Goal: Complete application form

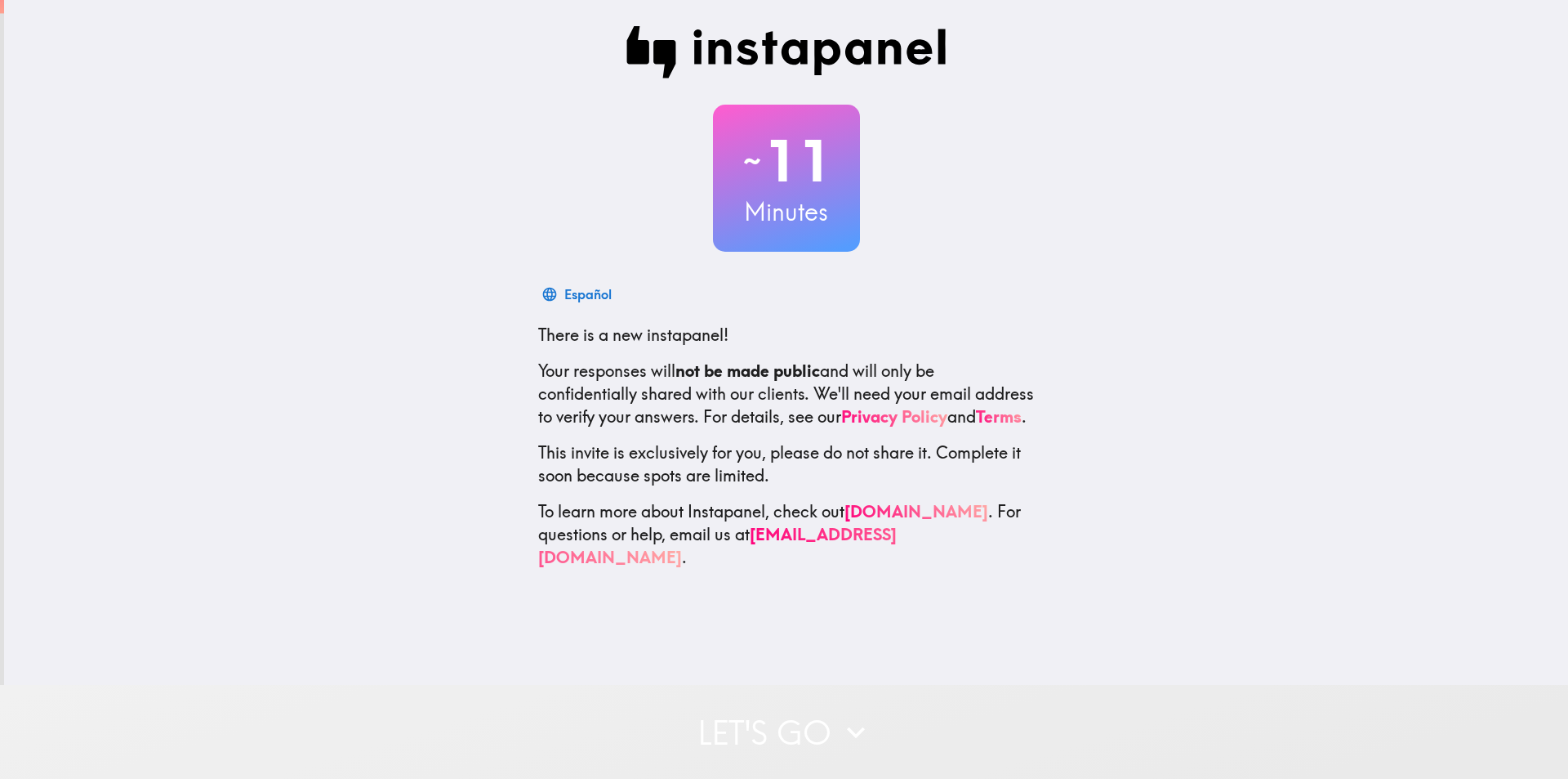
click at [744, 706] on button "Let's go" at bounding box center [784, 731] width 1568 height 94
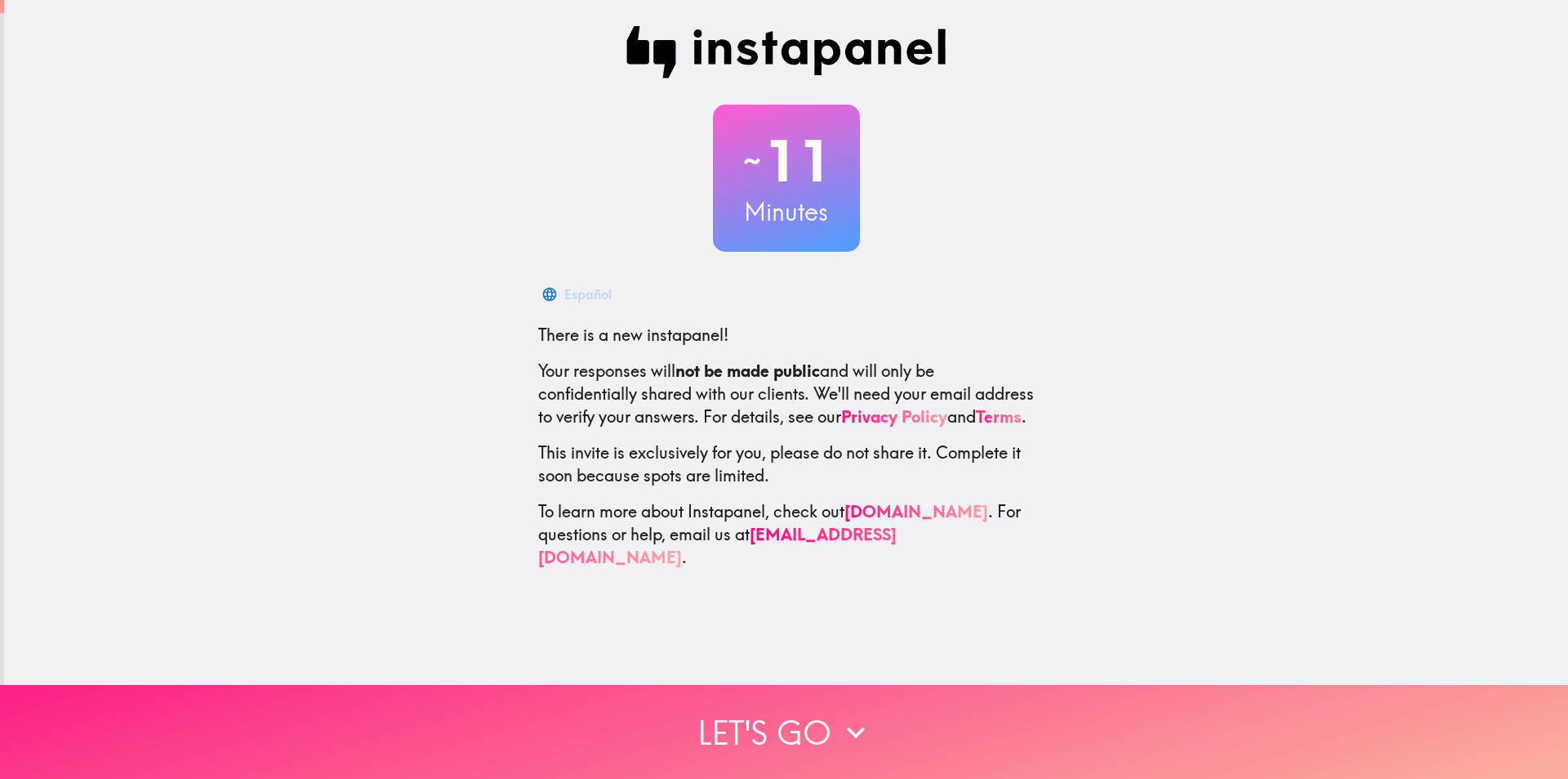
click at [777, 698] on button "Let's go" at bounding box center [784, 731] width 1568 height 94
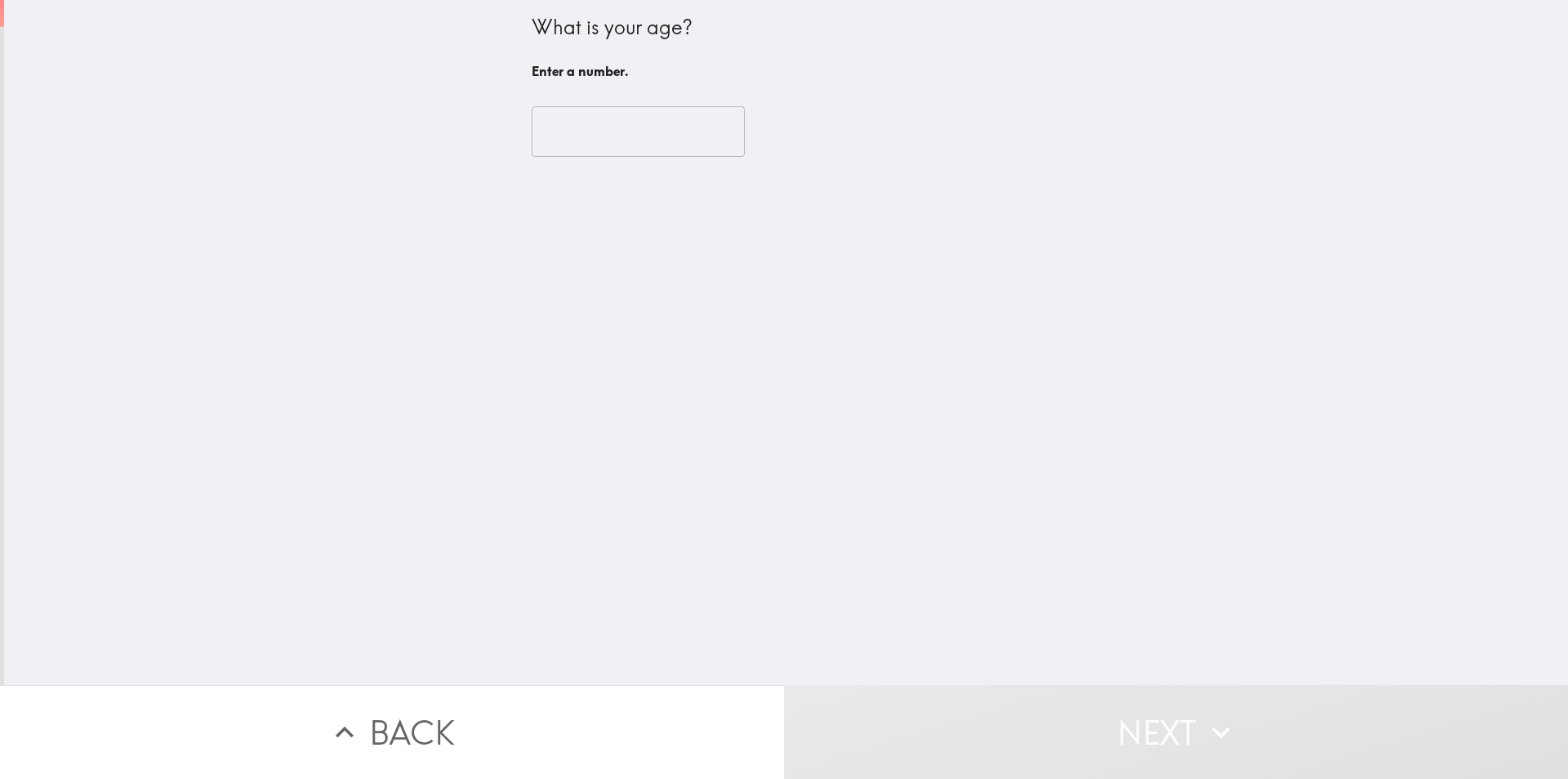
click at [604, 145] on input "number" at bounding box center [638, 131] width 213 height 51
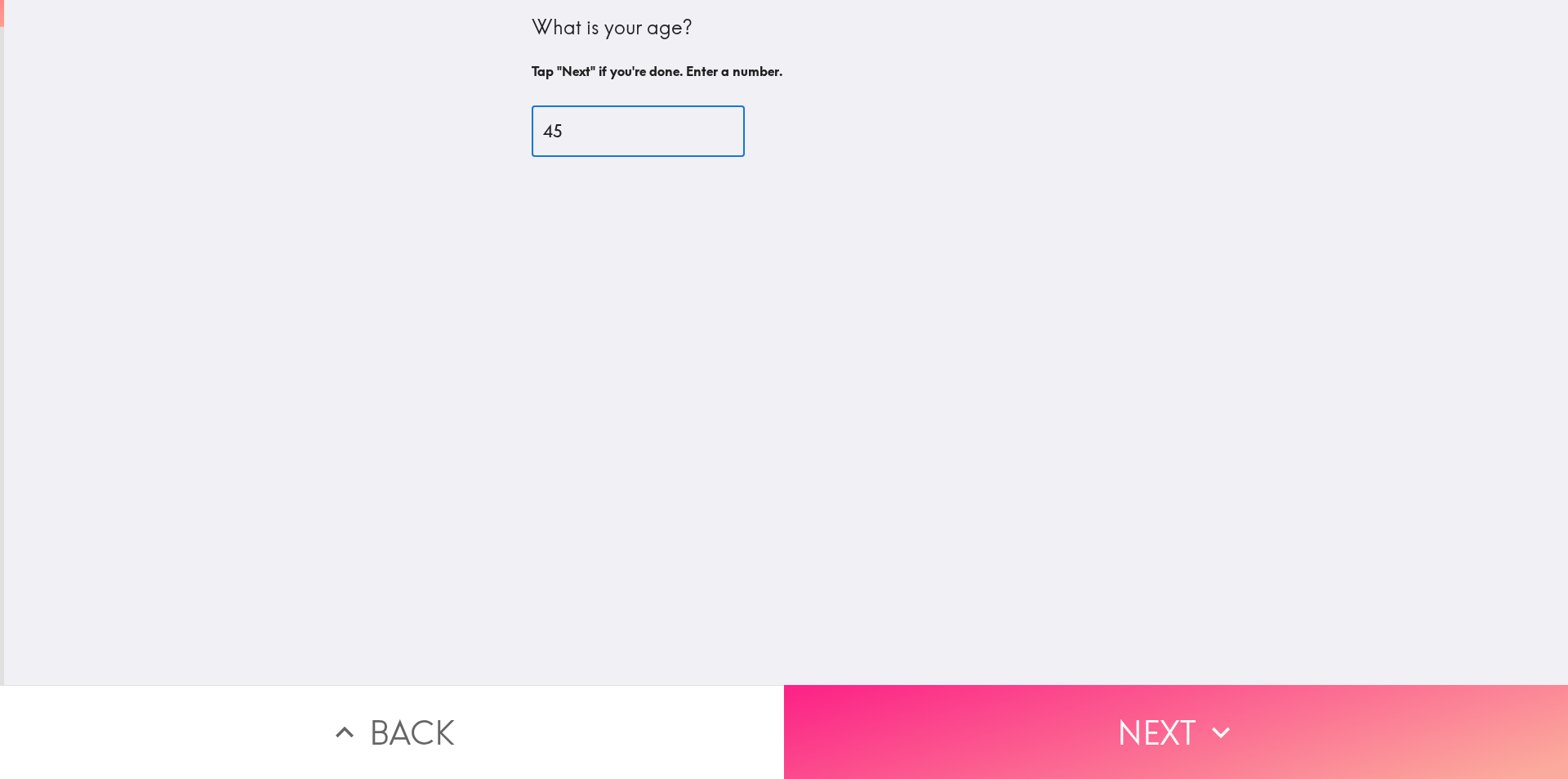
type input "45"
click at [919, 699] on button "Next" at bounding box center [1176, 731] width 784 height 94
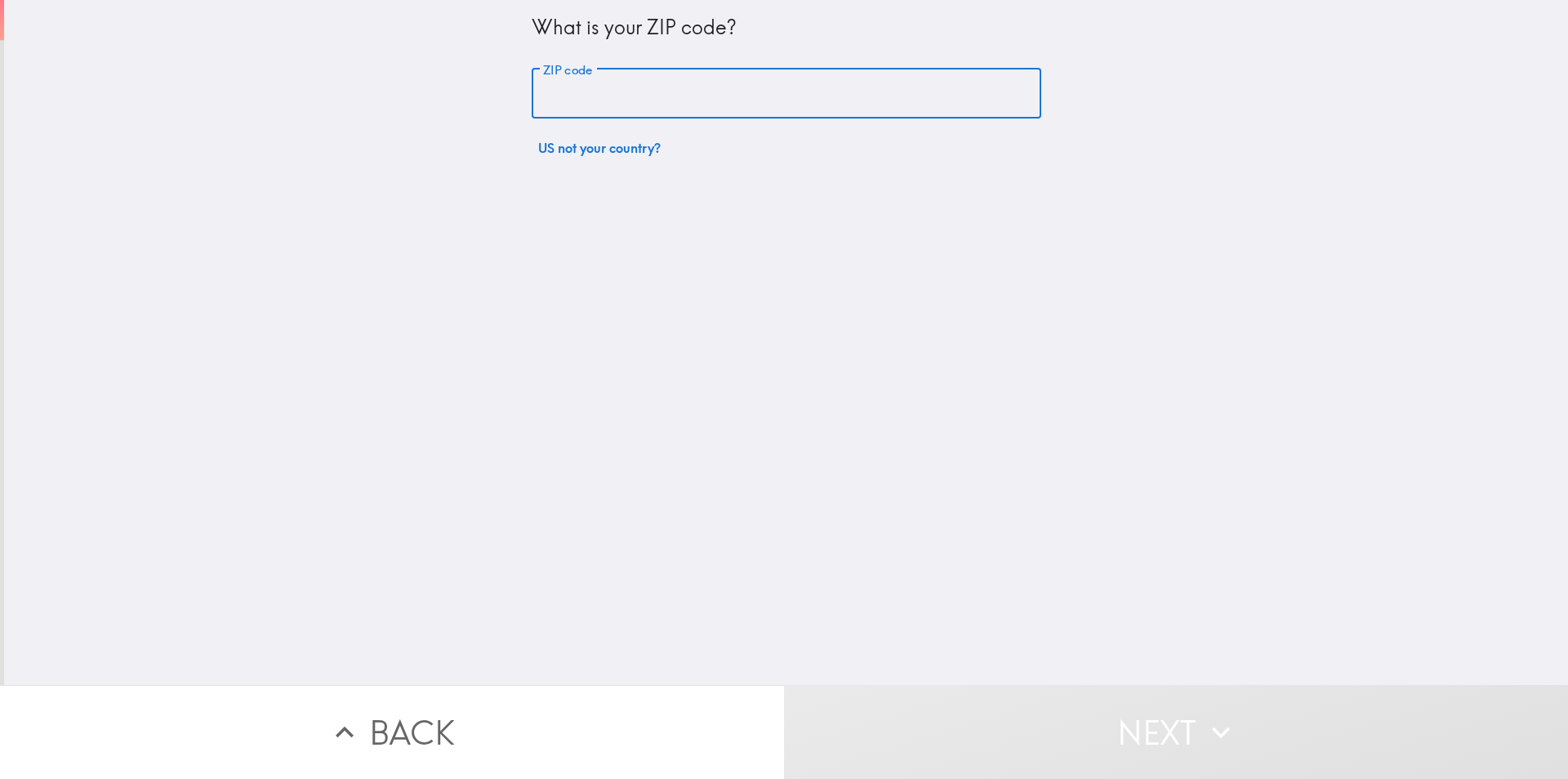
click at [618, 101] on input "ZIP code" at bounding box center [786, 94] width 510 height 51
click at [656, 91] on input "9007" at bounding box center [786, 94] width 510 height 51
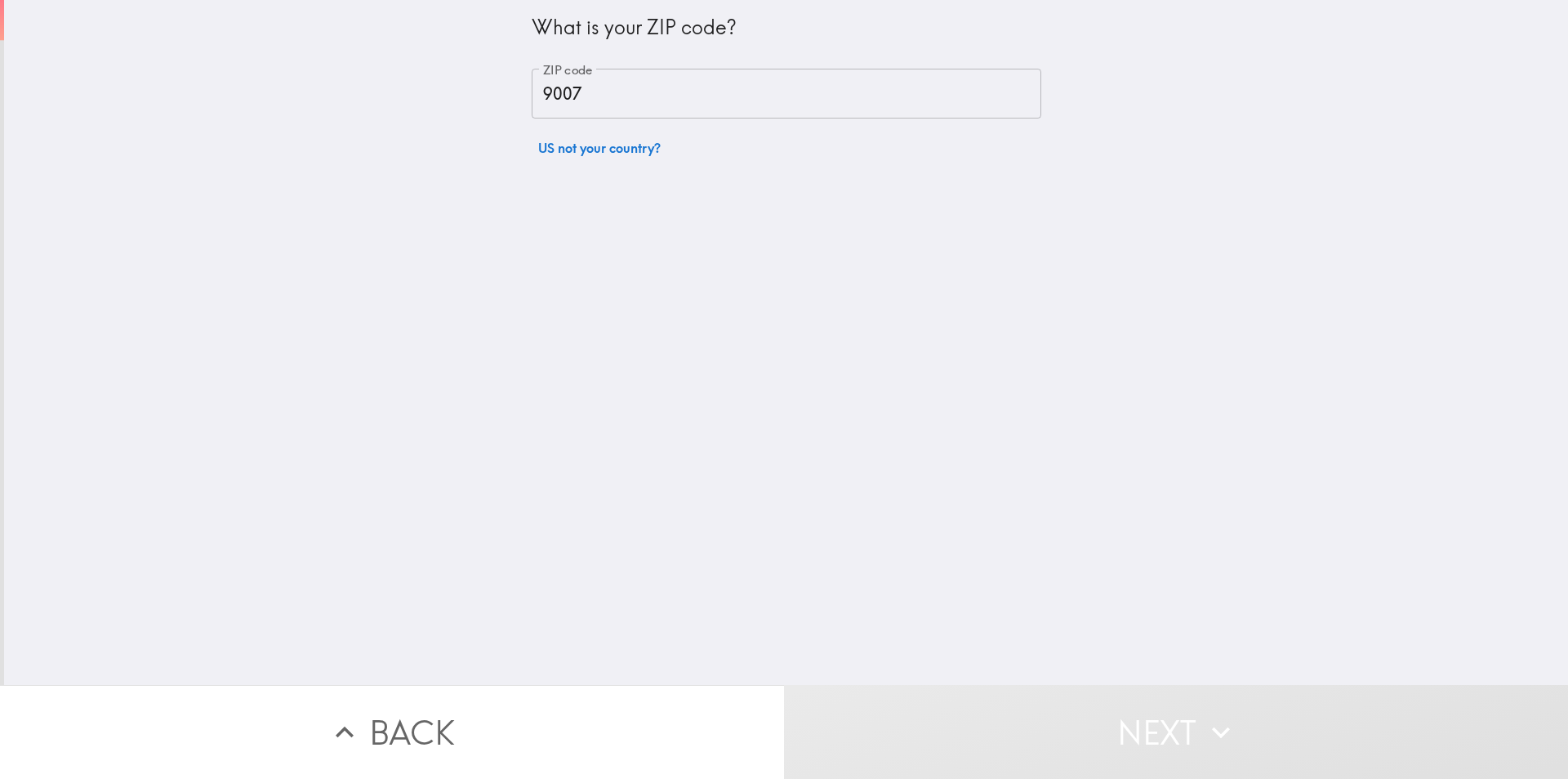
click at [654, 118] on input "9007" at bounding box center [786, 94] width 510 height 51
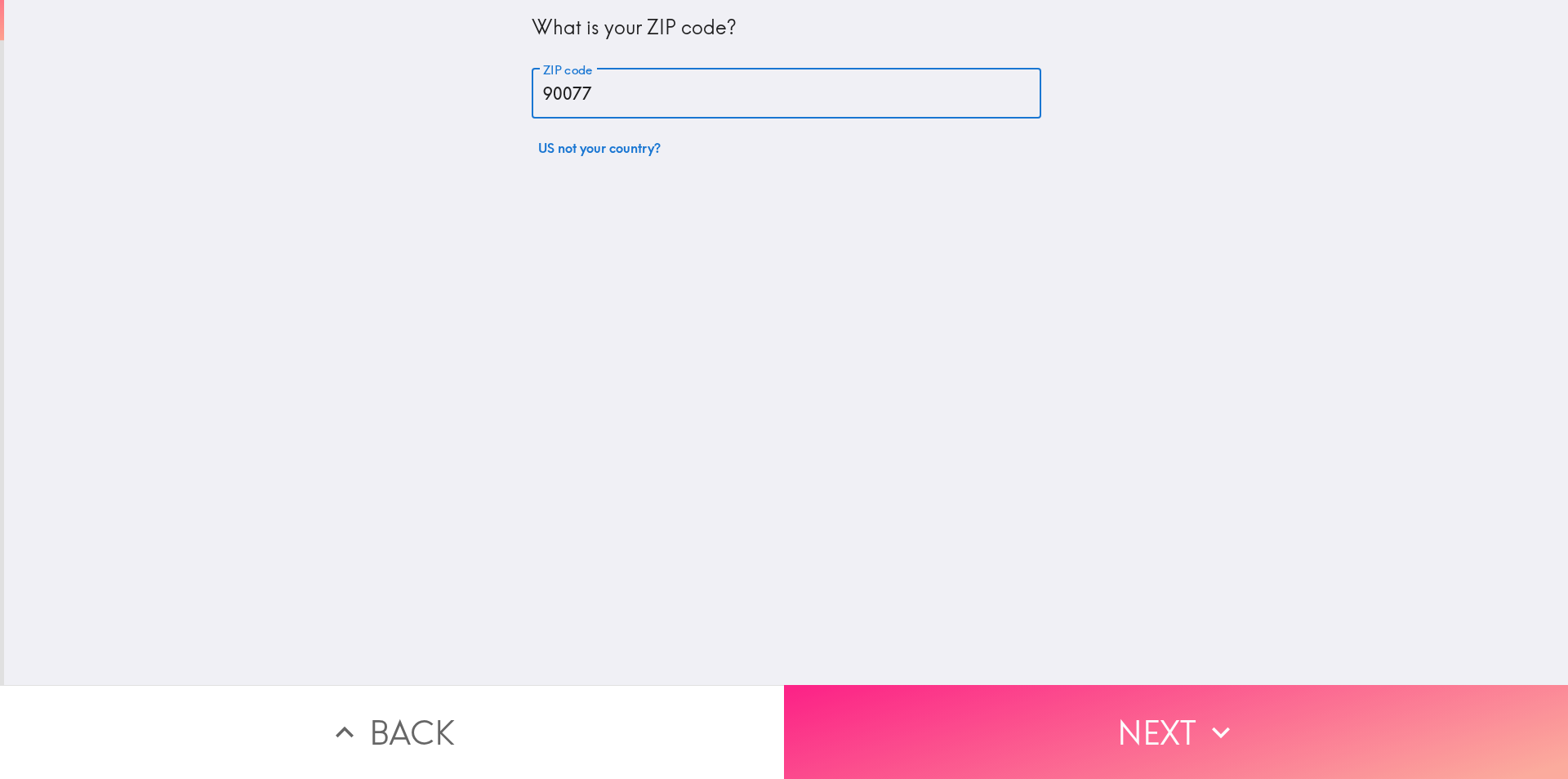
type input "90077"
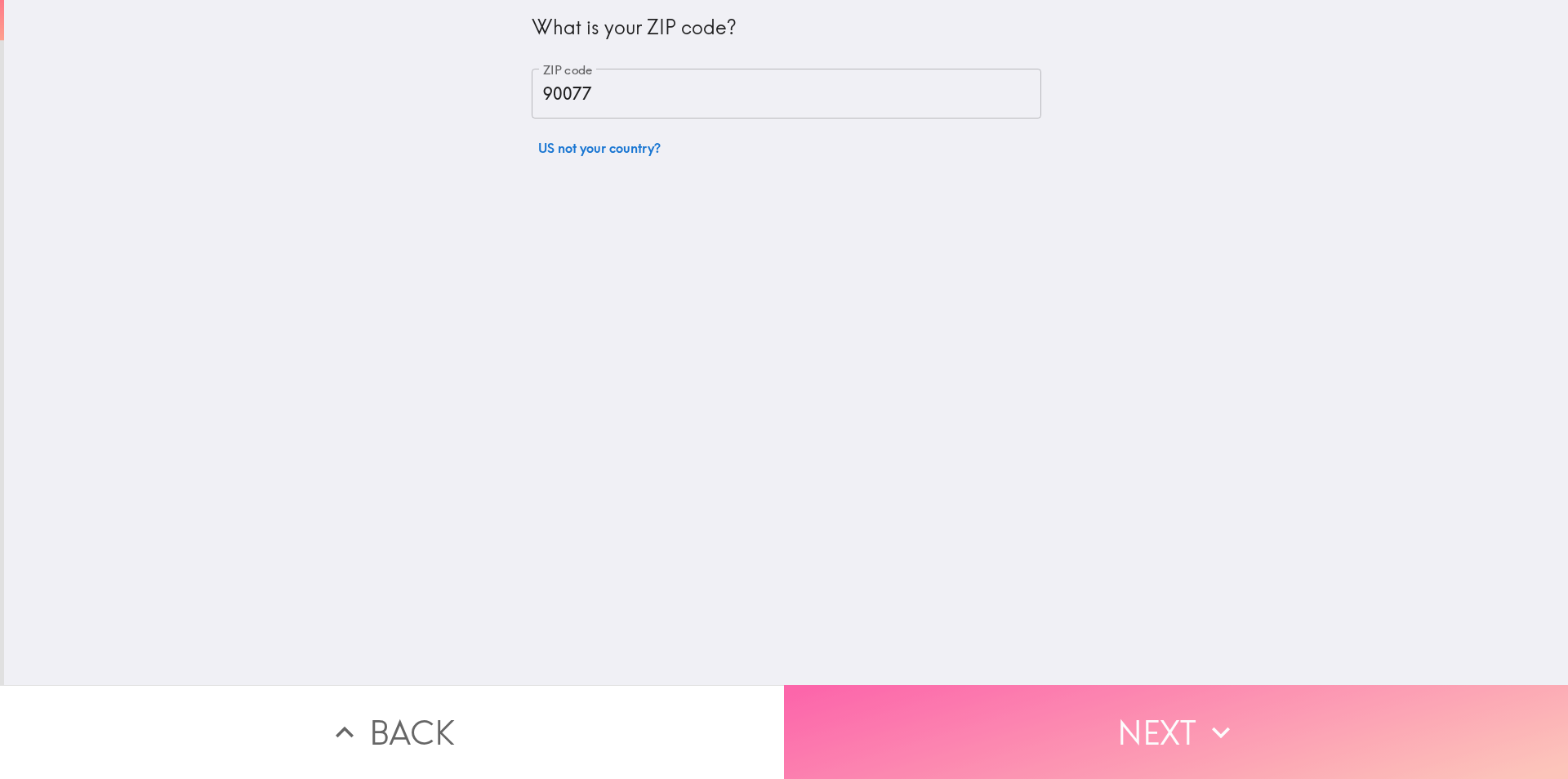
click at [979, 693] on button "Next" at bounding box center [1176, 731] width 784 height 94
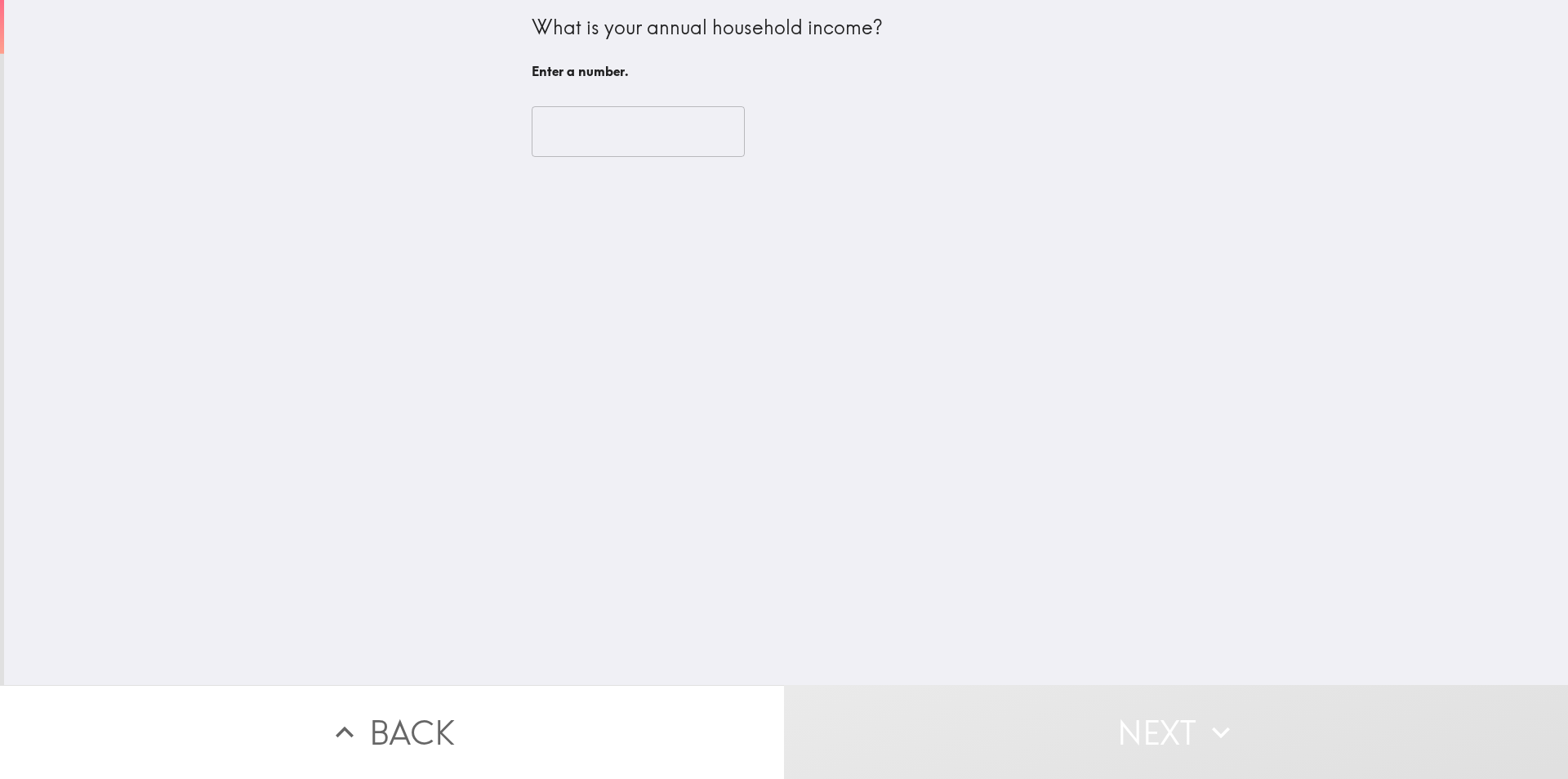
click at [601, 140] on input "number" at bounding box center [638, 131] width 213 height 51
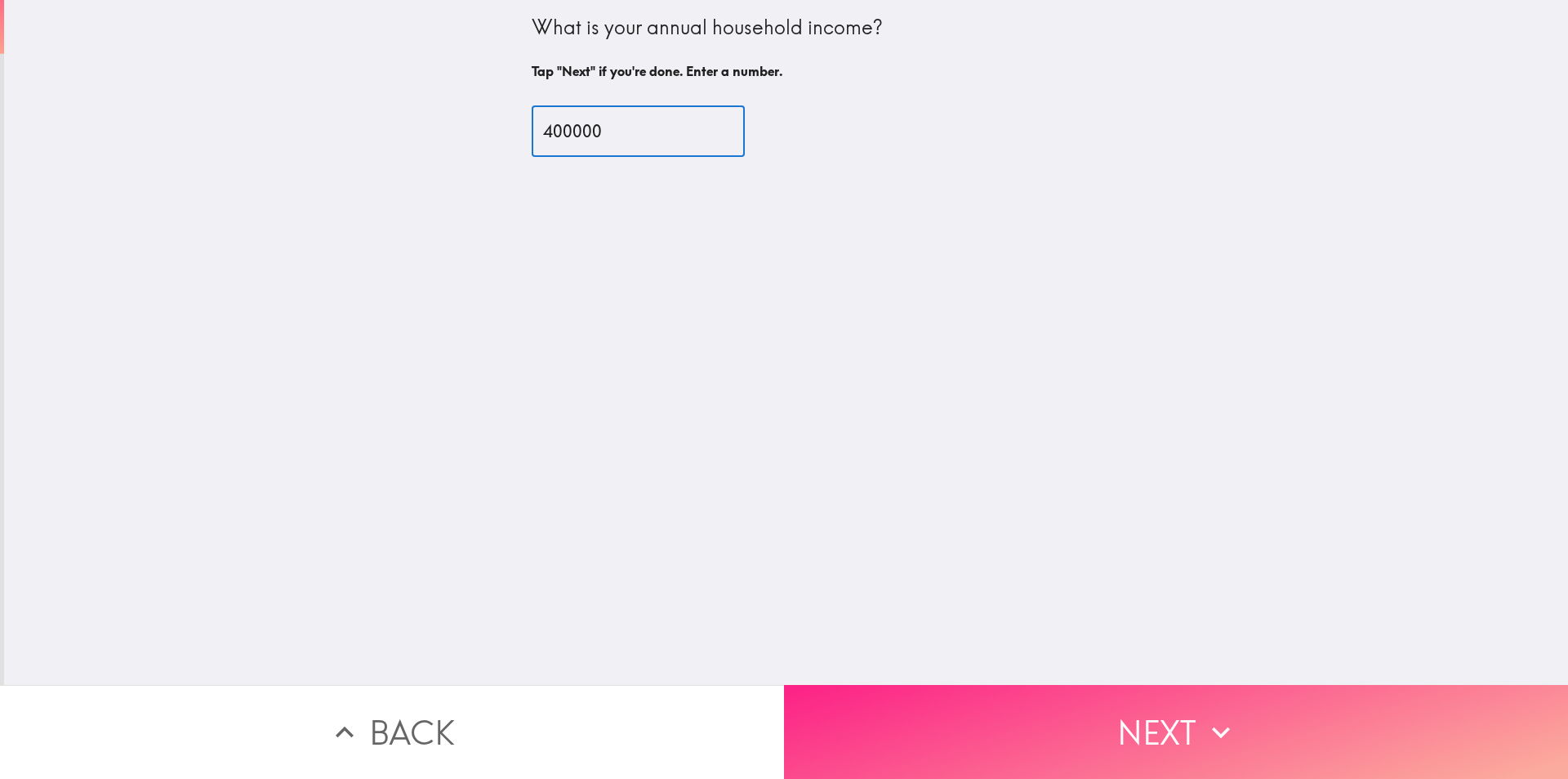
type input "400000"
click at [1009, 731] on button "Next" at bounding box center [1176, 731] width 784 height 94
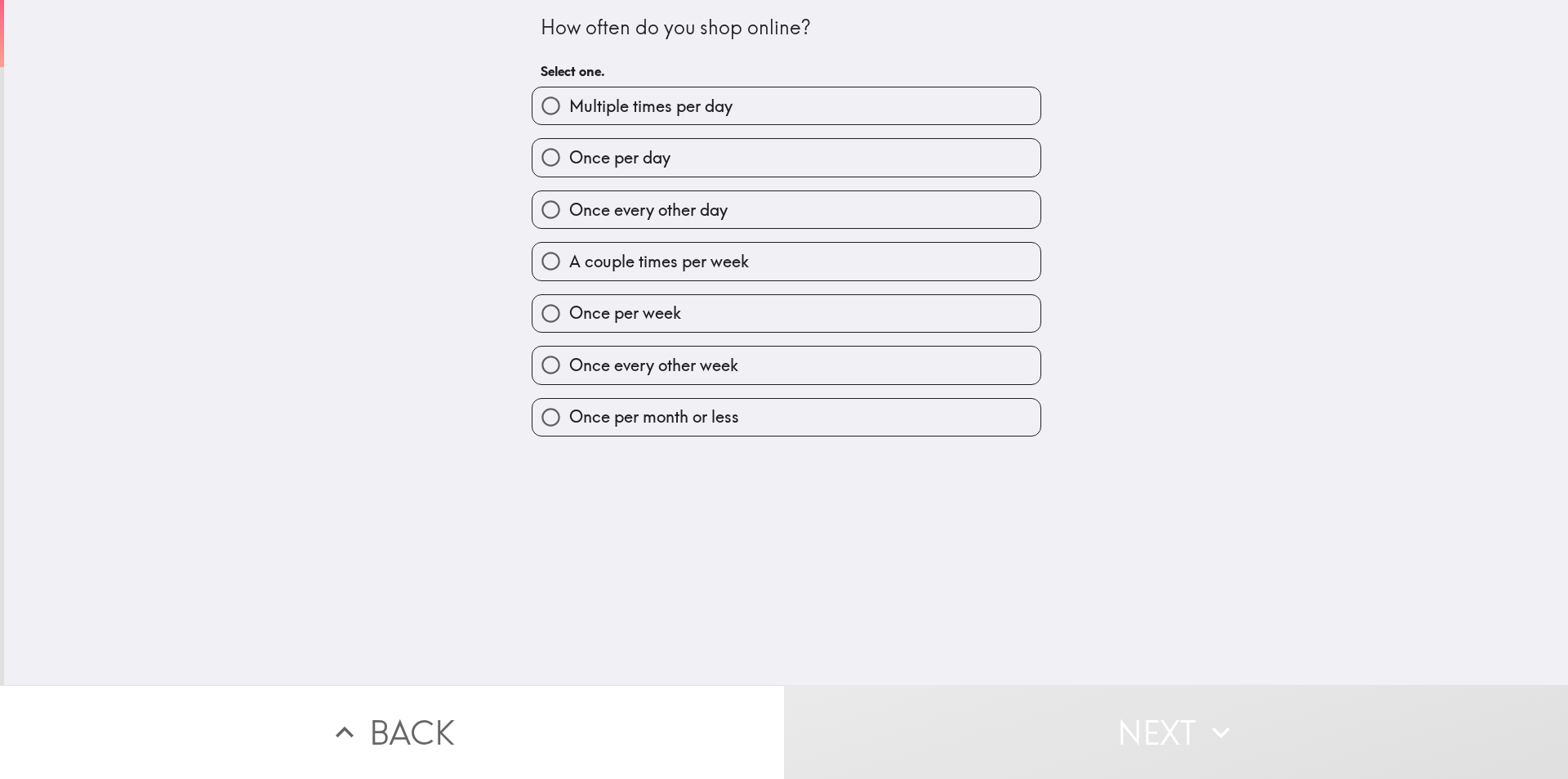
click at [646, 150] on span "Once per day" at bounding box center [620, 157] width 101 height 23
click at [569, 150] on input "Once per day" at bounding box center [551, 157] width 37 height 37
radio input "true"
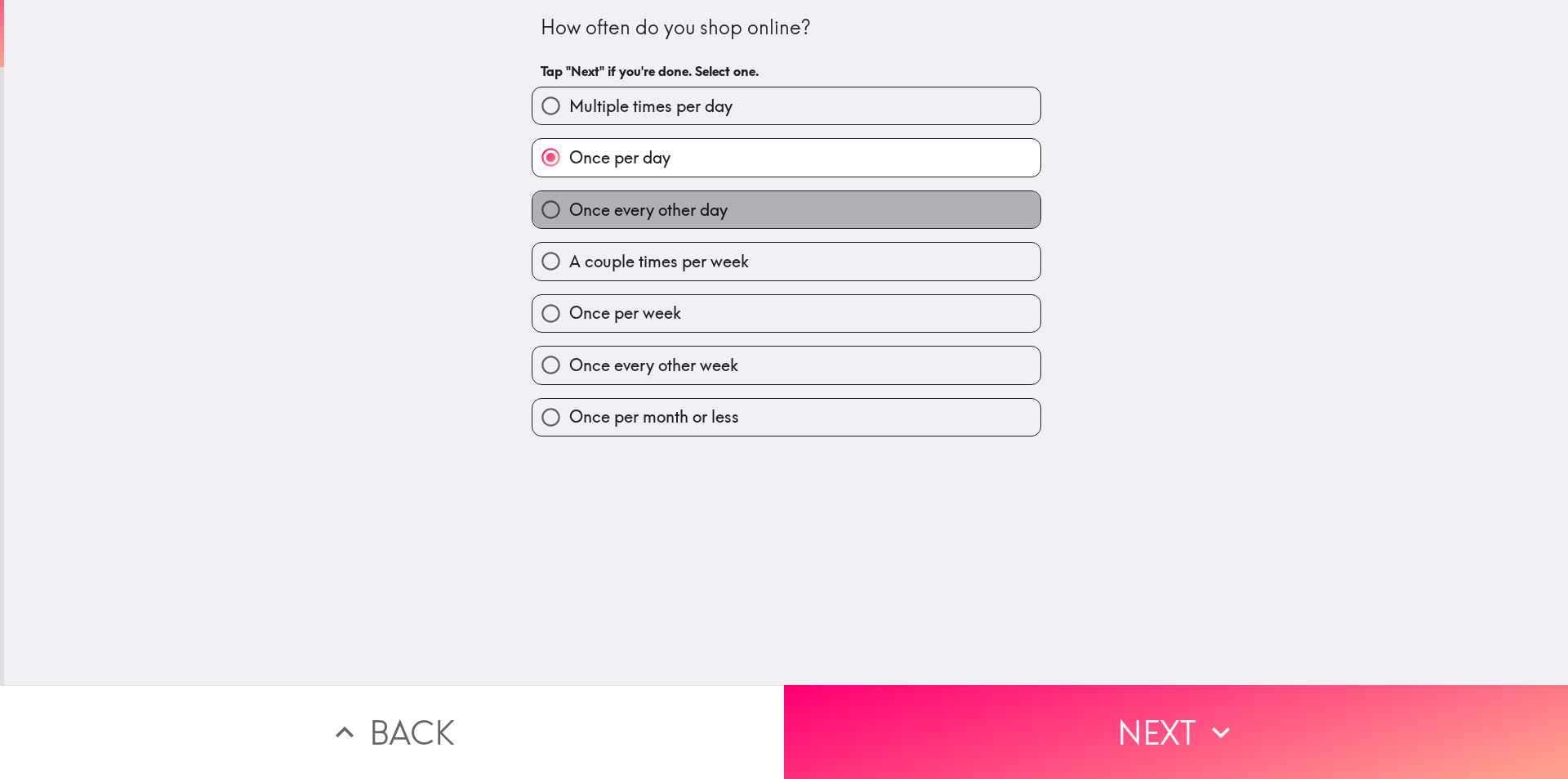
click at [660, 198] on span "Once every other day" at bounding box center [648, 210] width 158 height 23
click at [569, 198] on input "Once every other day" at bounding box center [551, 210] width 37 height 37
radio input "true"
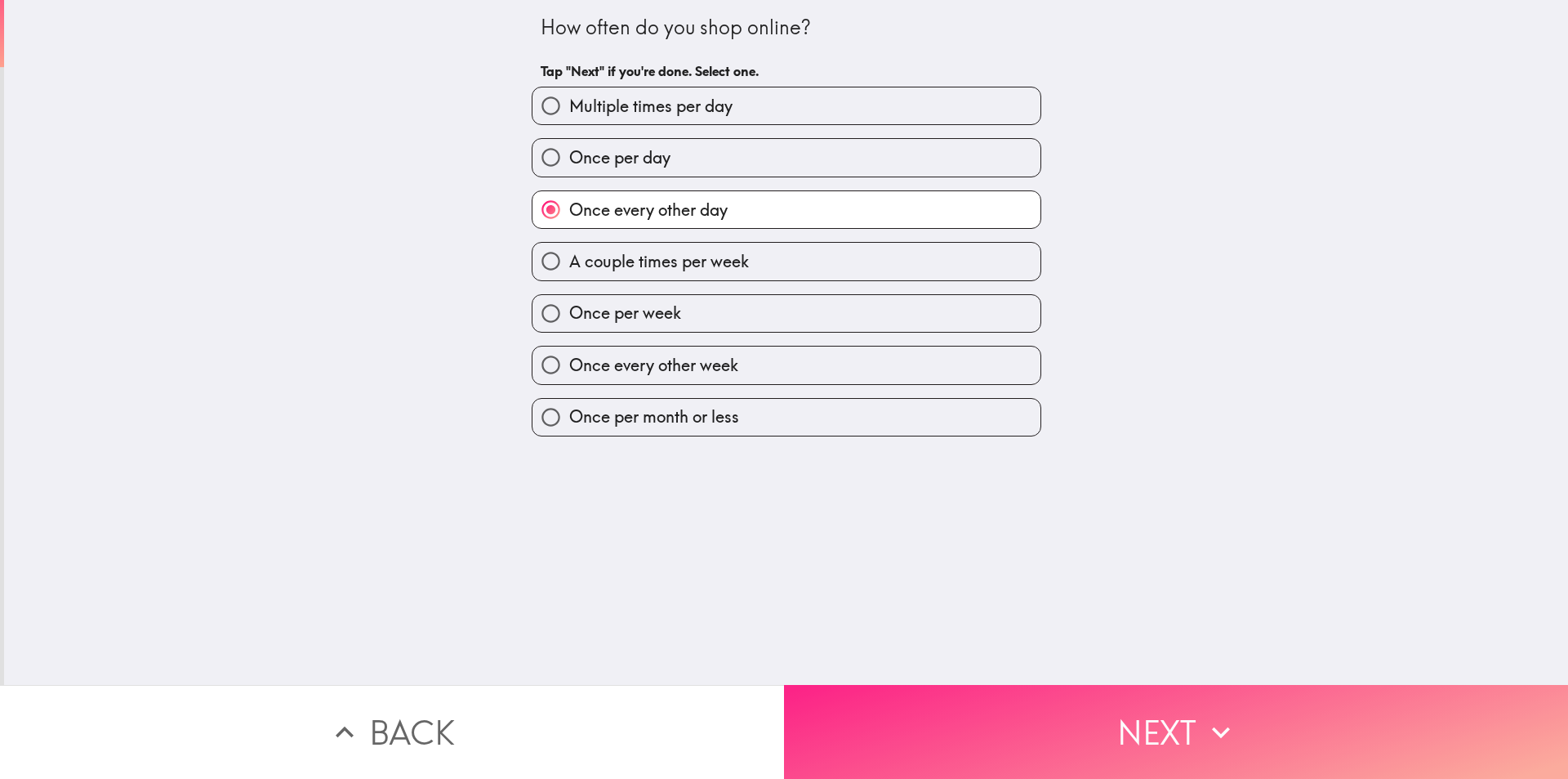
click at [966, 700] on button "Next" at bounding box center [1176, 731] width 784 height 94
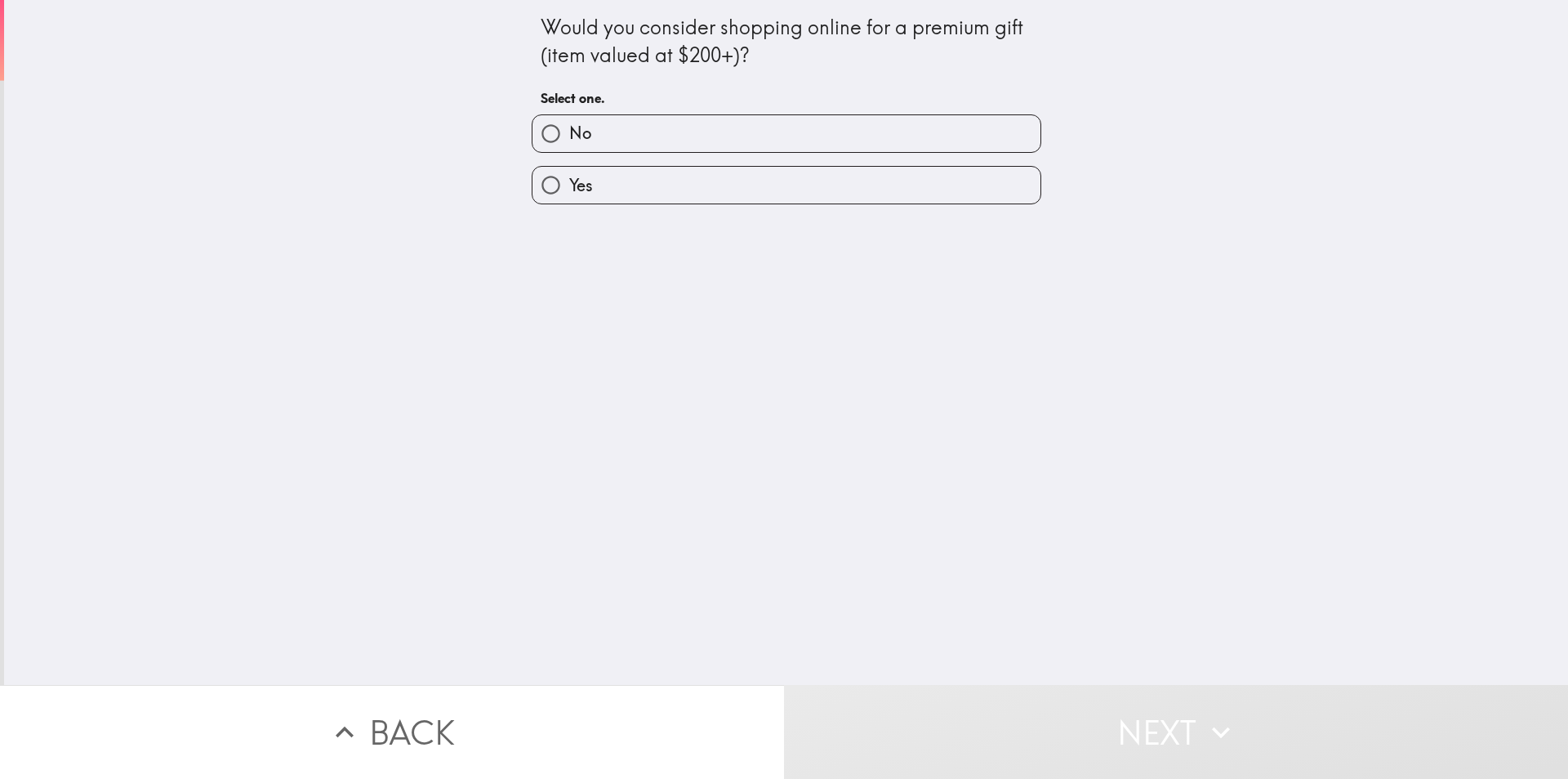
drag, startPoint x: 634, startPoint y: 130, endPoint x: 643, endPoint y: 186, distance: 56.7
click at [643, 186] on div "No Yes" at bounding box center [780, 153] width 523 height 104
click at [643, 186] on label "Yes" at bounding box center [786, 185] width 508 height 37
click at [569, 186] on input "Yes" at bounding box center [551, 185] width 37 height 37
radio input "true"
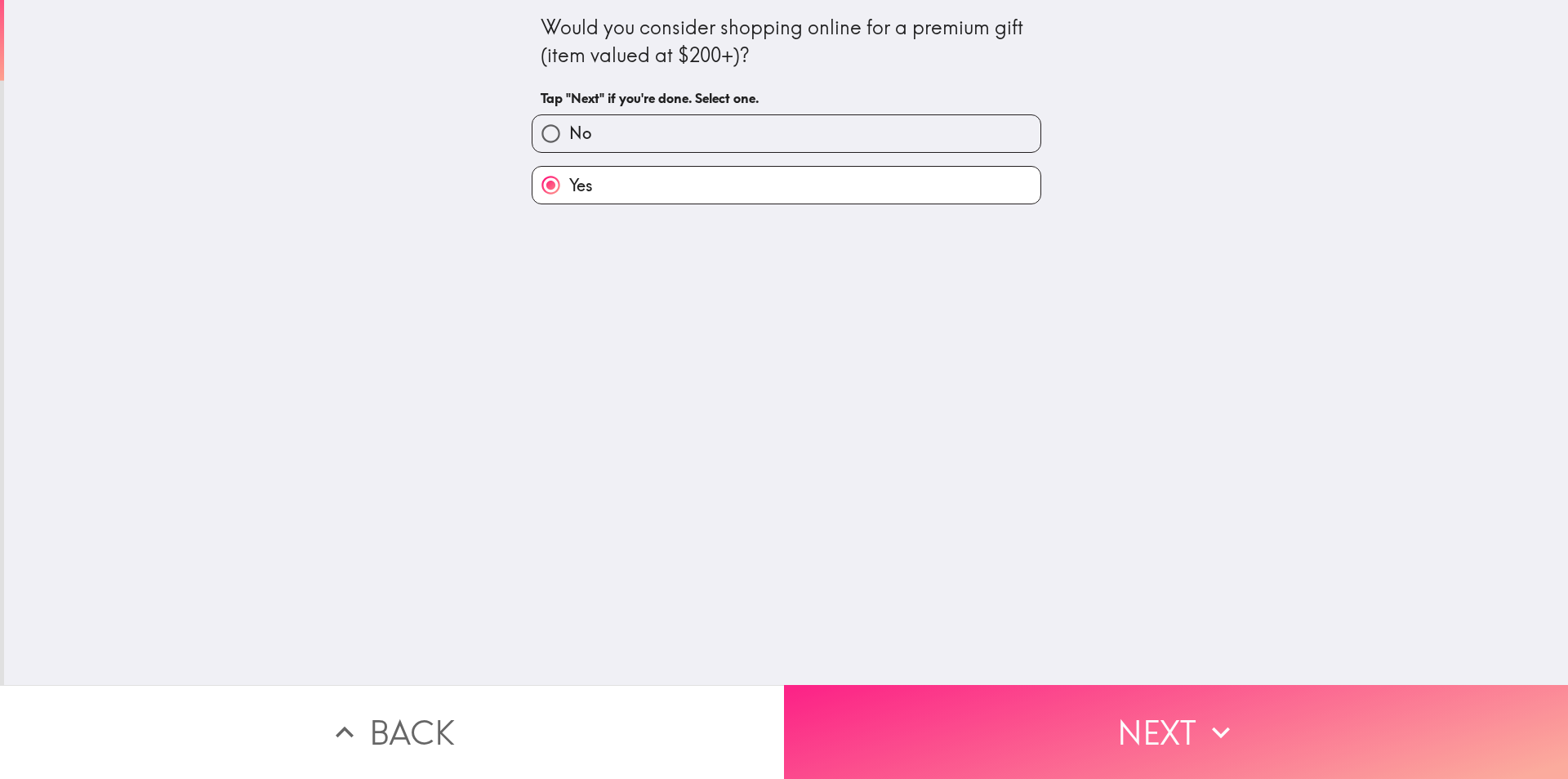
click at [994, 686] on button "Next" at bounding box center [1176, 731] width 784 height 94
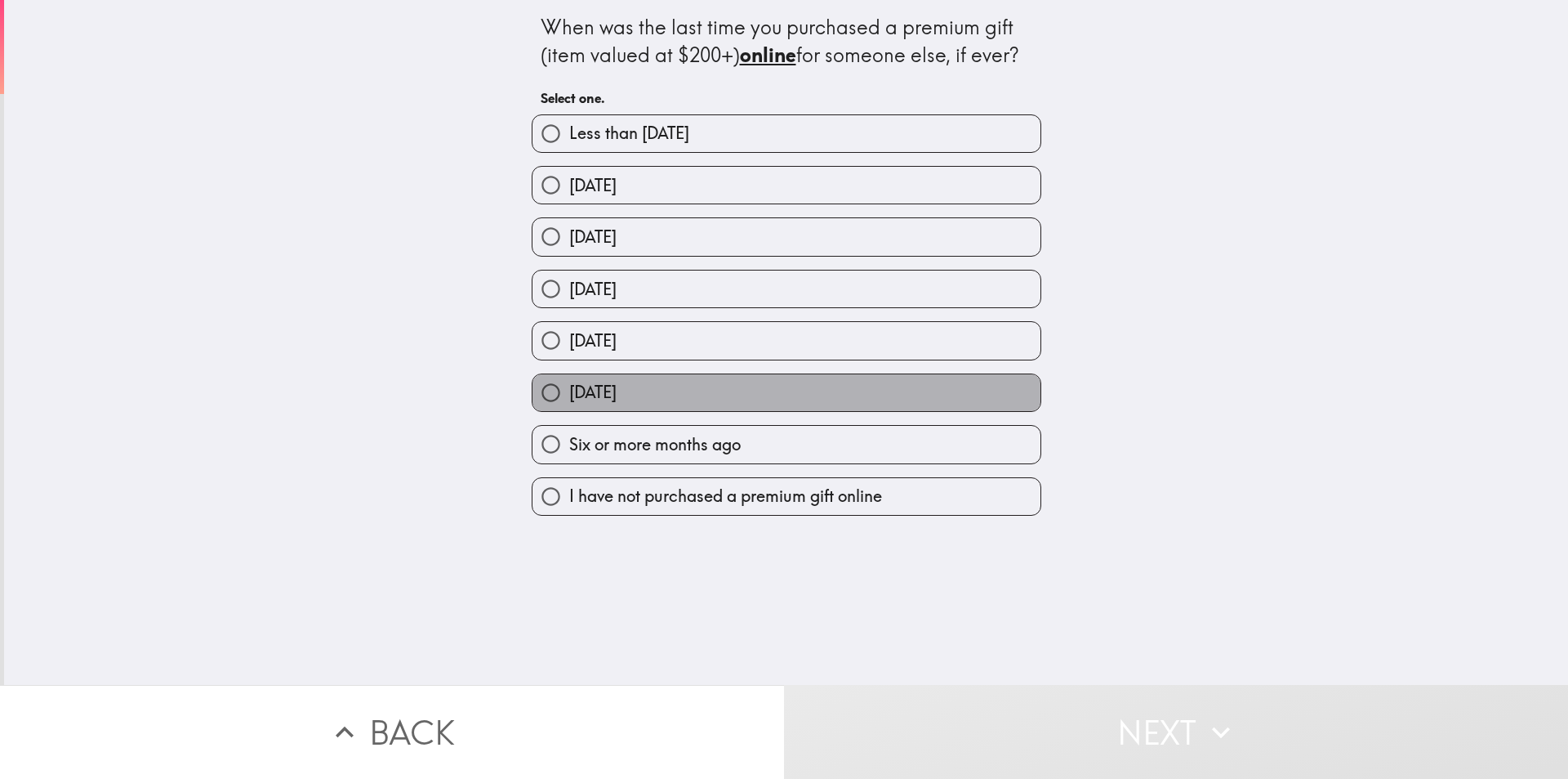
drag, startPoint x: 678, startPoint y: 386, endPoint x: 667, endPoint y: 346, distance: 41.5
click at [668, 351] on div "Less than [DATE] [DATE] [DATE] [DATE] [DATE] [DATE] Six or more months ago I ha…" at bounding box center [780, 309] width 523 height 414
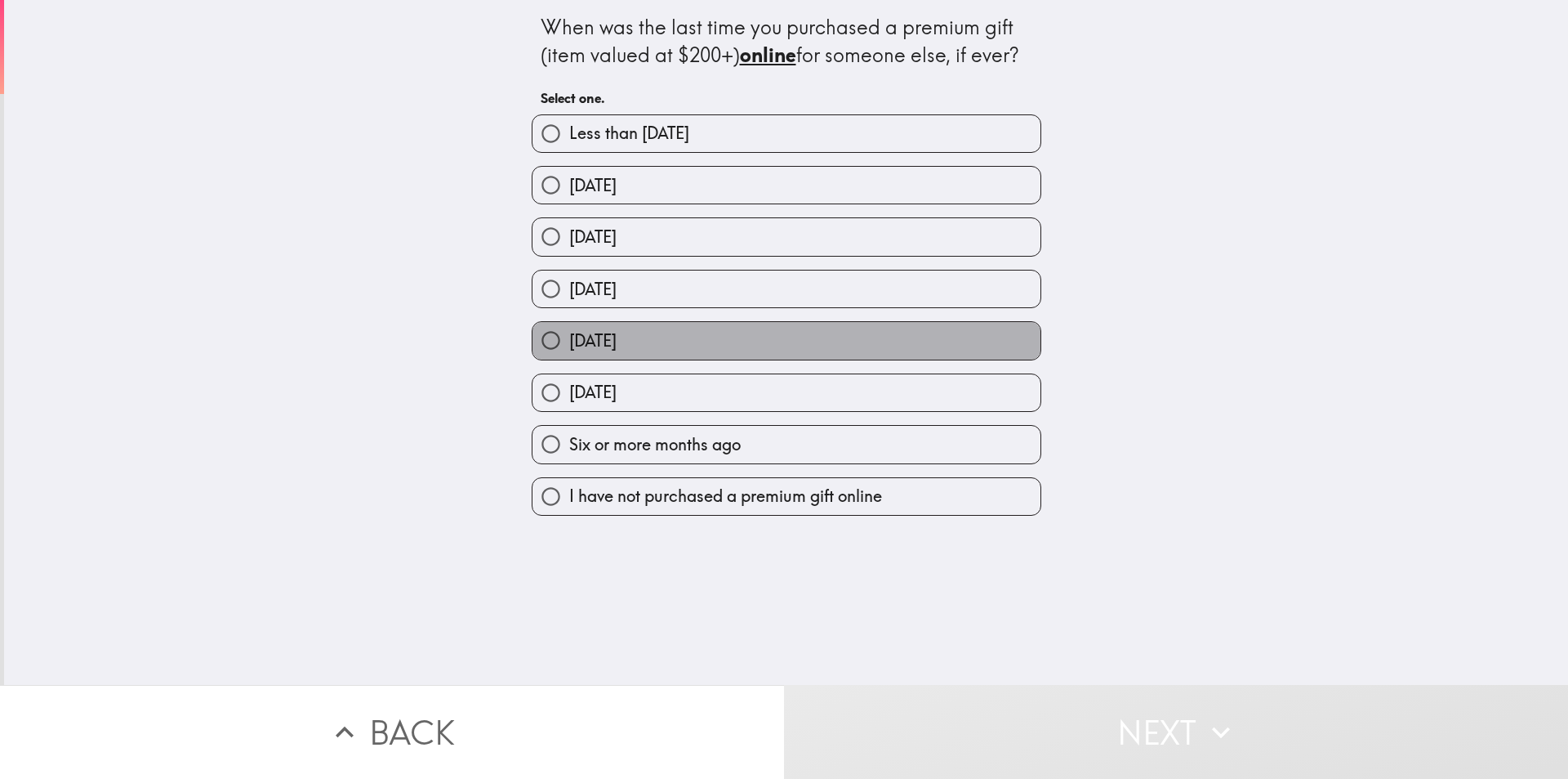
drag, startPoint x: 666, startPoint y: 342, endPoint x: 658, endPoint y: 299, distance: 43.7
click at [659, 301] on div "Less than [DATE] [DATE] [DATE] [DATE] [DATE] [DATE] Six or more months ago I ha…" at bounding box center [780, 309] width 523 height 414
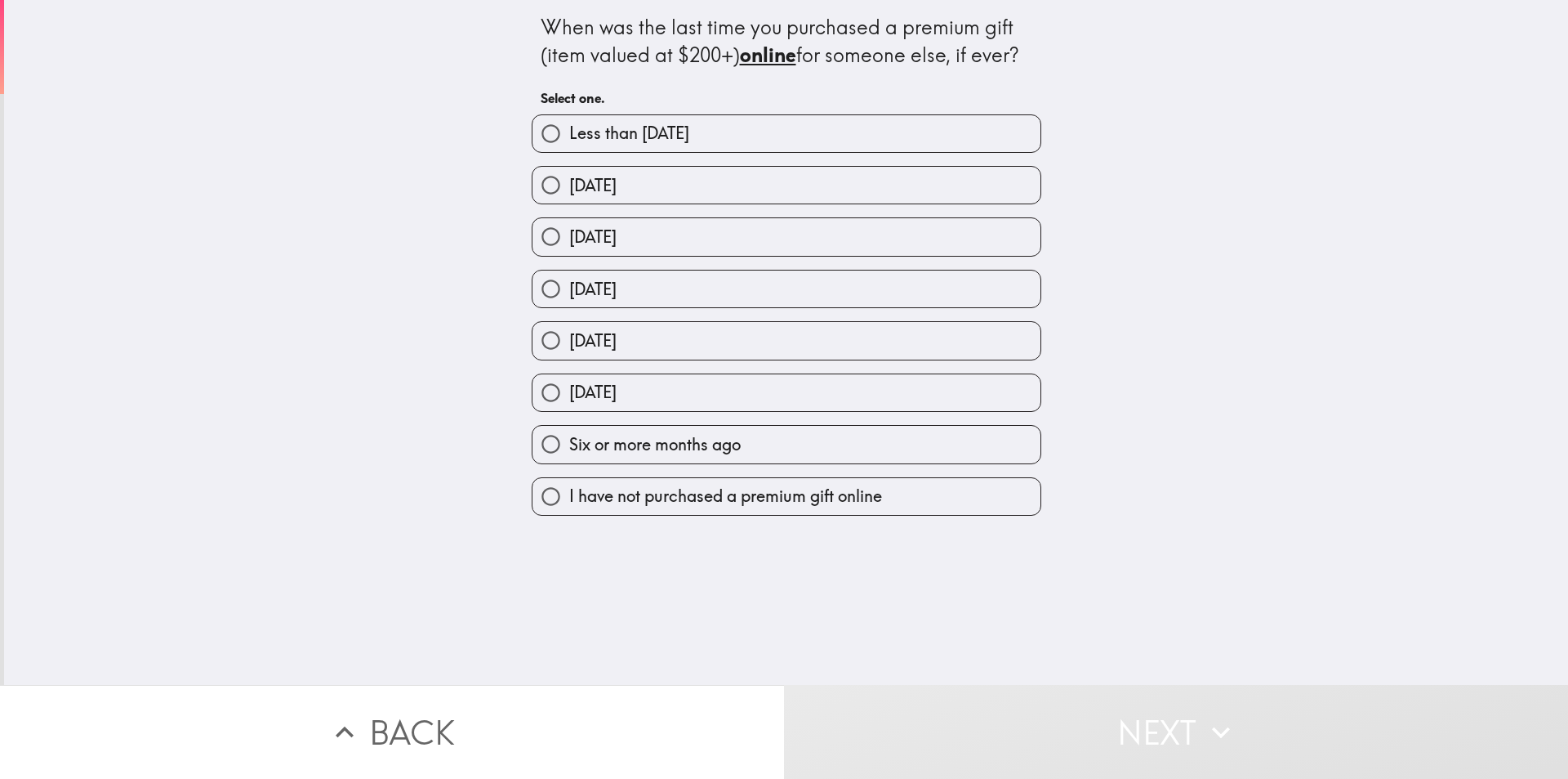
click at [617, 238] on span "[DATE]" at bounding box center [593, 237] width 47 height 23
click at [569, 238] on input "[DATE]" at bounding box center [551, 237] width 37 height 37
radio input "true"
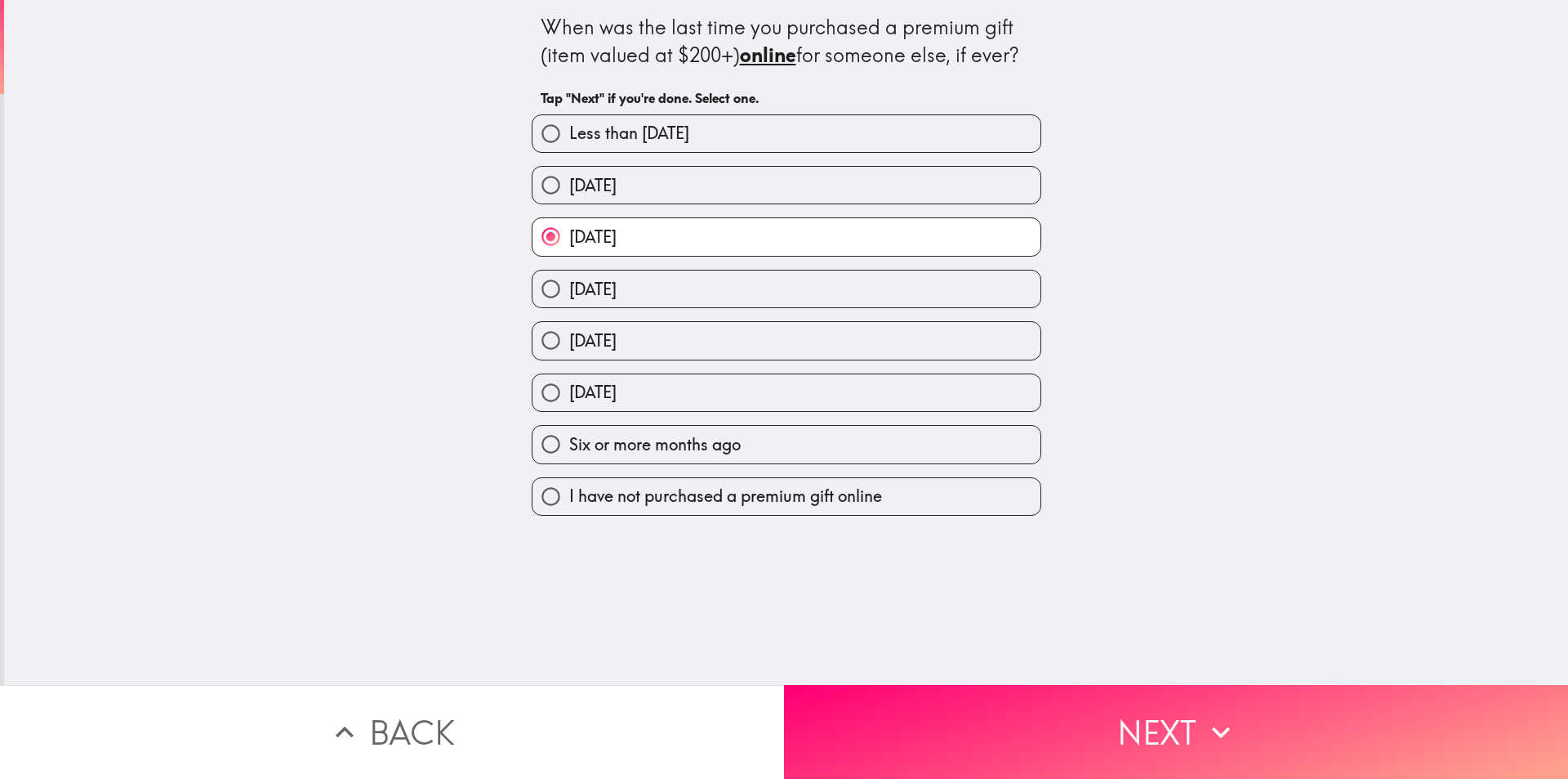
click at [617, 191] on span "[DATE]" at bounding box center [593, 185] width 47 height 23
click at [569, 191] on input "[DATE]" at bounding box center [551, 185] width 37 height 37
radio input "true"
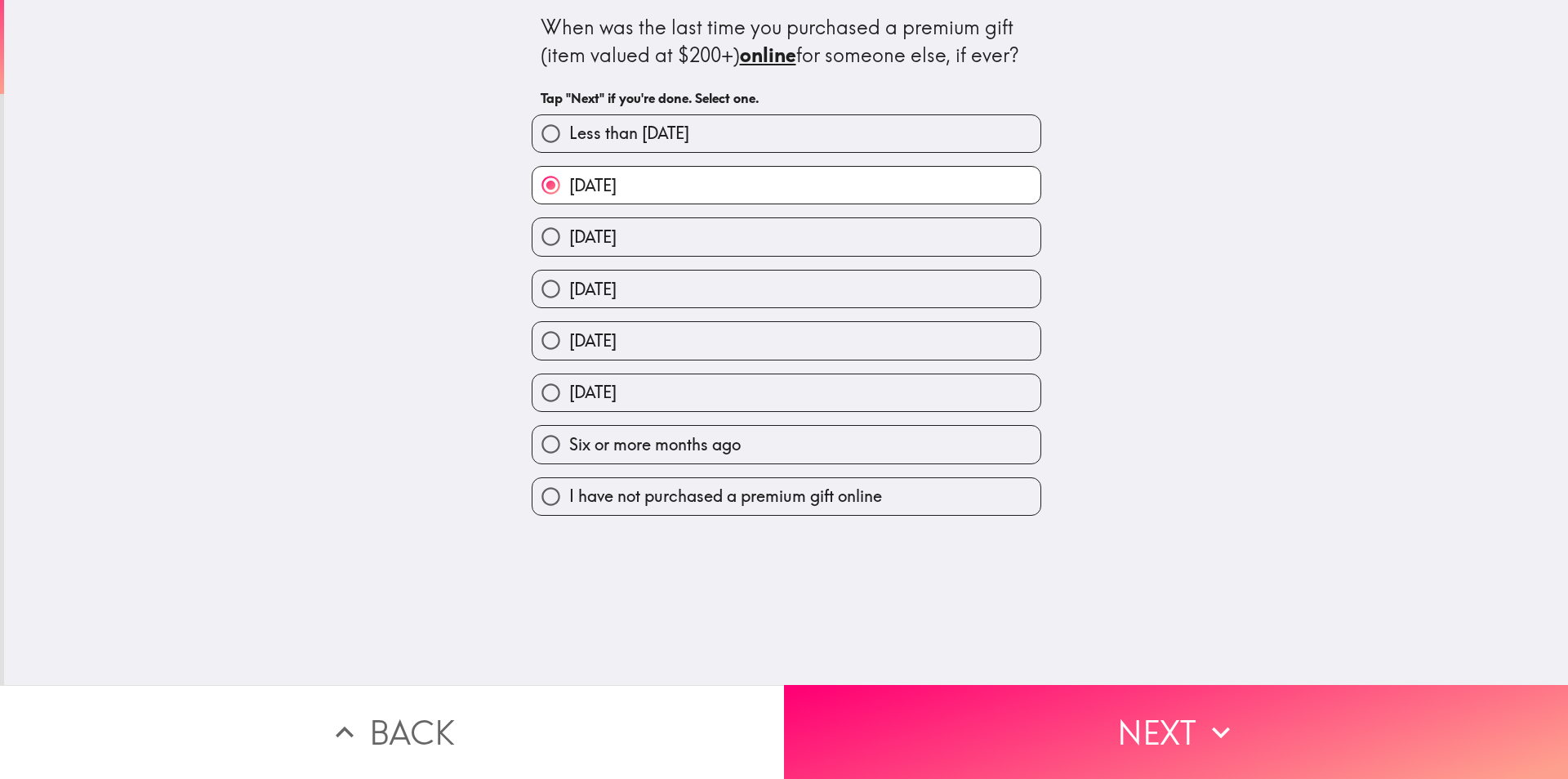
click at [673, 131] on span "Less than [DATE]" at bounding box center [628, 133] width 120 height 23
click at [569, 131] on input "Less than [DATE]" at bounding box center [551, 134] width 37 height 37
radio input "true"
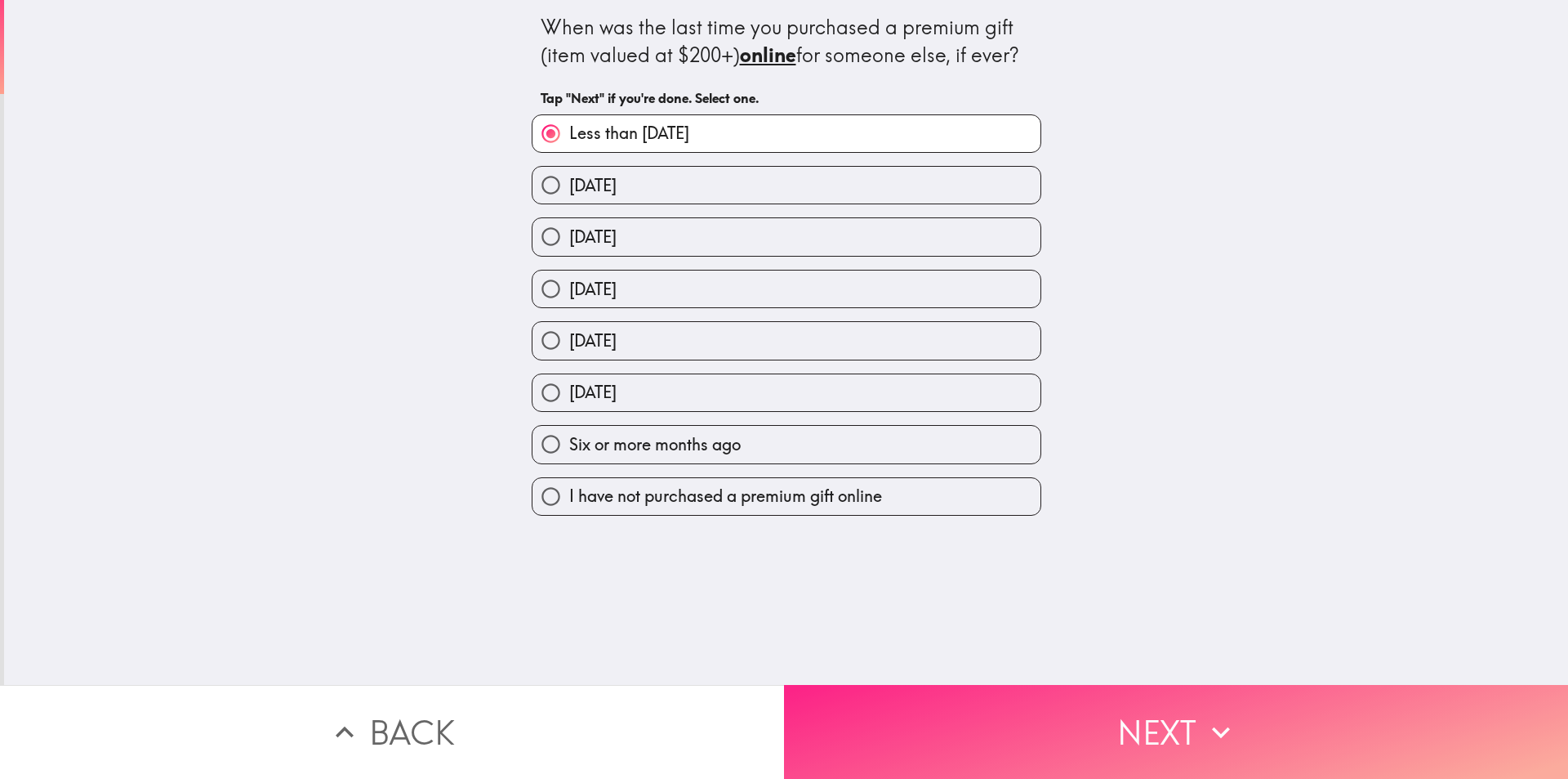
click at [922, 718] on button "Next" at bounding box center [1176, 731] width 784 height 94
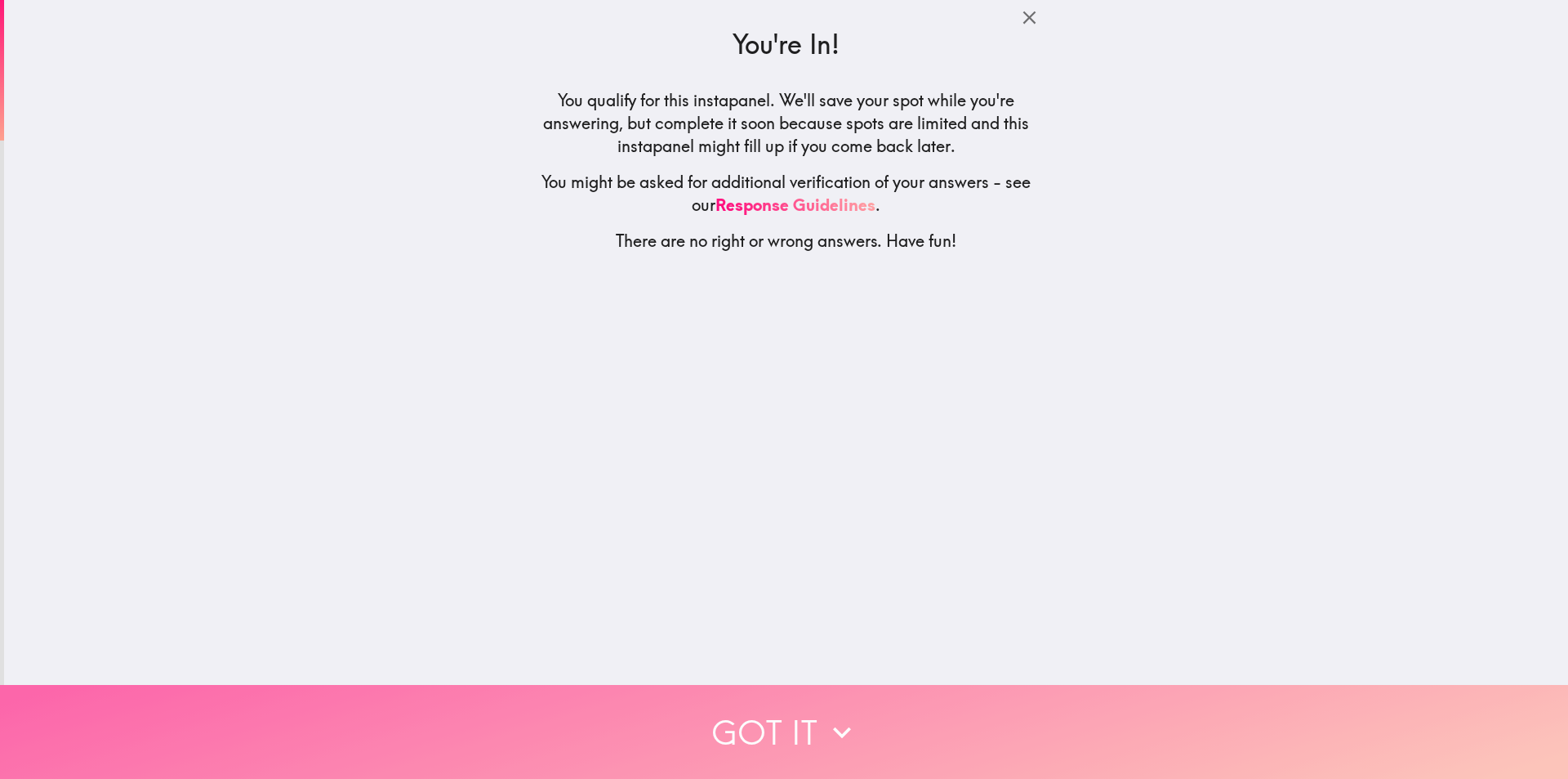
click at [824, 714] on icon "button" at bounding box center [842, 732] width 36 height 36
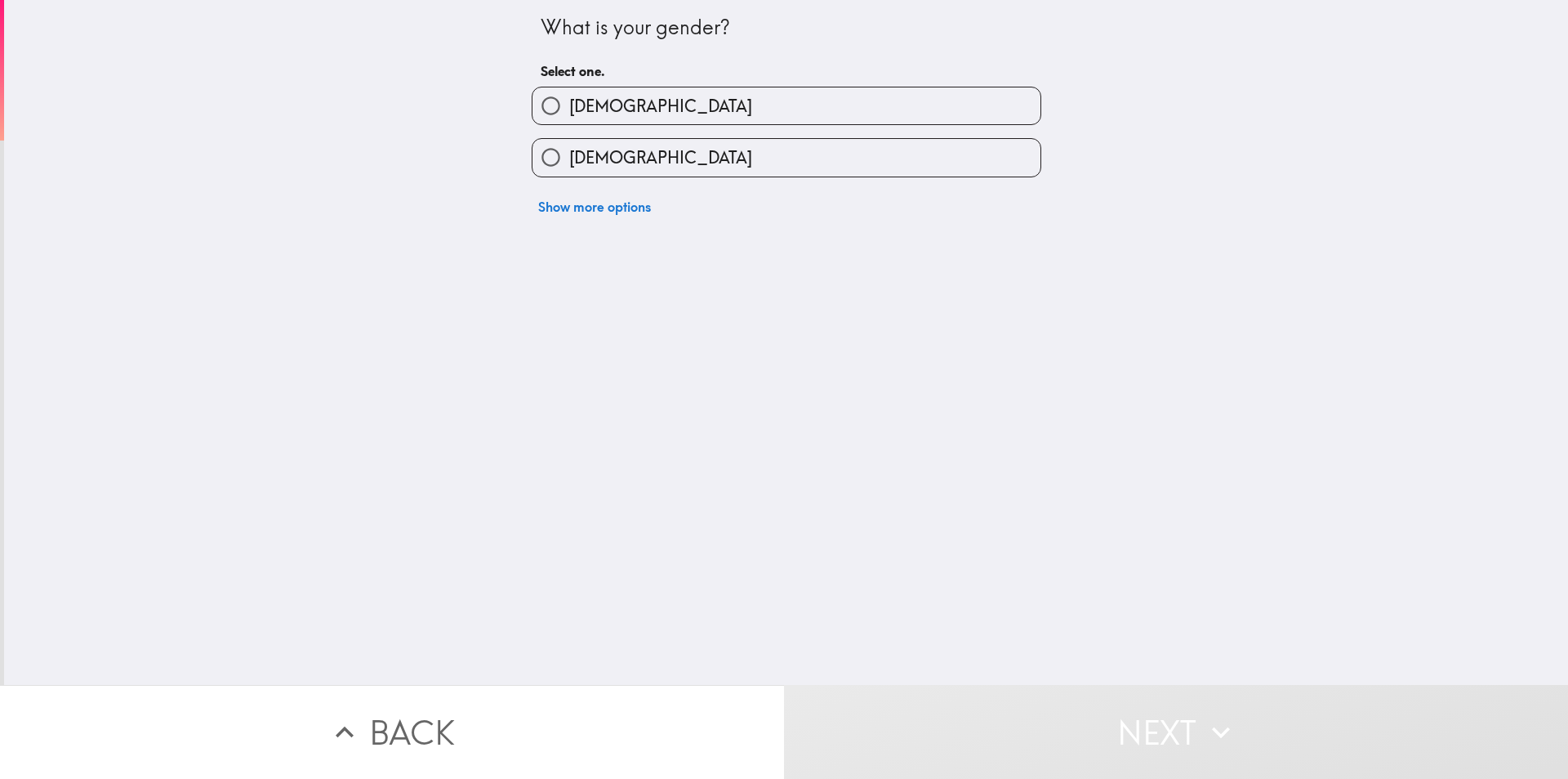
click at [663, 172] on label "[DEMOGRAPHIC_DATA]" at bounding box center [786, 157] width 508 height 37
click at [569, 172] on input "[DEMOGRAPHIC_DATA]" at bounding box center [551, 157] width 37 height 37
radio input "true"
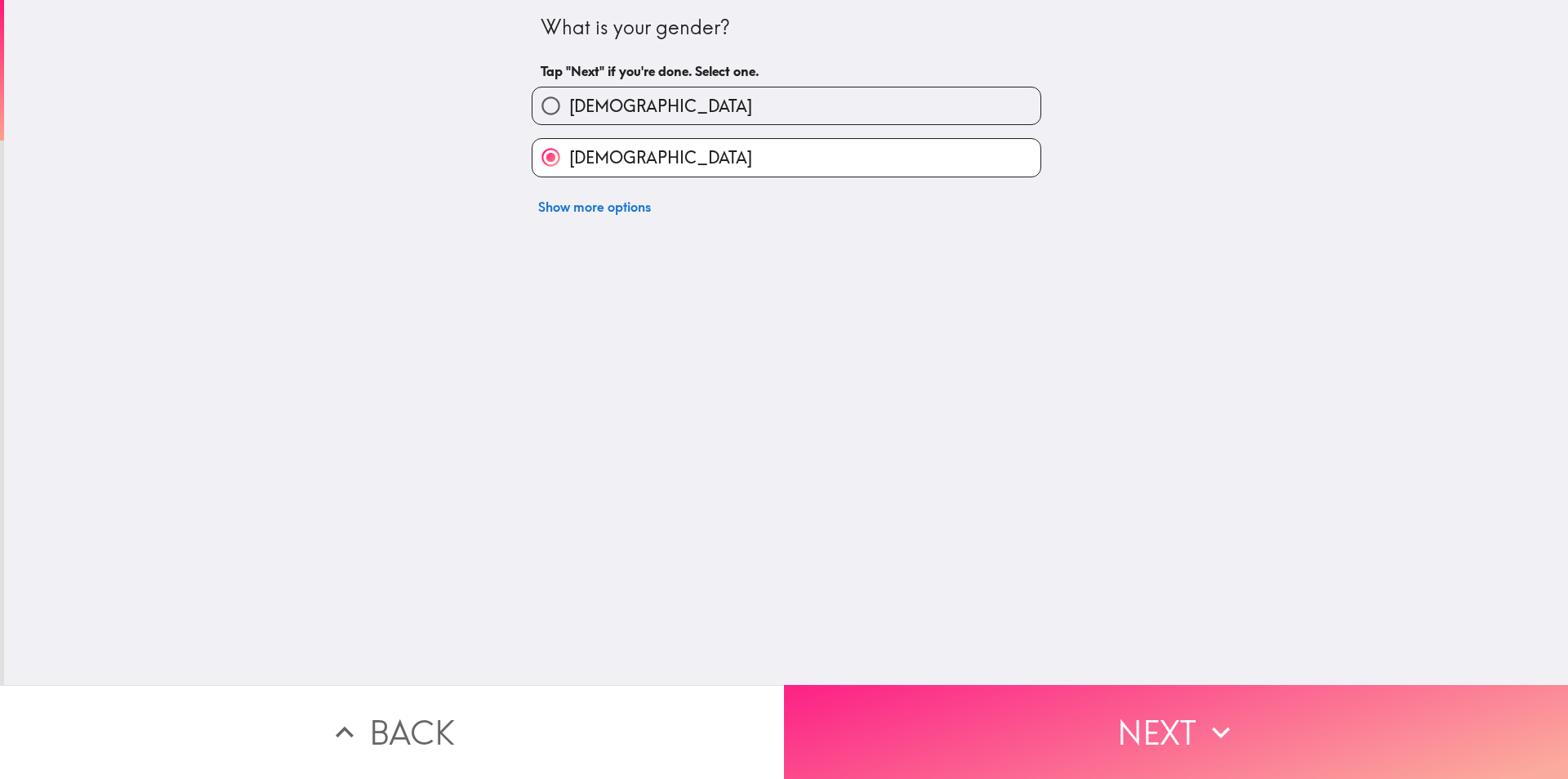
click at [954, 731] on button "Next" at bounding box center [1176, 731] width 784 height 94
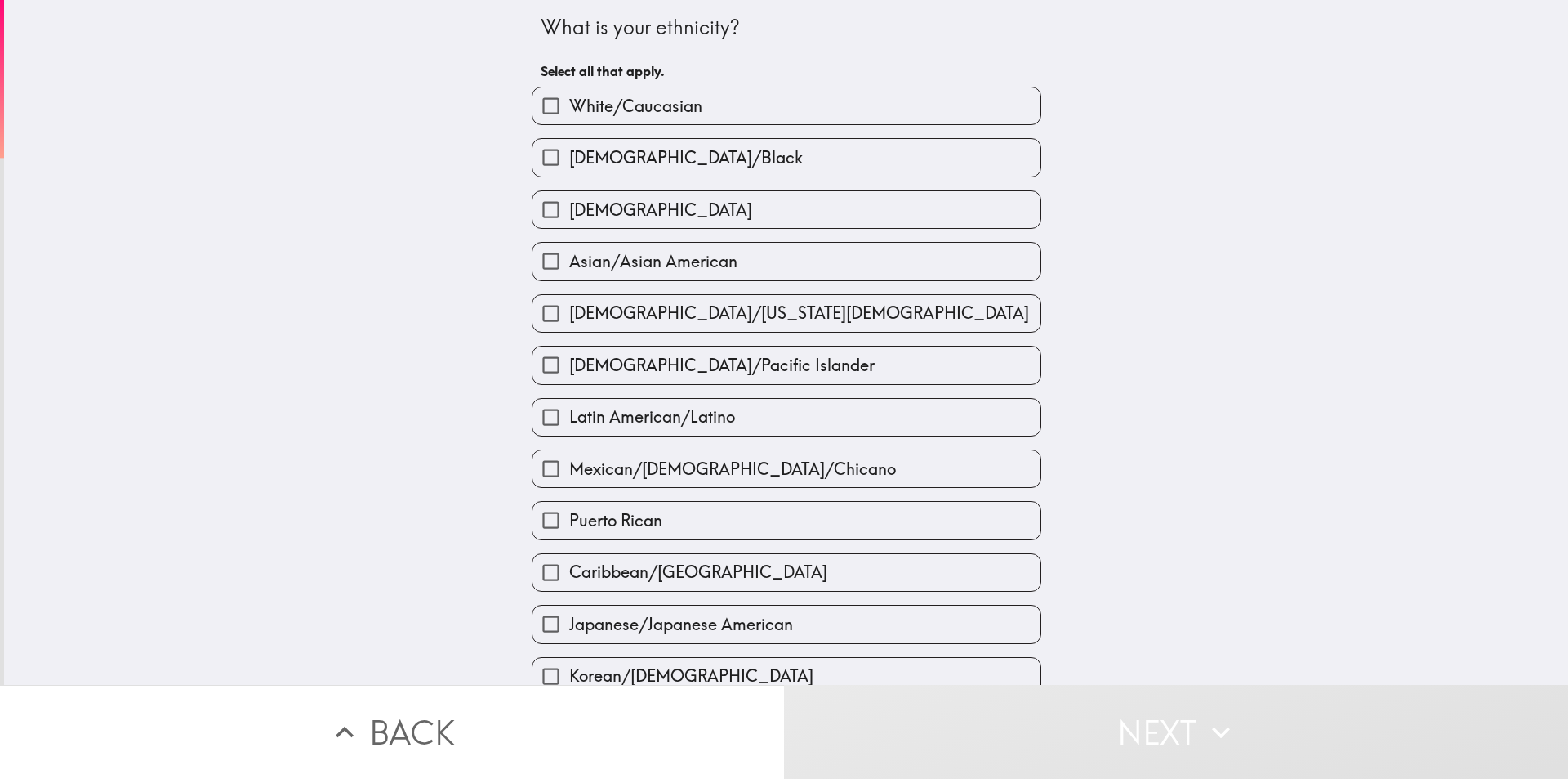
click at [628, 150] on span "[DEMOGRAPHIC_DATA]/Black" at bounding box center [685, 157] width 233 height 23
click at [569, 150] on input "[DEMOGRAPHIC_DATA]/Black" at bounding box center [551, 157] width 37 height 37
checkbox input "true"
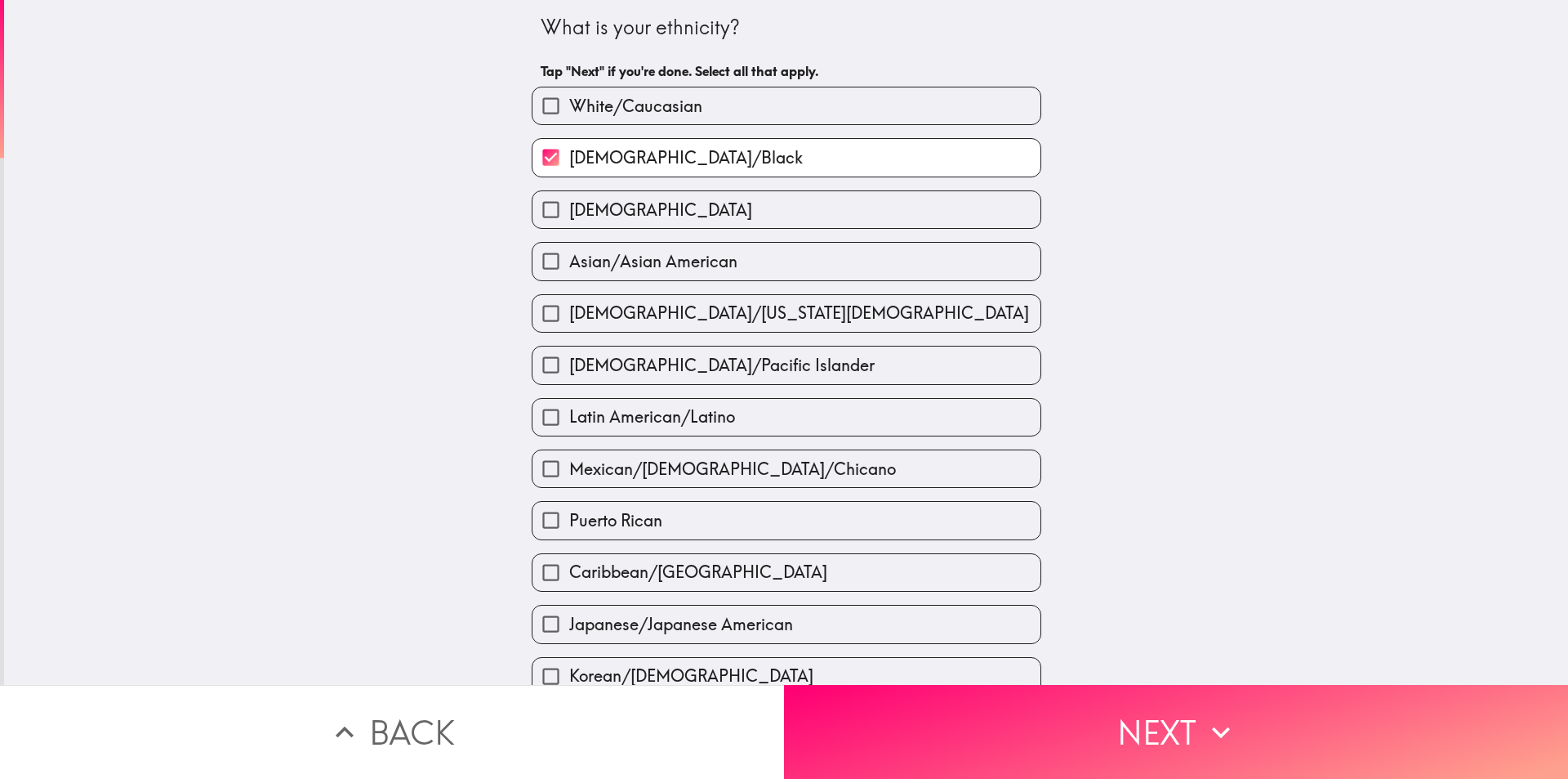
click at [636, 216] on label "[DEMOGRAPHIC_DATA]" at bounding box center [786, 210] width 508 height 37
click at [569, 216] on input "[DEMOGRAPHIC_DATA]" at bounding box center [551, 210] width 37 height 37
checkbox input "true"
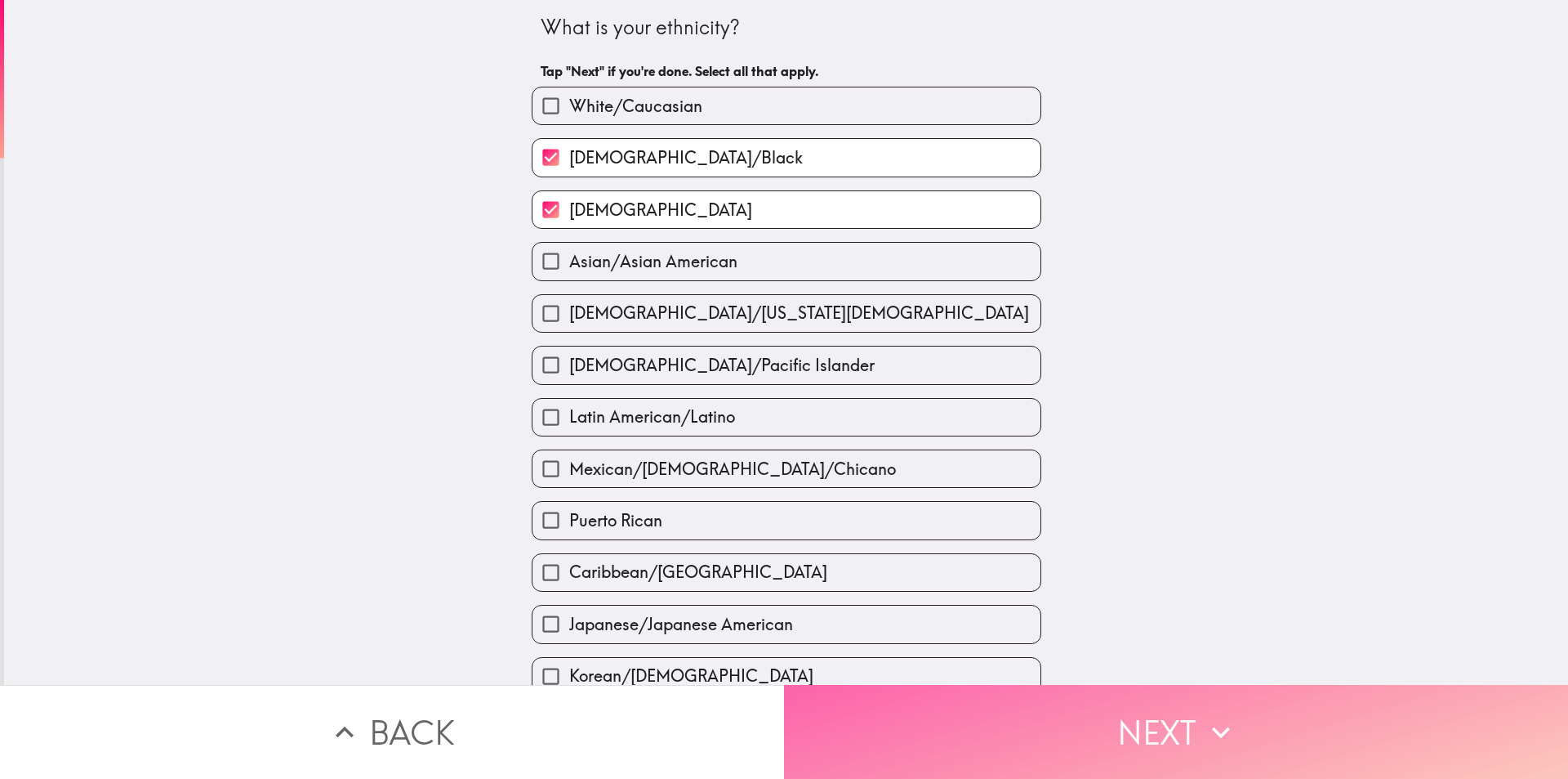
click at [888, 727] on button "Next" at bounding box center [1176, 731] width 784 height 94
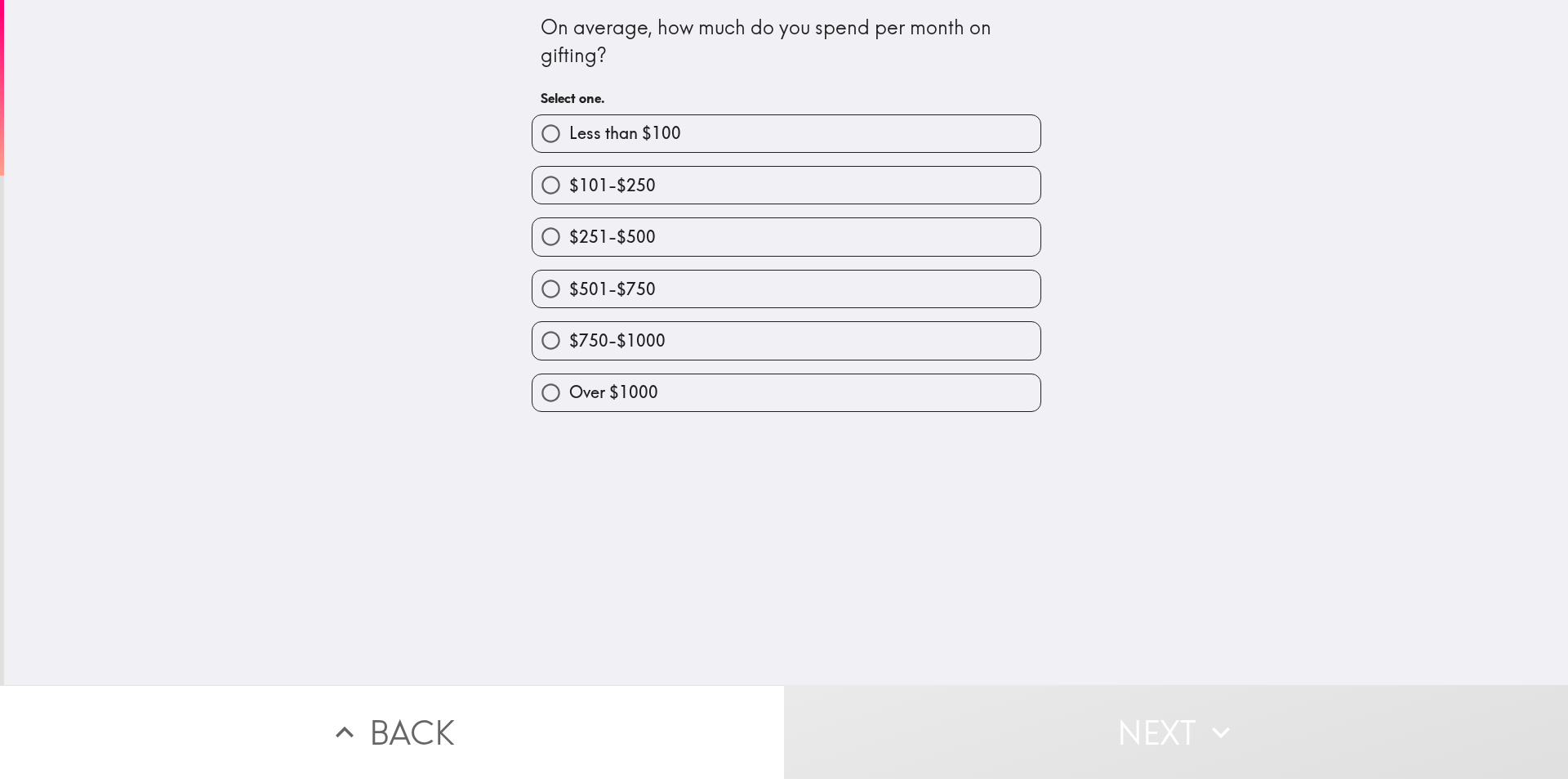
click at [647, 339] on span "$750-$1000" at bounding box center [617, 341] width 96 height 23
click at [569, 339] on input "$750-$1000" at bounding box center [551, 340] width 37 height 37
radio input "true"
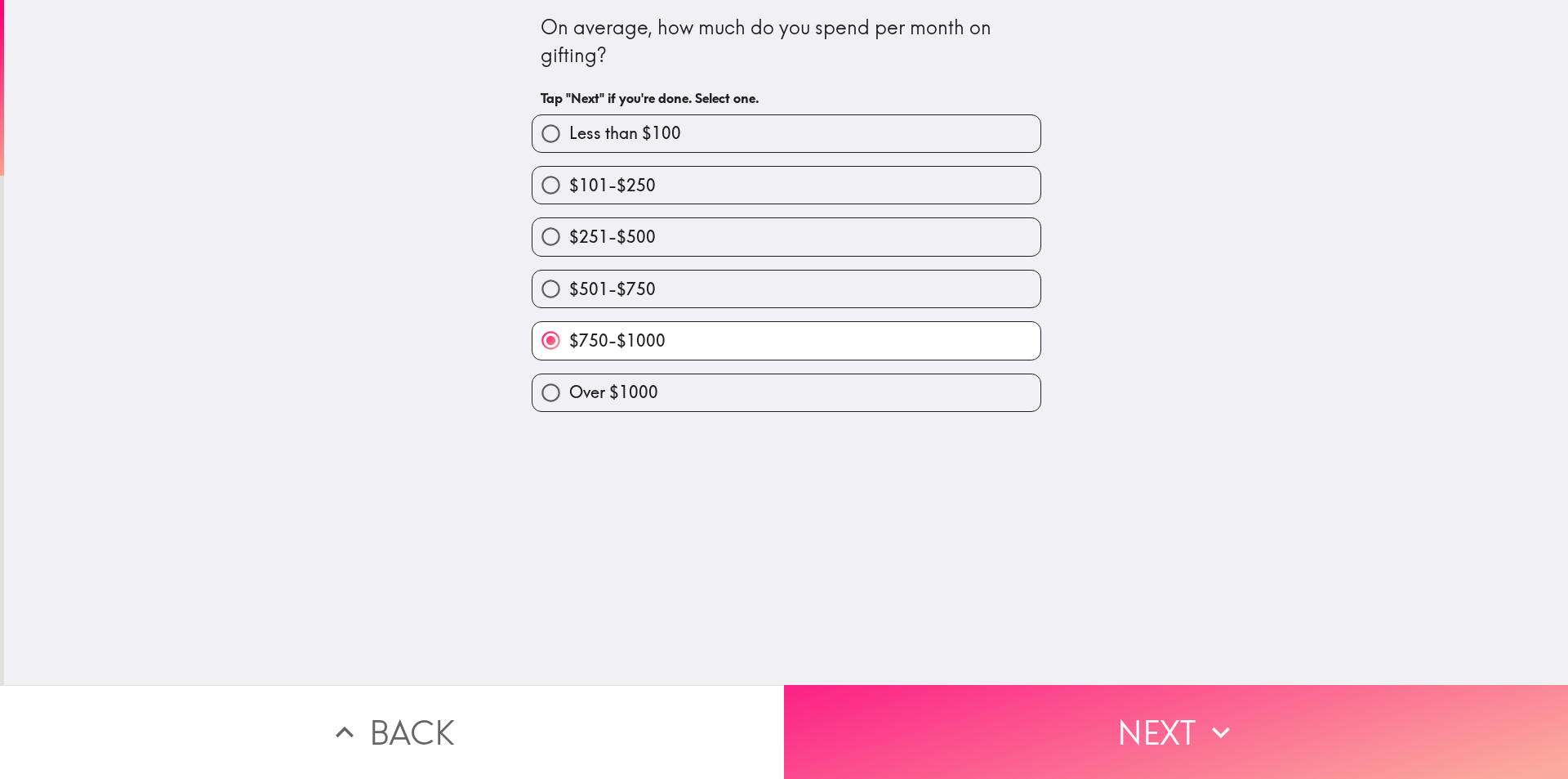
click at [918, 690] on button "Next" at bounding box center [1176, 731] width 784 height 94
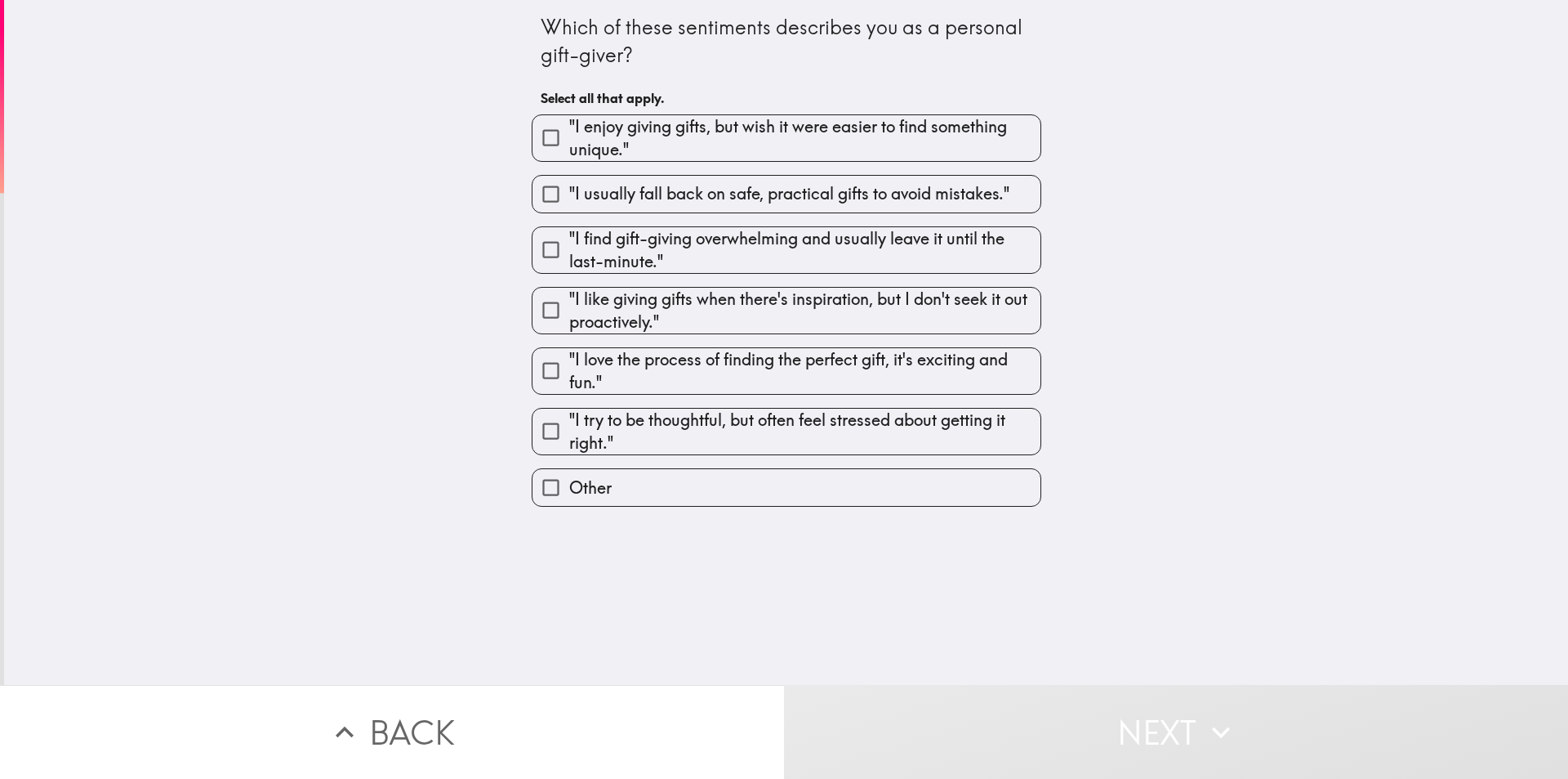
click at [675, 106] on div ""I enjoy giving gifts, but wish it were easier to find something unique."" at bounding box center [780, 131] width 523 height 60
click at [676, 170] on div ""I usually fall back on safe, practical gifts to avoid mistakes."" at bounding box center [780, 187] width 523 height 52
click at [684, 206] on label ""I usually fall back on safe, practical gifts to avoid mistakes."" at bounding box center [786, 194] width 508 height 37
click at [569, 206] on input ""I usually fall back on safe, practical gifts to avoid mistakes."" at bounding box center [551, 194] width 37 height 37
checkbox input "true"
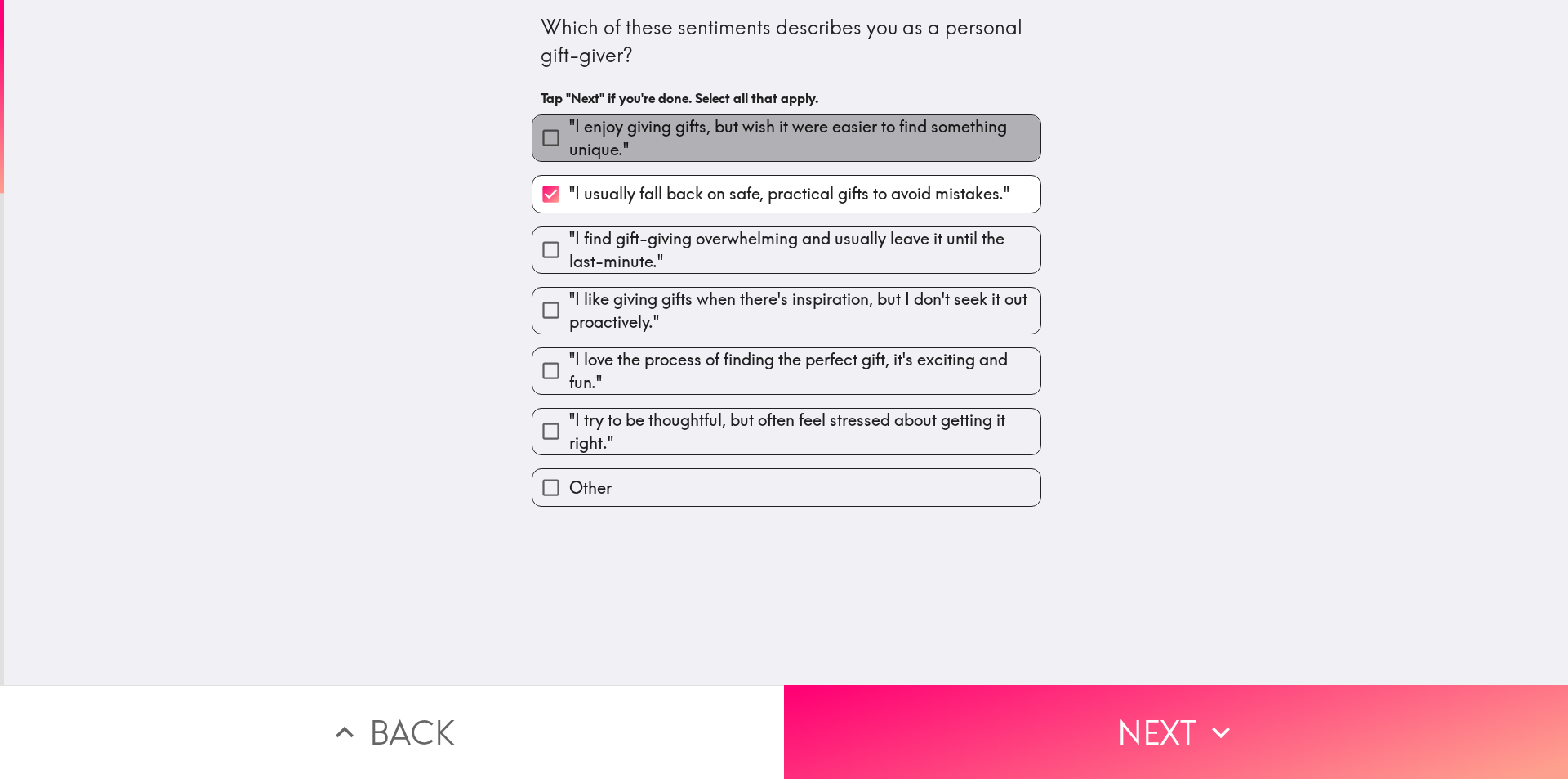
click at [682, 141] on span ""I enjoy giving gifts, but wish it were easier to find something unique."" at bounding box center [804, 138] width 471 height 45
click at [569, 141] on input ""I enjoy giving gifts, but wish it were easier to find something unique."" at bounding box center [551, 137] width 37 height 37
checkbox input "true"
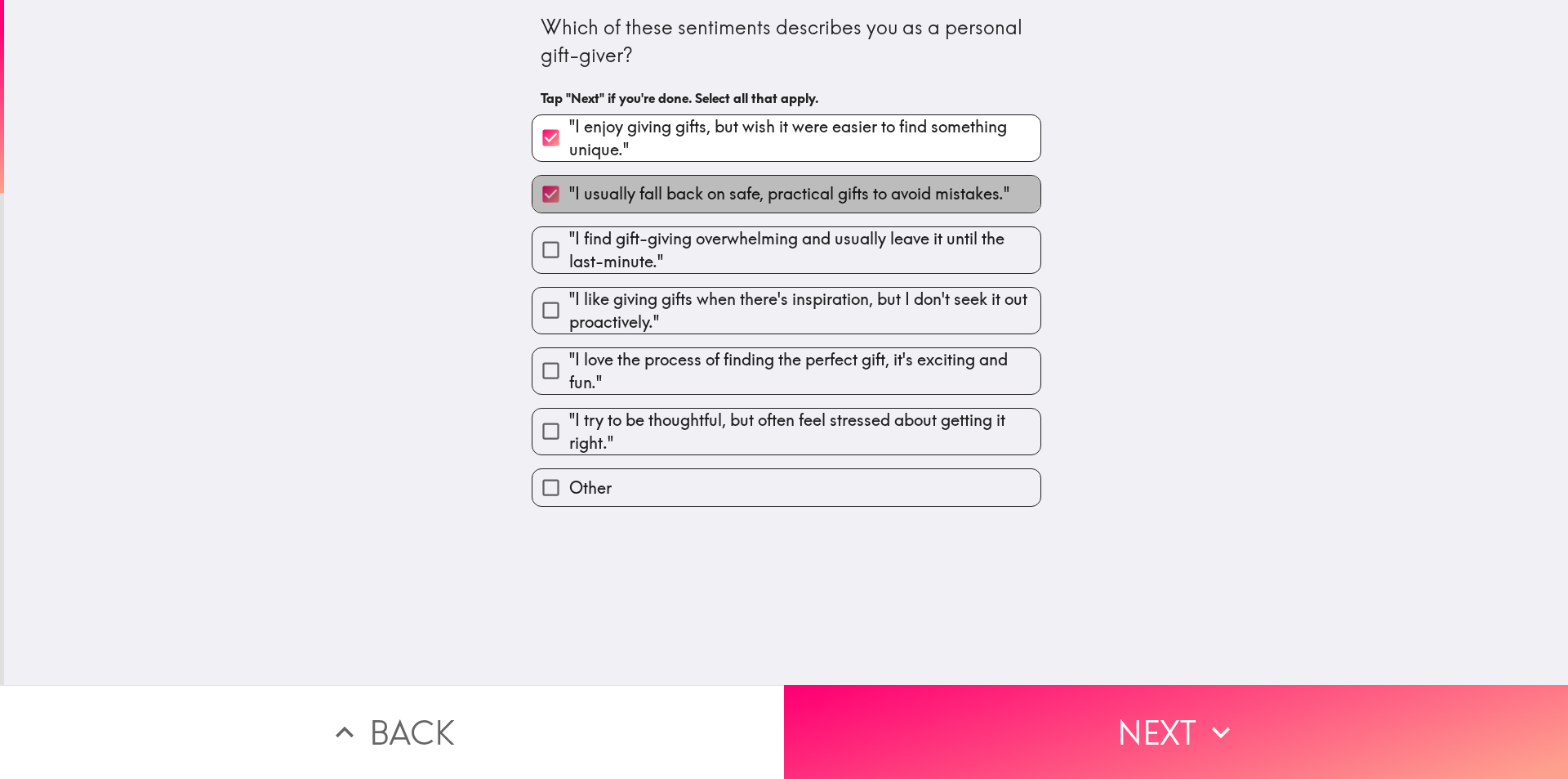
click at [690, 199] on span ""I usually fall back on safe, practical gifts to avoid mistakes."" at bounding box center [789, 193] width 441 height 23
click at [569, 199] on input ""I usually fall back on safe, practical gifts to avoid mistakes."" at bounding box center [551, 194] width 37 height 37
checkbox input "false"
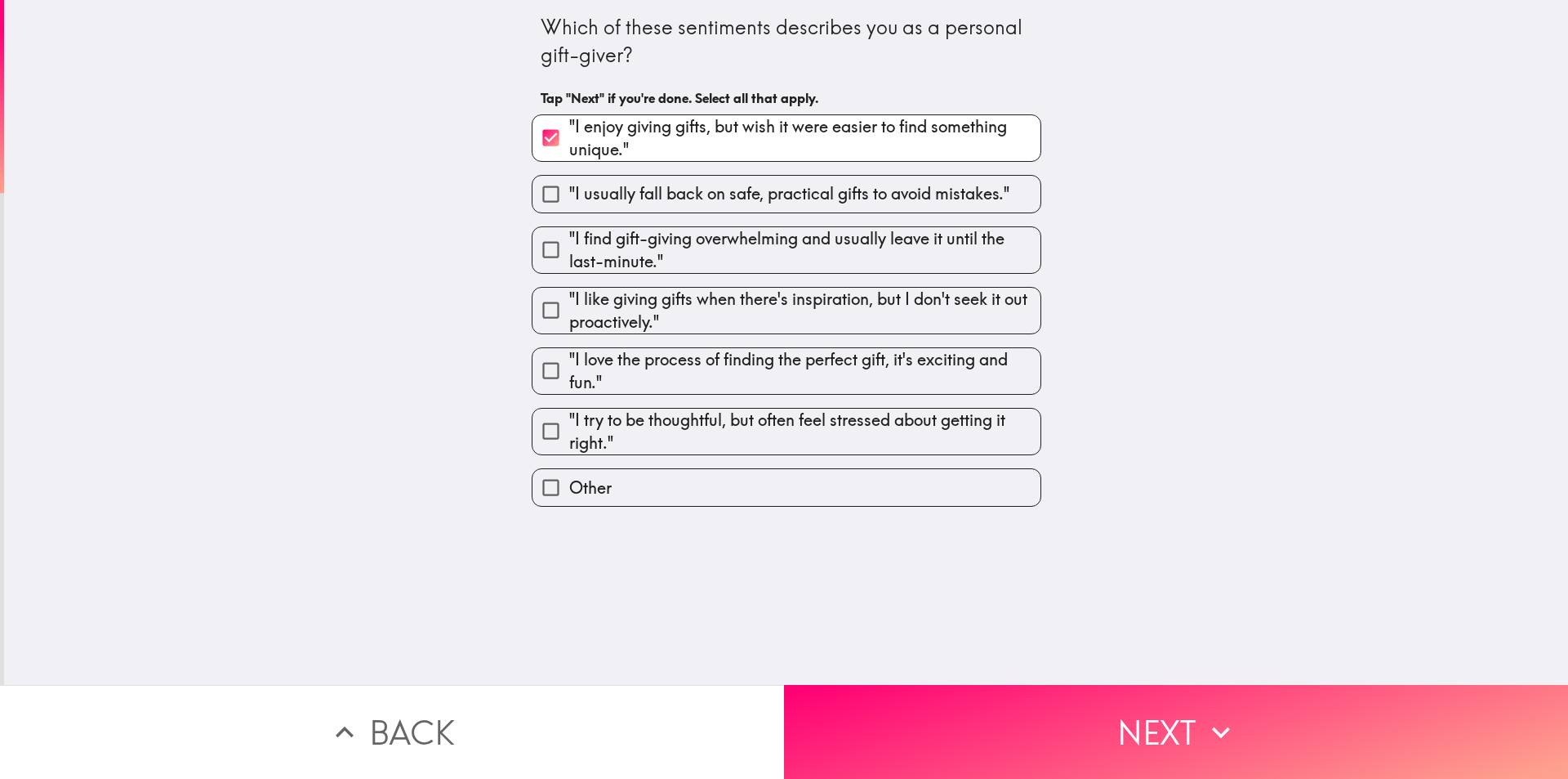
click at [690, 266] on span ""I find gift-giving overwhelming and usually leave it until the last-minute."" at bounding box center [804, 250] width 471 height 45
click at [569, 266] on input ""I find gift-giving overwhelming and usually leave it until the last-minute."" at bounding box center [551, 249] width 37 height 37
checkbox input "true"
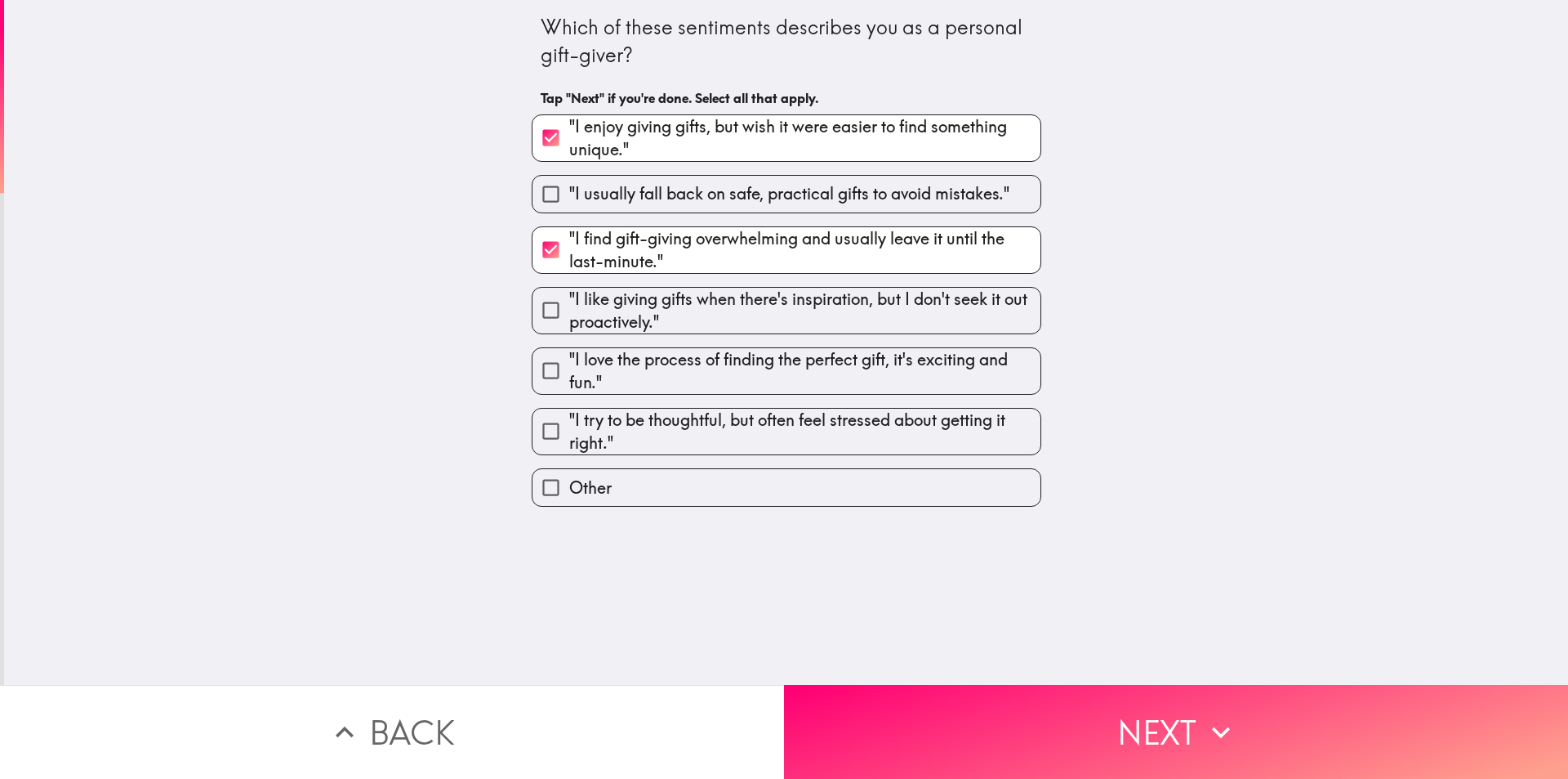
click at [690, 318] on span ""I like giving gifts when there's inspiration, but I don't seek it out proactiv…" at bounding box center [804, 310] width 471 height 45
click at [569, 318] on input ""I like giving gifts when there's inspiration, but I don't seek it out proactiv…" at bounding box center [551, 310] width 37 height 37
checkbox input "true"
click at [693, 393] on div ""I love the process of finding the perfect gift, it's exciting and fun."" at bounding box center [786, 371] width 510 height 47
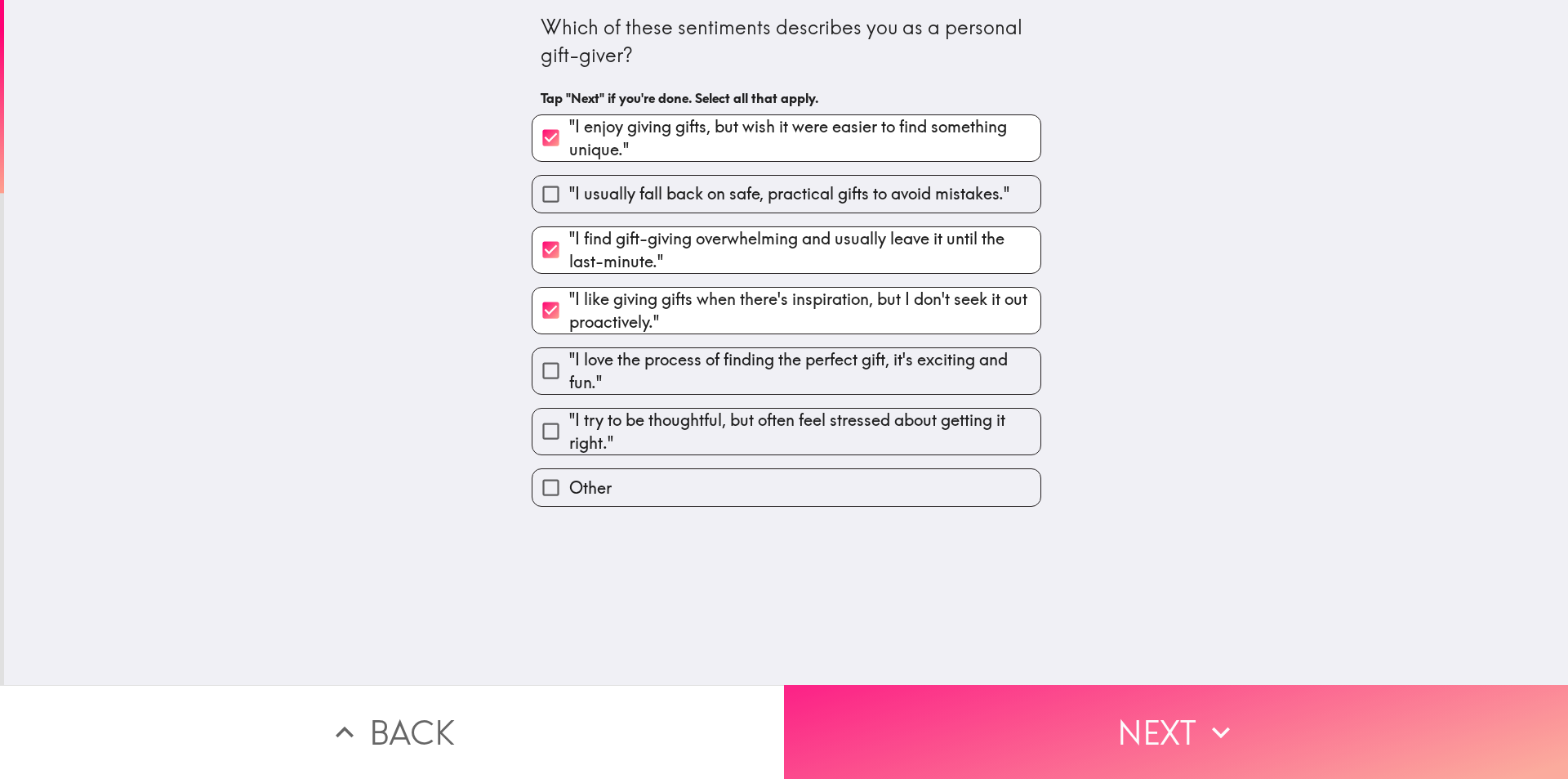
click at [912, 692] on button "Next" at bounding box center [1176, 731] width 784 height 94
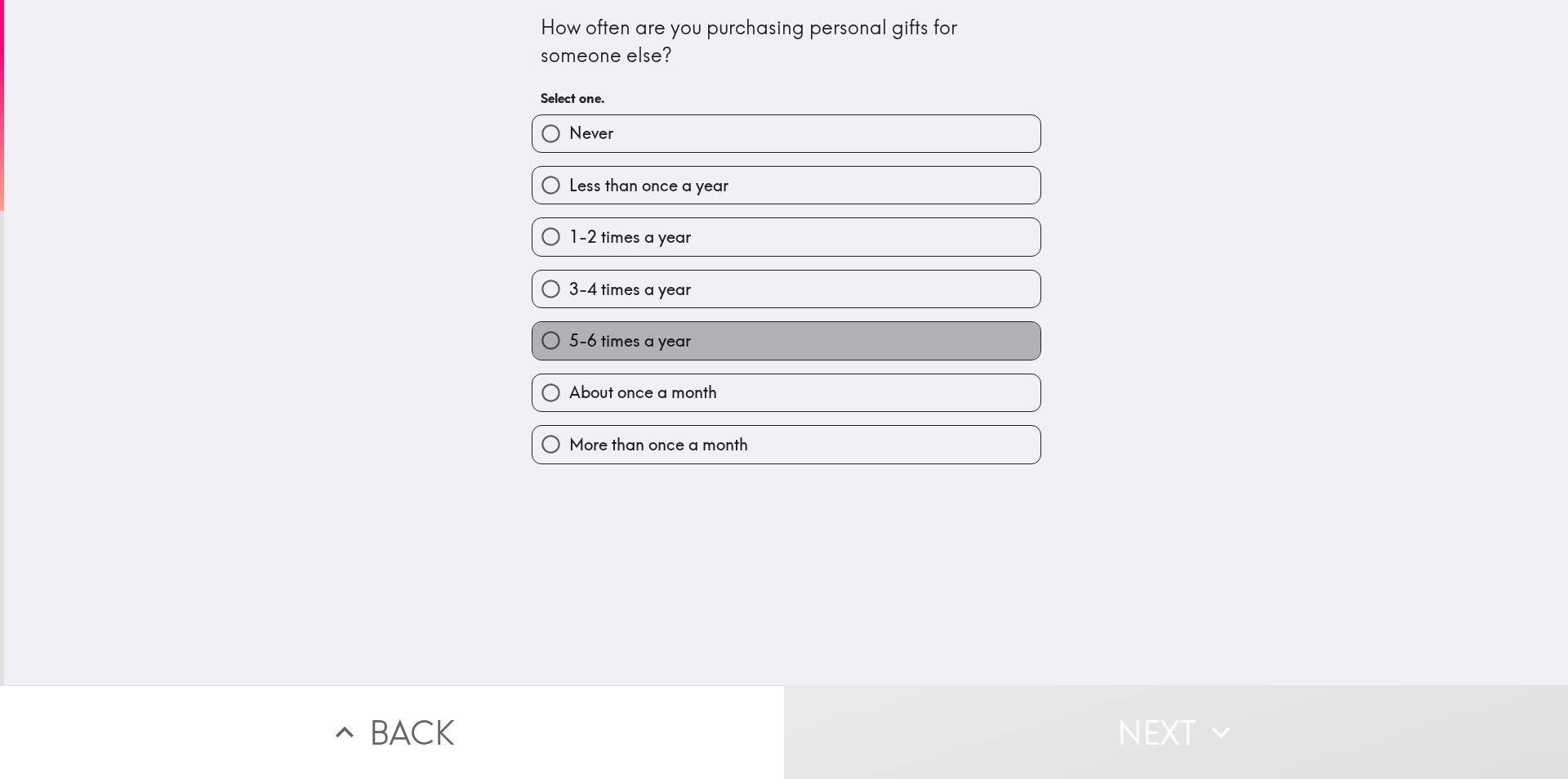
click at [673, 345] on span "5-6 times a year" at bounding box center [629, 341] width 121 height 23
click at [569, 345] on input "5-6 times a year" at bounding box center [551, 340] width 37 height 37
radio input "true"
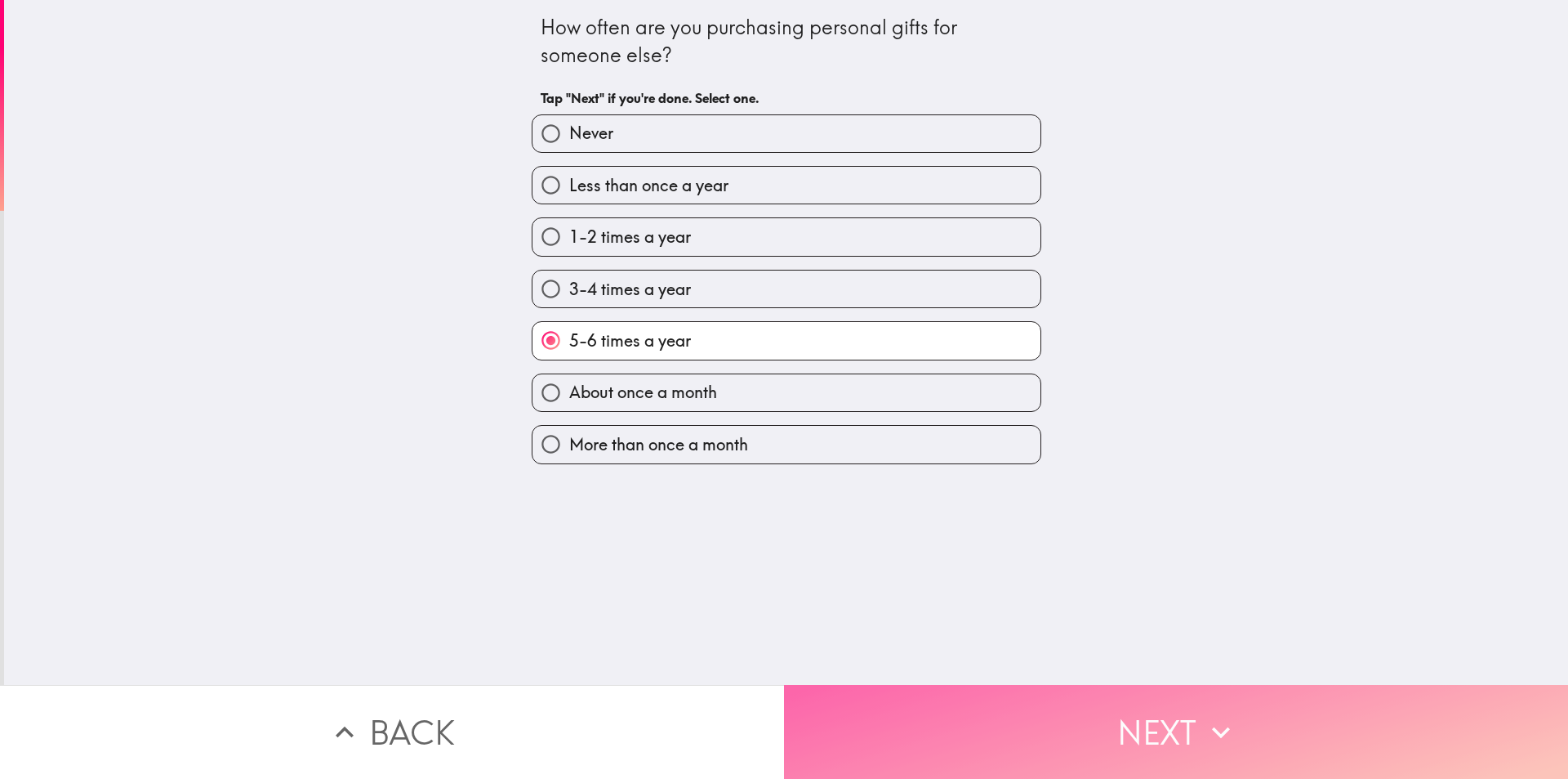
click at [947, 703] on button "Next" at bounding box center [1176, 731] width 784 height 94
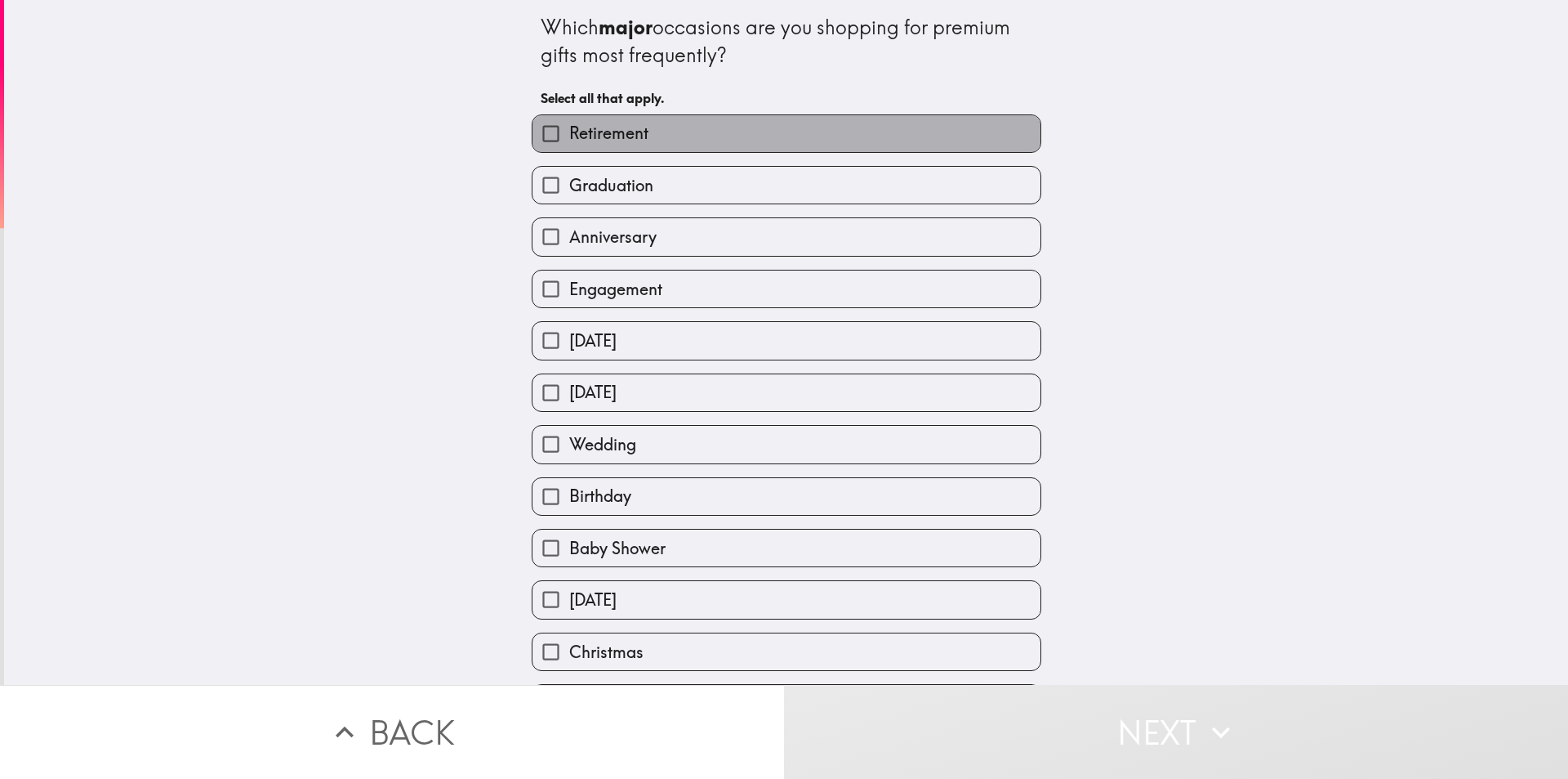
click at [631, 129] on span "Retirement" at bounding box center [608, 133] width 80 height 23
click at [569, 129] on input "Retirement" at bounding box center [551, 134] width 37 height 37
checkbox input "true"
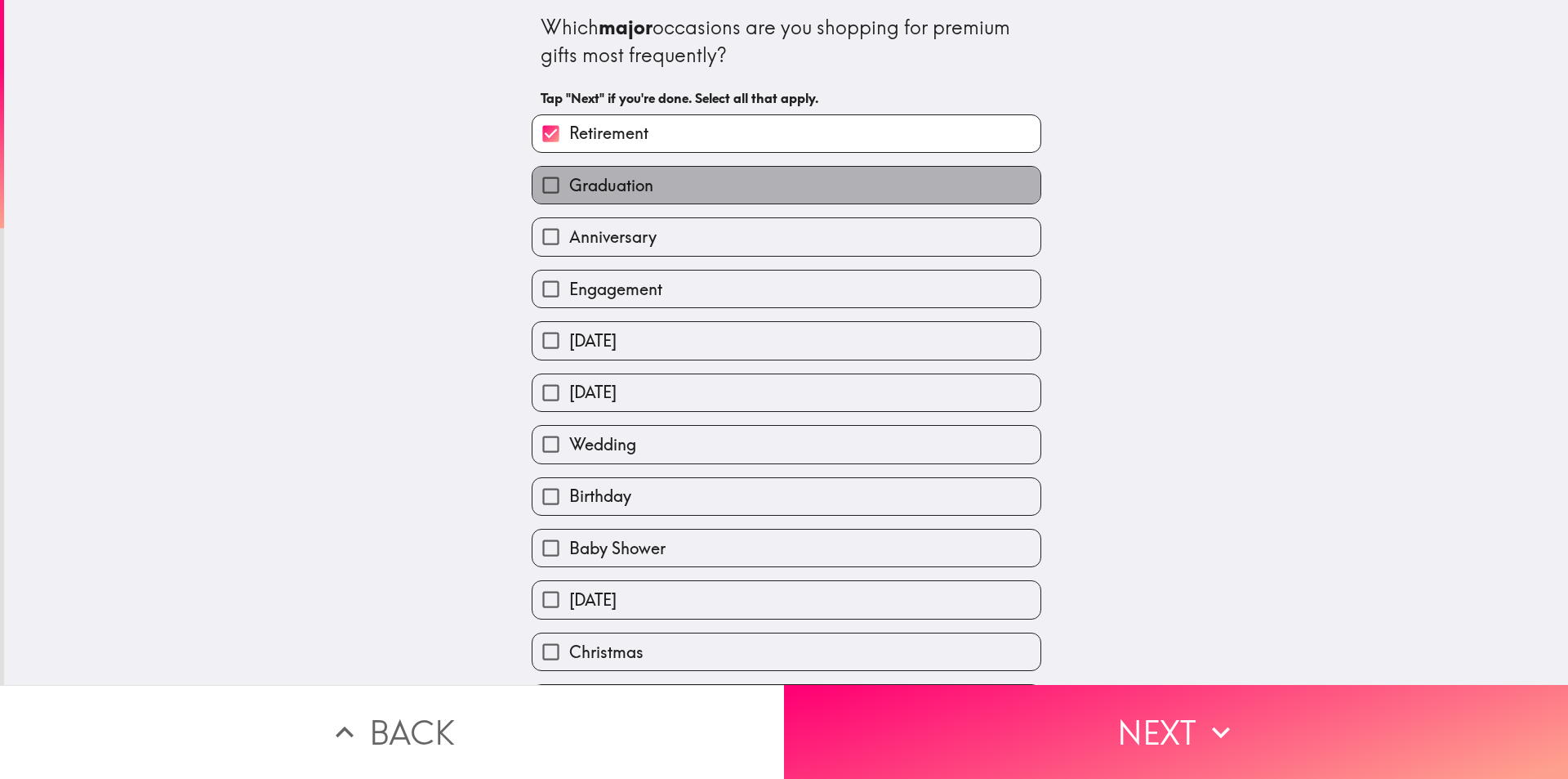
click at [642, 179] on span "Graduation" at bounding box center [611, 185] width 84 height 23
click at [569, 179] on input "Graduation" at bounding box center [551, 185] width 37 height 37
checkbox input "true"
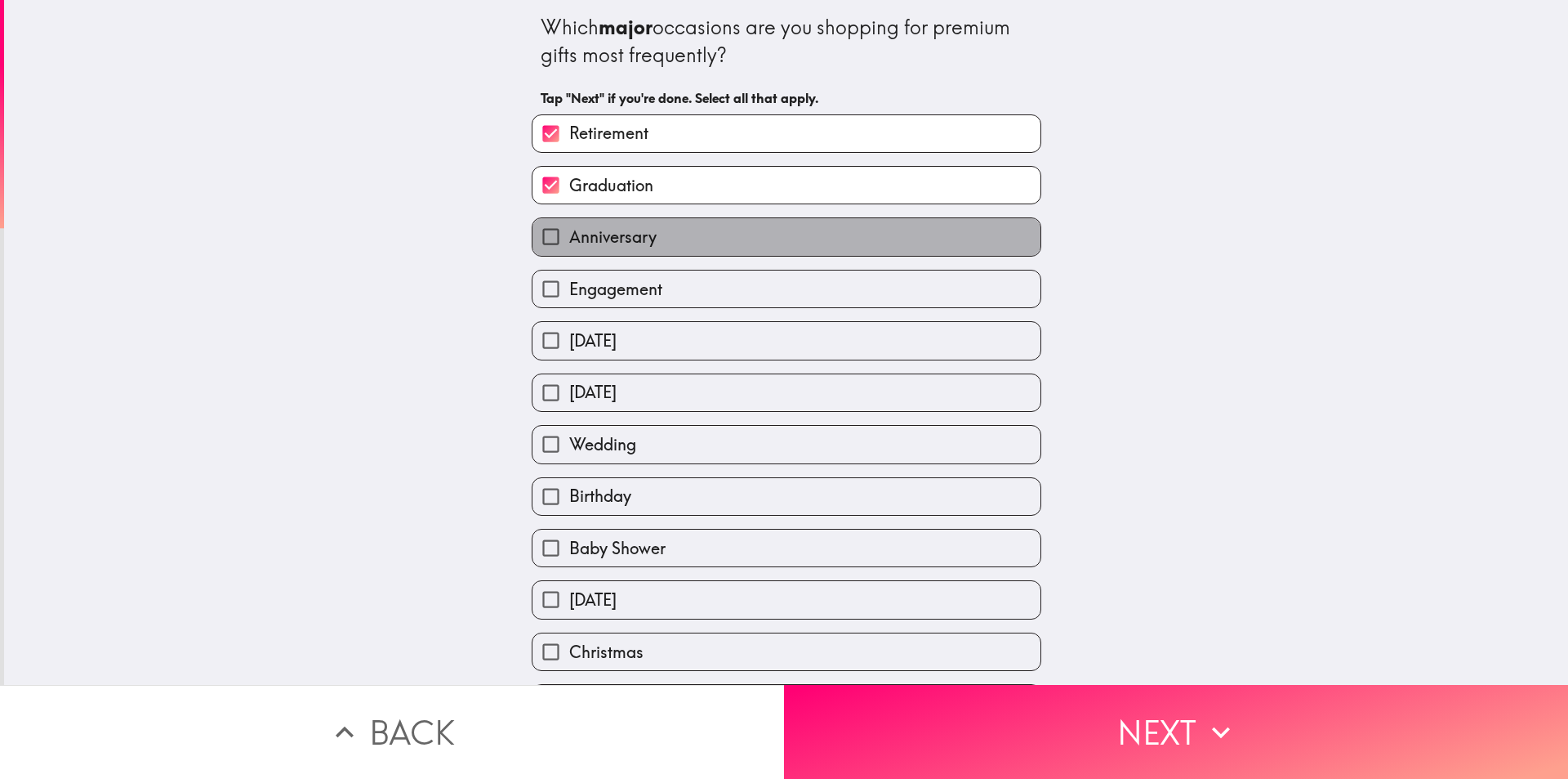
drag, startPoint x: 650, startPoint y: 234, endPoint x: 663, endPoint y: 277, distance: 44.9
click at [654, 238] on label "Anniversary" at bounding box center [786, 237] width 508 height 37
click at [569, 238] on input "Anniversary" at bounding box center [551, 237] width 37 height 37
checkbox input "true"
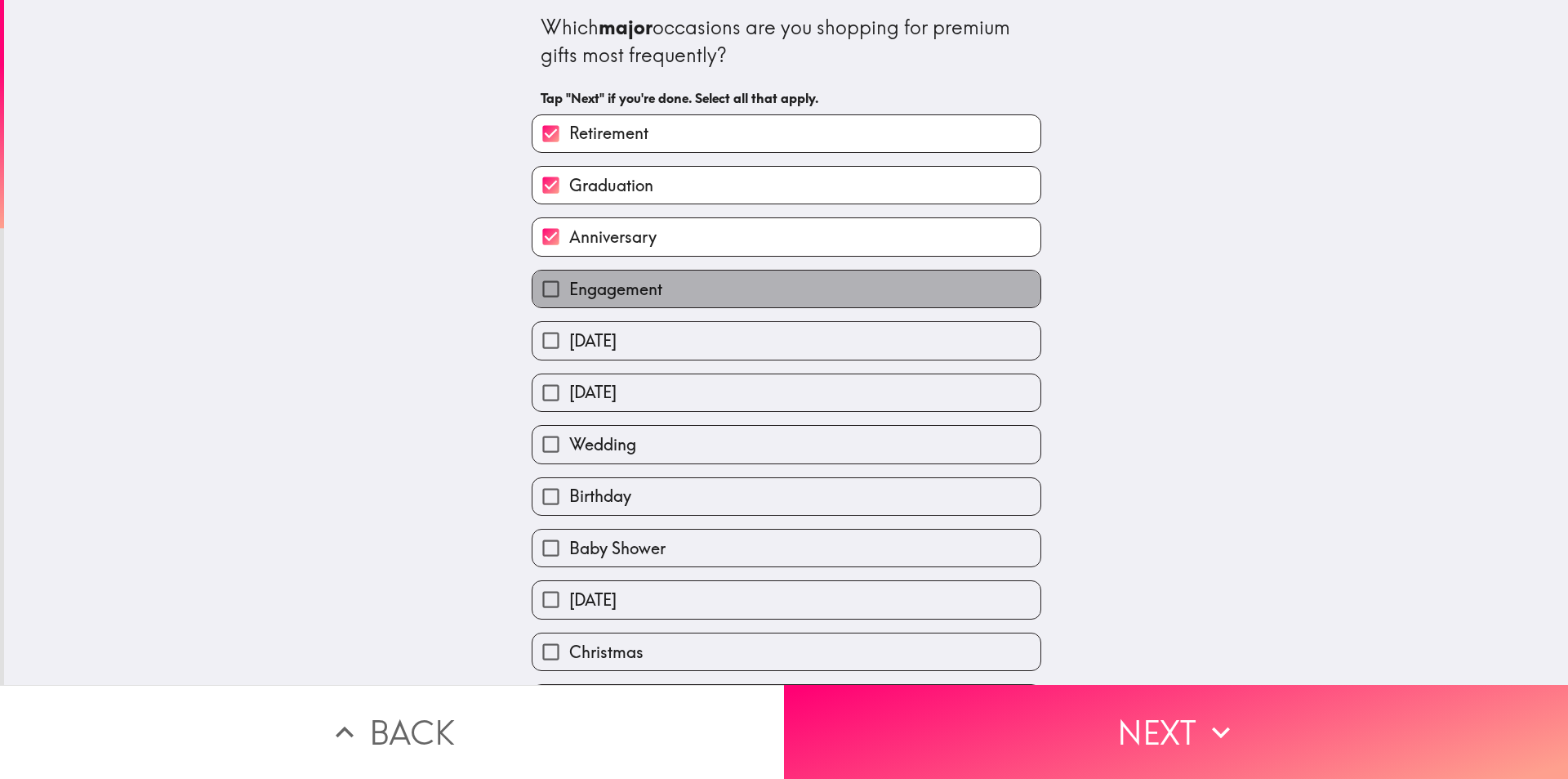
click at [663, 281] on label "Engagement" at bounding box center [786, 289] width 508 height 37
click at [569, 281] on input "Engagement" at bounding box center [551, 289] width 37 height 37
checkbox input "true"
click at [660, 325] on label "[DATE]" at bounding box center [786, 340] width 508 height 37
click at [569, 325] on input "[DATE]" at bounding box center [551, 340] width 37 height 37
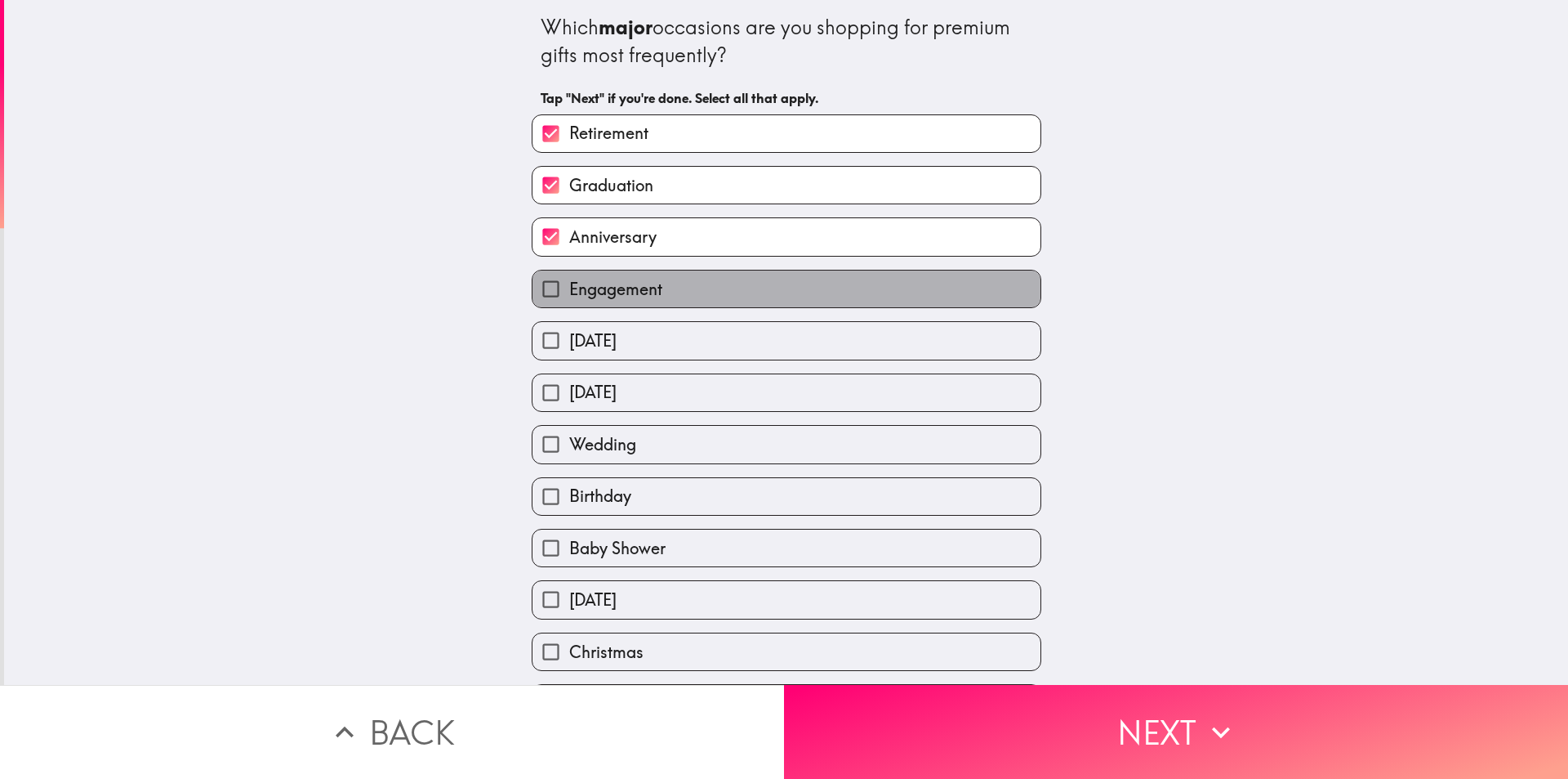
checkbox input "true"
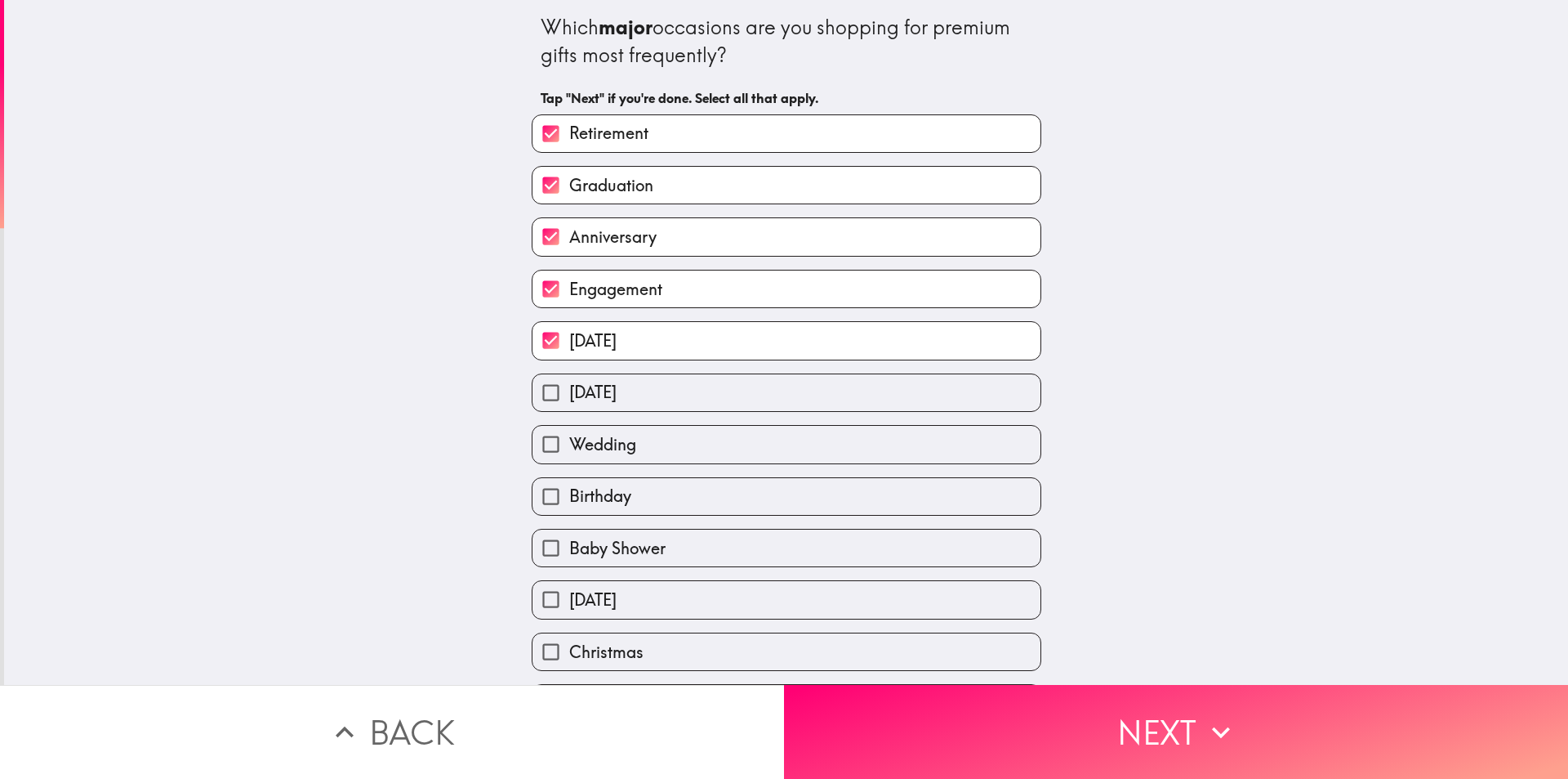
click at [683, 387] on label "[DATE]" at bounding box center [786, 393] width 508 height 37
click at [569, 387] on input "[DATE]" at bounding box center [551, 393] width 37 height 37
checkbox input "true"
click at [690, 431] on label "Wedding" at bounding box center [786, 444] width 508 height 37
click at [569, 431] on input "Wedding" at bounding box center [551, 444] width 37 height 37
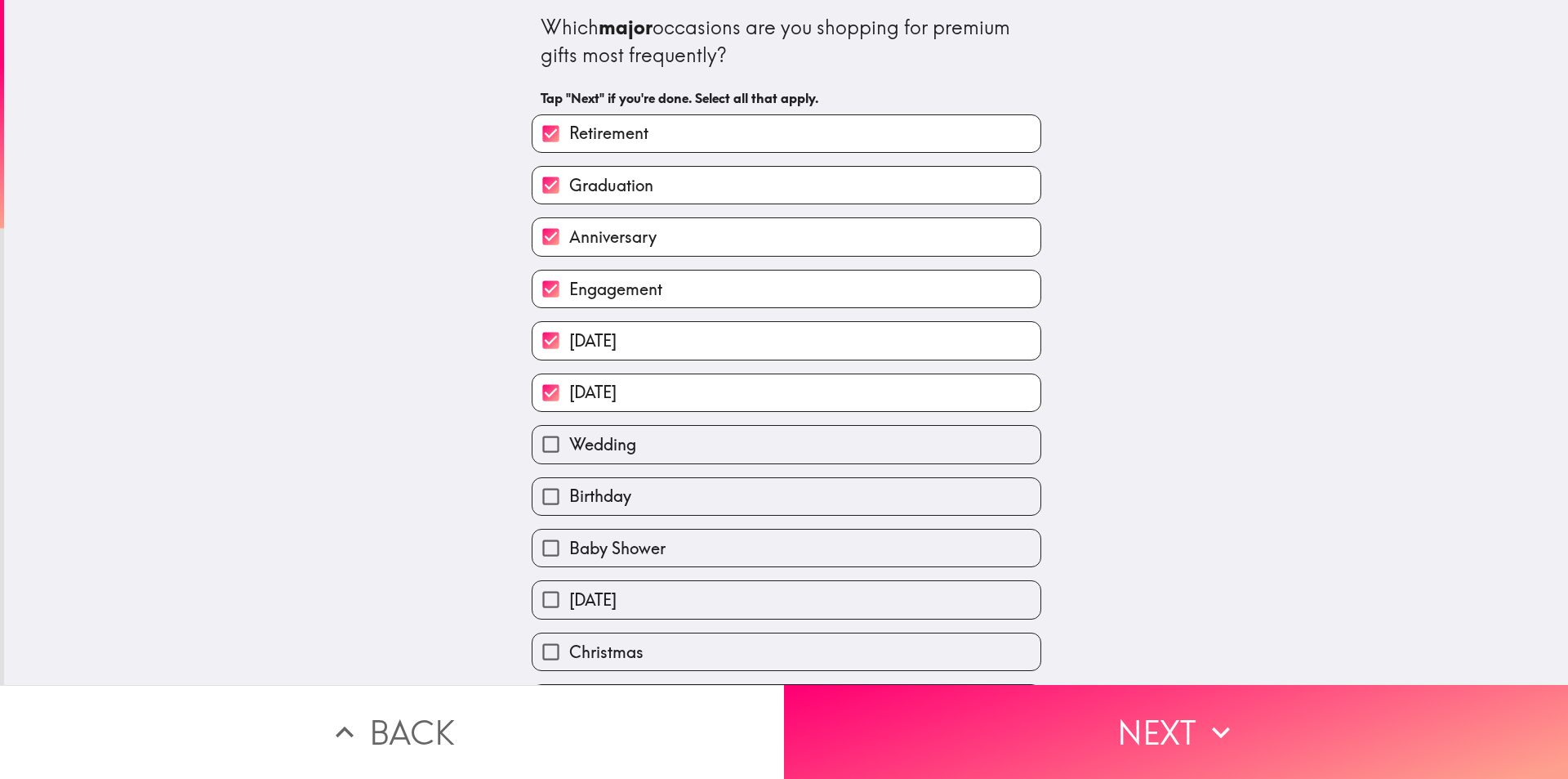
checkbox input "true"
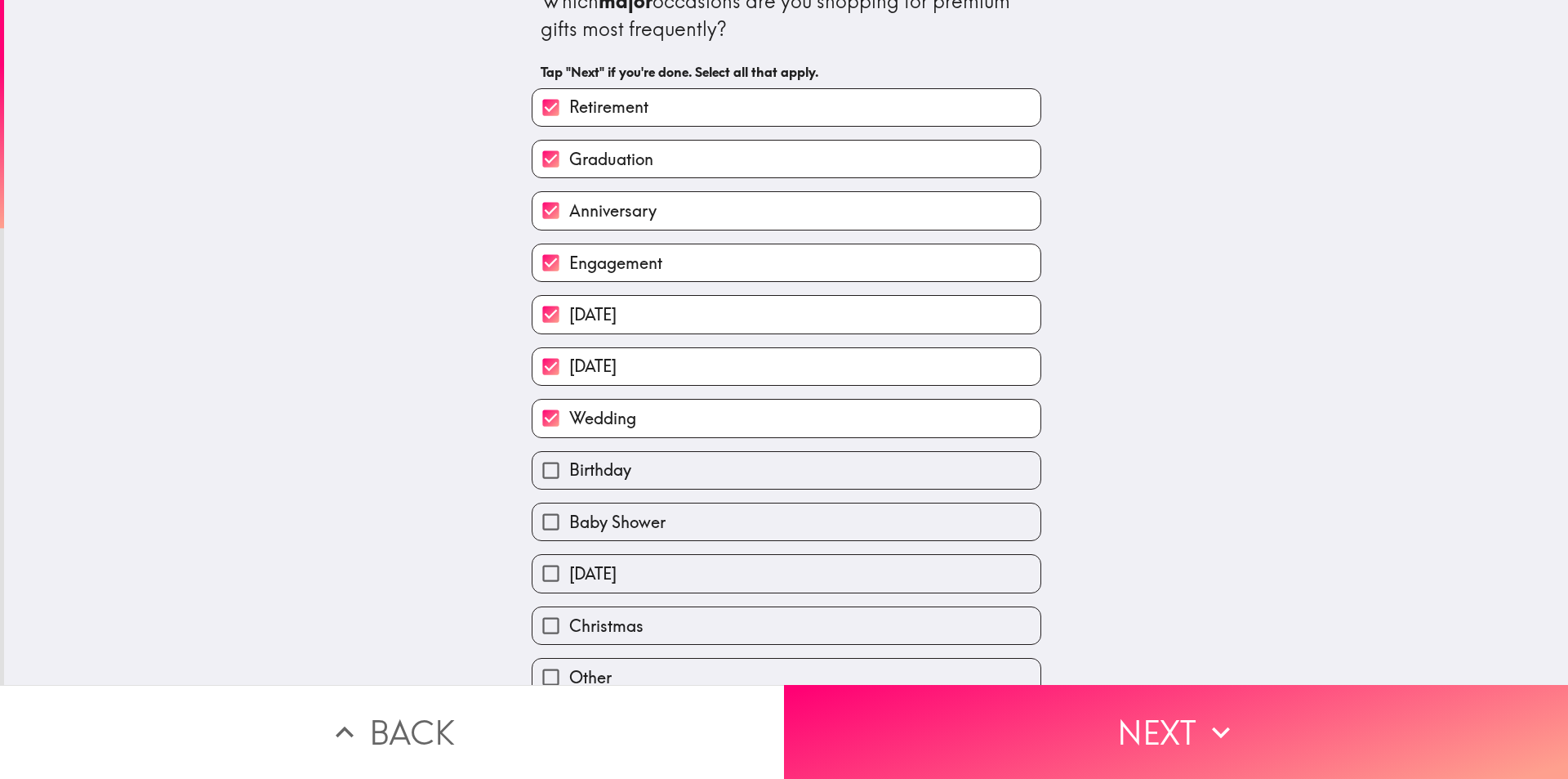
scroll to position [51, 0]
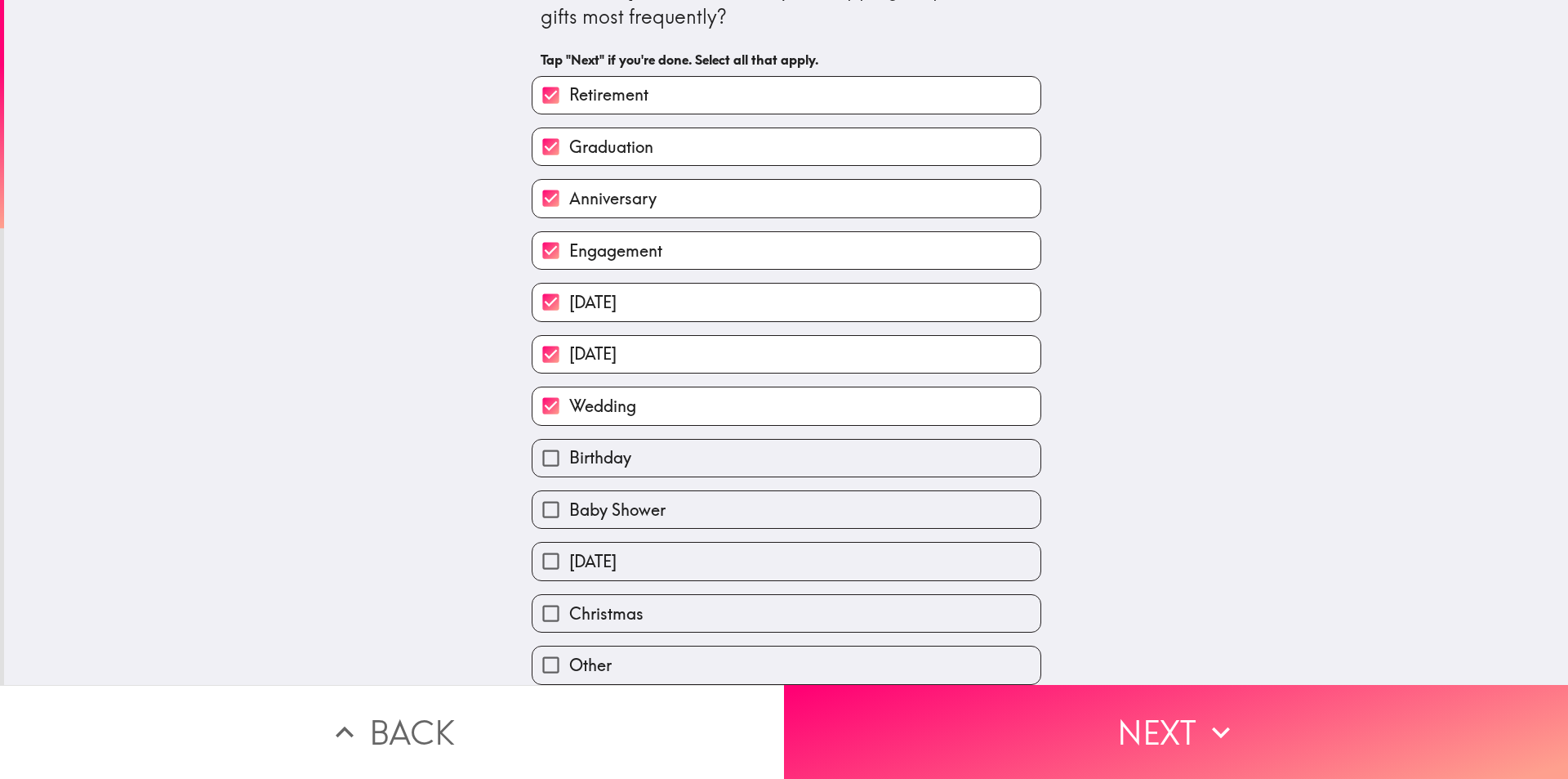
click at [686, 439] on div "Birthday" at bounding box center [786, 458] width 510 height 38
click at [683, 450] on label "Birthday" at bounding box center [786, 458] width 508 height 37
click at [569, 450] on input "Birthday" at bounding box center [551, 458] width 37 height 37
checkbox input "true"
click at [683, 491] on label "Baby Shower" at bounding box center [786, 510] width 508 height 37
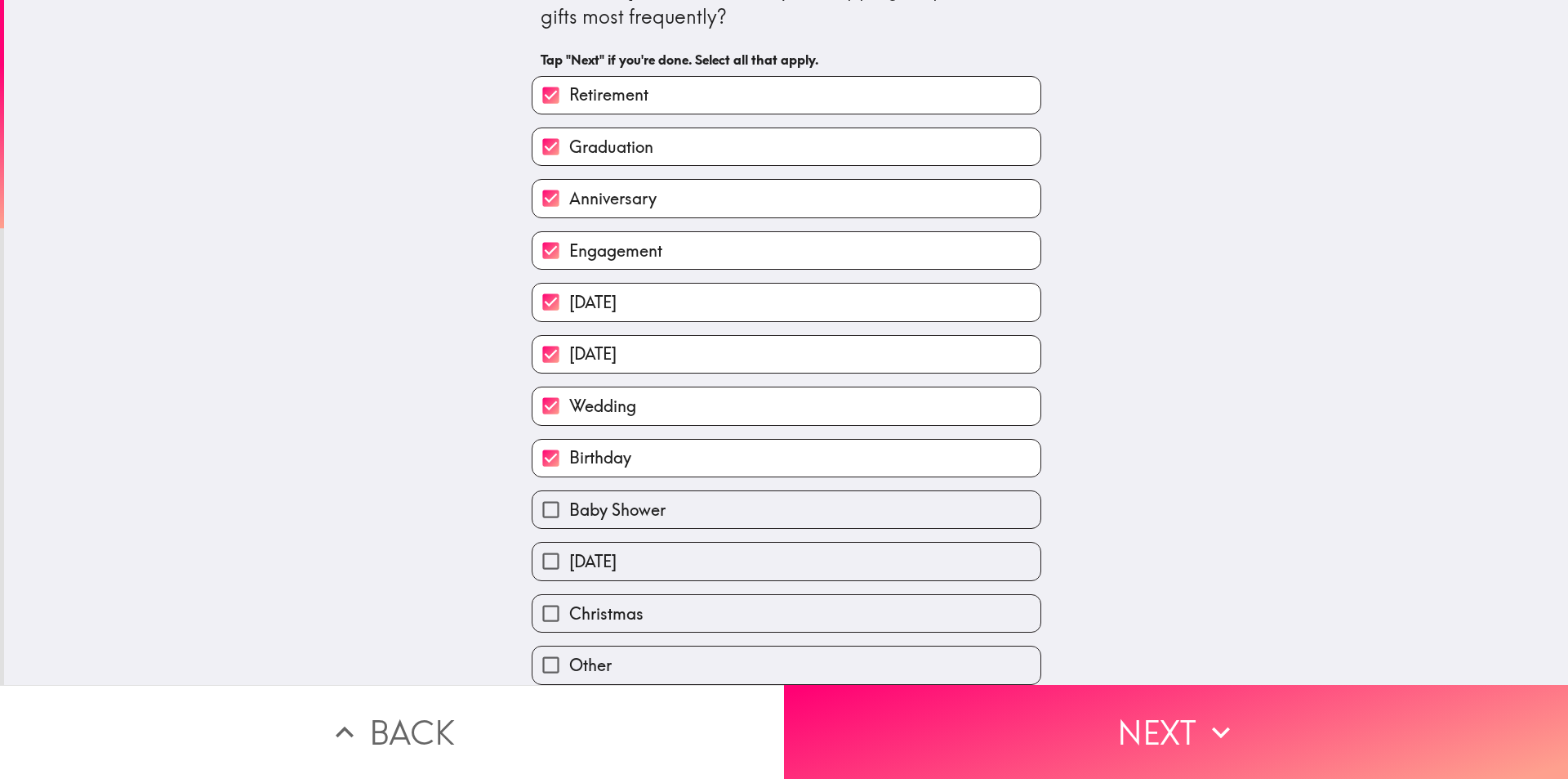
click at [569, 491] on input "Baby Shower" at bounding box center [551, 510] width 37 height 37
checkbox input "true"
click at [663, 543] on label "[DATE]" at bounding box center [786, 561] width 508 height 37
click at [569, 543] on input "[DATE]" at bounding box center [551, 561] width 37 height 37
checkbox input "true"
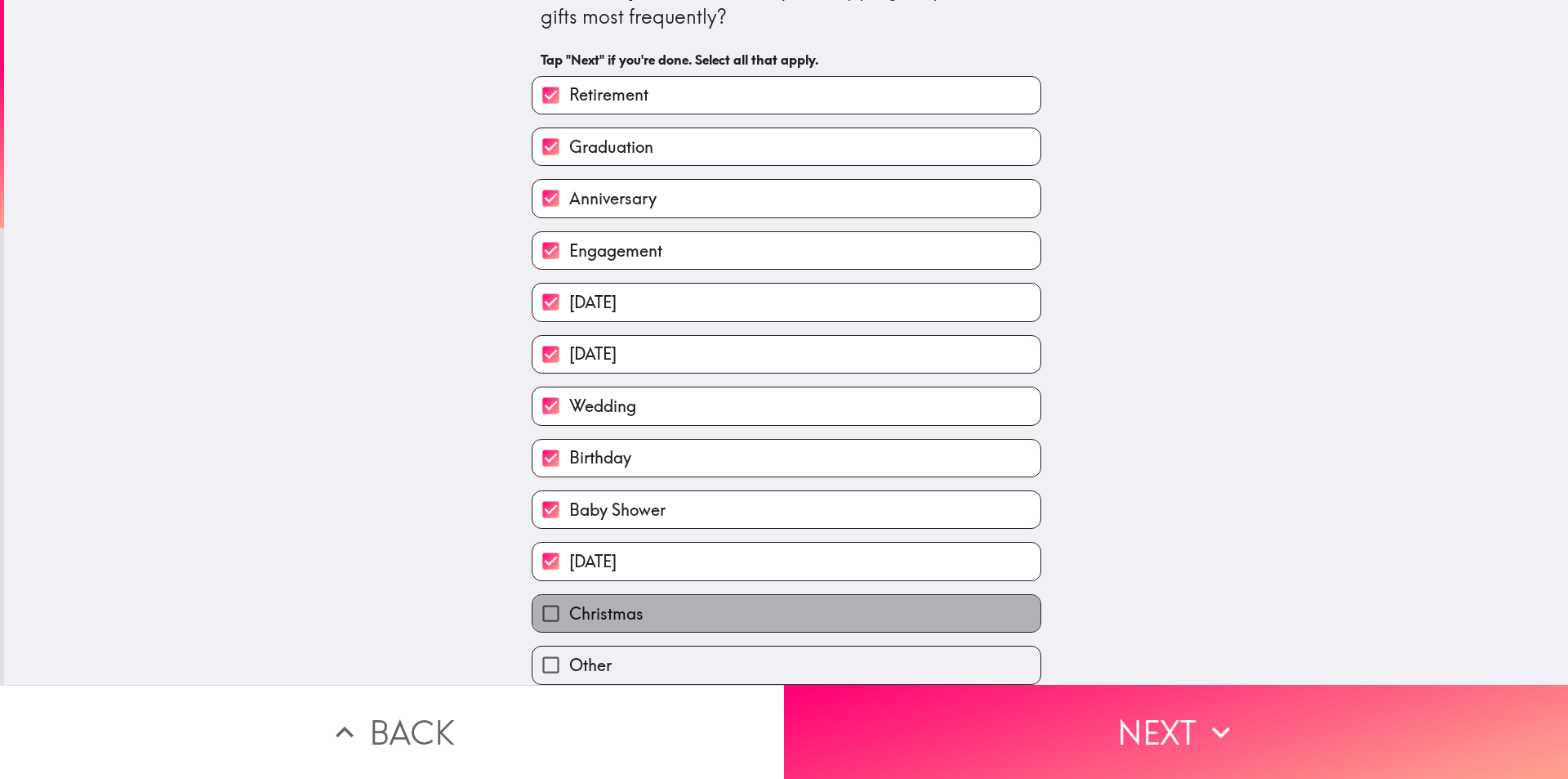
click at [659, 595] on label "Christmas" at bounding box center [786, 613] width 508 height 37
click at [569, 595] on input "Christmas" at bounding box center [551, 613] width 37 height 37
checkbox input "true"
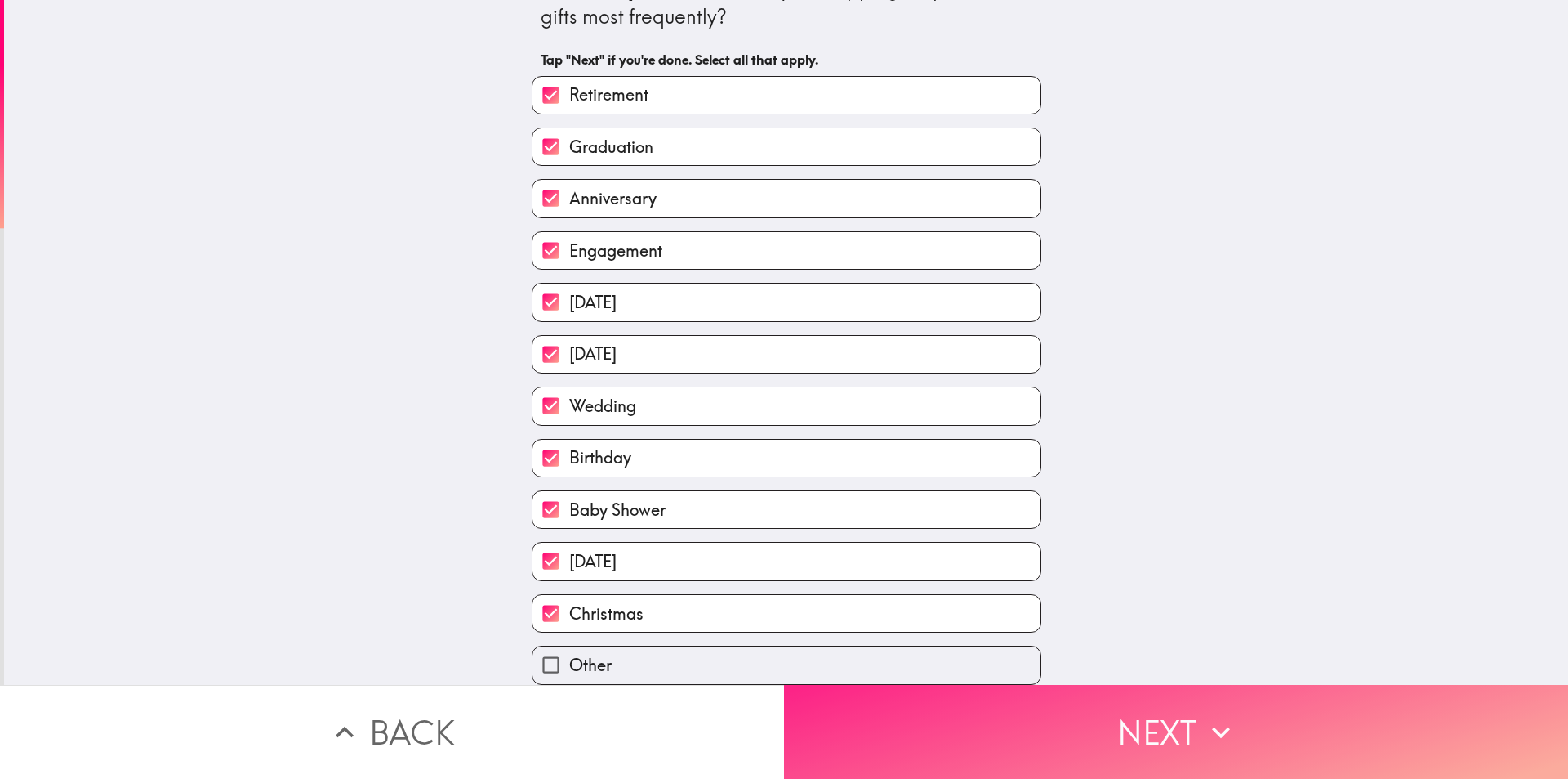
click at [926, 719] on button "Next" at bounding box center [1176, 731] width 784 height 94
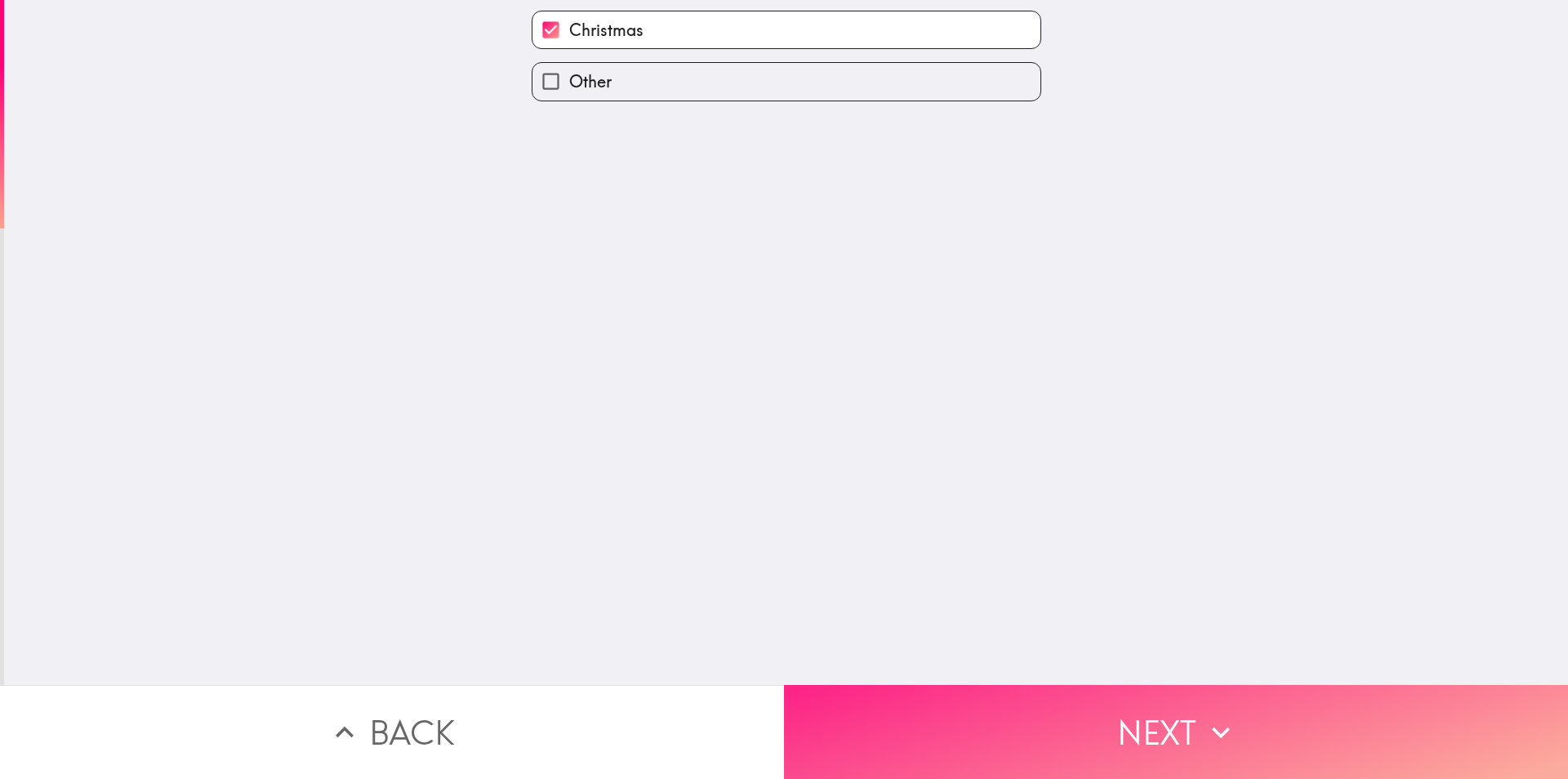
scroll to position [0, 0]
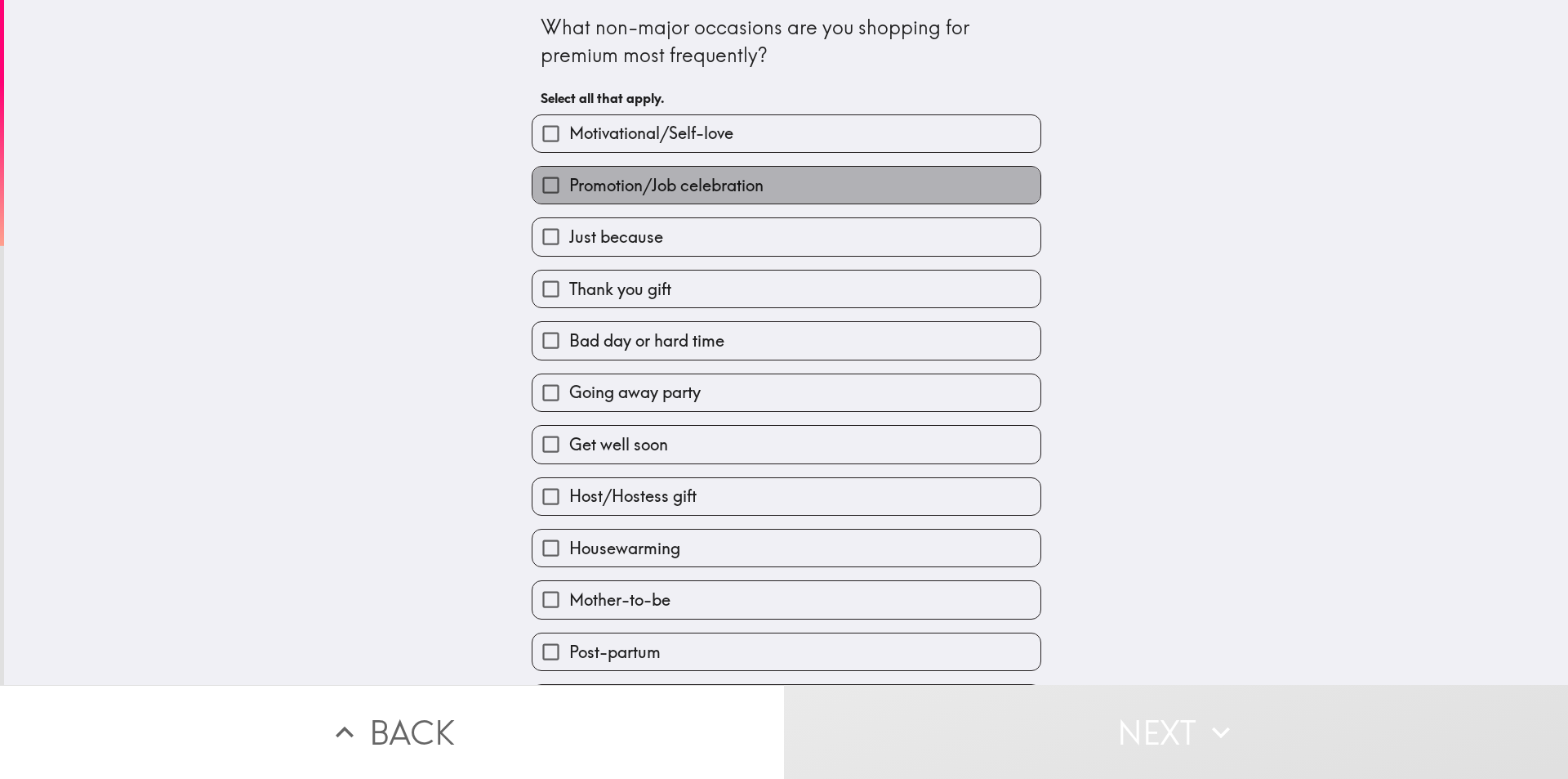
click at [678, 181] on span "Promotion/Job celebration" at bounding box center [666, 185] width 194 height 23
click at [569, 181] on input "Promotion/Job celebration" at bounding box center [551, 185] width 37 height 37
checkbox input "true"
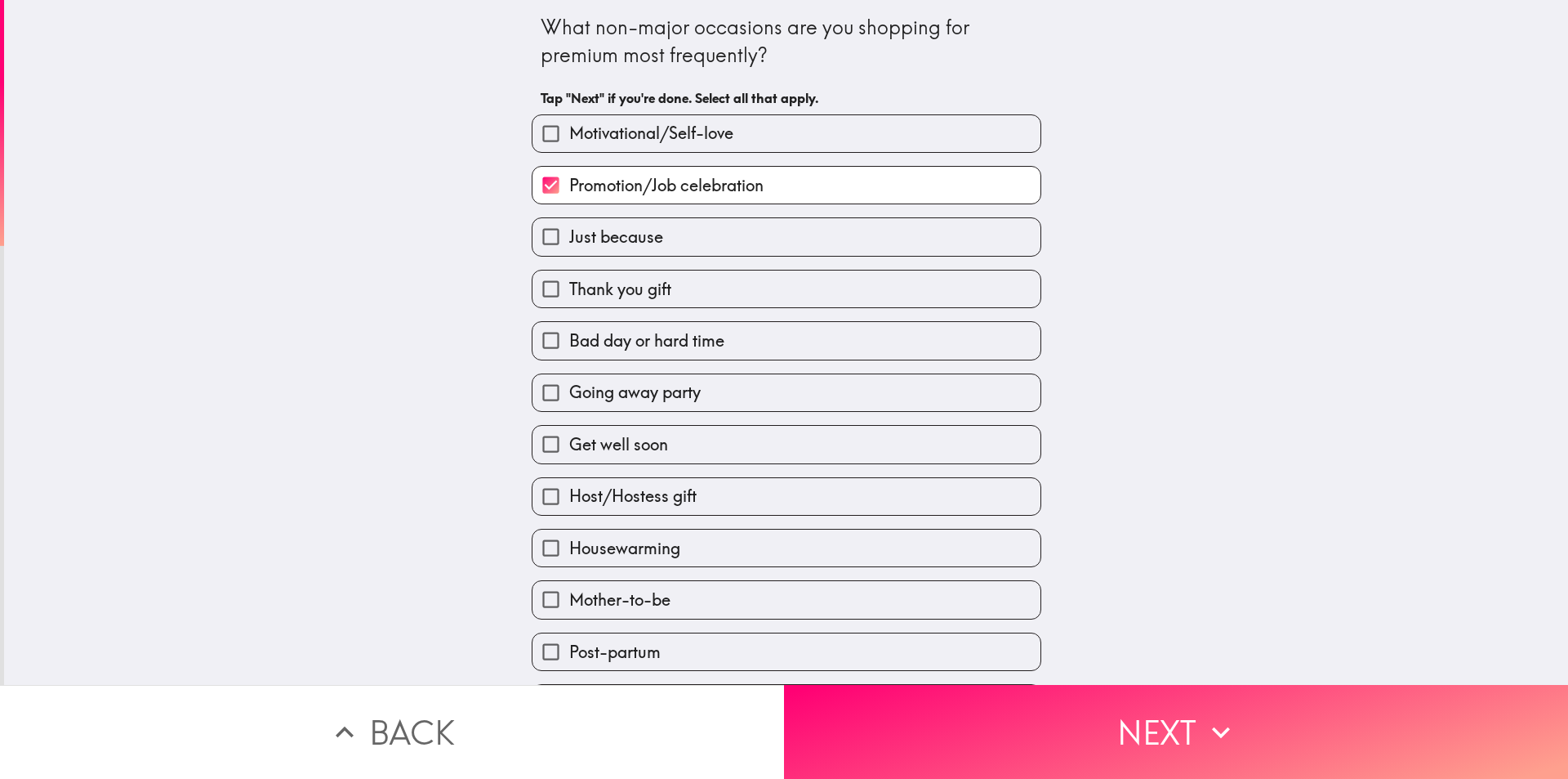
click at [676, 139] on span "Motivational/Self-love" at bounding box center [651, 133] width 164 height 23
click at [569, 139] on input "Motivational/Self-love" at bounding box center [551, 134] width 37 height 37
checkbox input "true"
click at [684, 252] on label "Just because" at bounding box center [786, 237] width 508 height 37
click at [569, 252] on input "Just because" at bounding box center [551, 237] width 37 height 37
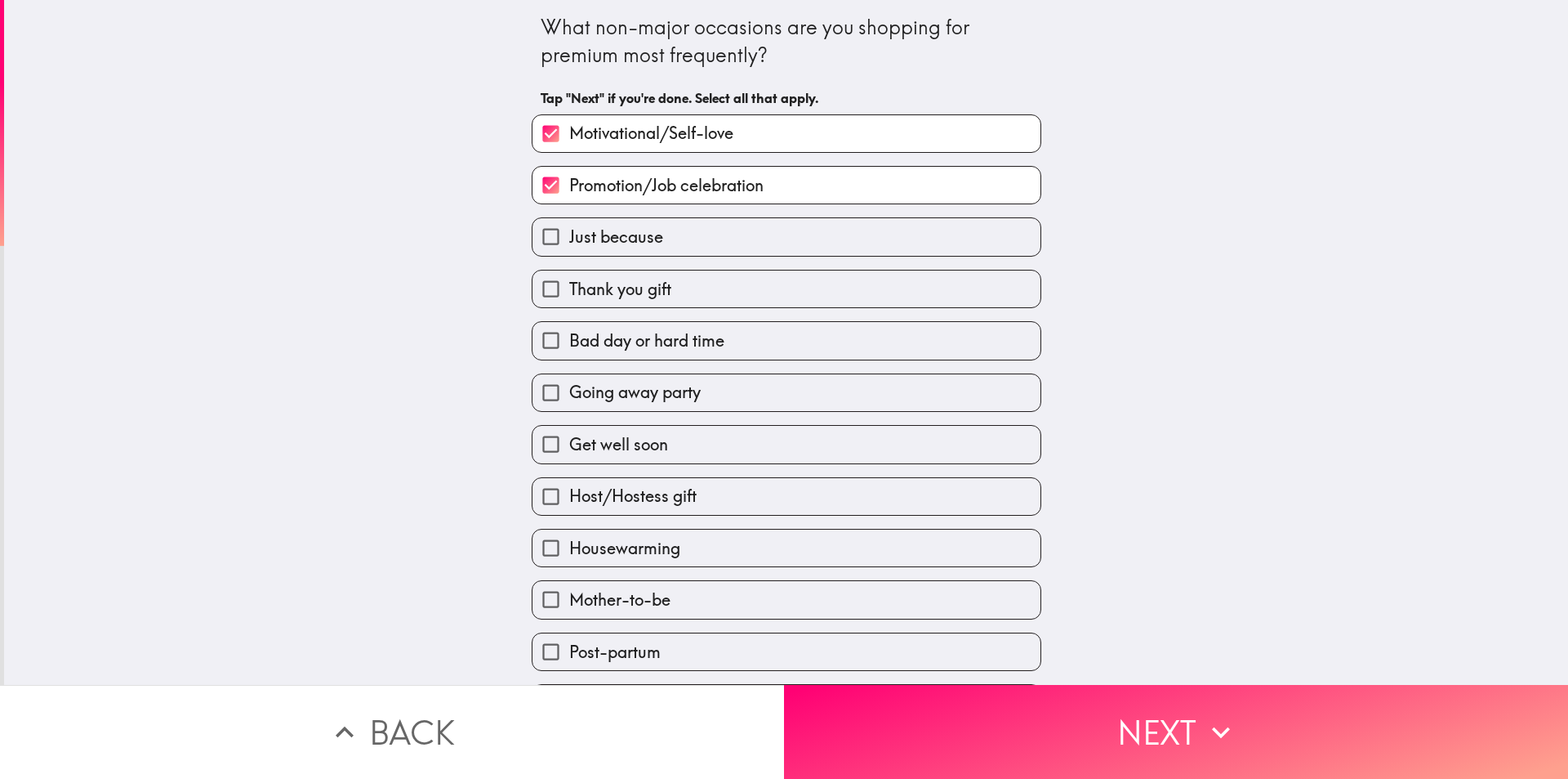
checkbox input "true"
click at [691, 331] on span "Bad day or hard time" at bounding box center [647, 341] width 156 height 23
click at [569, 331] on input "Bad day or hard time" at bounding box center [551, 340] width 37 height 37
checkbox input "true"
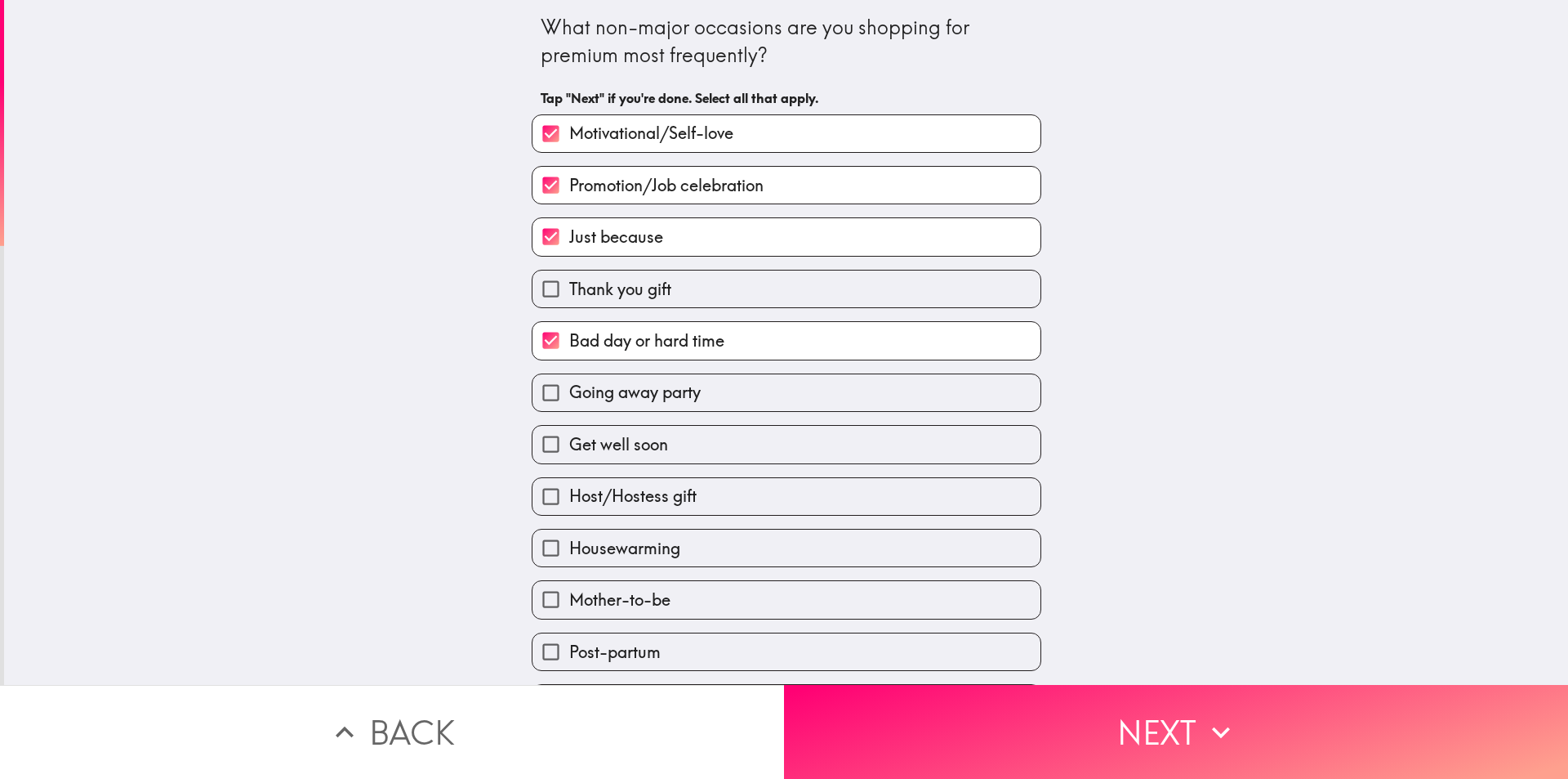
click at [684, 406] on label "Going away party" at bounding box center [786, 393] width 508 height 37
click at [569, 406] on input "Going away party" at bounding box center [551, 393] width 37 height 37
checkbox input "true"
click at [683, 491] on span "Host/Hostess gift" at bounding box center [633, 496] width 128 height 23
click at [569, 491] on input "Host/Hostess gift" at bounding box center [551, 497] width 37 height 37
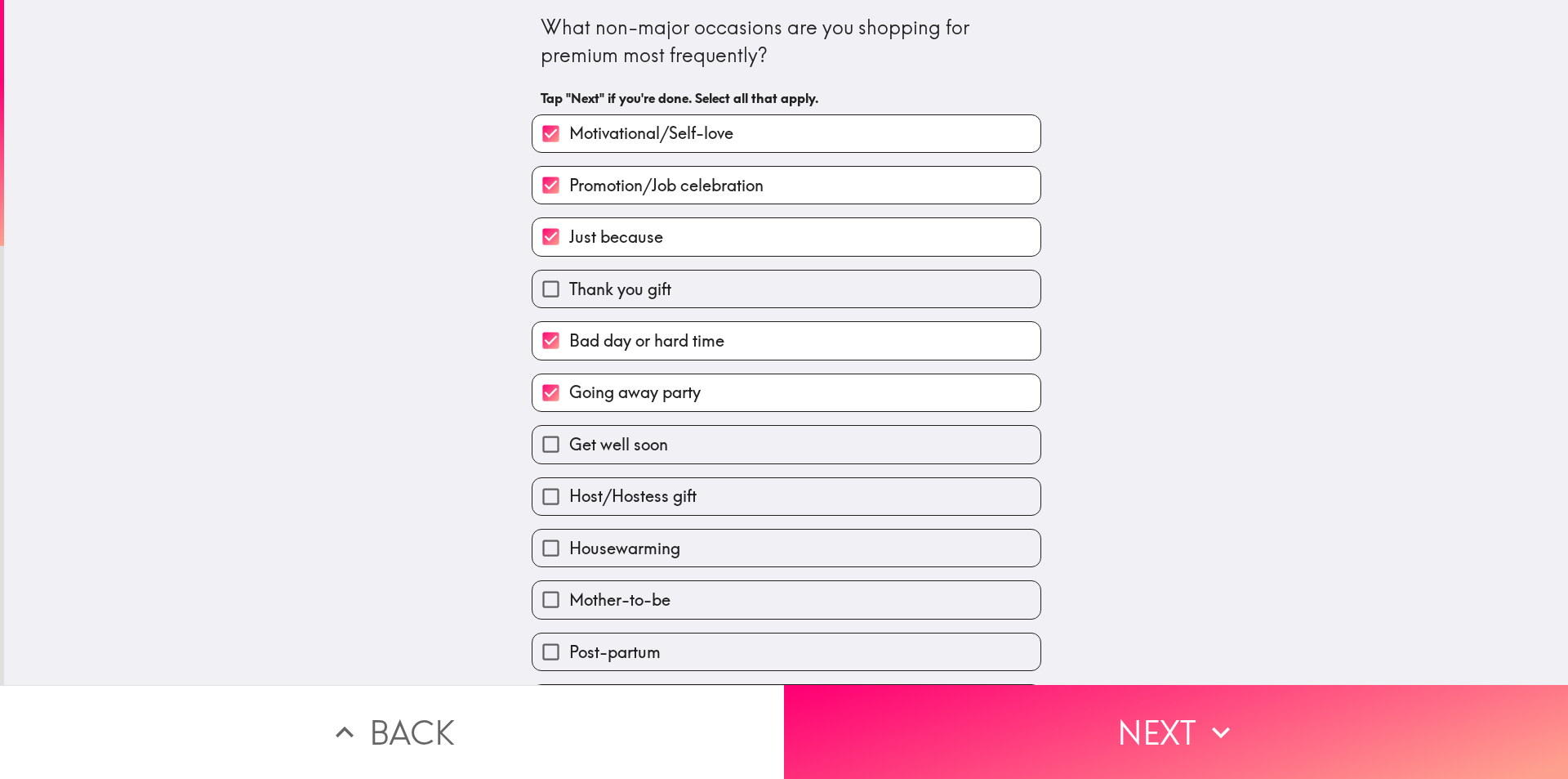
checkbox input "true"
click at [687, 546] on label "Housewarming" at bounding box center [786, 548] width 508 height 37
click at [569, 546] on input "Housewarming" at bounding box center [551, 548] width 37 height 37
checkbox input "true"
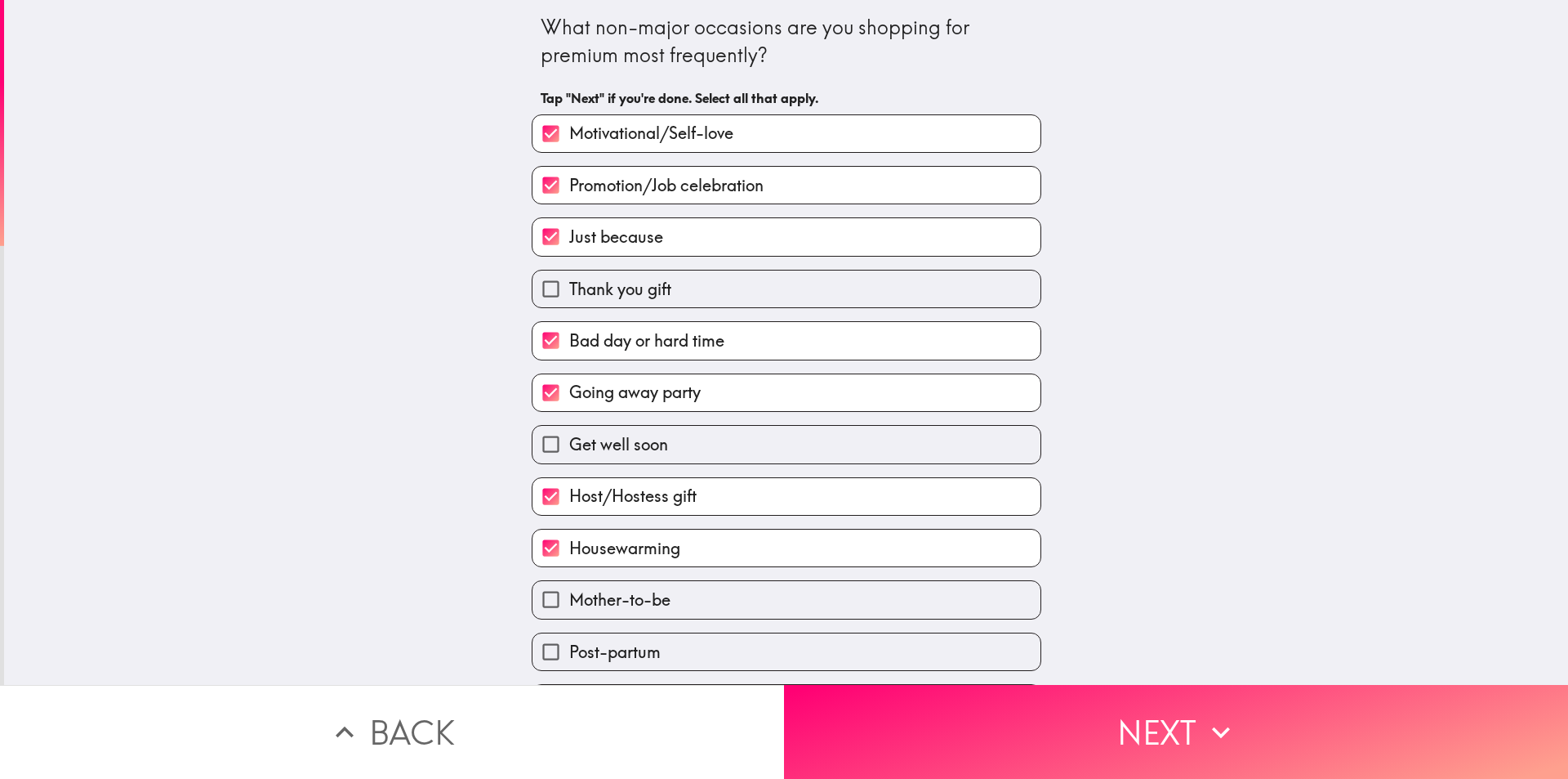
click at [687, 597] on label "Mother-to-be" at bounding box center [786, 599] width 508 height 37
click at [569, 597] on input "Mother-to-be" at bounding box center [551, 599] width 37 height 37
checkbox input "true"
click at [687, 473] on div "Host/Hostess gift" at bounding box center [780, 490] width 523 height 52
click at [690, 455] on label "Get well soon" at bounding box center [786, 444] width 508 height 37
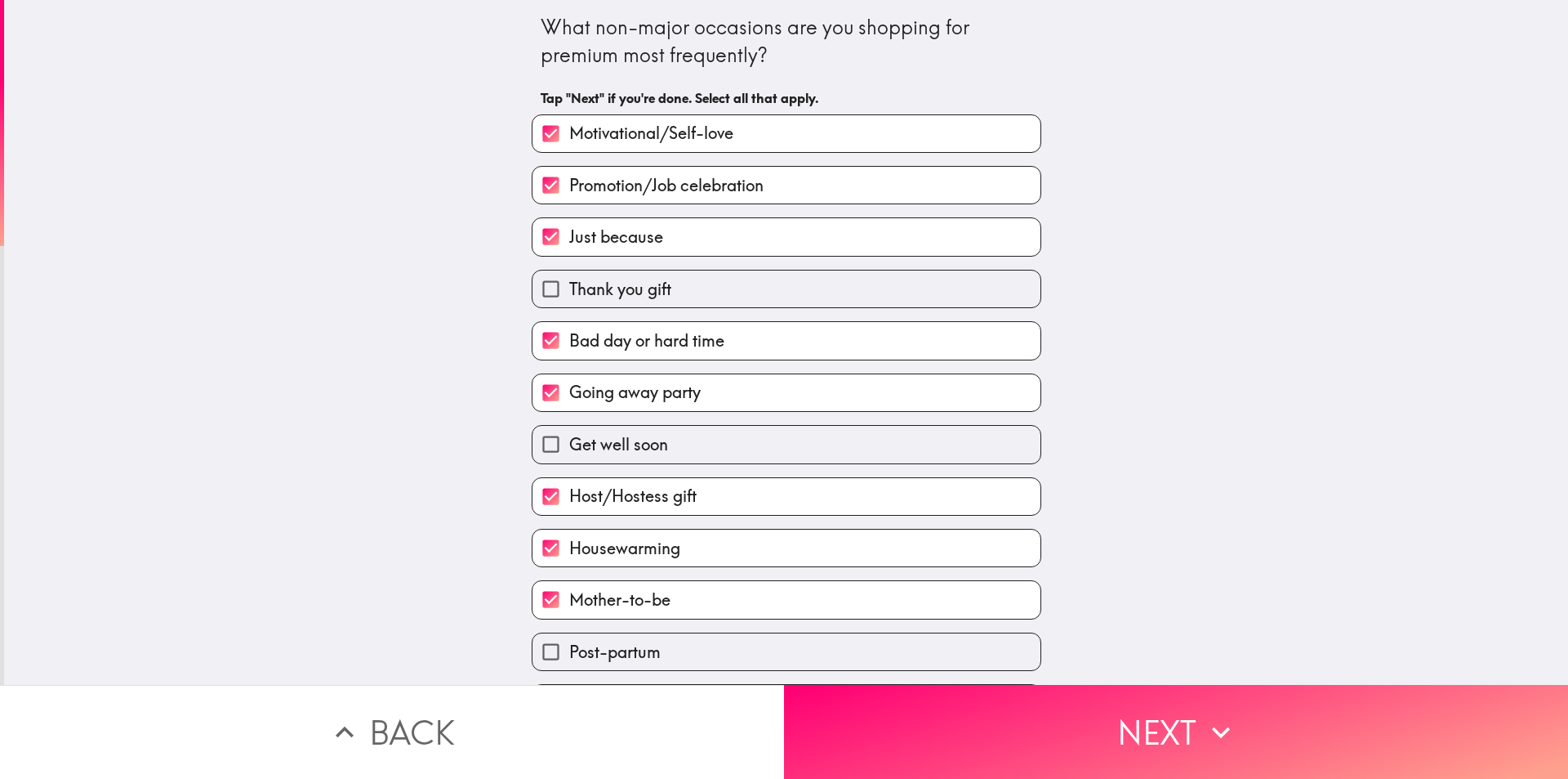
click at [569, 455] on input "Get well soon" at bounding box center [551, 444] width 37 height 37
checkbox input "true"
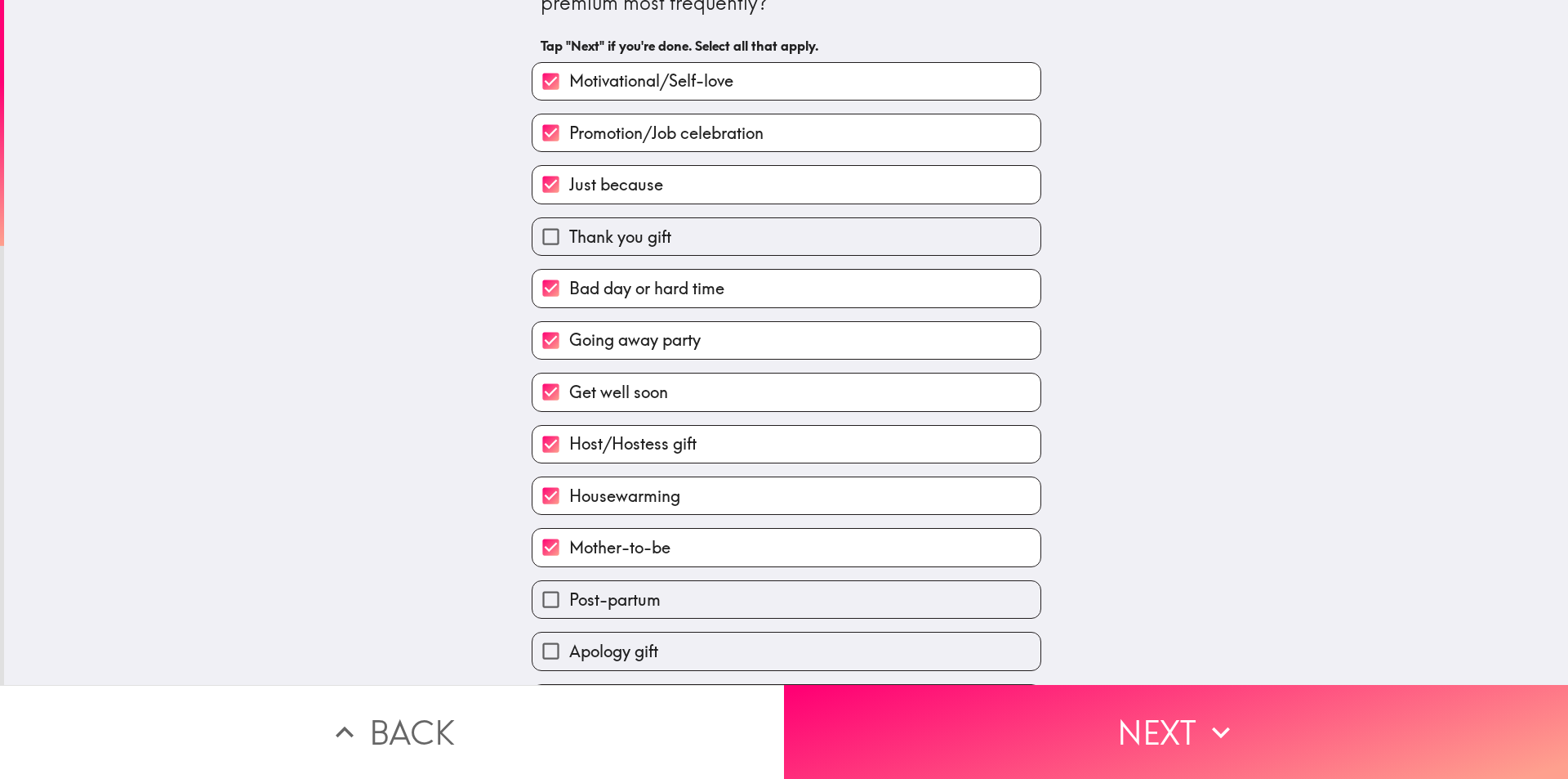
scroll to position [102, 0]
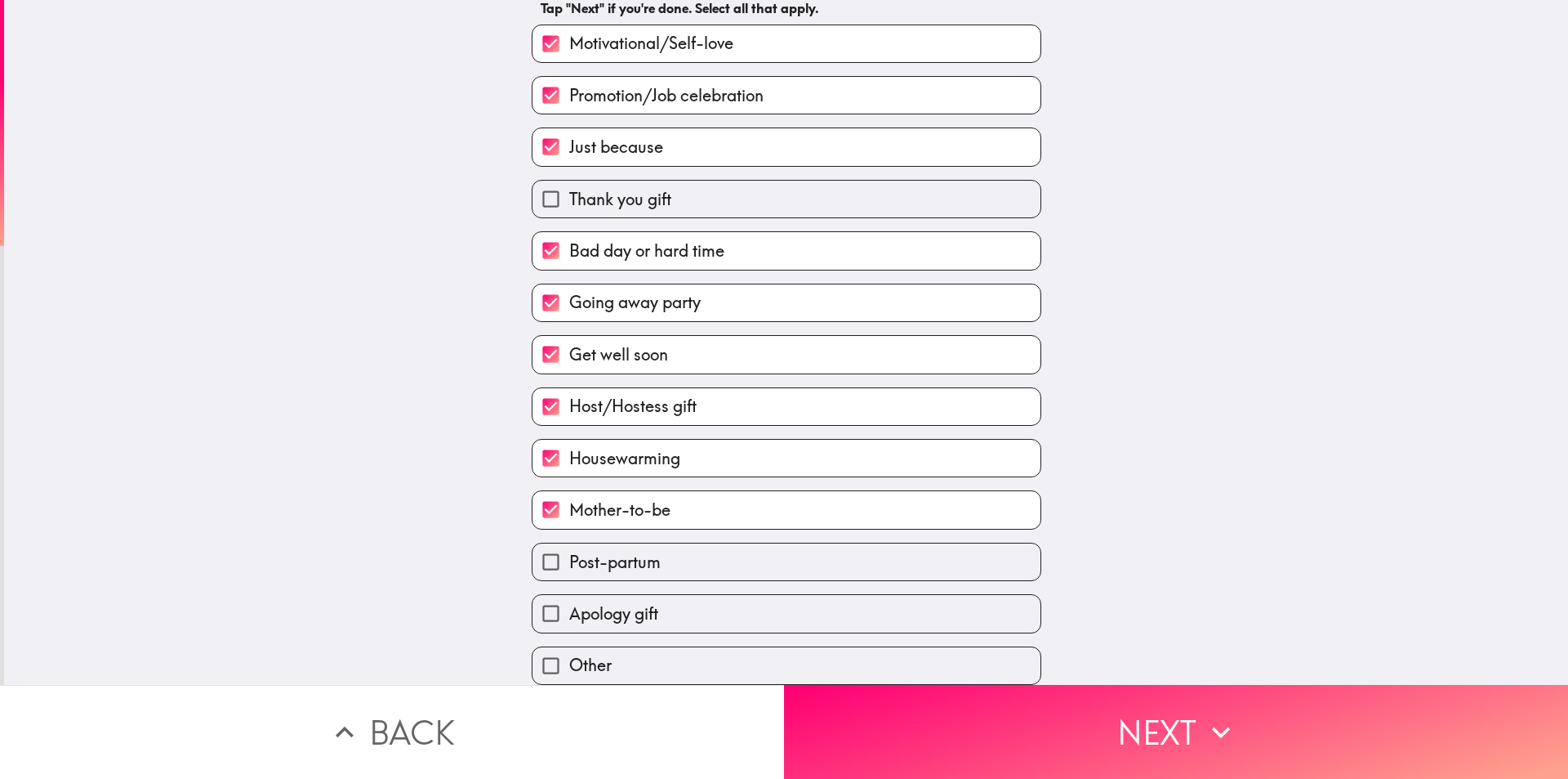
click at [776, 551] on label "Post-partum" at bounding box center [786, 562] width 508 height 37
click at [569, 551] on input "Post-partum" at bounding box center [551, 562] width 37 height 37
checkbox input "true"
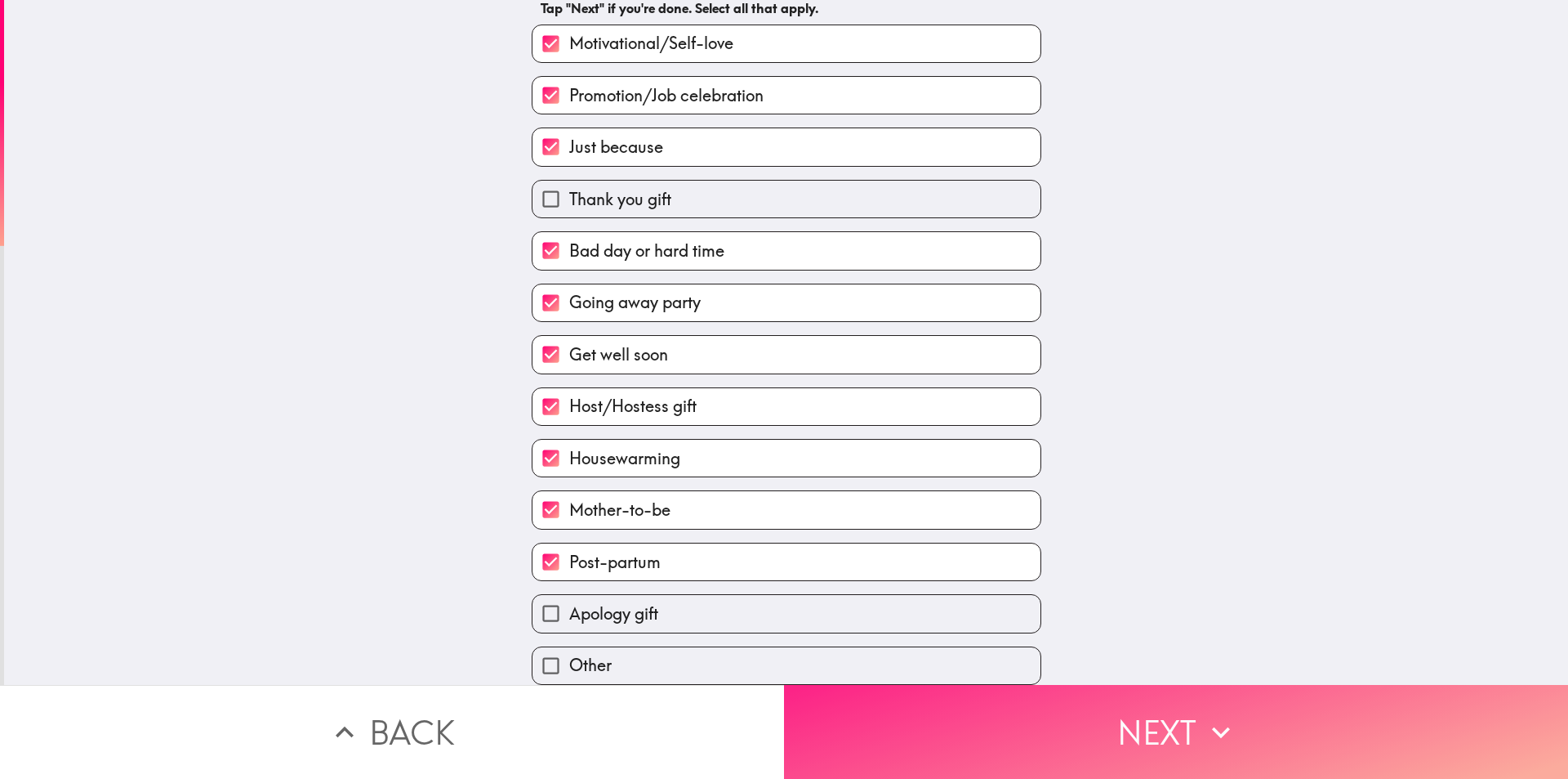
click at [897, 737] on button "Next" at bounding box center [1176, 731] width 784 height 94
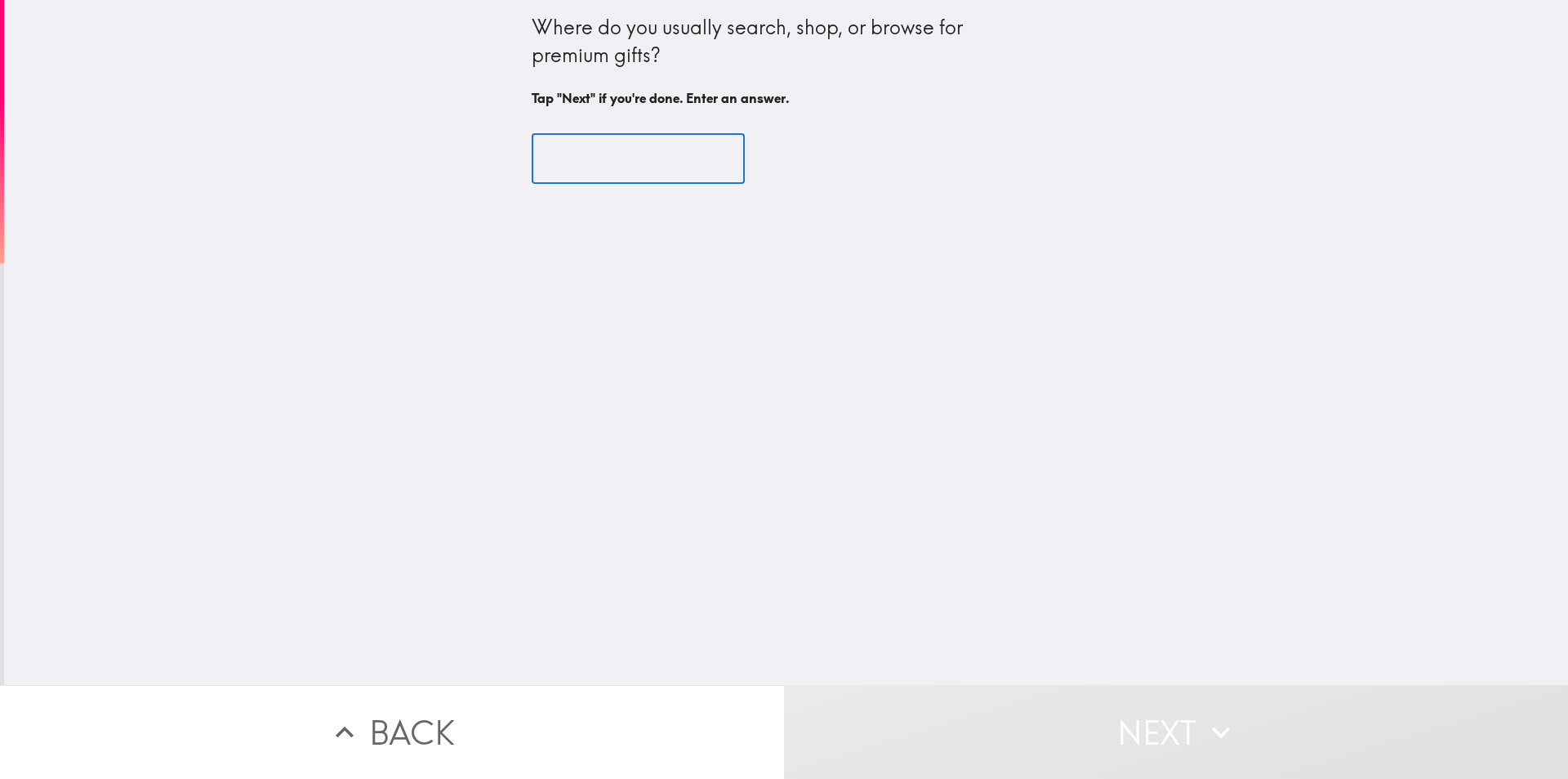
click at [635, 161] on input "text" at bounding box center [638, 159] width 213 height 51
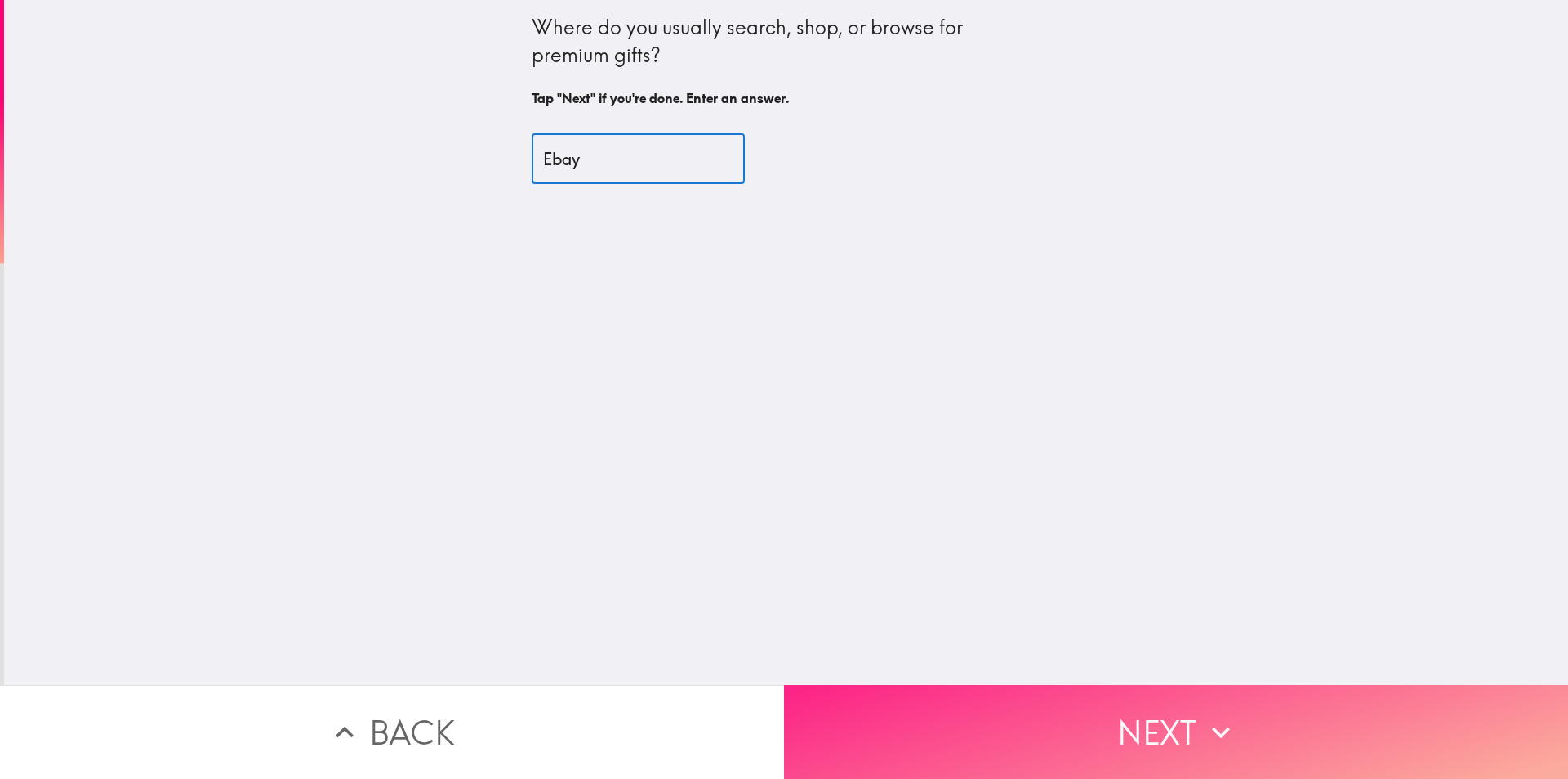
type input "Ebay"
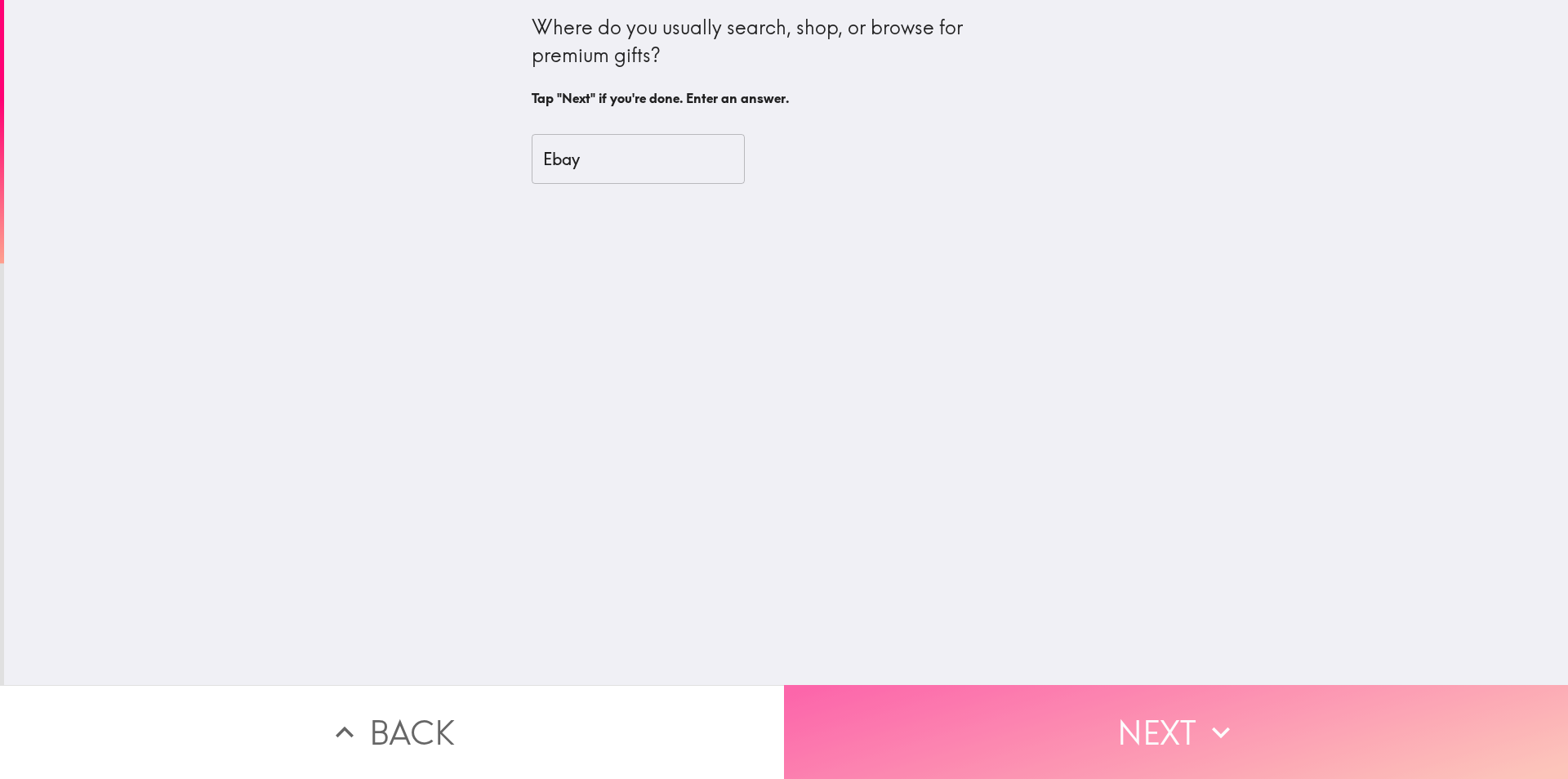
click at [1089, 731] on button "Next" at bounding box center [1176, 731] width 784 height 94
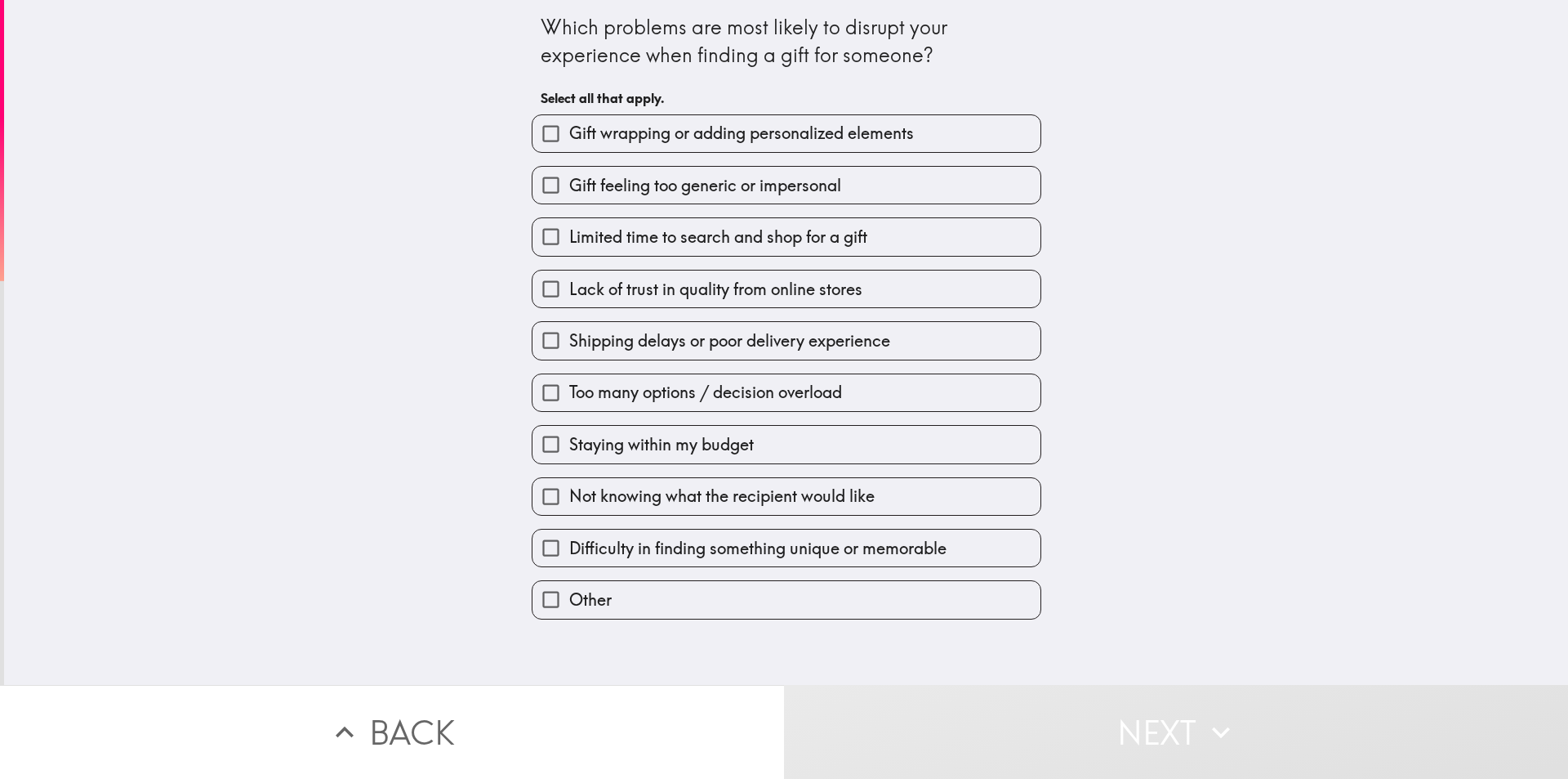
click at [785, 330] on span "Shipping delays or poor delivery experience" at bounding box center [729, 341] width 321 height 23
click at [569, 330] on input "Shipping delays or poor delivery experience" at bounding box center [551, 340] width 37 height 37
checkbox input "true"
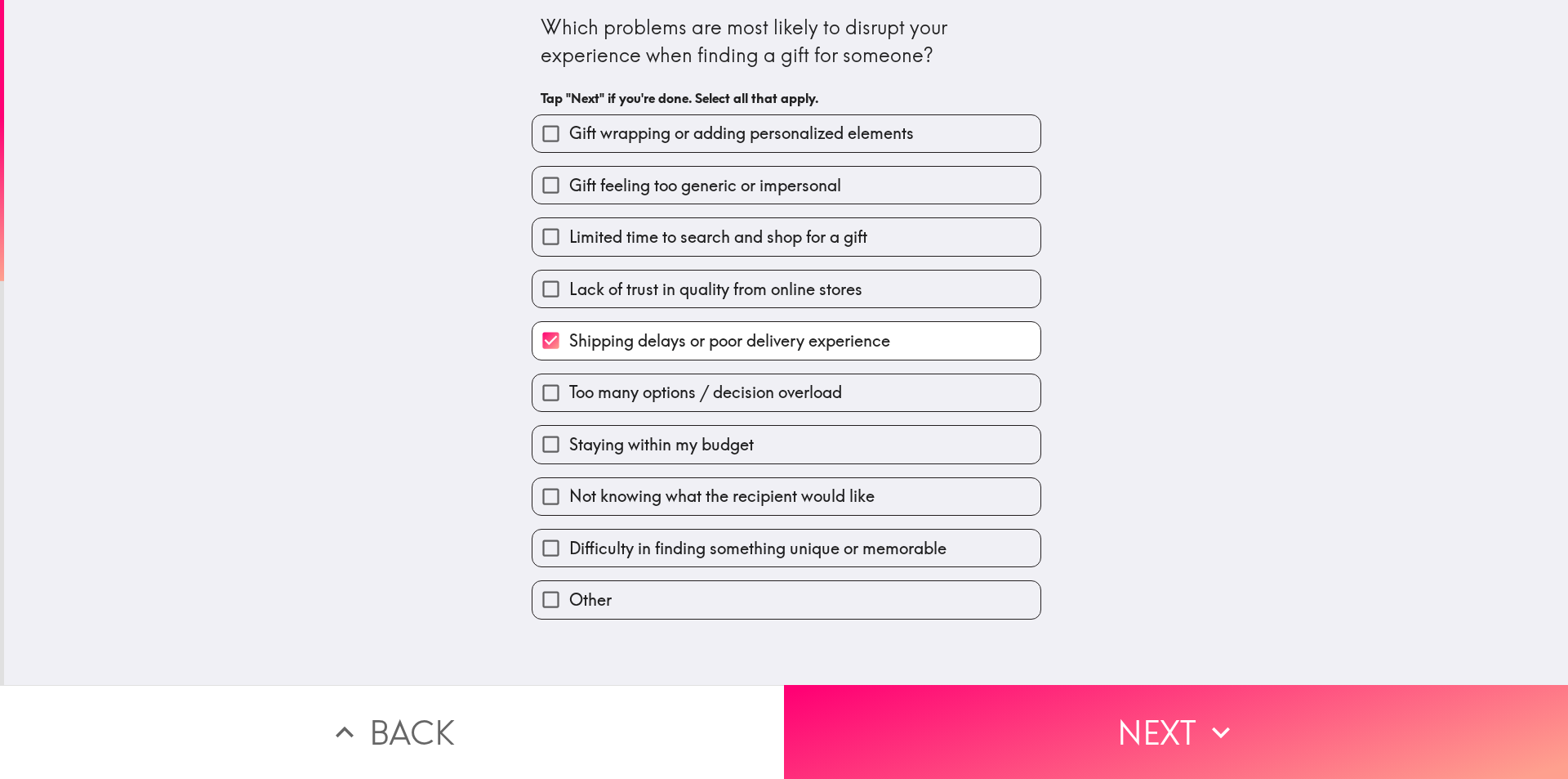
click at [784, 263] on div "Lack of trust in quality from online stores" at bounding box center [780, 282] width 523 height 52
click at [784, 229] on span "Limited time to search and shop for a gift" at bounding box center [718, 237] width 298 height 23
click at [569, 229] on input "Limited time to search and shop for a gift" at bounding box center [551, 237] width 37 height 37
checkbox input "true"
click at [795, 184] on span "Gift feeling too generic or impersonal" at bounding box center [704, 185] width 272 height 23
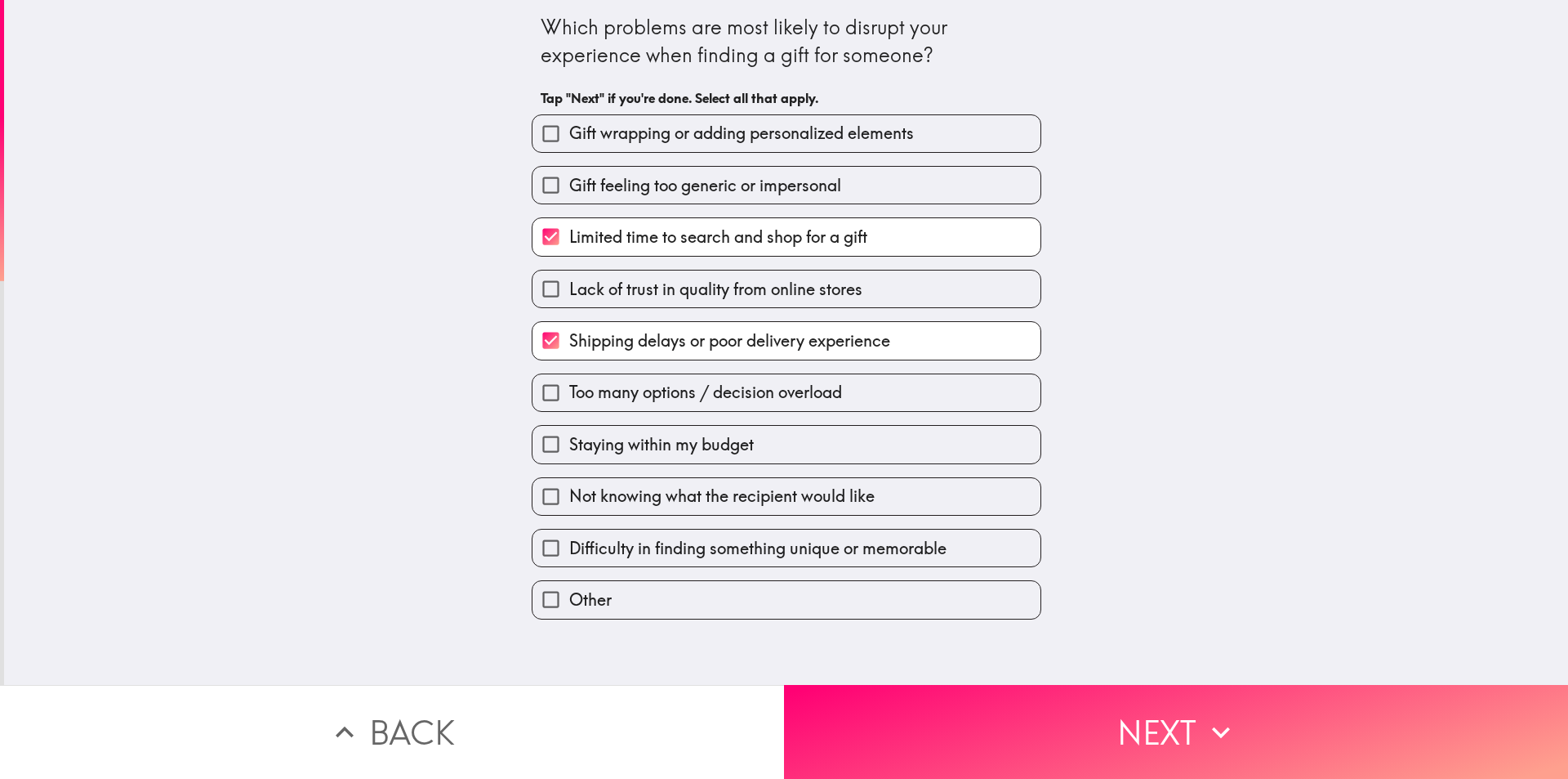
click at [569, 184] on input "Gift feeling too generic or impersonal" at bounding box center [551, 185] width 37 height 37
checkbox input "true"
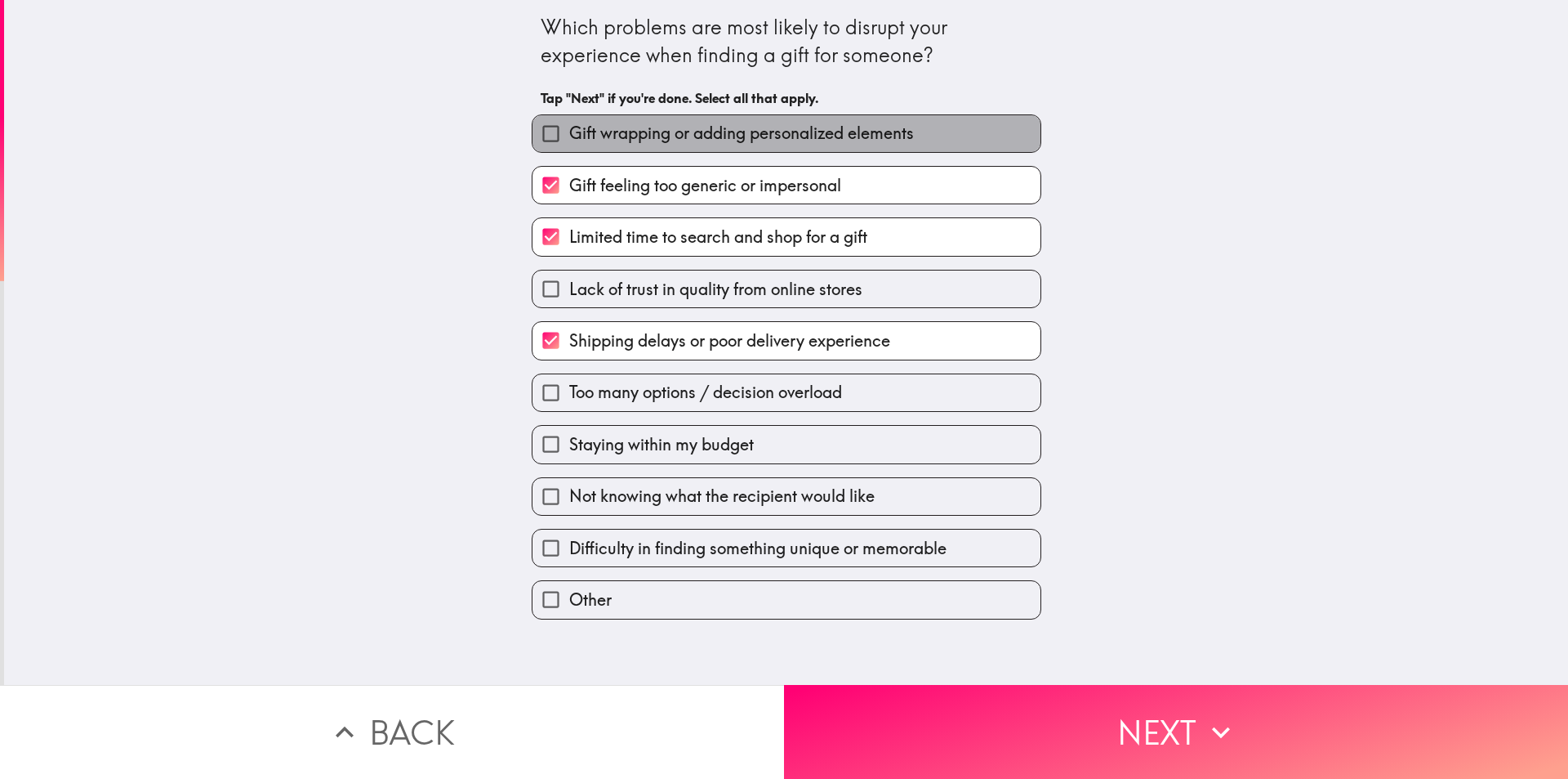
click at [816, 123] on span "Gift wrapping or adding personalized elements" at bounding box center [741, 133] width 344 height 23
click at [569, 123] on input "Gift wrapping or adding personalized elements" at bounding box center [551, 134] width 37 height 37
checkbox input "true"
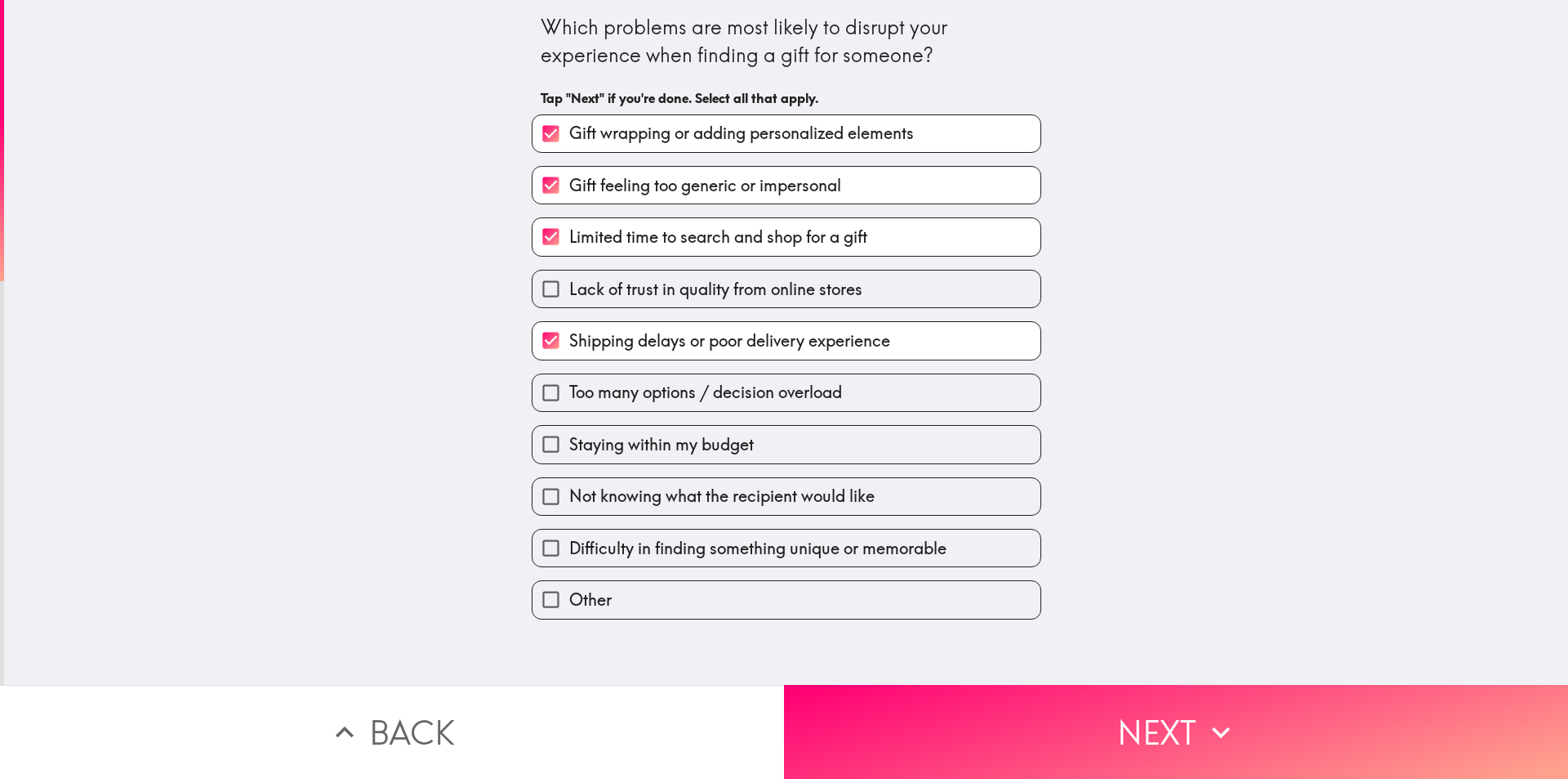
click at [785, 456] on label "Staying within my budget" at bounding box center [786, 444] width 508 height 37
click at [569, 456] on input "Staying within my budget" at bounding box center [551, 444] width 37 height 37
checkbox input "true"
click at [826, 538] on span "Difficulty in finding something unique or memorable" at bounding box center [758, 548] width 378 height 23
click at [569, 538] on input "Difficulty in finding something unique or memorable" at bounding box center [551, 548] width 37 height 37
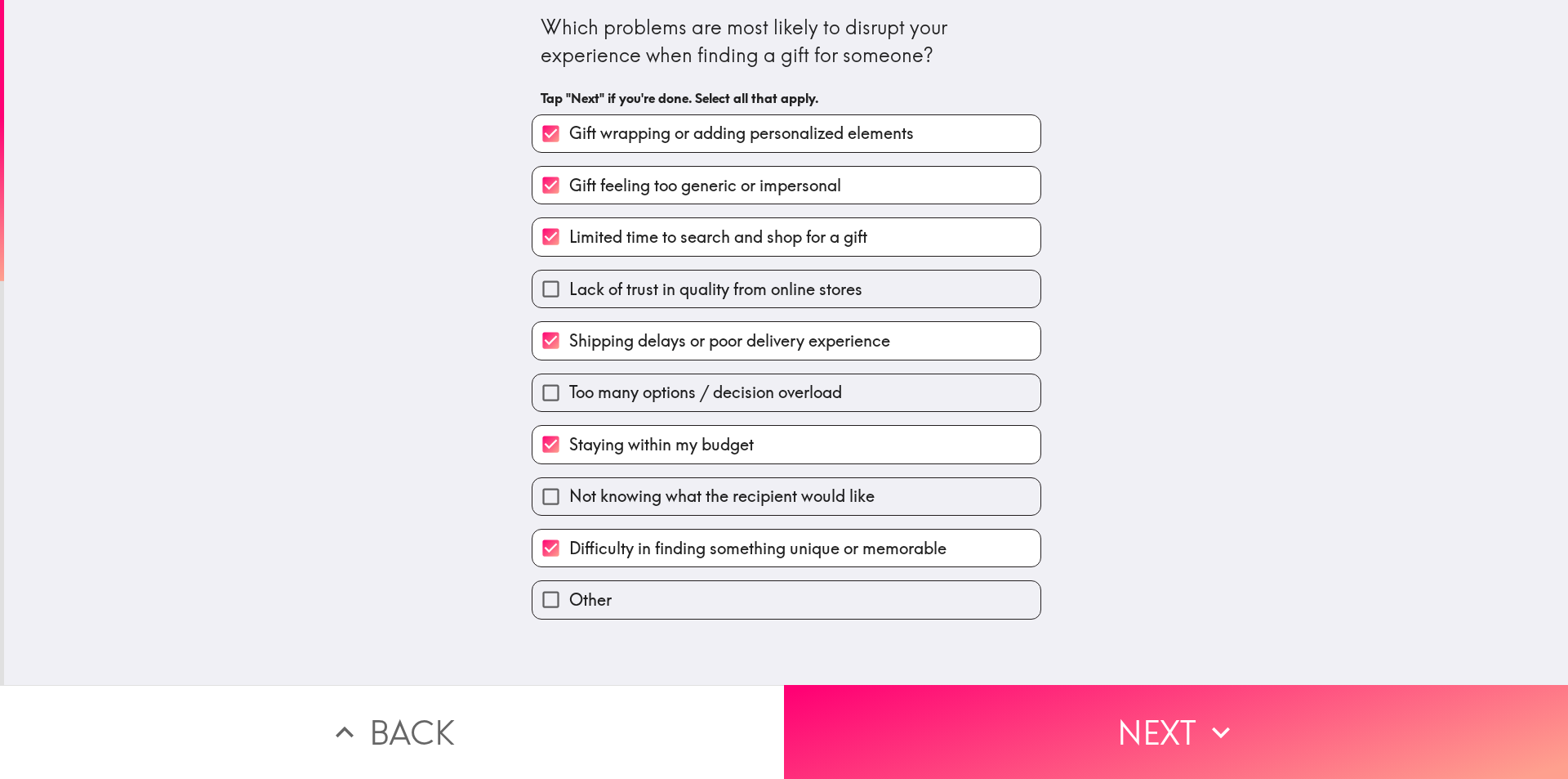
click at [885, 542] on span "Difficulty in finding something unique or memorable" at bounding box center [758, 548] width 378 height 23
click at [569, 542] on input "Difficulty in finding something unique or memorable" at bounding box center [551, 548] width 37 height 37
checkbox input "false"
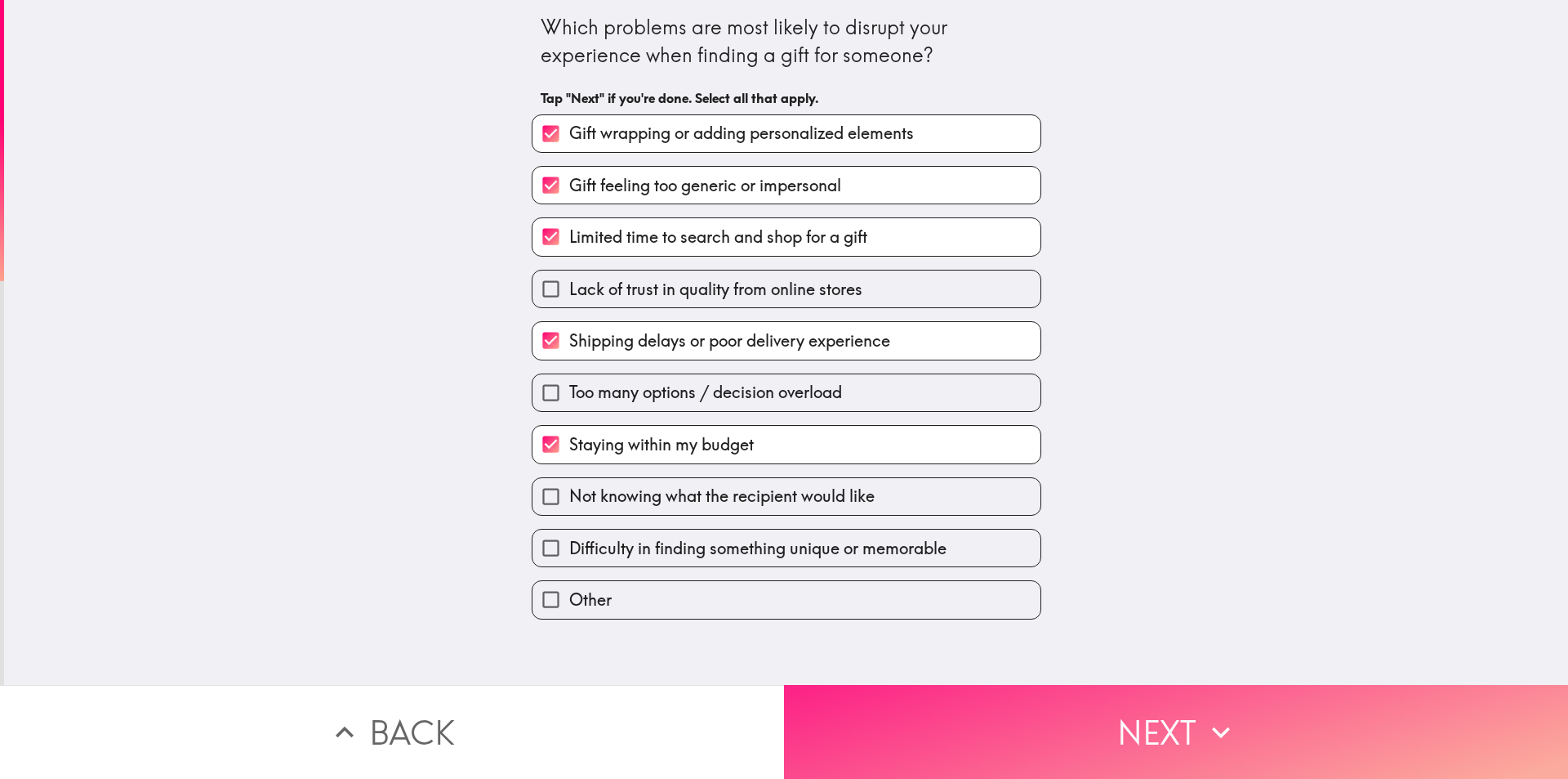
click at [1000, 728] on button "Next" at bounding box center [1176, 731] width 784 height 94
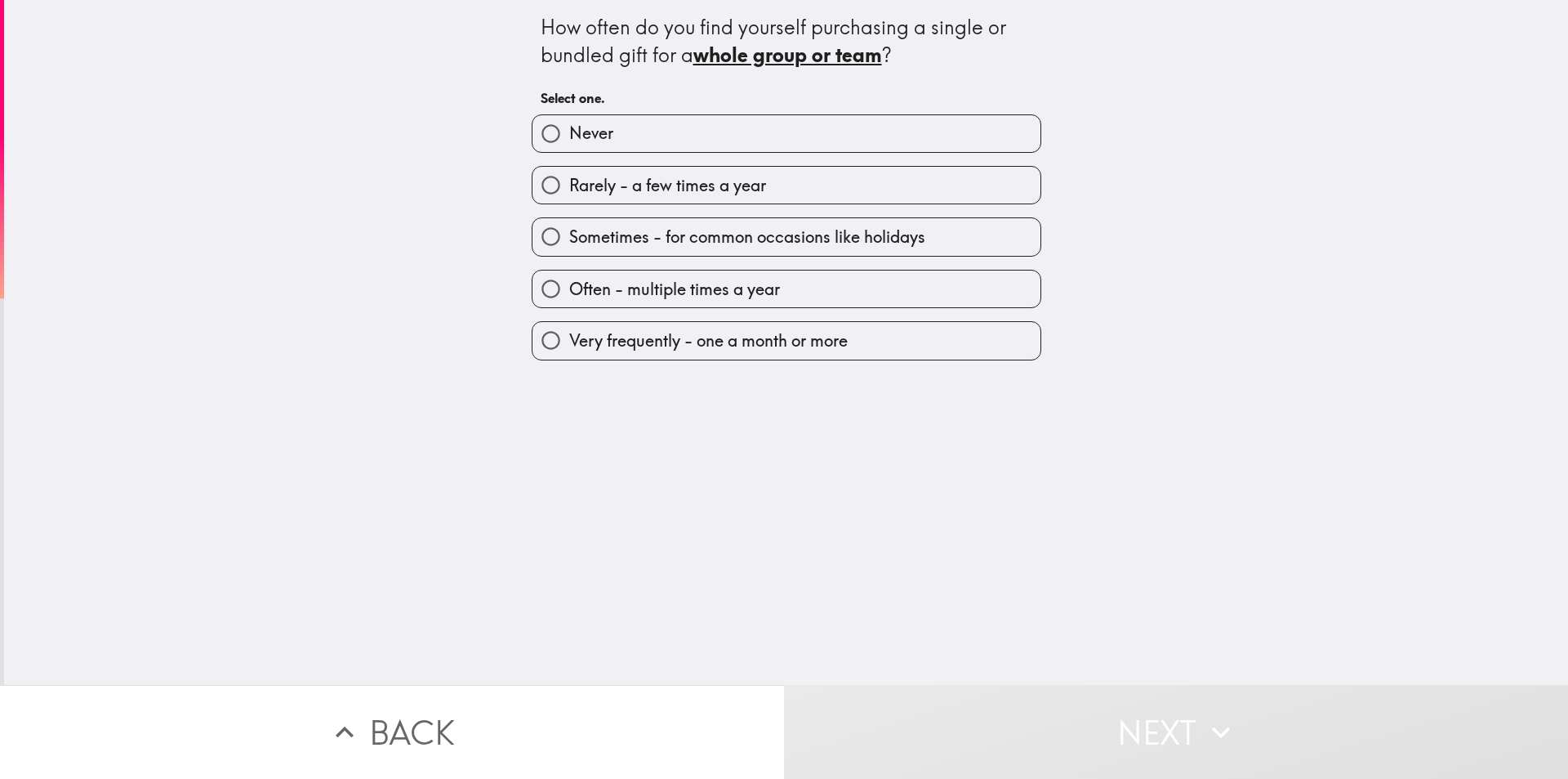
click at [767, 332] on span "Very frequently - one a month or more" at bounding box center [708, 341] width 279 height 23
click at [569, 332] on input "Very frequently - one a month or more" at bounding box center [551, 340] width 37 height 37
radio input "true"
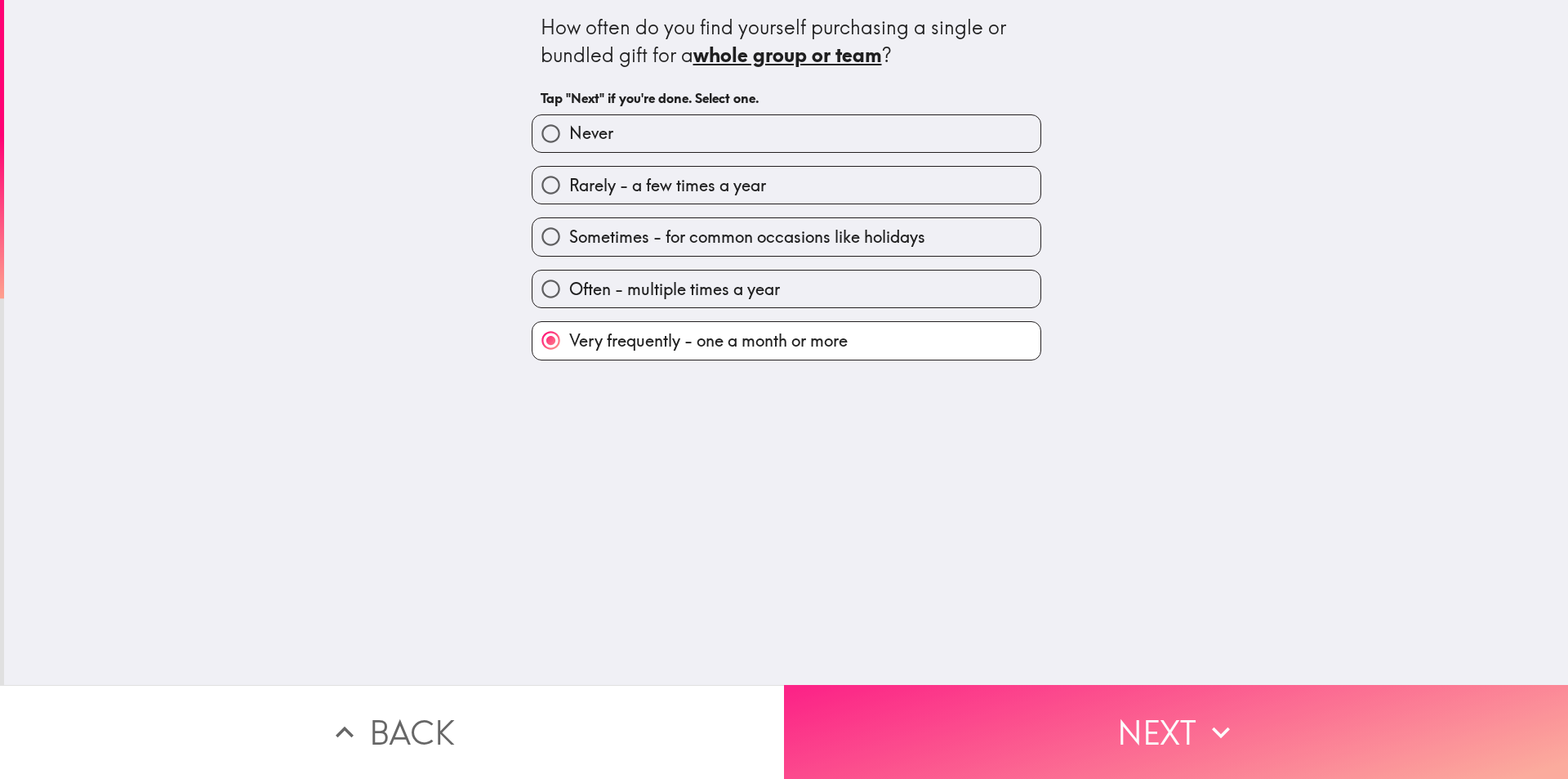
click at [1003, 696] on button "Next" at bounding box center [1176, 731] width 784 height 94
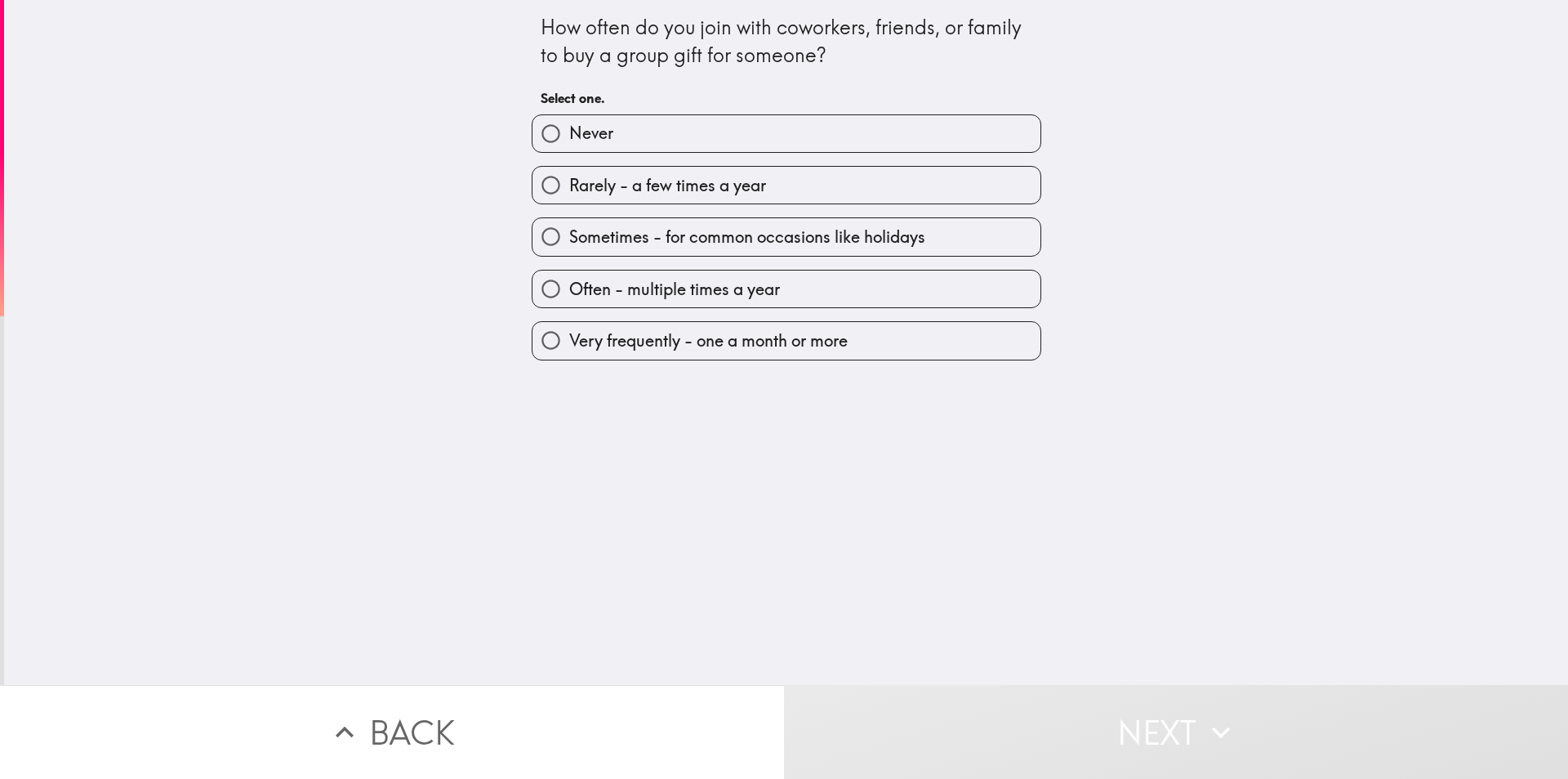
click at [761, 343] on span "Very frequently - one a month or more" at bounding box center [708, 341] width 279 height 23
click at [569, 343] on input "Very frequently - one a month or more" at bounding box center [551, 340] width 37 height 37
radio input "true"
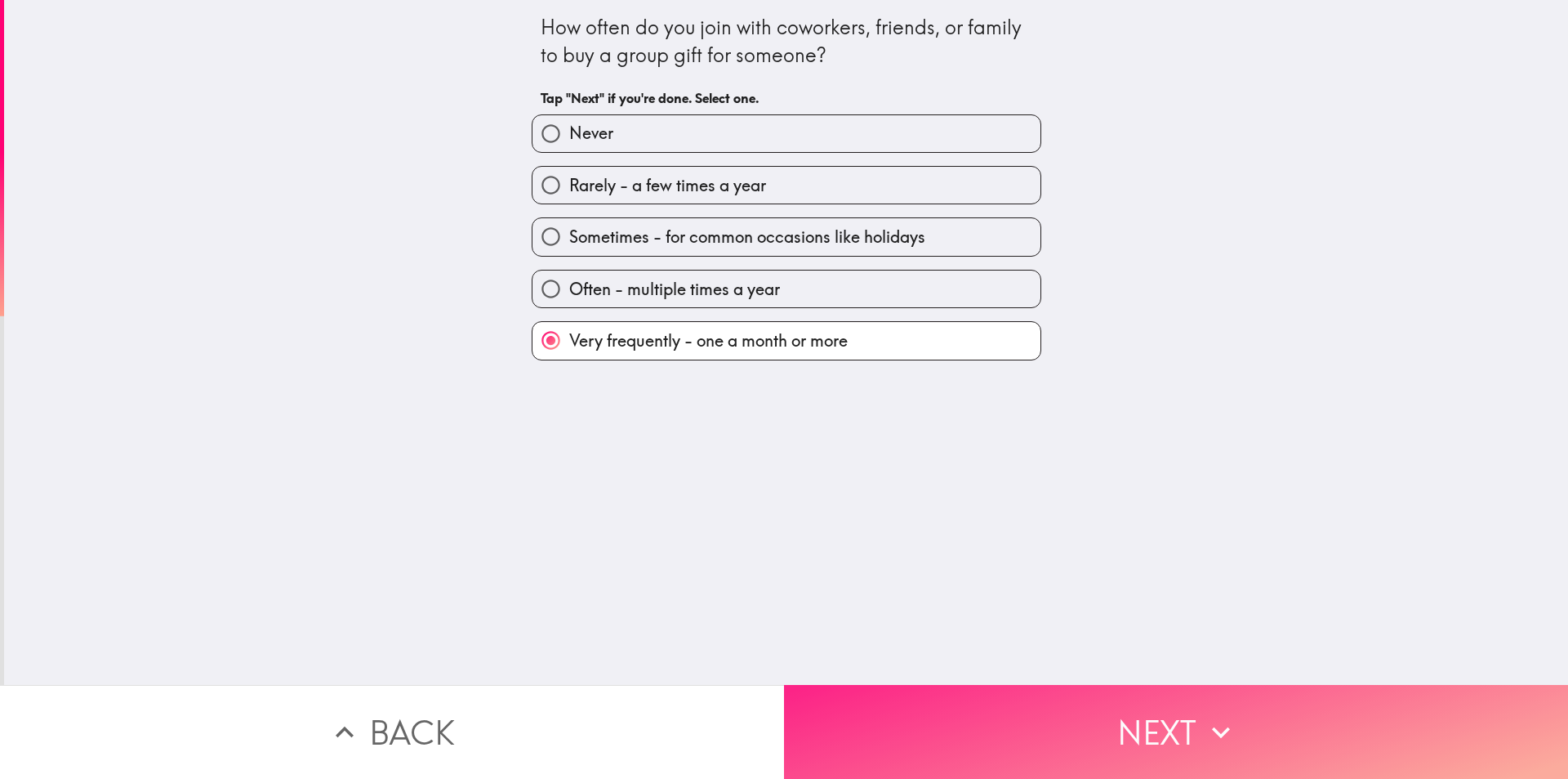
click at [999, 721] on button "Next" at bounding box center [1176, 731] width 784 height 94
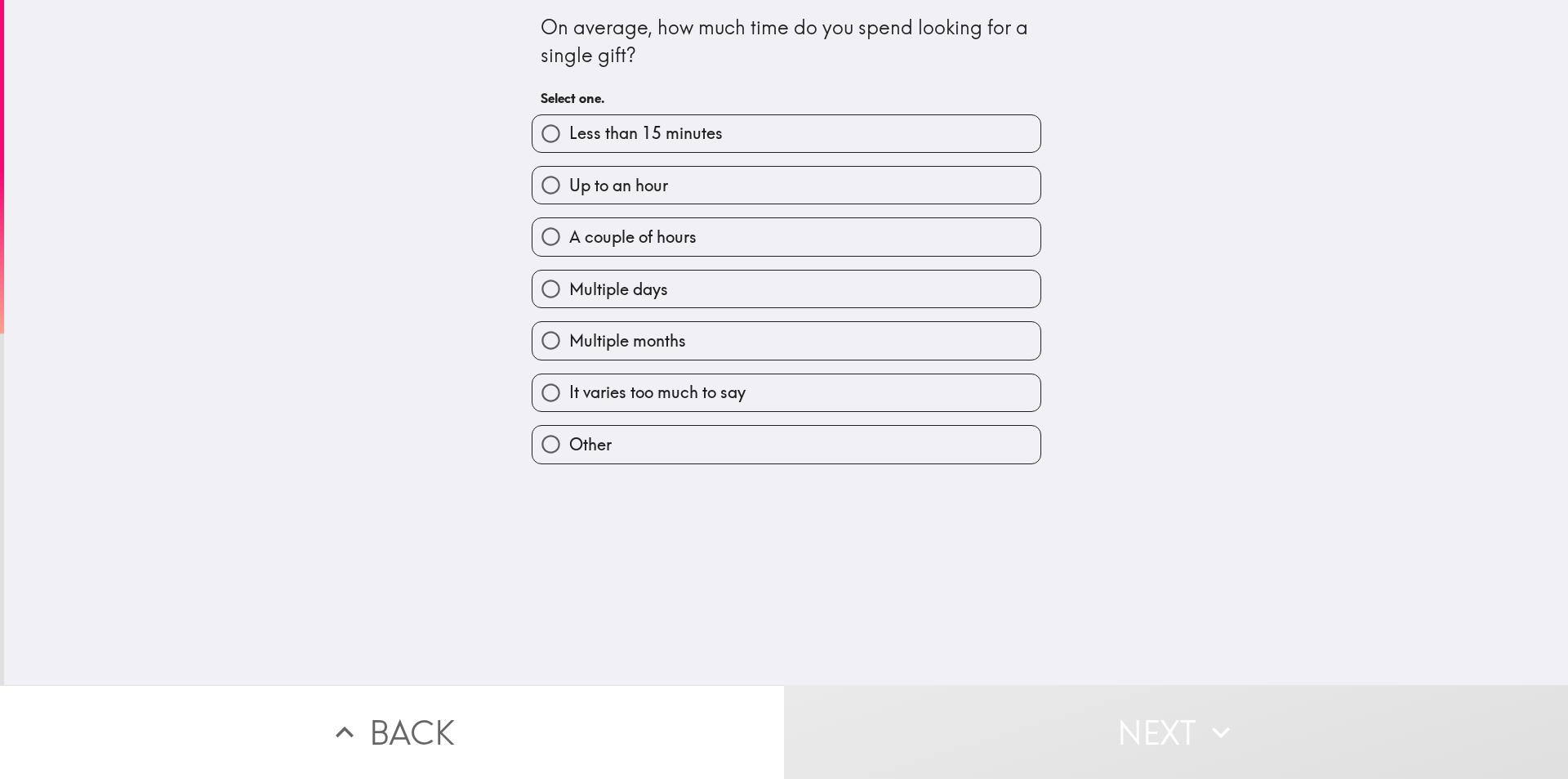
click at [670, 307] on label "Multiple days" at bounding box center [786, 289] width 508 height 37
click at [569, 307] on input "Multiple days" at bounding box center [551, 289] width 37 height 37
radio input "true"
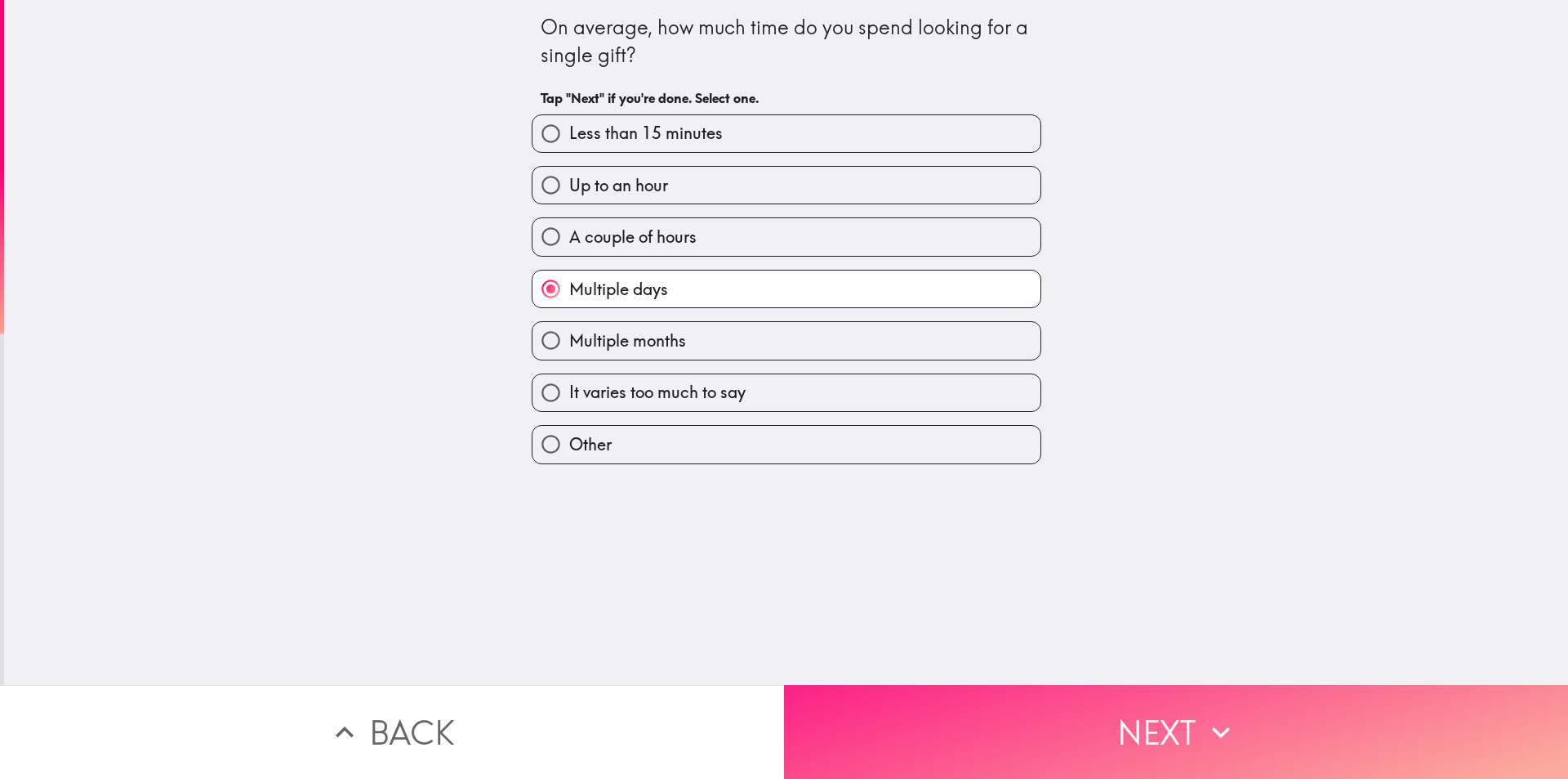
click at [908, 719] on button "Next" at bounding box center [1176, 731] width 784 height 94
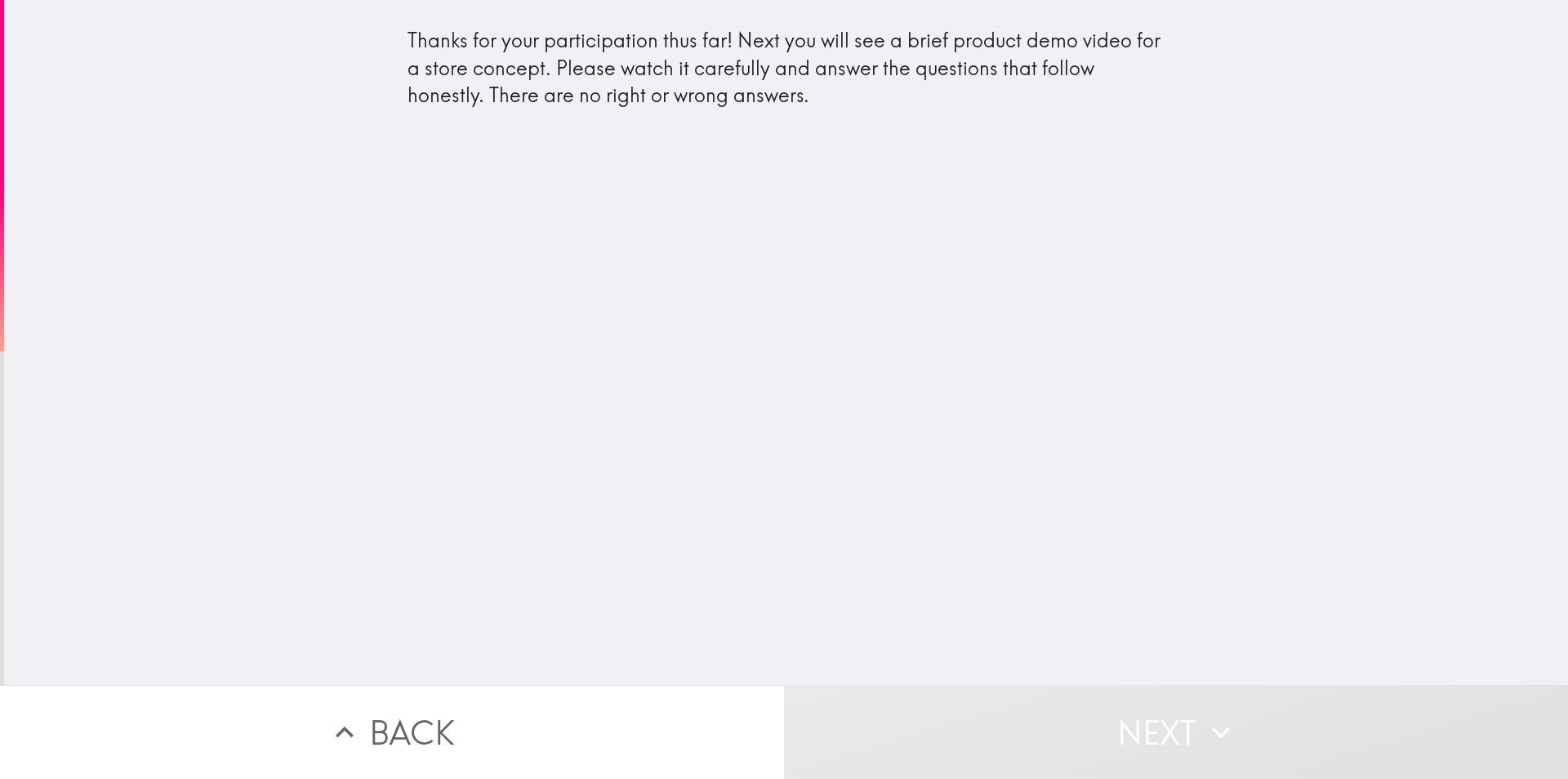
click at [847, 527] on div "Thanks for your participation thus far! Next you will see a brief product demo …" at bounding box center [787, 342] width 1565 height 685
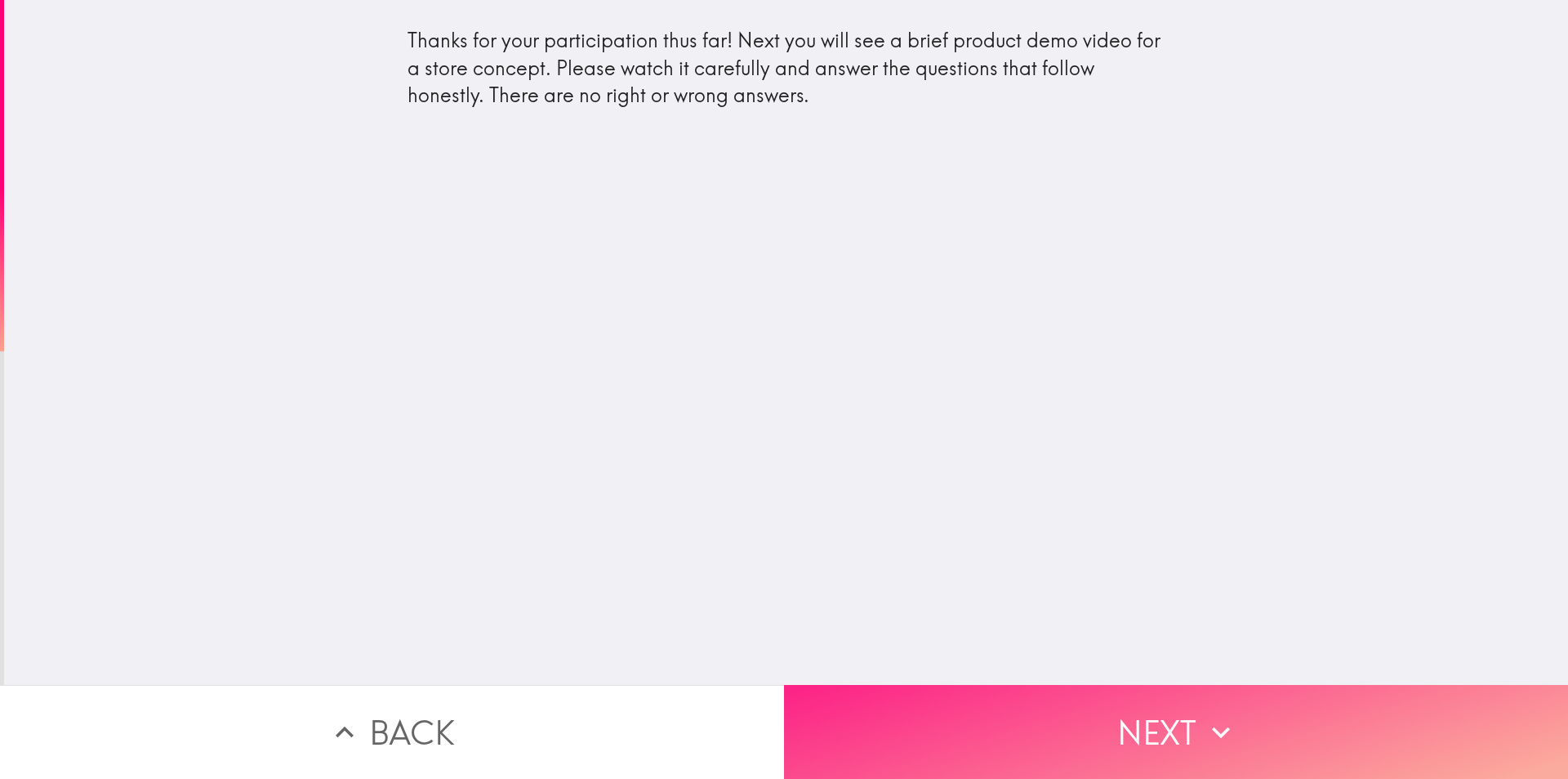
click at [943, 699] on button "Next" at bounding box center [1176, 731] width 784 height 94
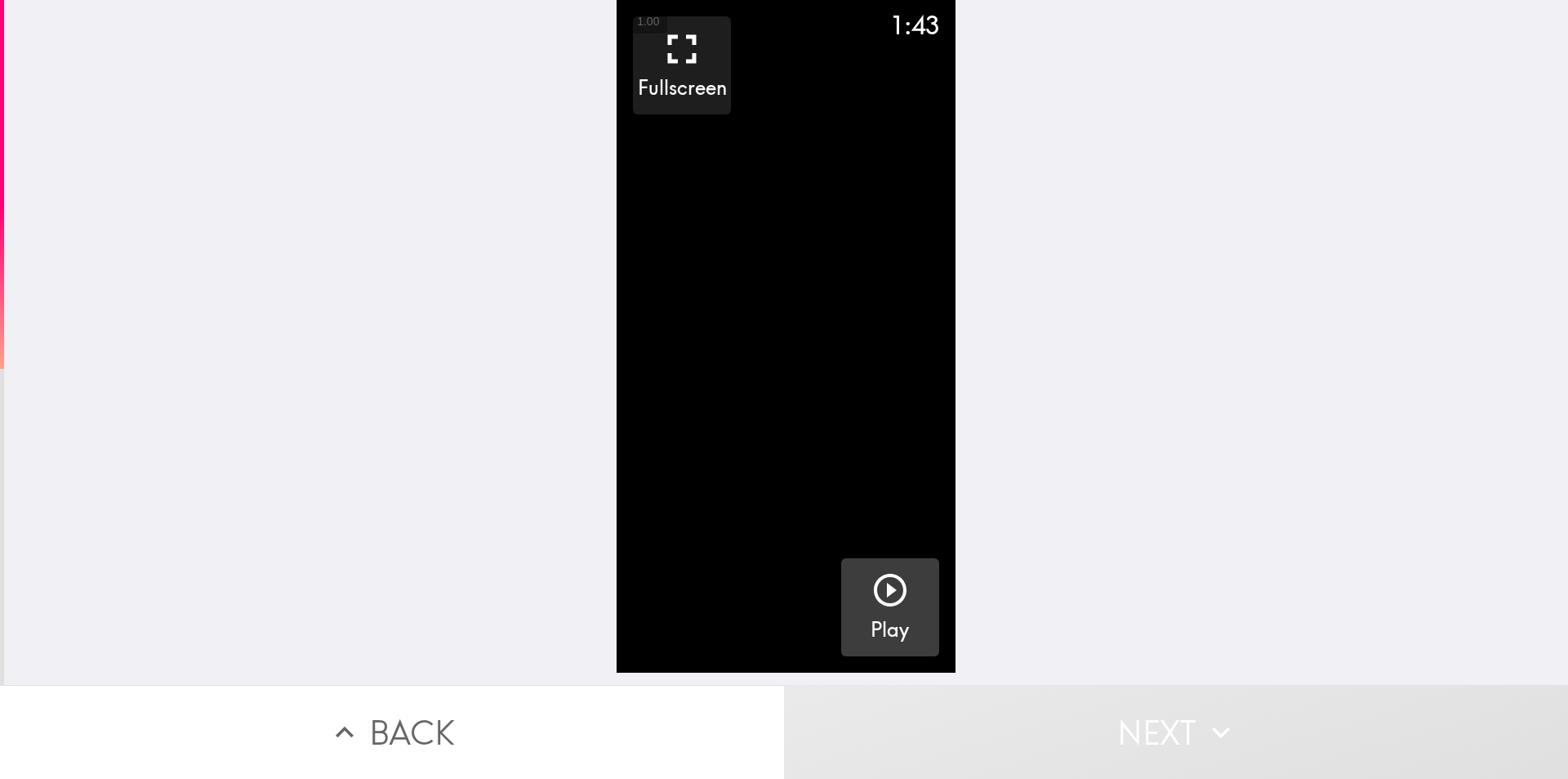
click at [874, 588] on icon "button" at bounding box center [890, 589] width 39 height 39
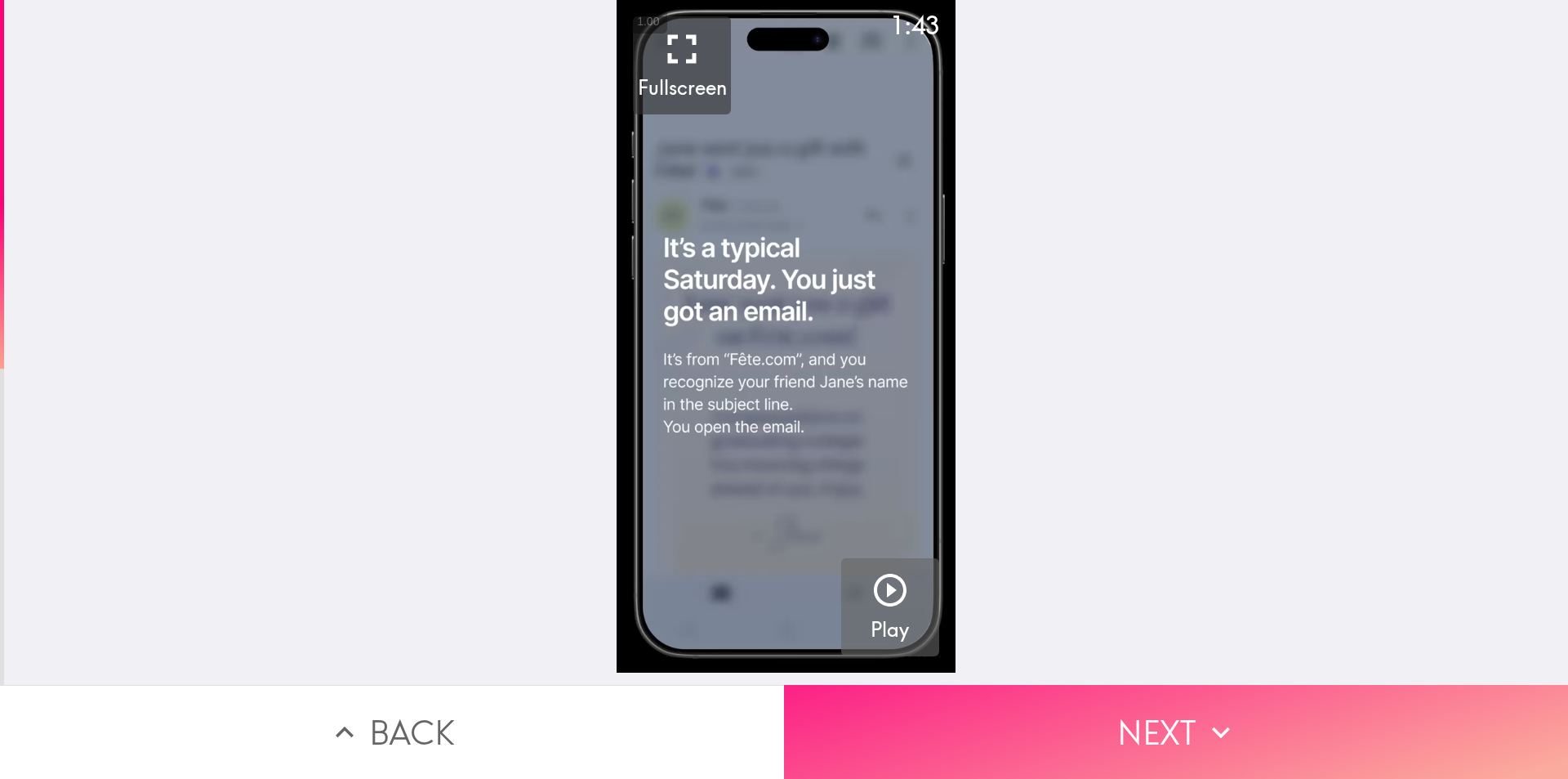
click at [1011, 685] on button "Next" at bounding box center [1176, 731] width 784 height 94
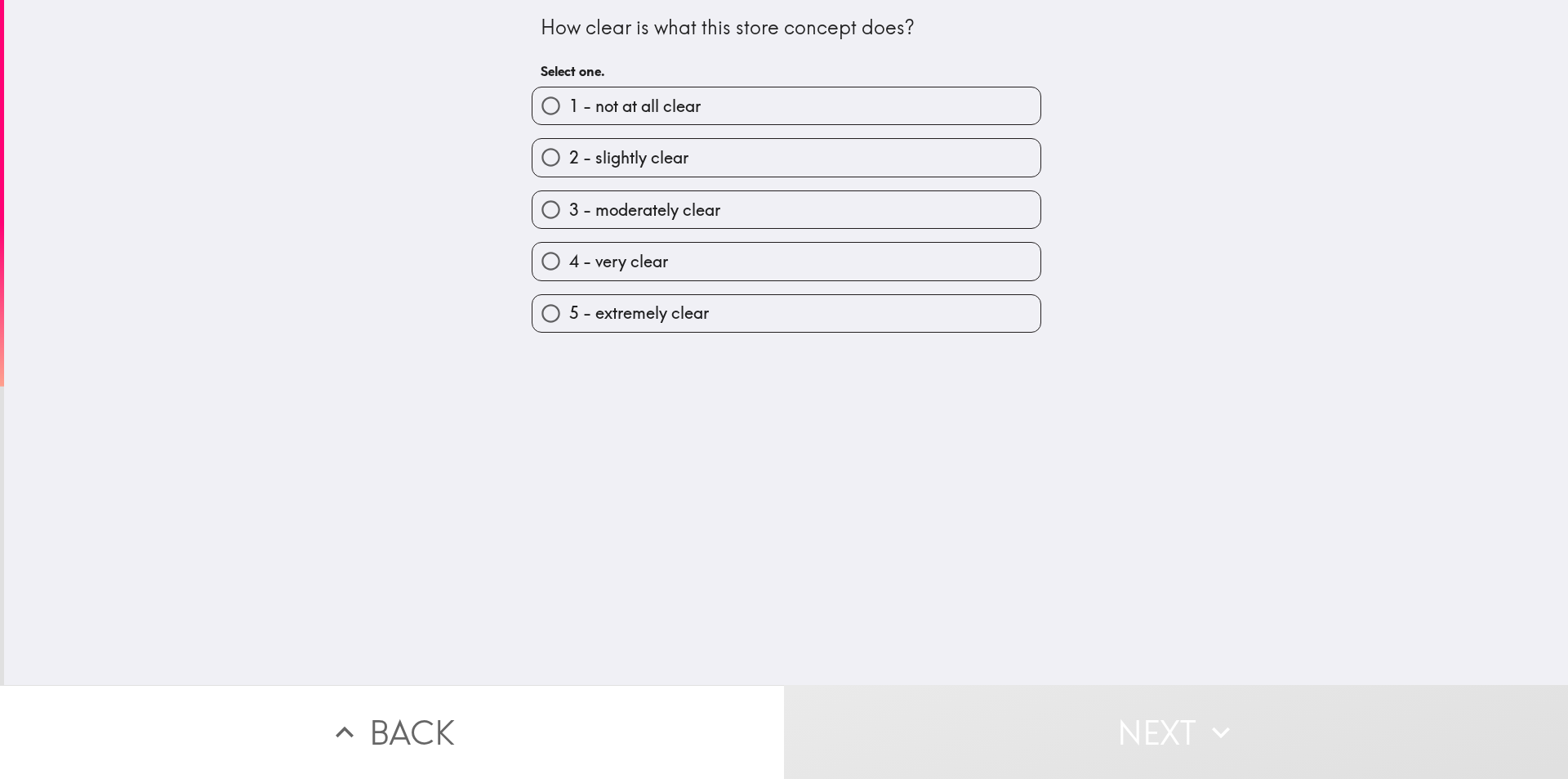
click at [642, 267] on span "4 - very clear" at bounding box center [618, 261] width 99 height 23
click at [569, 267] on input "4 - very clear" at bounding box center [551, 261] width 37 height 37
radio input "true"
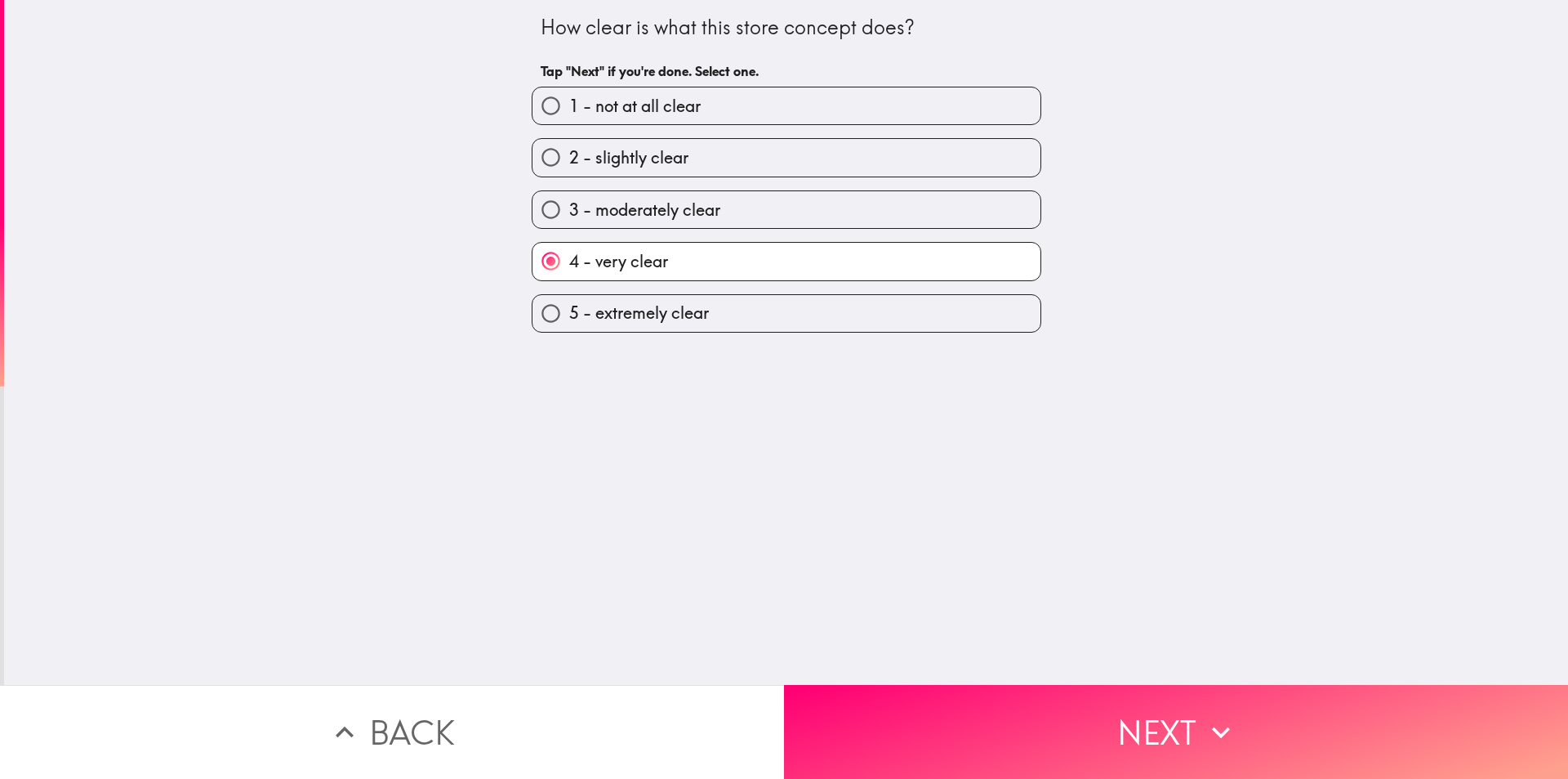
click at [996, 642] on div "How clear is what this store concept does? Tap "Next" if you're done. Select on…" at bounding box center [787, 342] width 1565 height 685
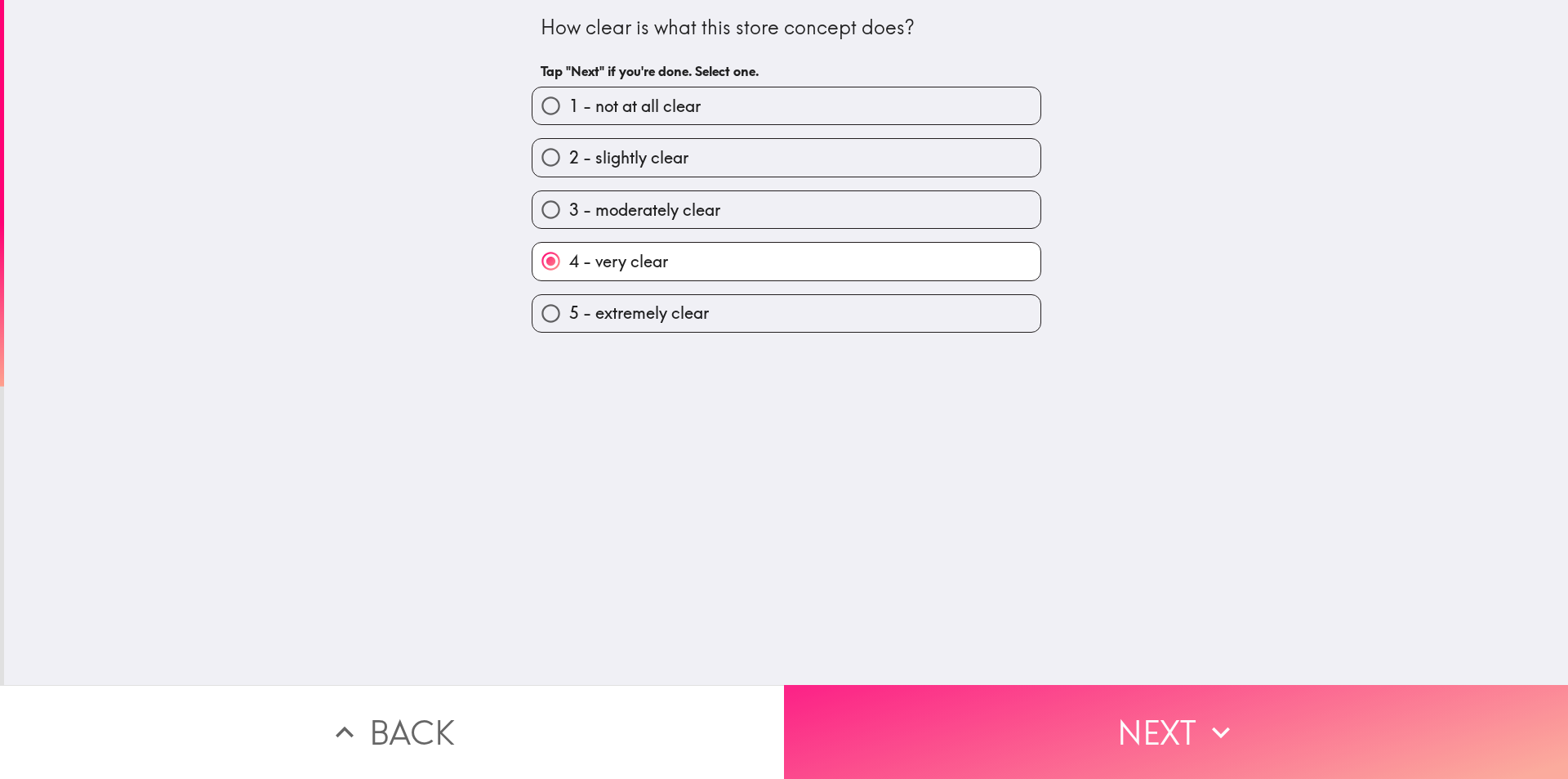
click at [989, 688] on button "Next" at bounding box center [1176, 731] width 784 height 94
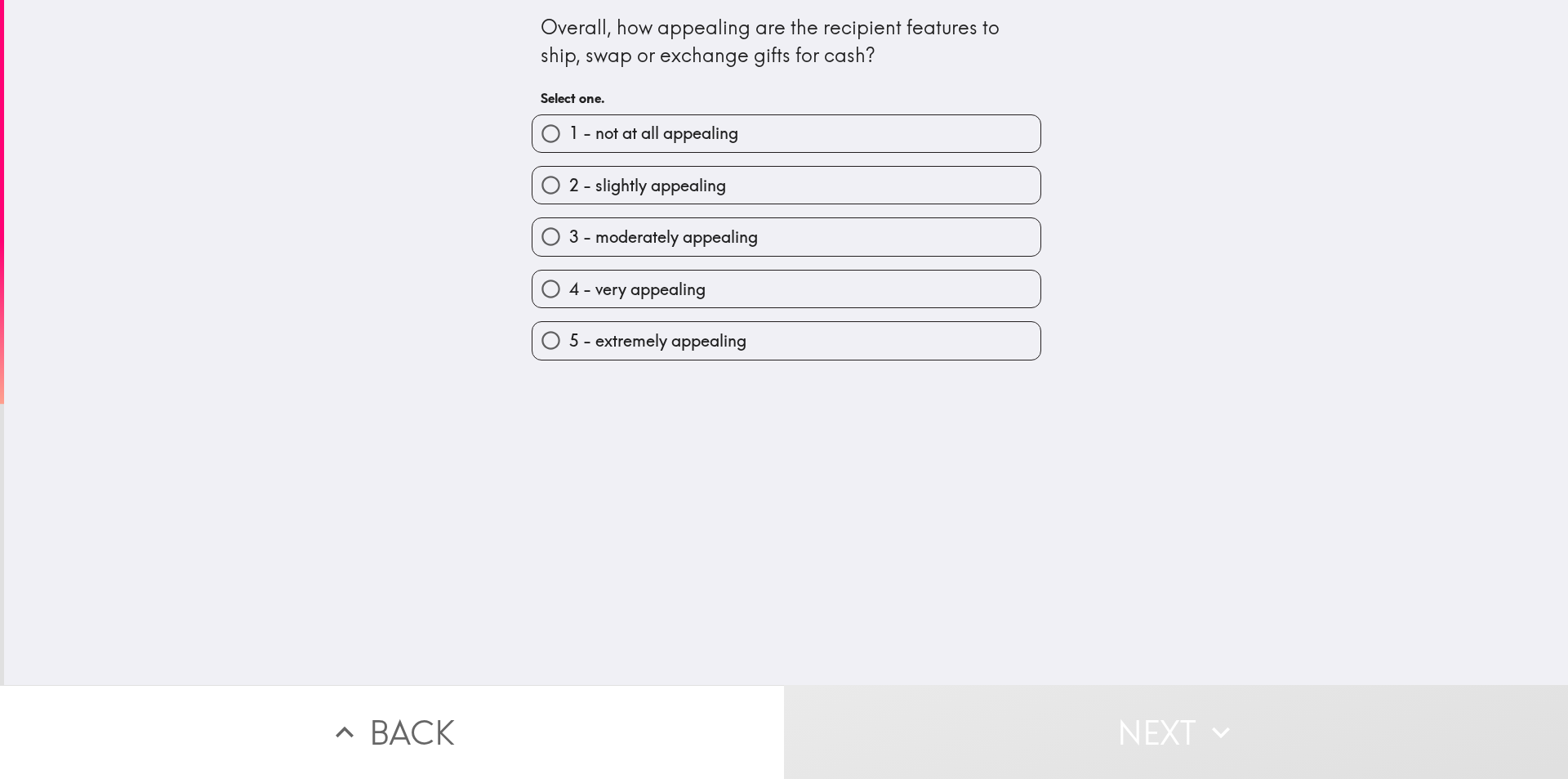
click at [671, 339] on span "5 - extremely appealing" at bounding box center [657, 341] width 177 height 23
click at [569, 339] on input "5 - extremely appealing" at bounding box center [551, 340] width 37 height 37
radio input "true"
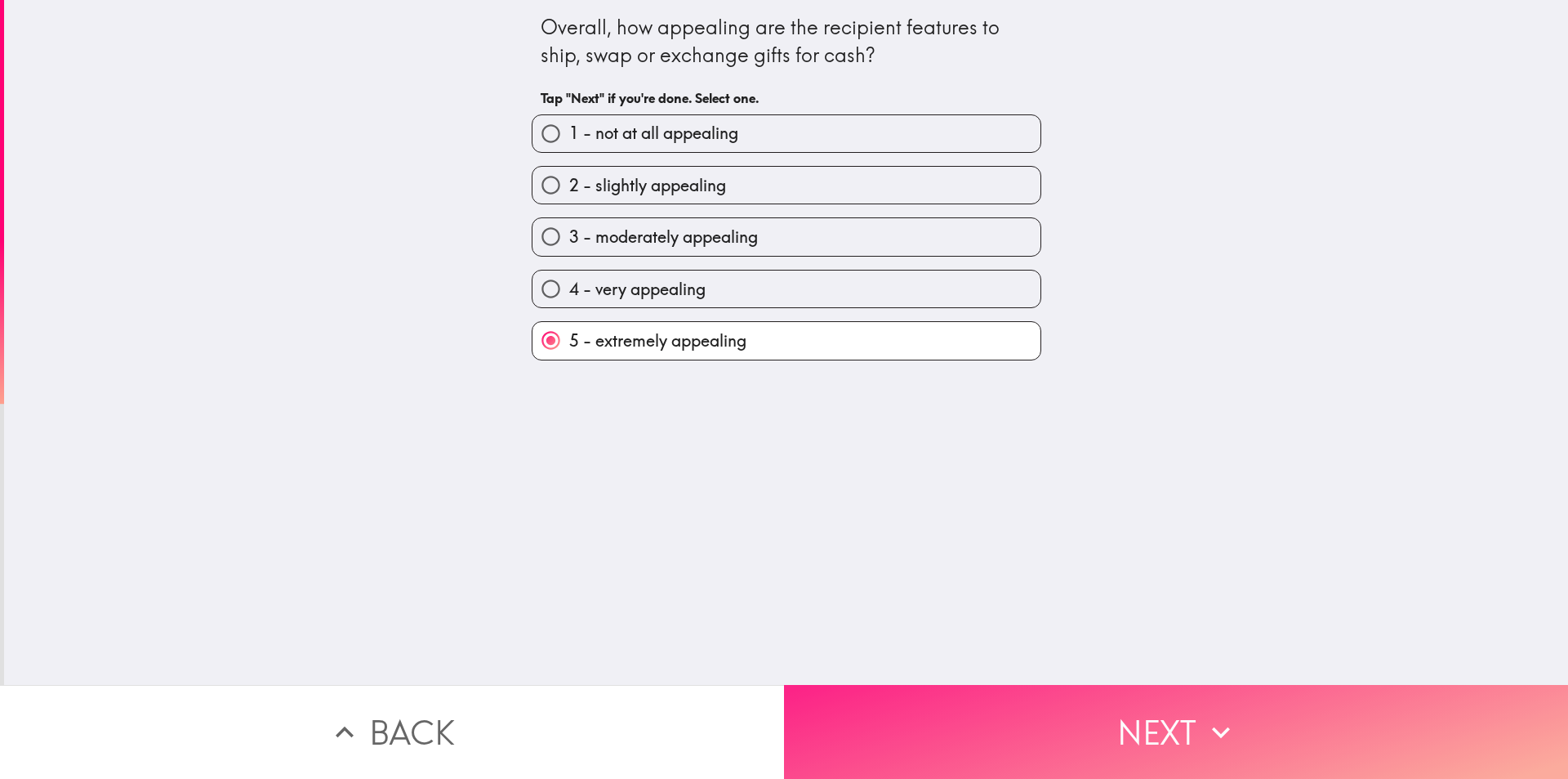
click at [1006, 697] on button "Next" at bounding box center [1176, 731] width 784 height 94
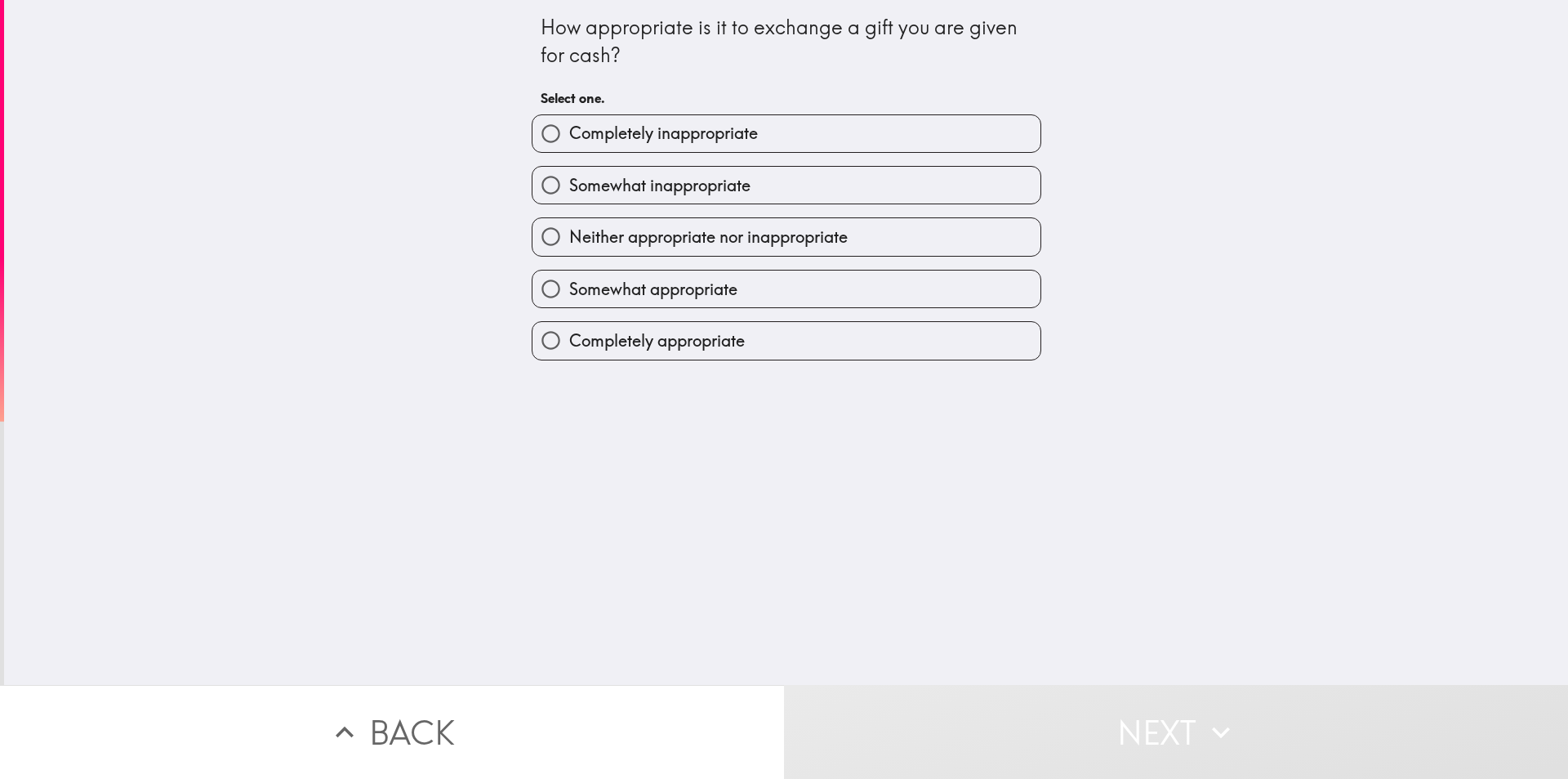
click at [713, 353] on label "Completely appropriate" at bounding box center [786, 340] width 508 height 37
click at [569, 353] on input "Completely appropriate" at bounding box center [551, 340] width 37 height 37
radio input "true"
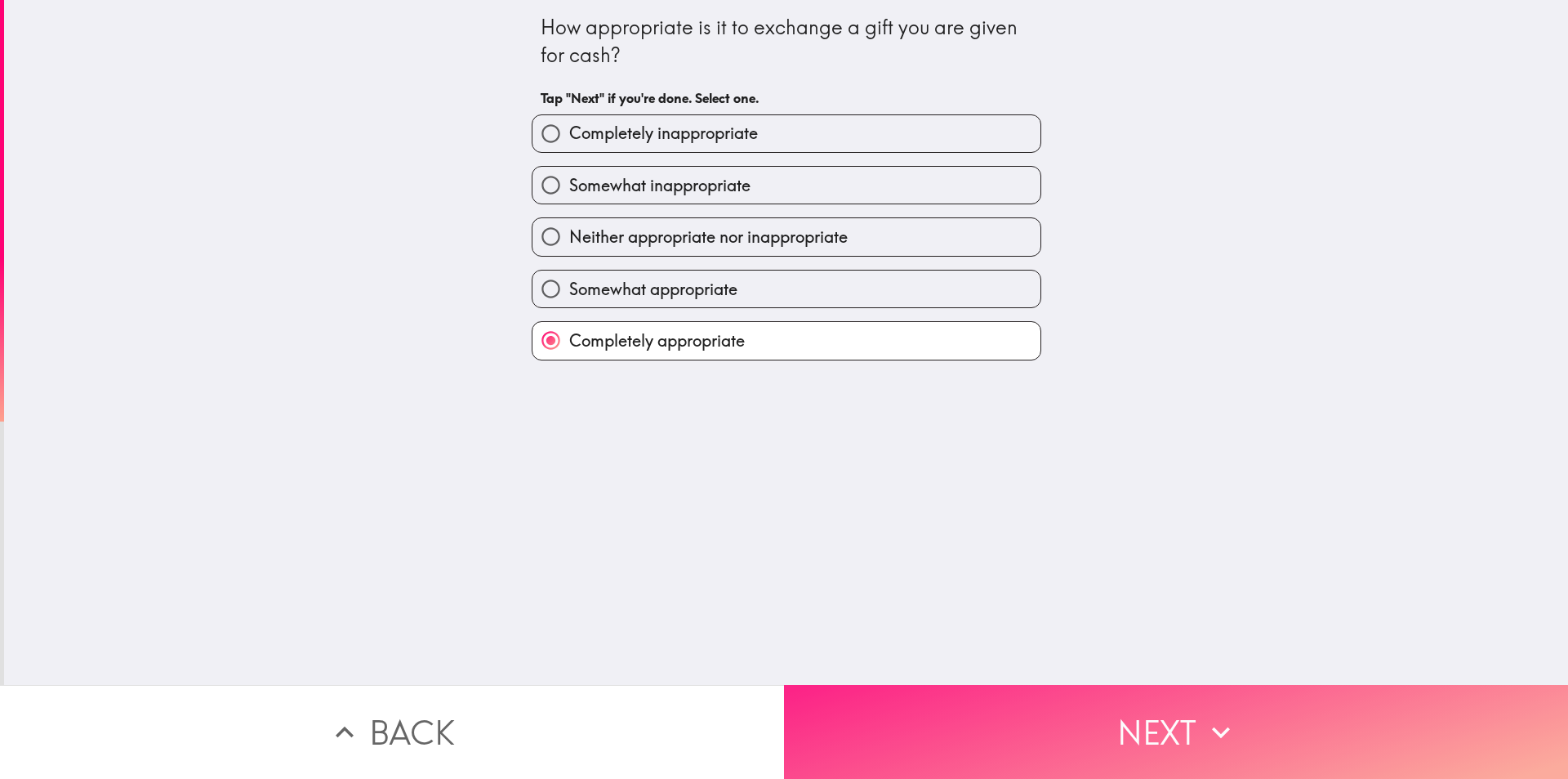
click at [968, 729] on button "Next" at bounding box center [1176, 731] width 784 height 94
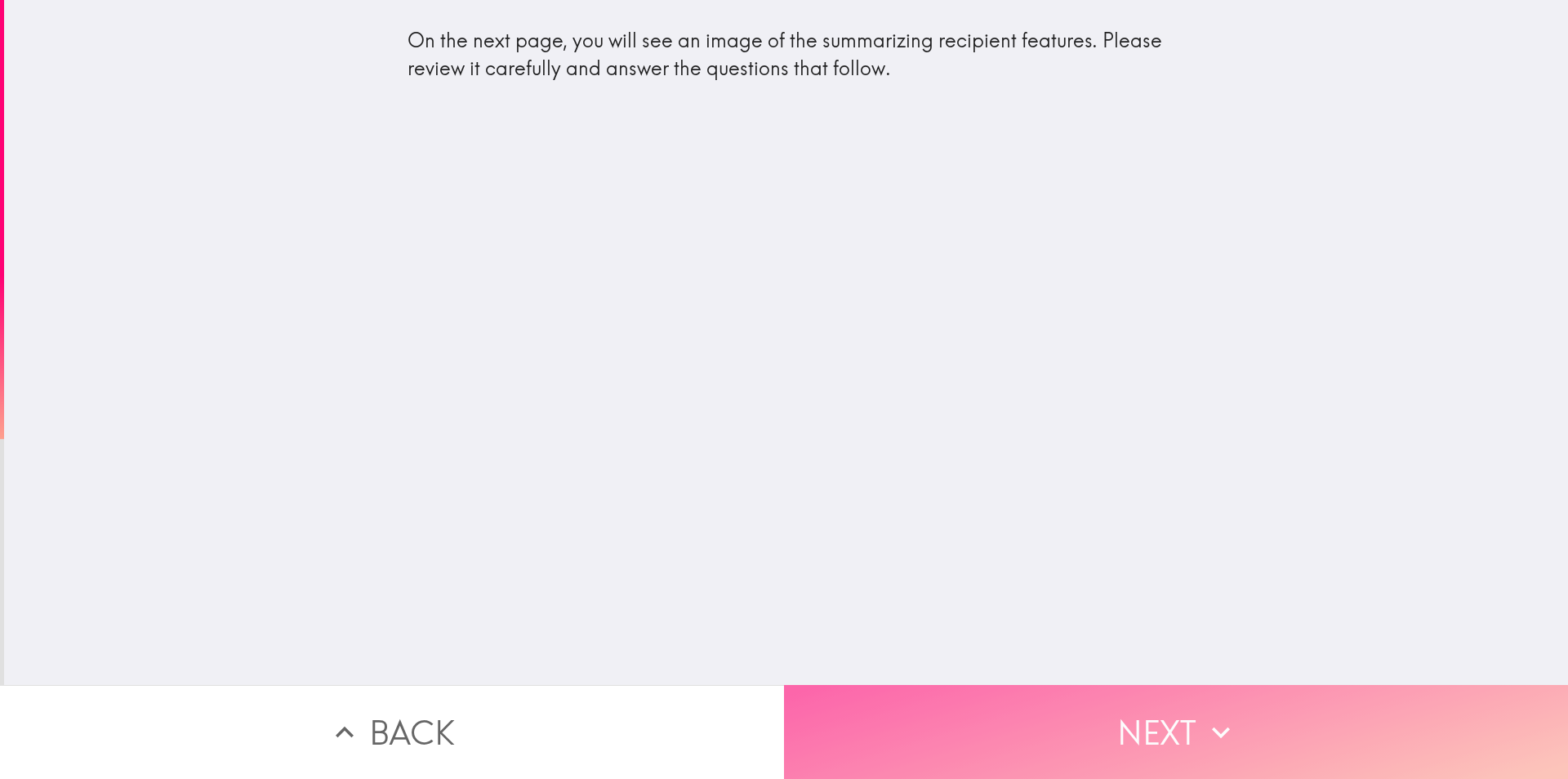
click at [1005, 706] on button "Next" at bounding box center [1176, 731] width 784 height 94
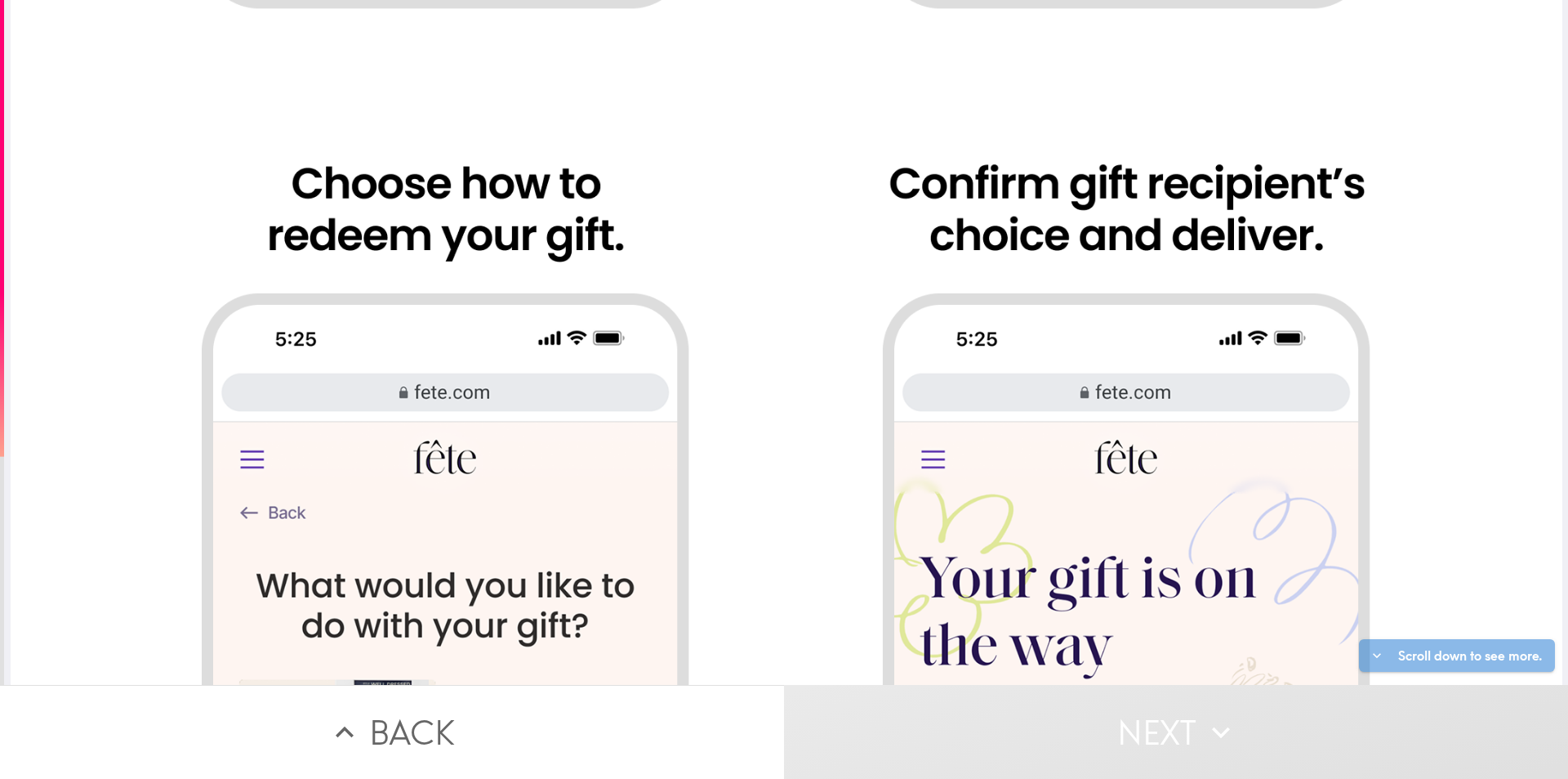
scroll to position [1634, 0]
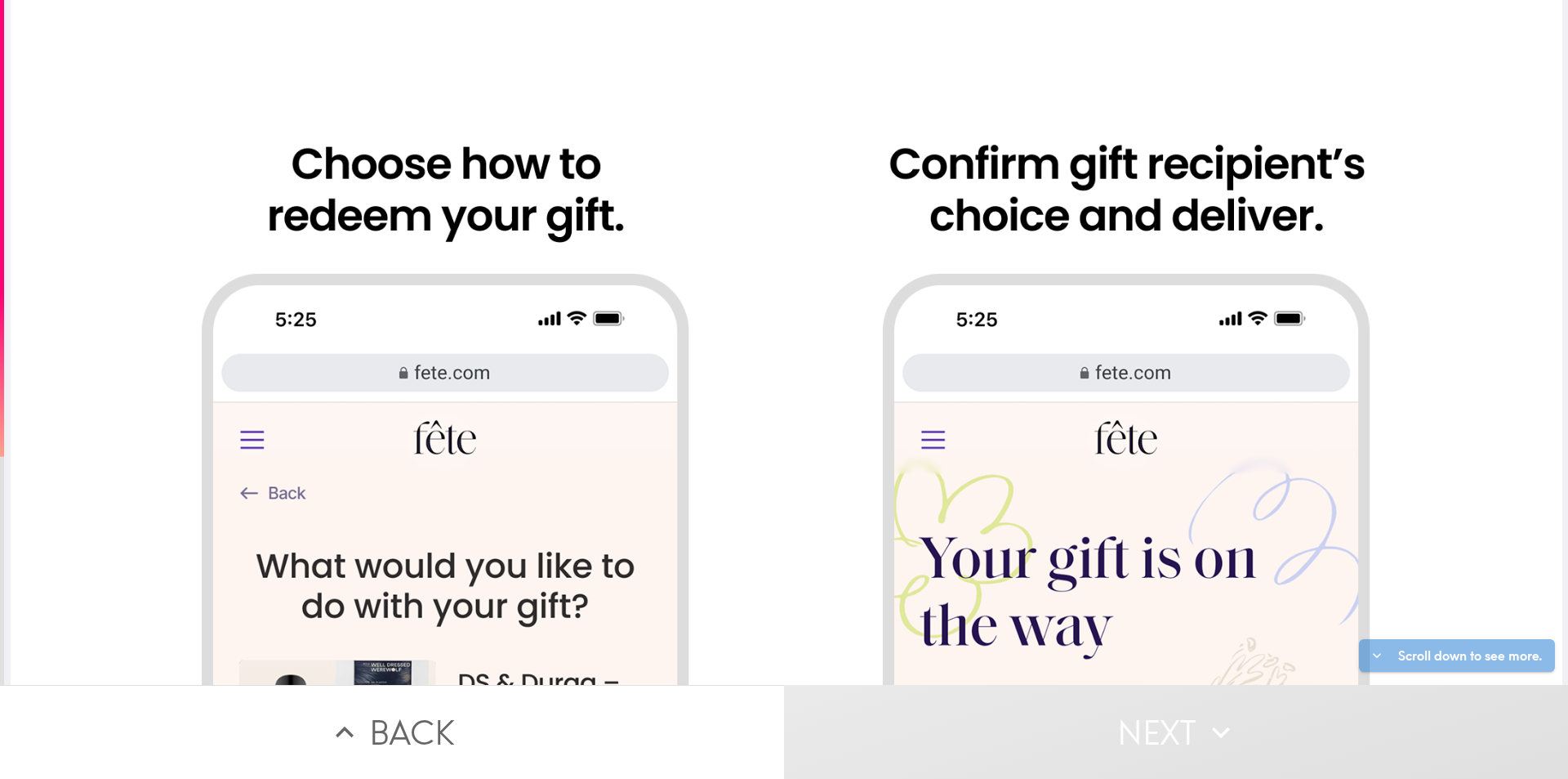
click at [1549, 441] on div "Scroll down to see more." at bounding box center [787, 342] width 1565 height 685
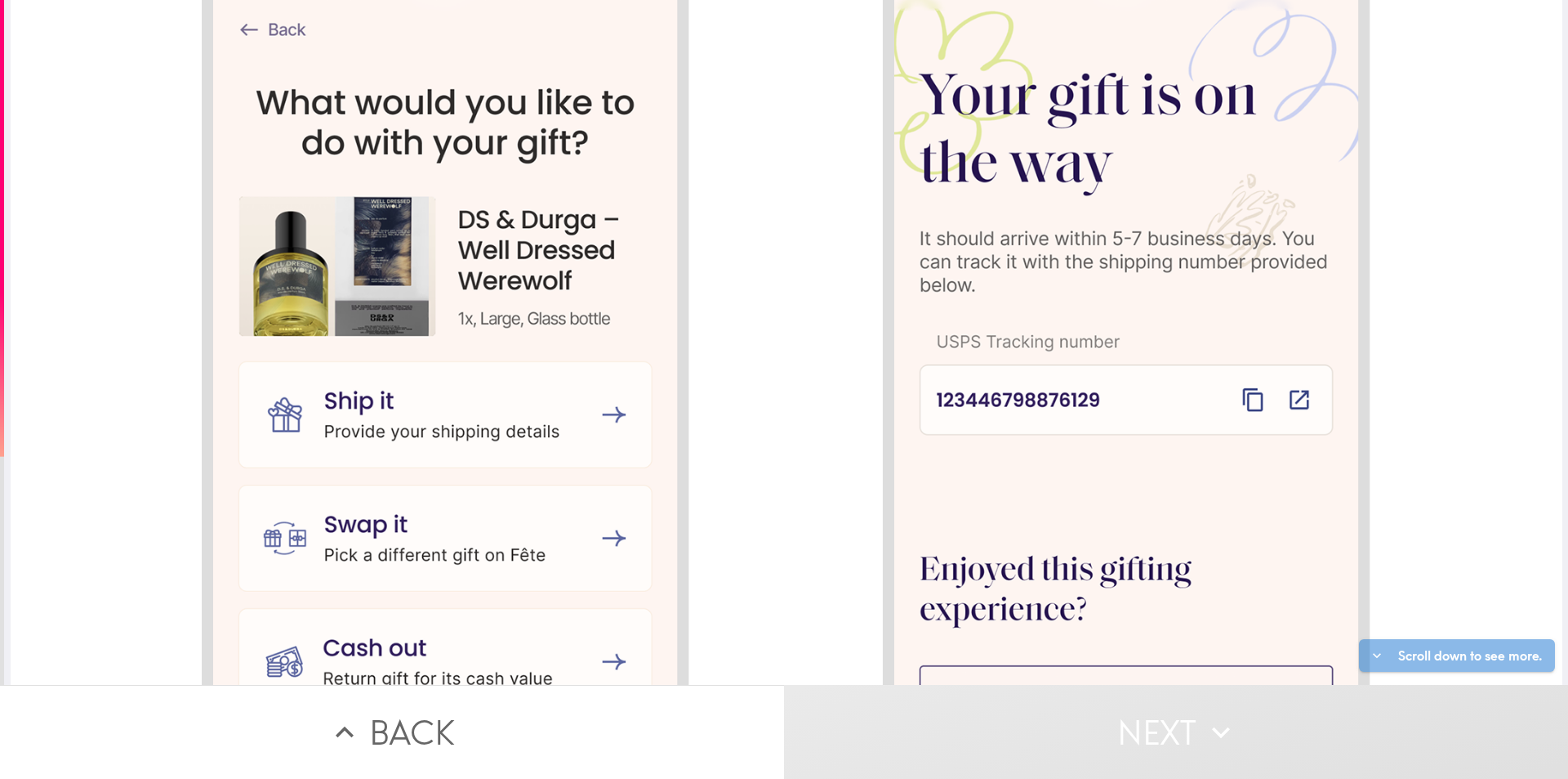
scroll to position [2424, 0]
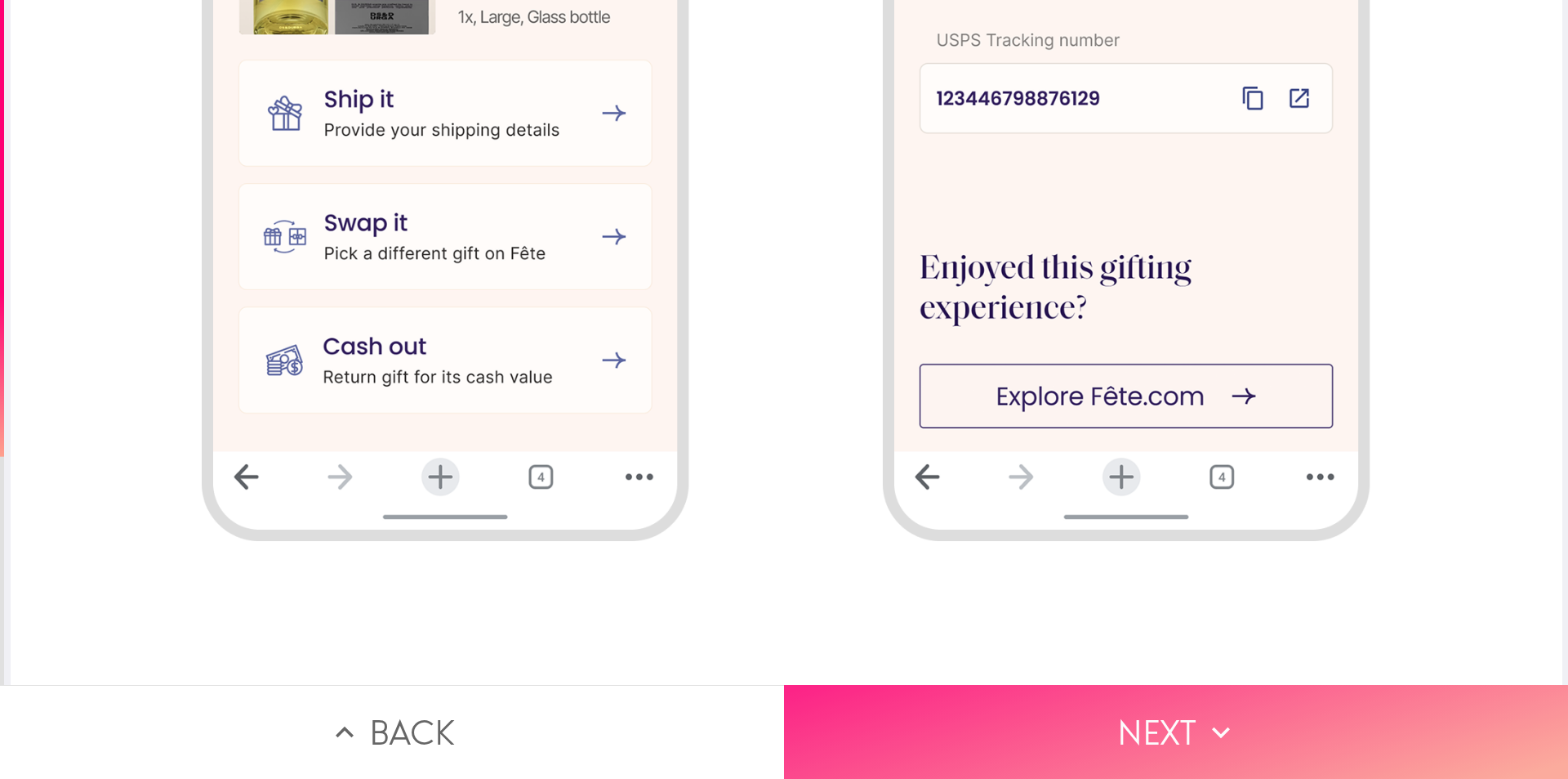
click at [1051, 718] on button "Next" at bounding box center [1176, 731] width 784 height 94
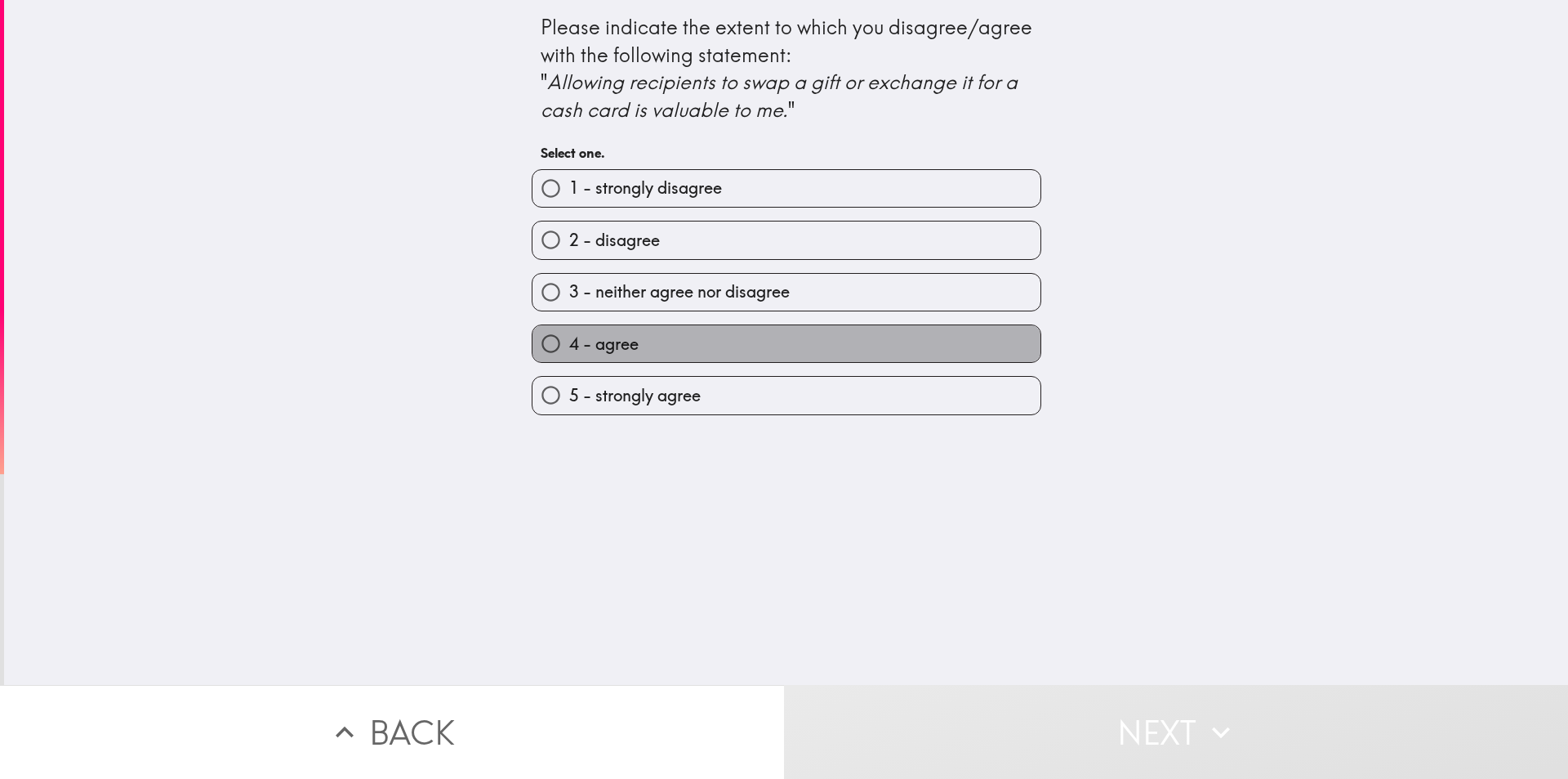
click at [698, 360] on label "4 - agree" at bounding box center [786, 344] width 508 height 37
click at [569, 360] on input "4 - agree" at bounding box center [551, 344] width 37 height 37
radio input "true"
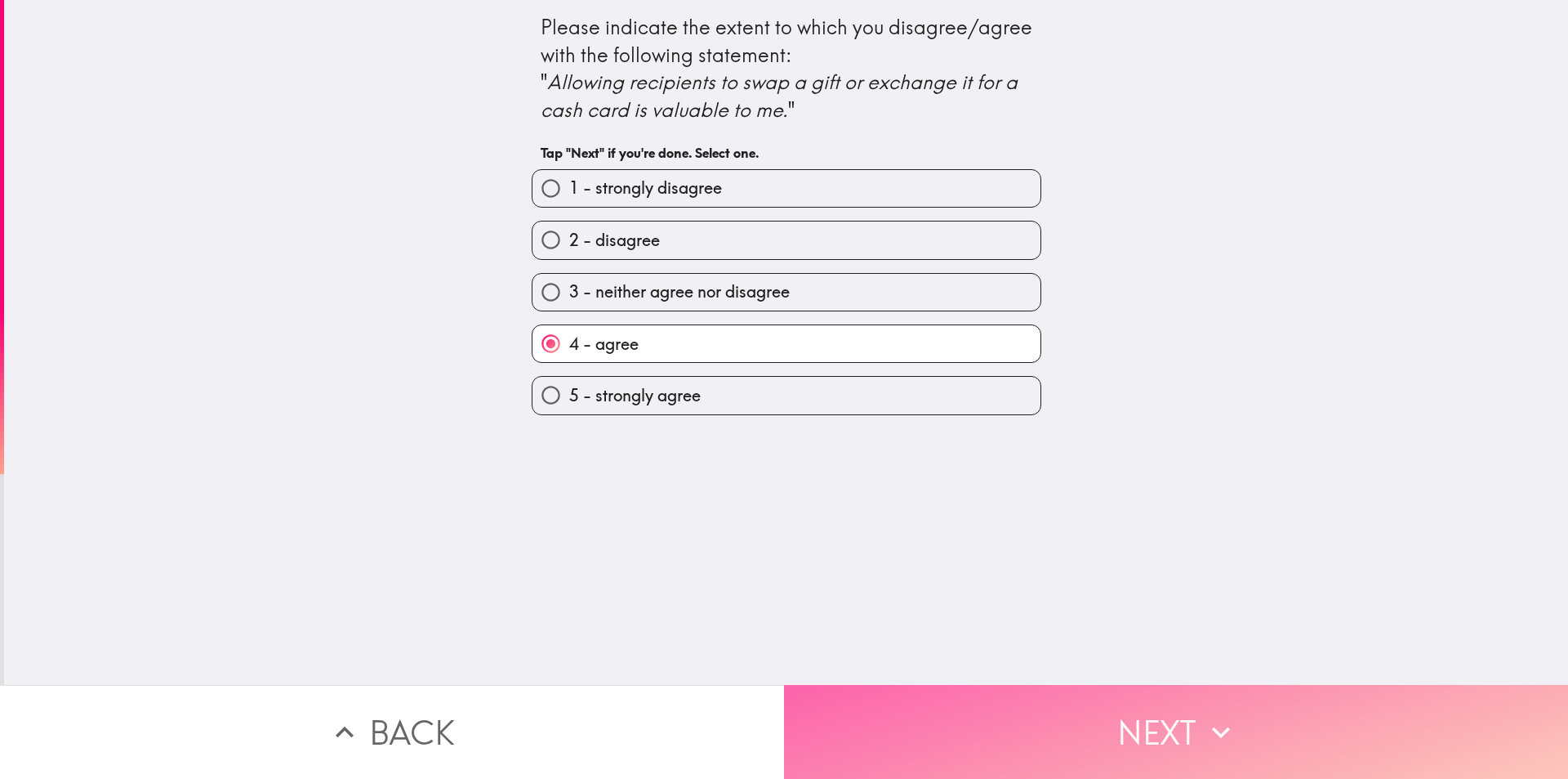
click at [990, 693] on button "Next" at bounding box center [1176, 731] width 784 height 94
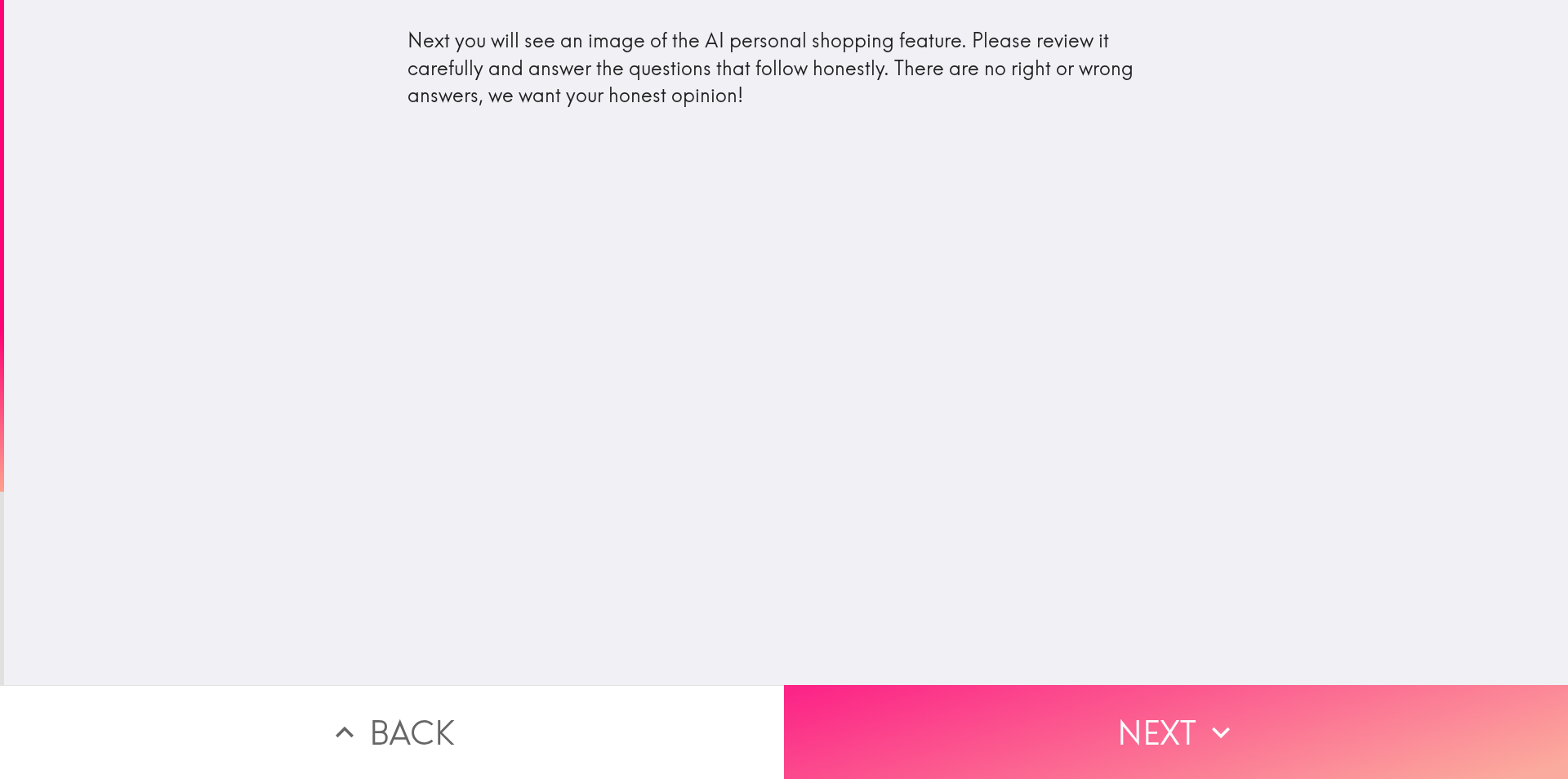
click at [1093, 700] on button "Next" at bounding box center [1176, 731] width 784 height 94
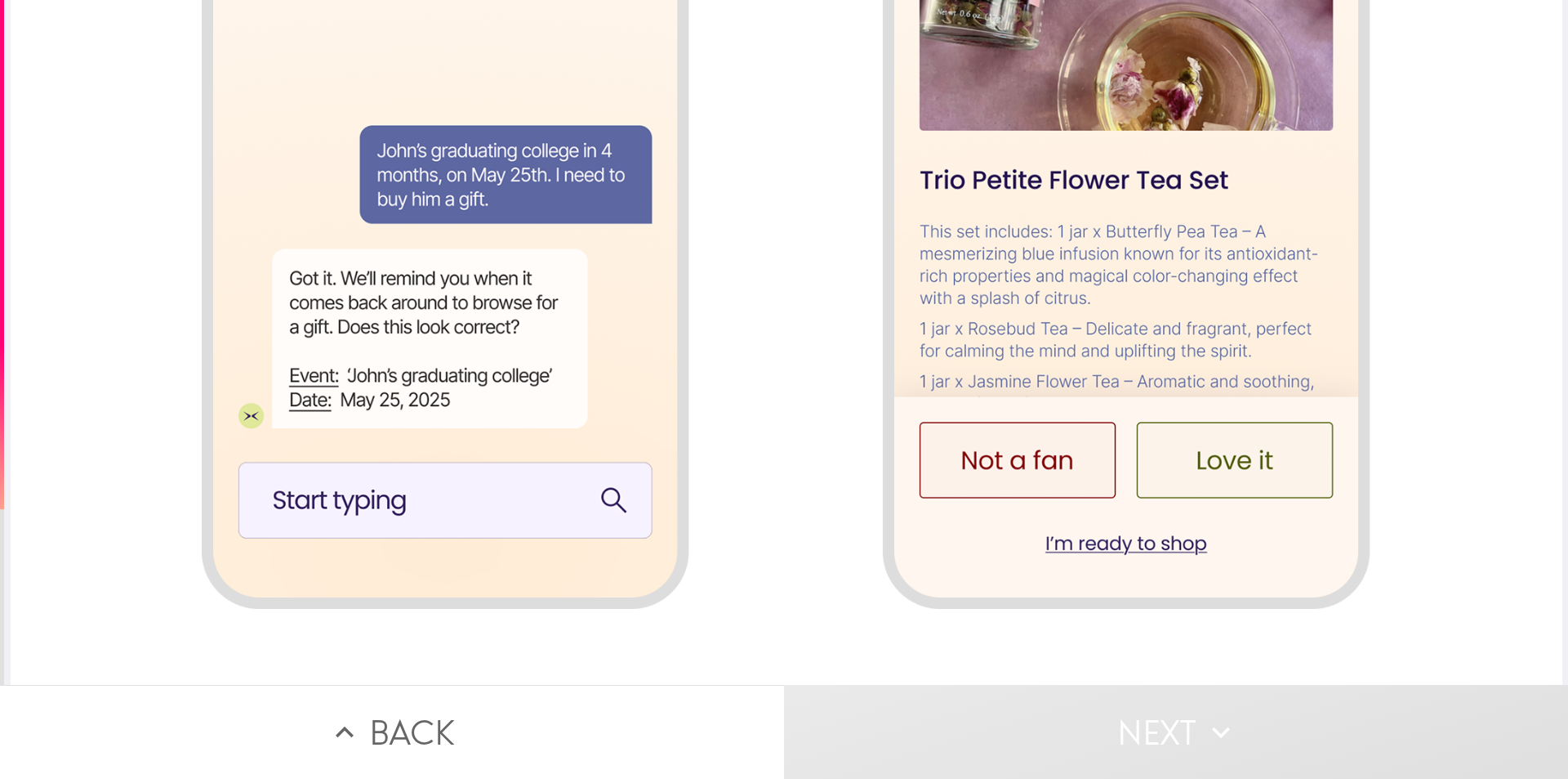
scroll to position [2342, 0]
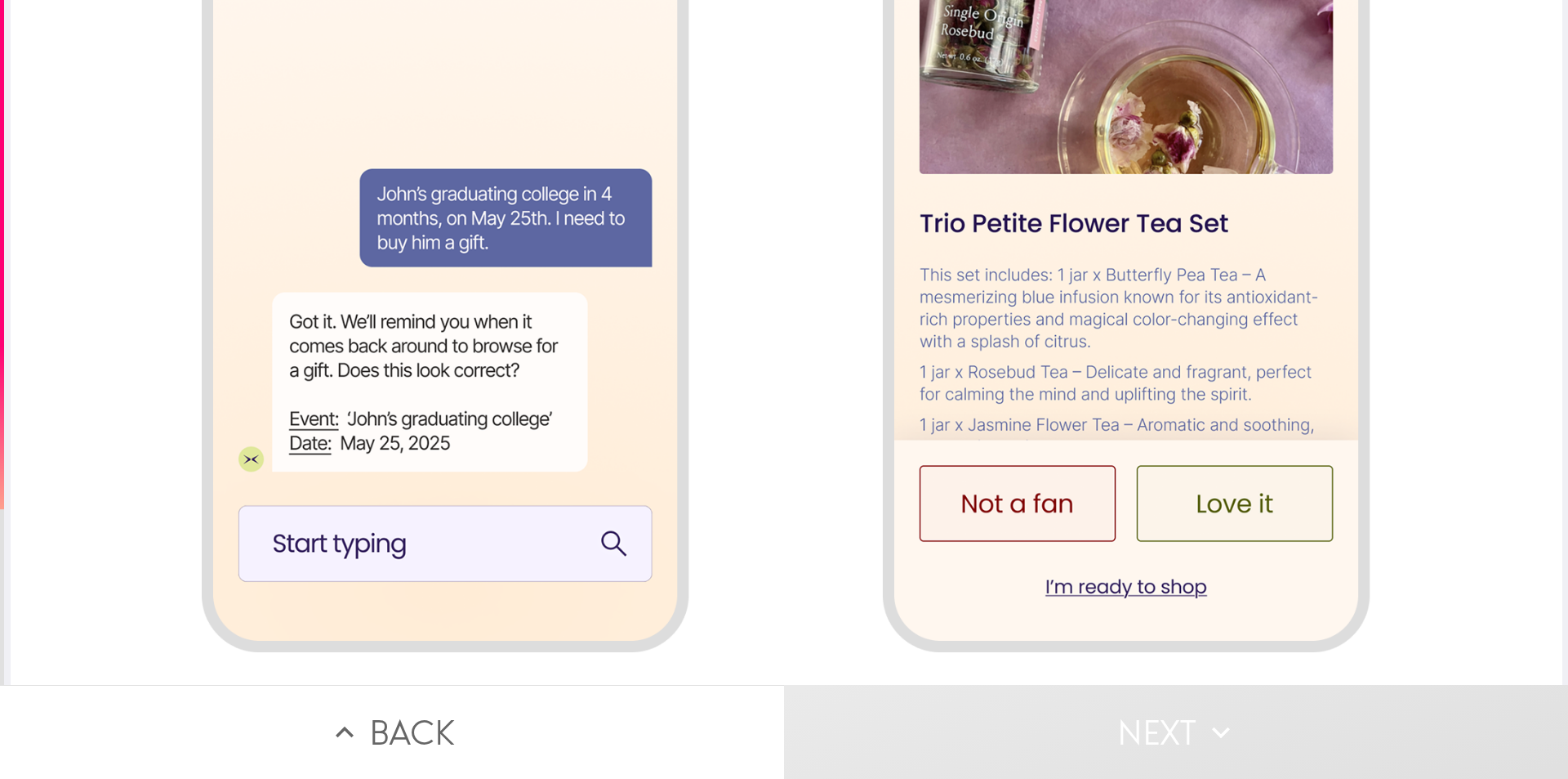
scroll to position [2424, 0]
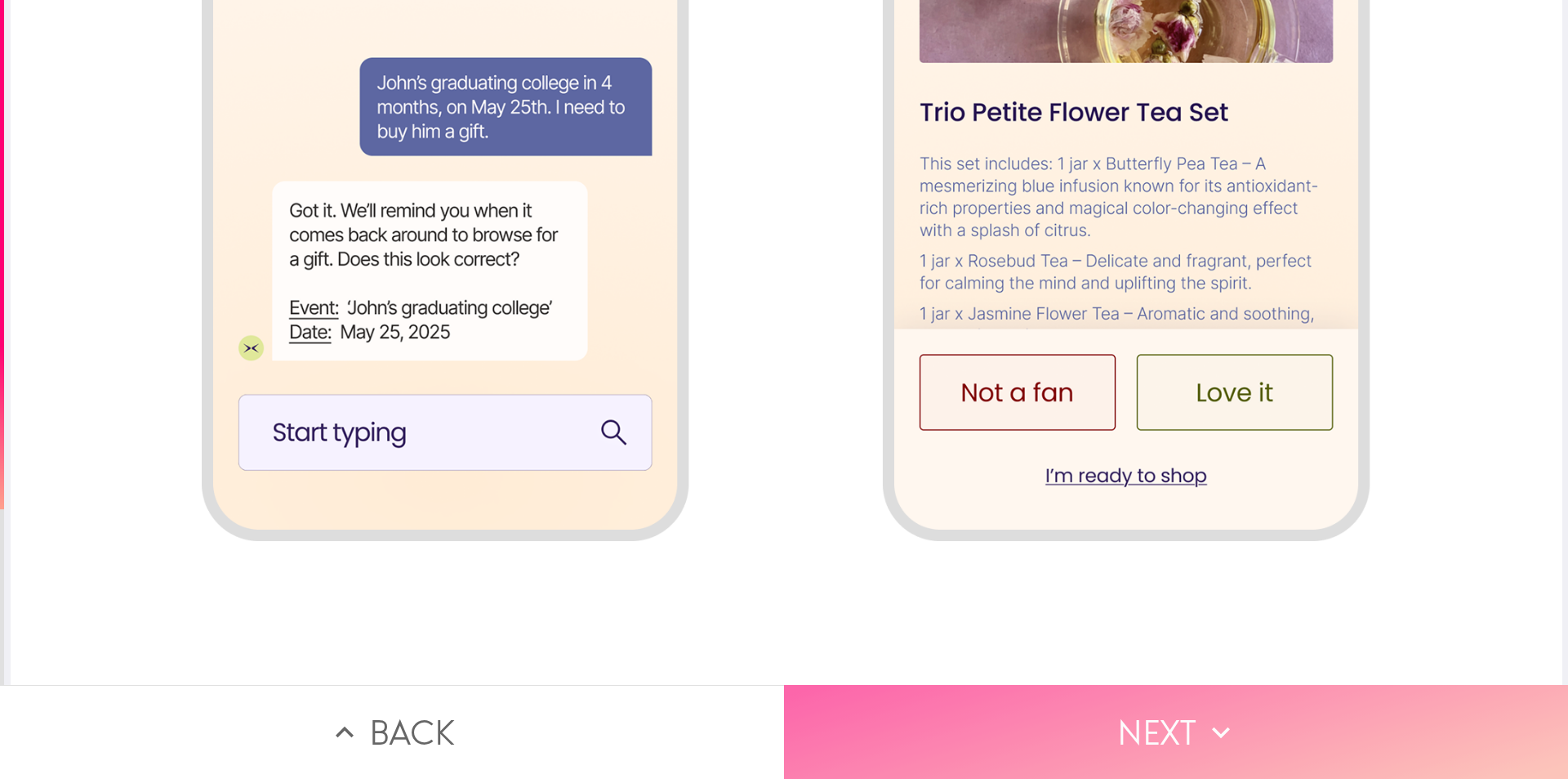
click at [1153, 719] on button "Next" at bounding box center [1176, 731] width 784 height 94
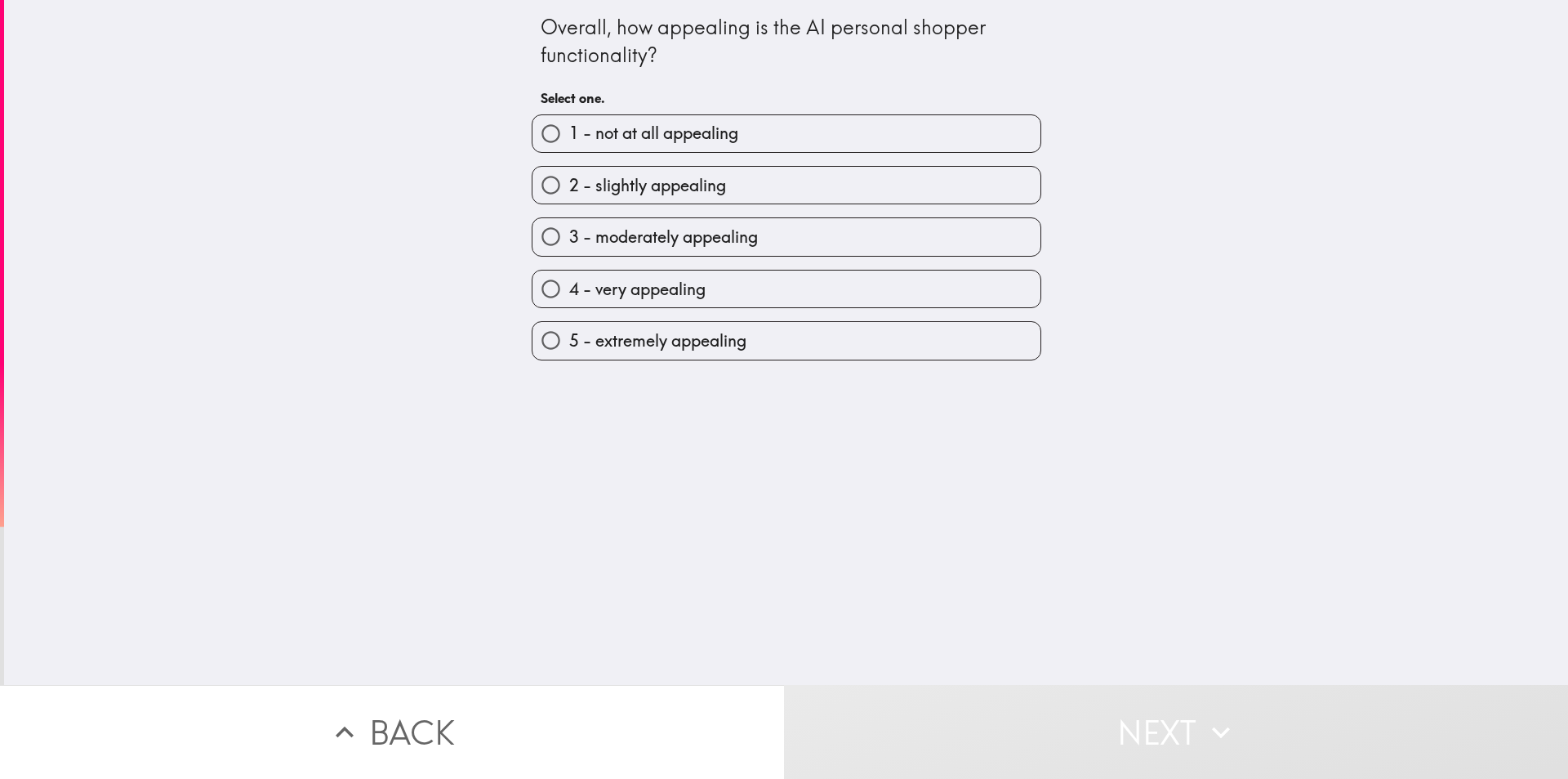
click at [781, 317] on div "5 - extremely appealing" at bounding box center [780, 333] width 523 height 52
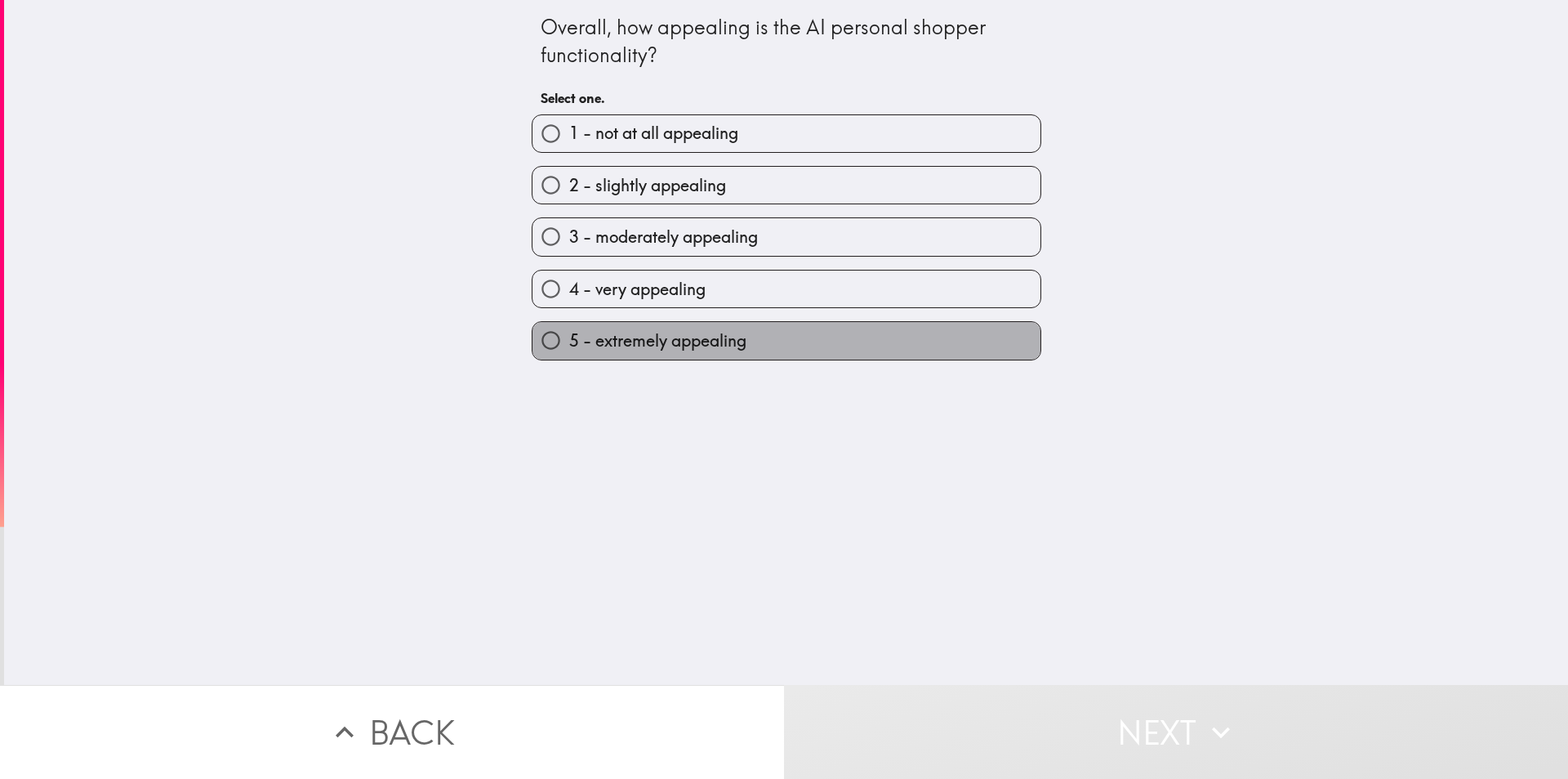
click at [781, 351] on label "5 - extremely appealing" at bounding box center [786, 340] width 508 height 37
click at [569, 351] on input "5 - extremely appealing" at bounding box center [551, 340] width 37 height 37
radio input "true"
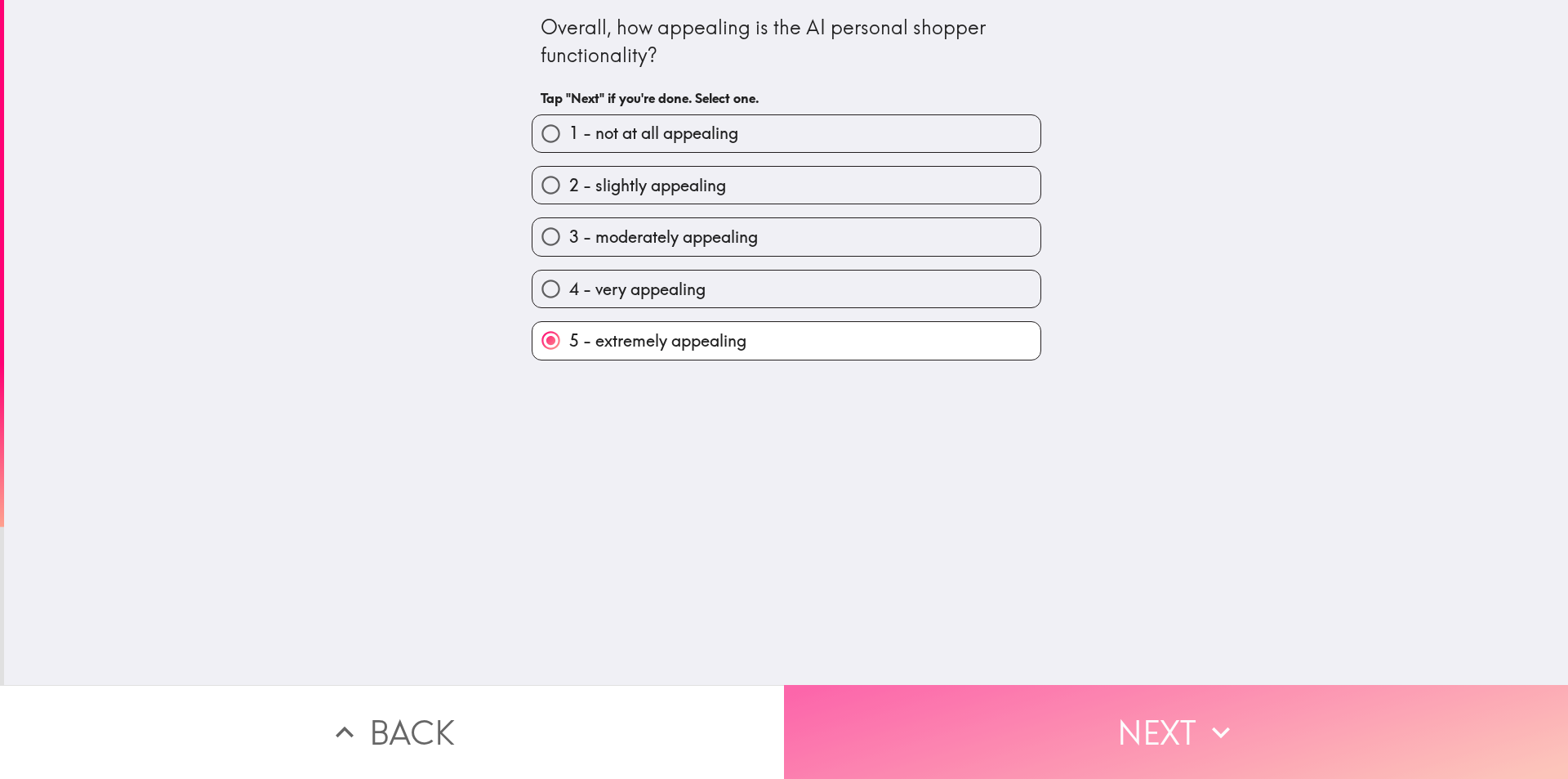
click at [911, 726] on button "Next" at bounding box center [1176, 731] width 784 height 94
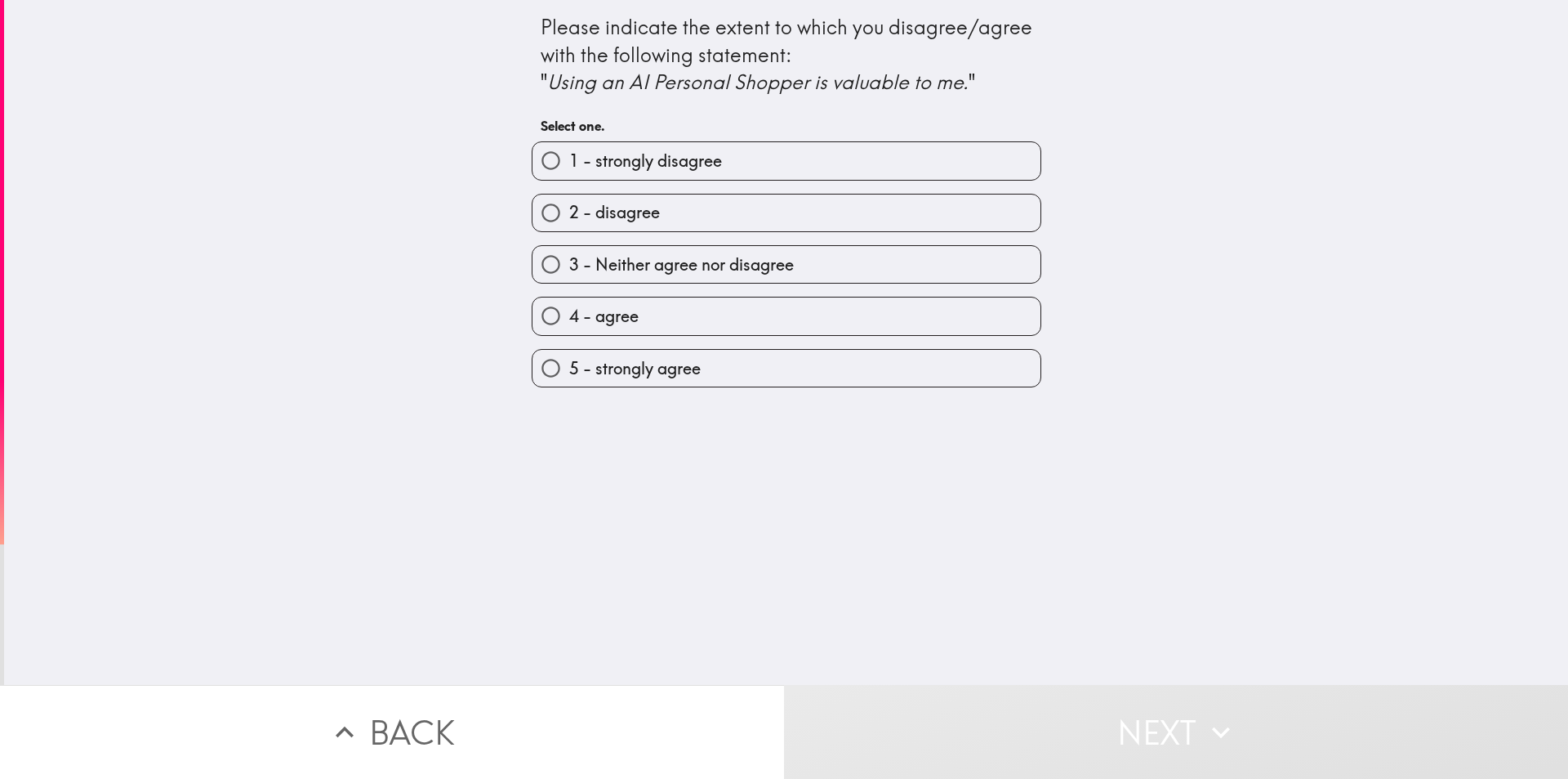
click at [768, 379] on label "5 - strongly agree" at bounding box center [786, 368] width 508 height 37
click at [569, 379] on input "5 - strongly agree" at bounding box center [551, 368] width 37 height 37
radio input "true"
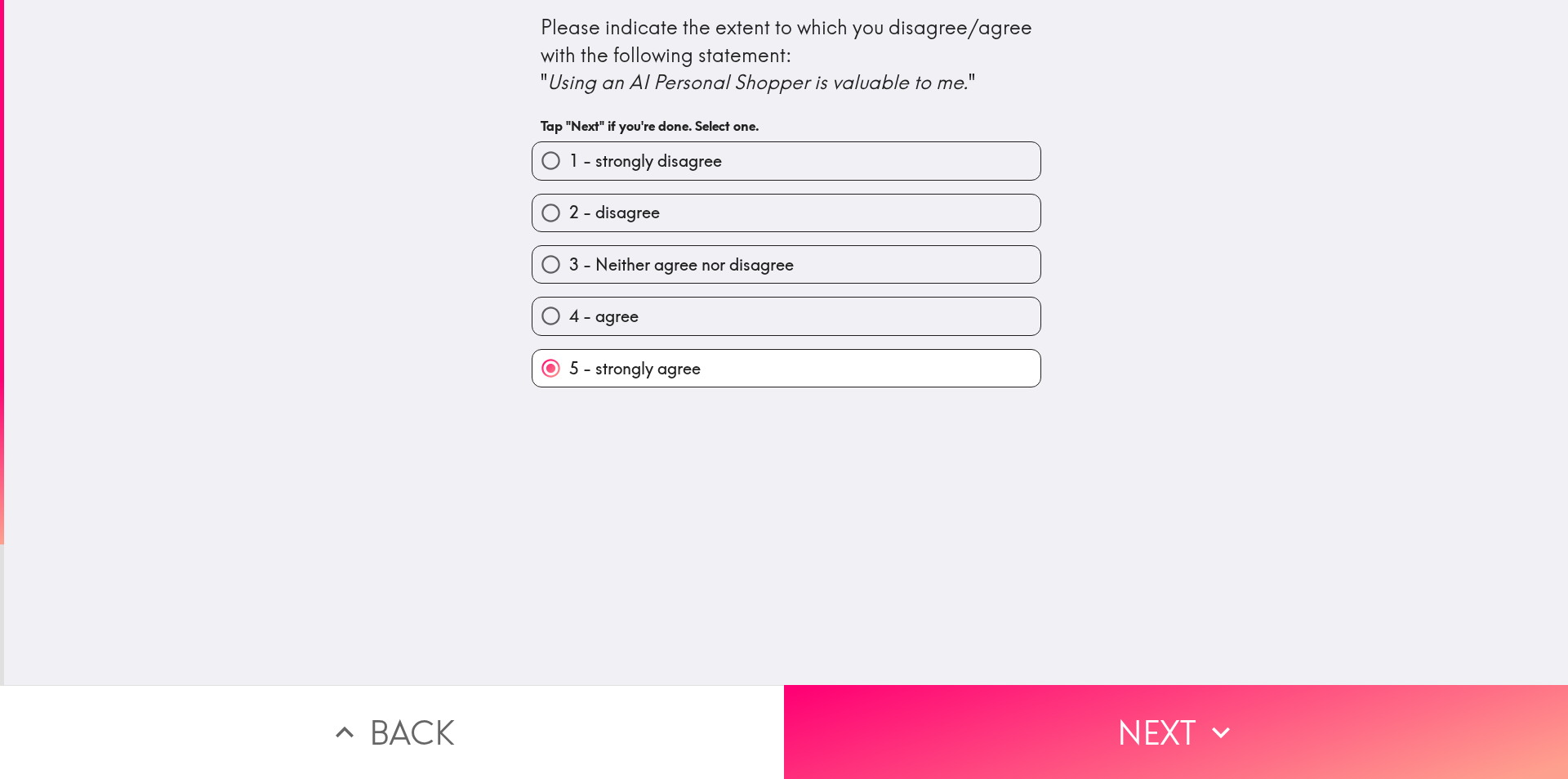
click at [989, 646] on div "Please indicate the extent to which you disagree/agree with the following state…" at bounding box center [787, 342] width 1565 height 685
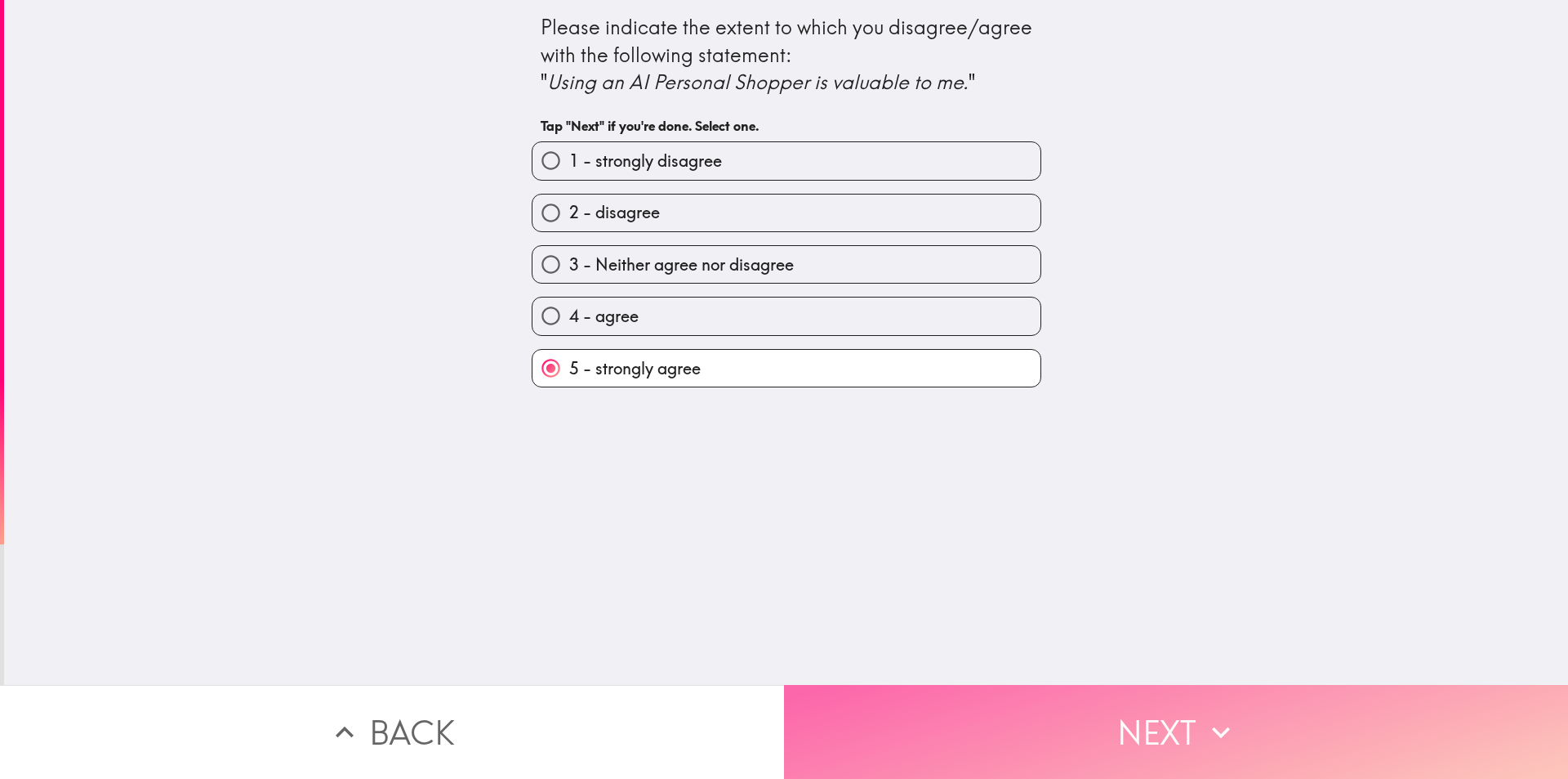
click at [989, 693] on button "Next" at bounding box center [1176, 731] width 784 height 94
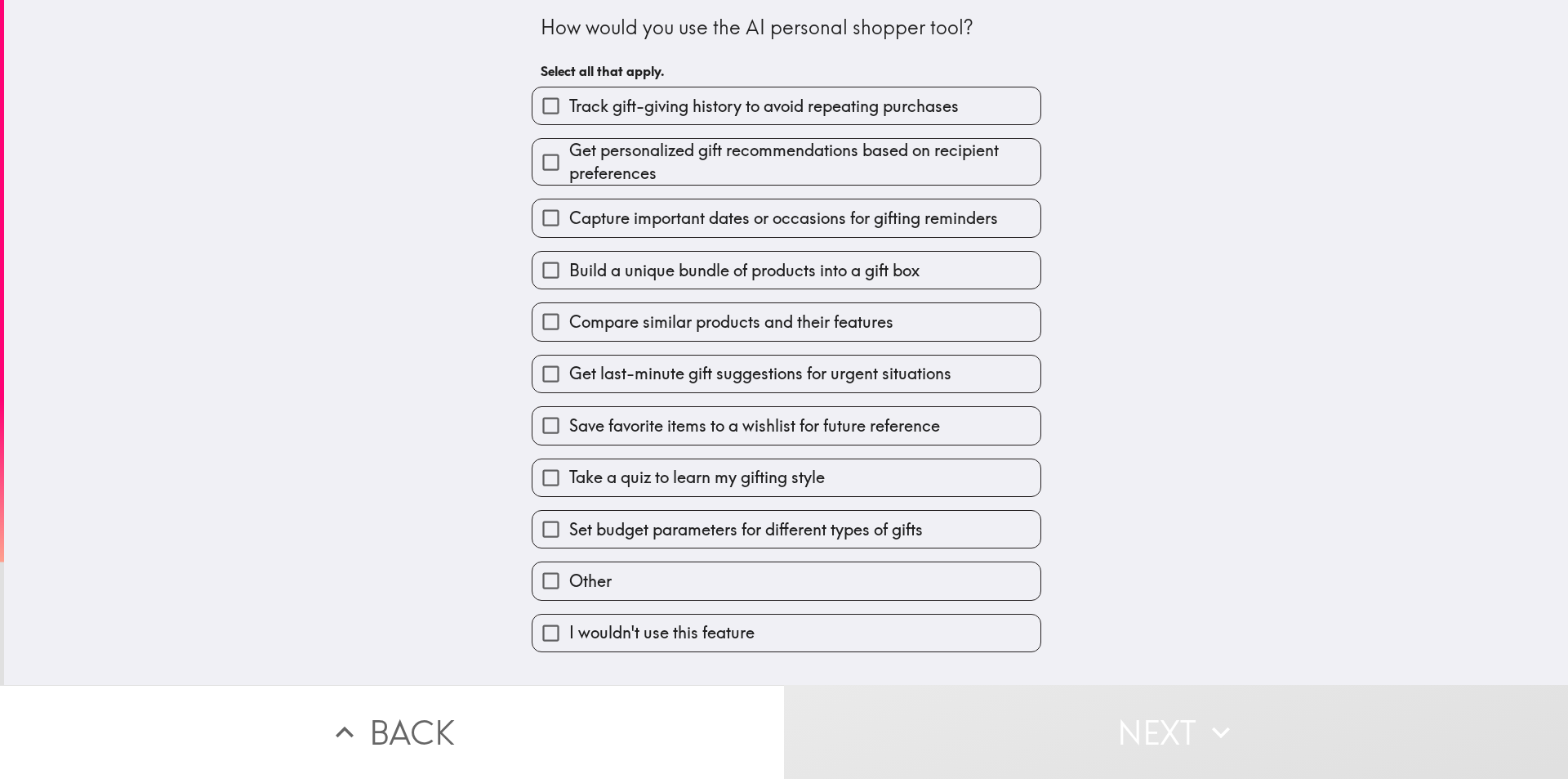
click at [806, 376] on span "Get last-minute gift suggestions for urgent situations" at bounding box center [760, 373] width 382 height 23
click at [569, 376] on input "Get last-minute gift suggestions for urgent situations" at bounding box center [551, 374] width 37 height 37
checkbox input "true"
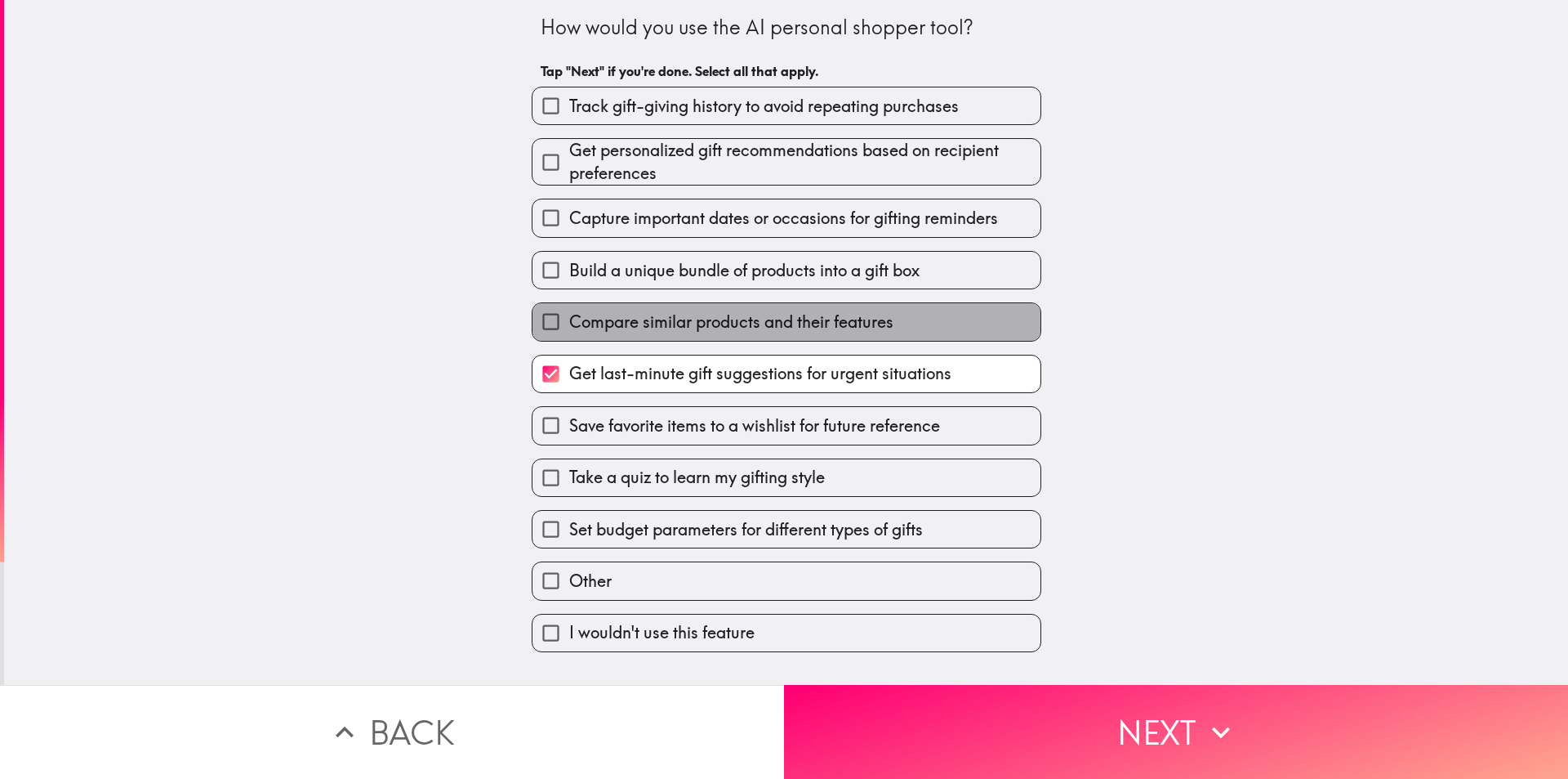
click at [784, 311] on span "Compare similar products and their features" at bounding box center [731, 322] width 324 height 23
click at [569, 311] on input "Compare similar products and their features" at bounding box center [551, 322] width 37 height 37
checkbox input "true"
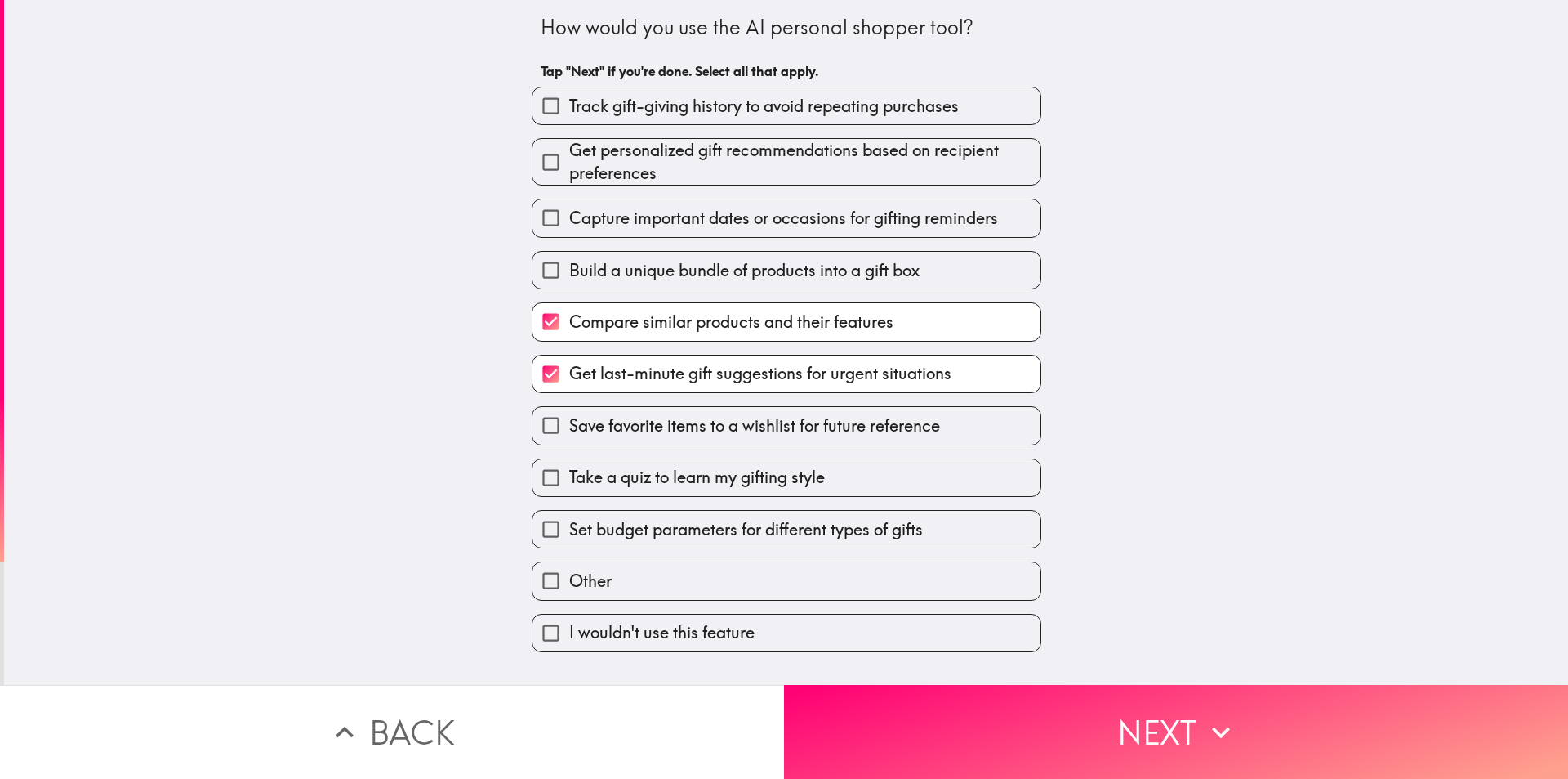
click at [781, 246] on div "Build a unique bundle of products into a gift box" at bounding box center [780, 263] width 523 height 52
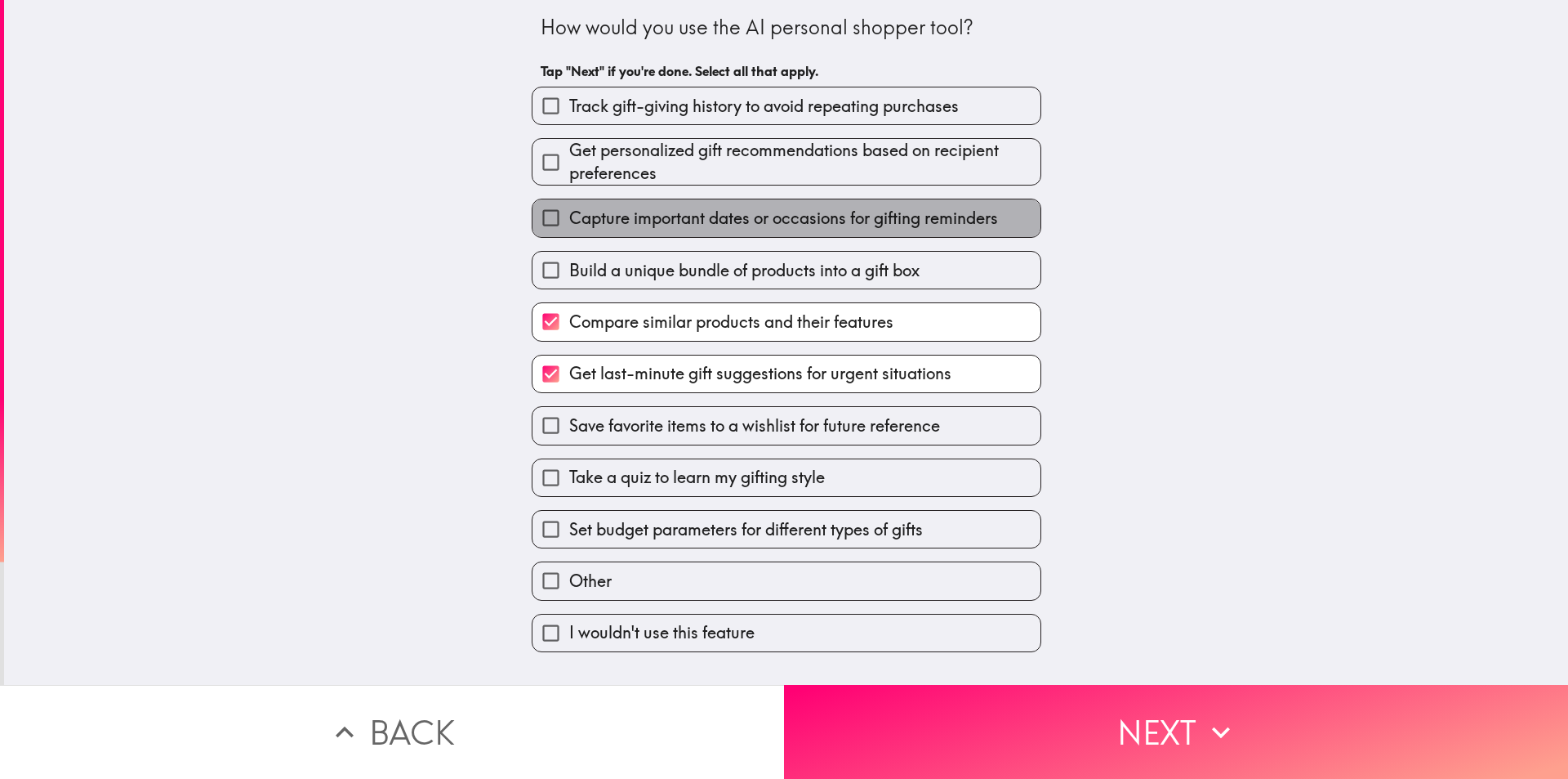
click at [785, 211] on span "Capture important dates or occasions for gifting reminders" at bounding box center [783, 218] width 429 height 23
click at [569, 211] on input "Capture important dates or occasions for gifting reminders" at bounding box center [551, 218] width 37 height 37
checkbox input "true"
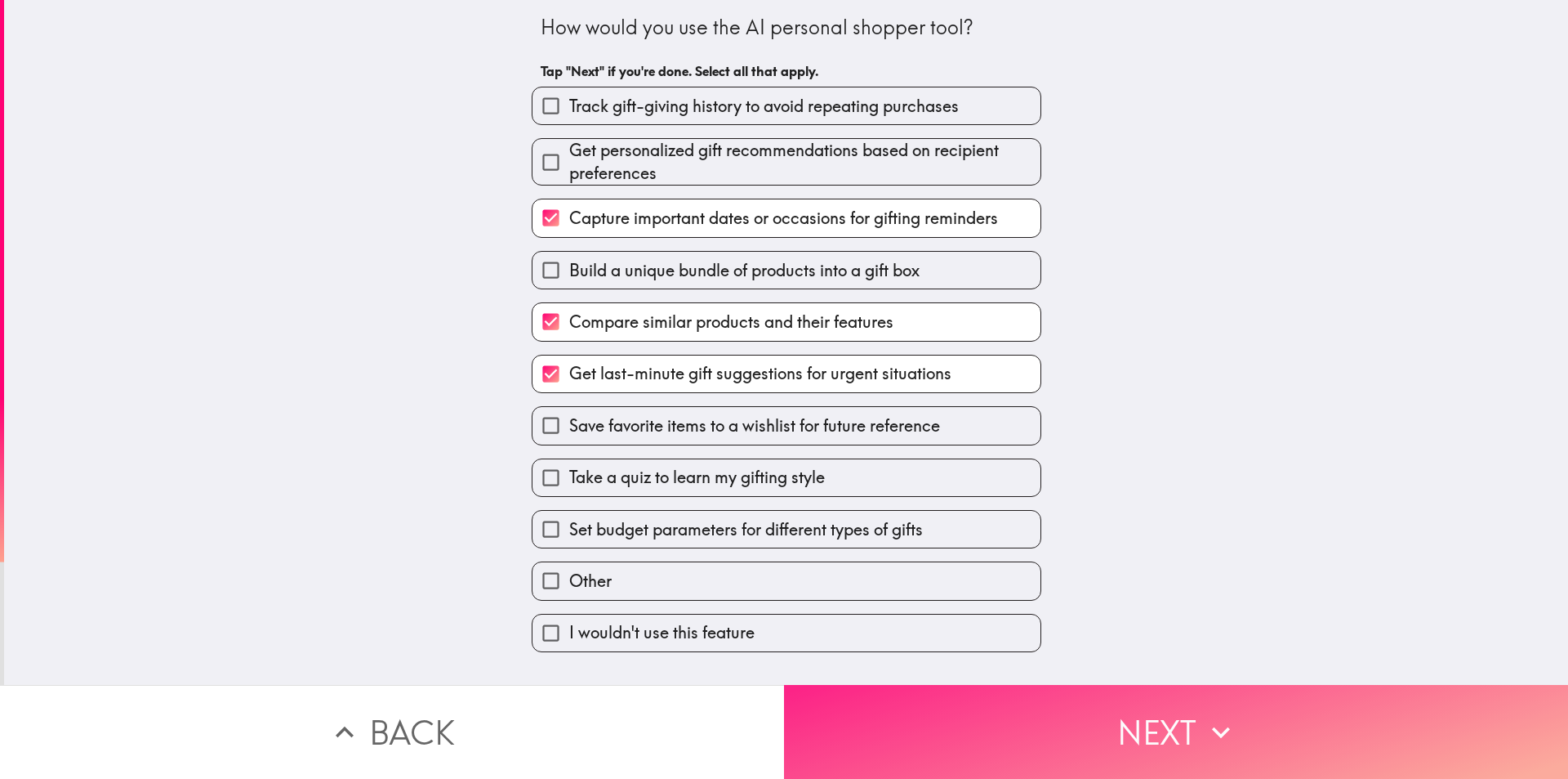
click at [1078, 734] on button "Next" at bounding box center [1176, 731] width 784 height 94
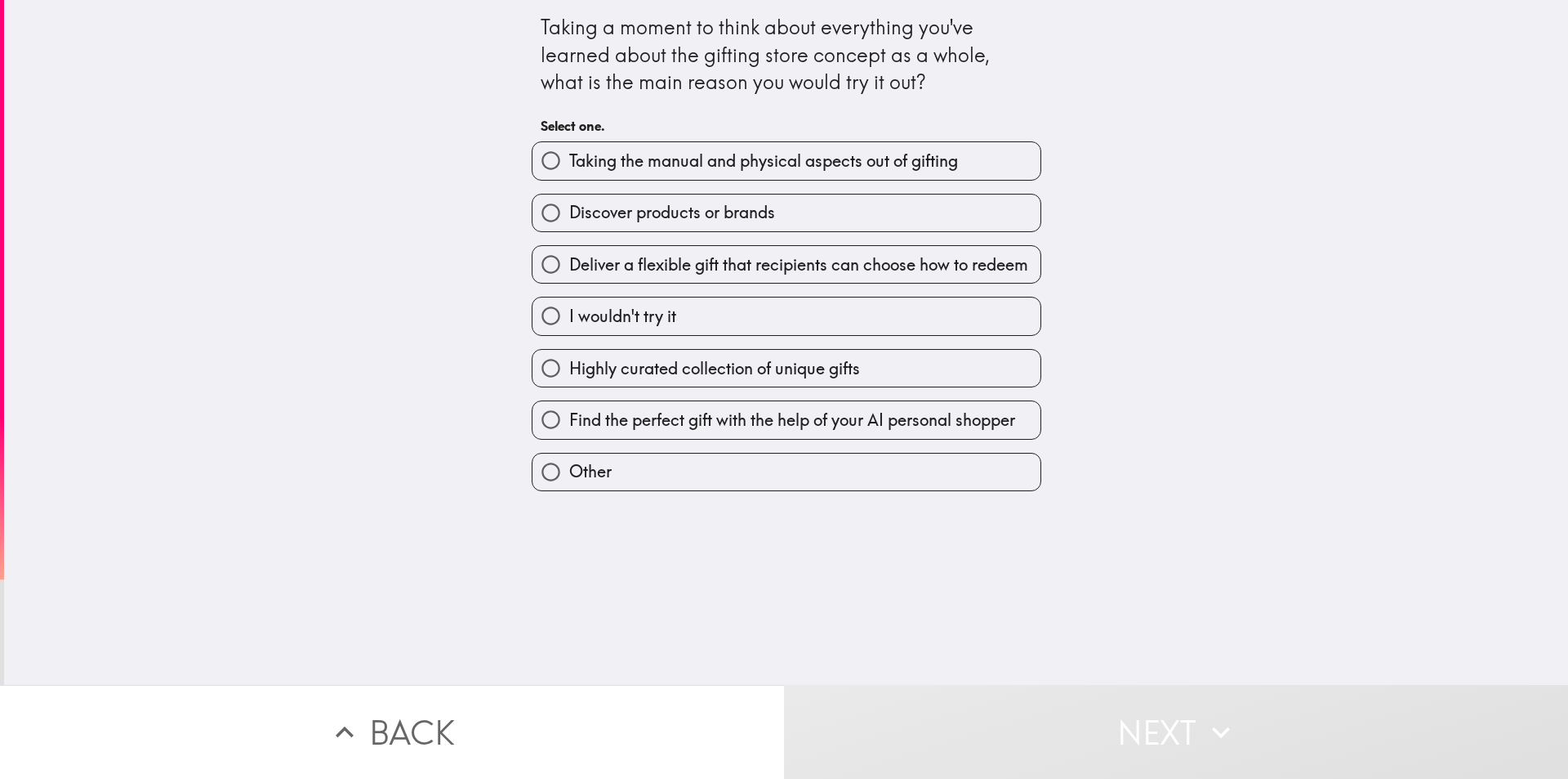
click at [822, 261] on span "Deliver a flexible gift that recipients can choose how to redeem" at bounding box center [798, 265] width 459 height 23
click at [569, 261] on input "Deliver a flexible gift that recipients can choose how to redeem" at bounding box center [551, 264] width 37 height 37
radio input "true"
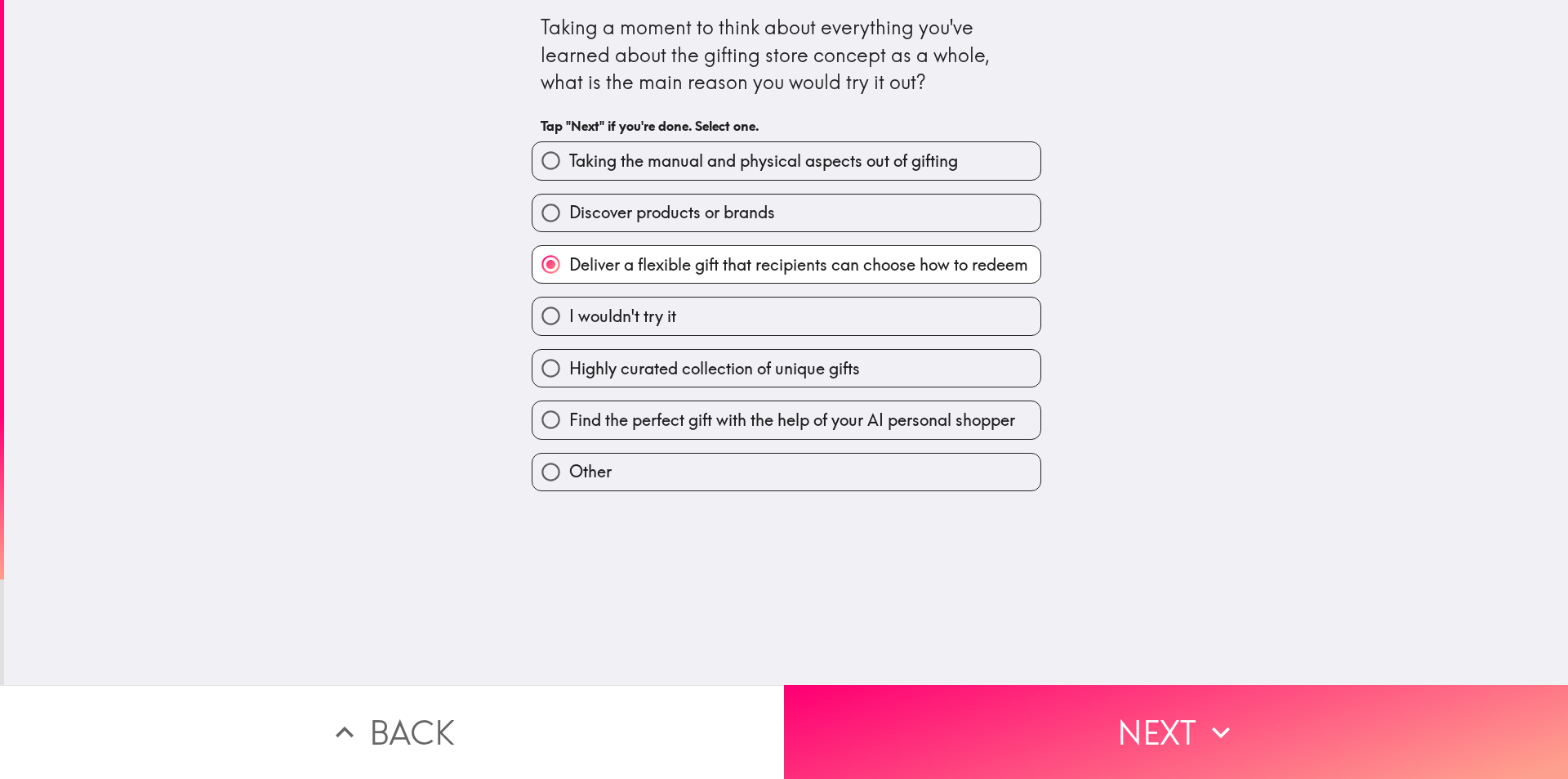
drag, startPoint x: 985, startPoint y: 664, endPoint x: 984, endPoint y: 688, distance: 24.0
click at [985, 665] on div "Taking a moment to think about everything you've learned about the gifting stor…" at bounding box center [787, 342] width 1565 height 685
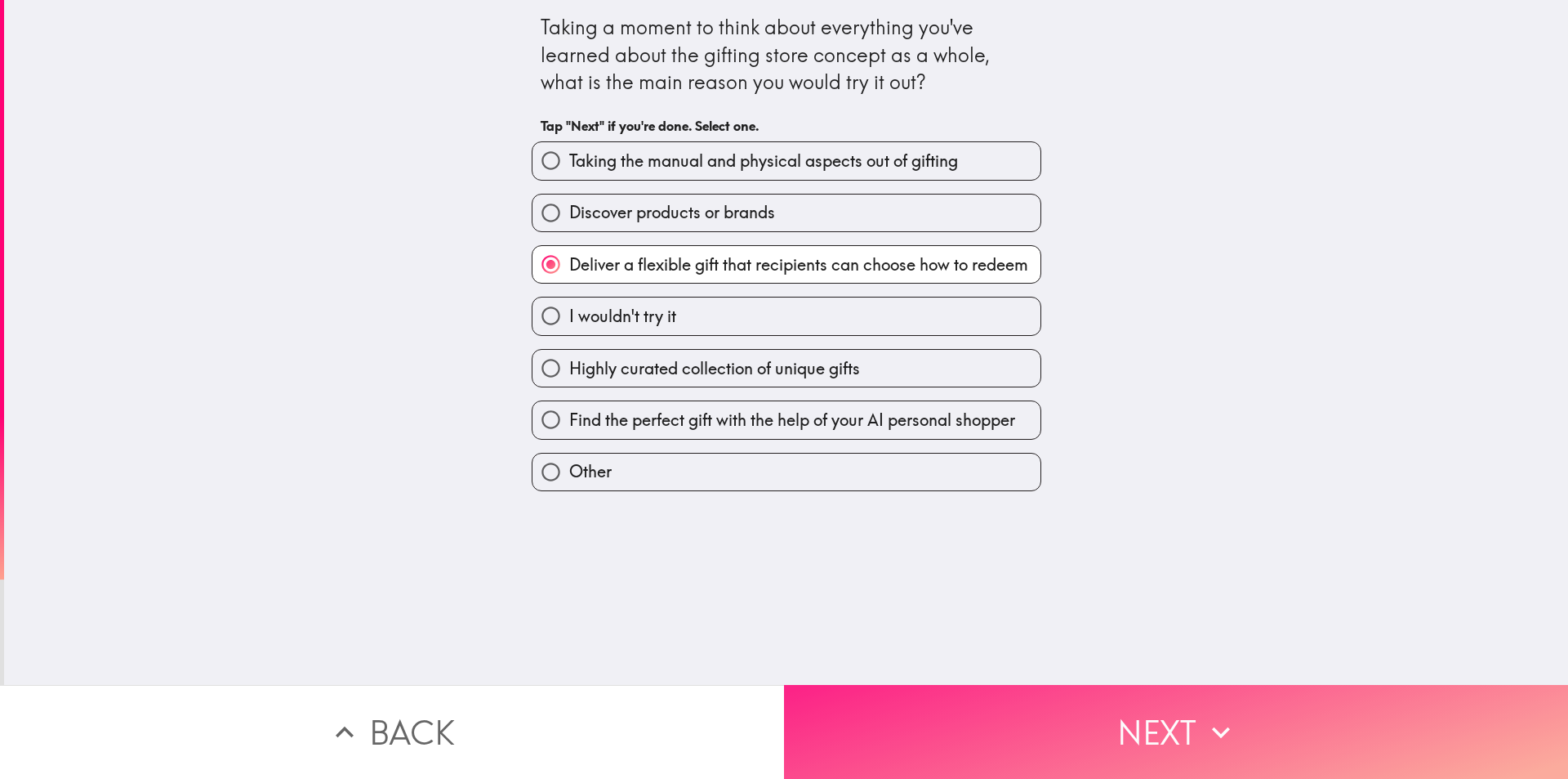
click at [984, 699] on button "Next" at bounding box center [1176, 731] width 784 height 94
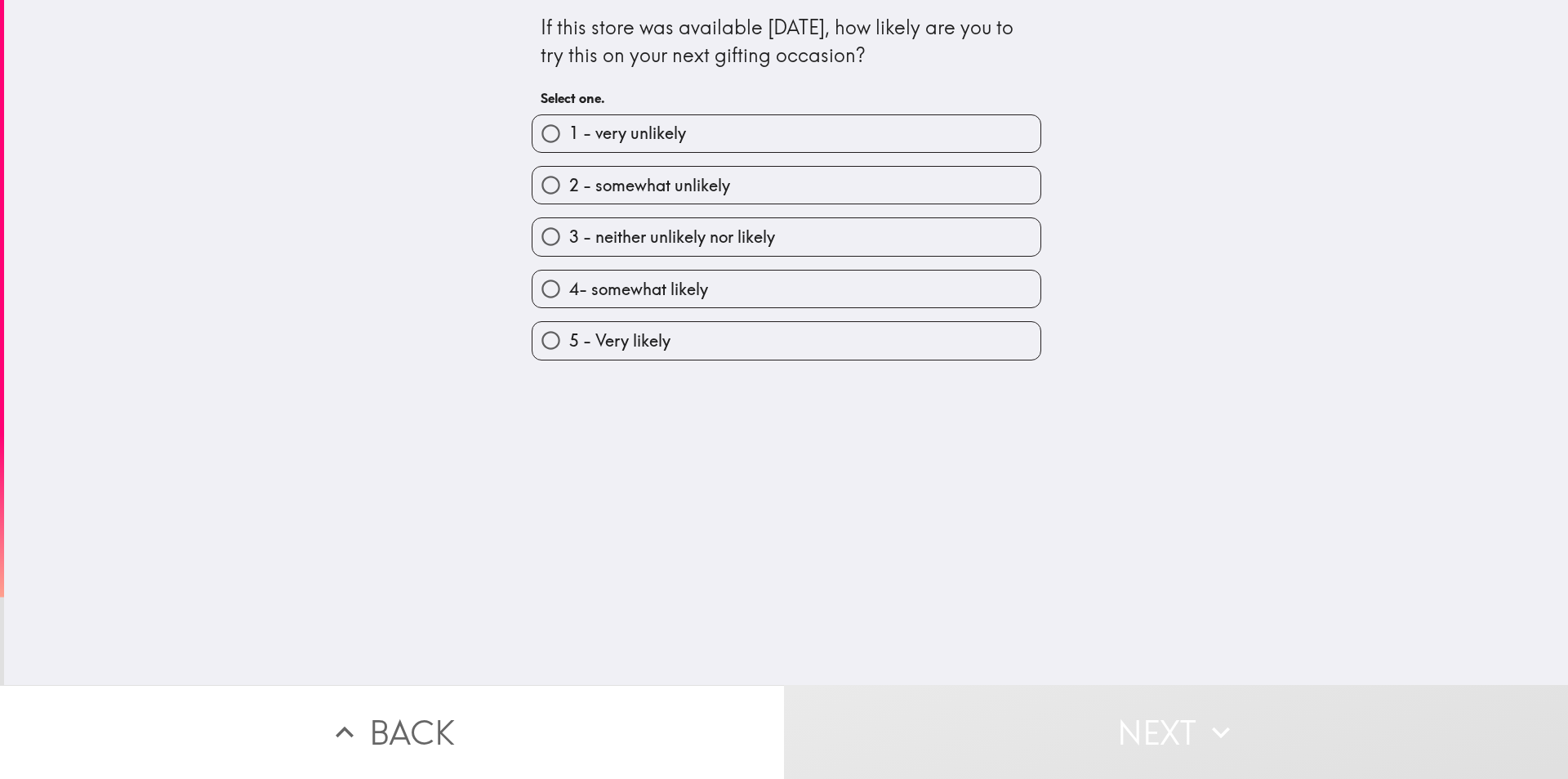
click at [825, 345] on label "5 - Very likely" at bounding box center [786, 340] width 508 height 37
click at [569, 345] on input "5 - Very likely" at bounding box center [551, 340] width 37 height 37
radio input "true"
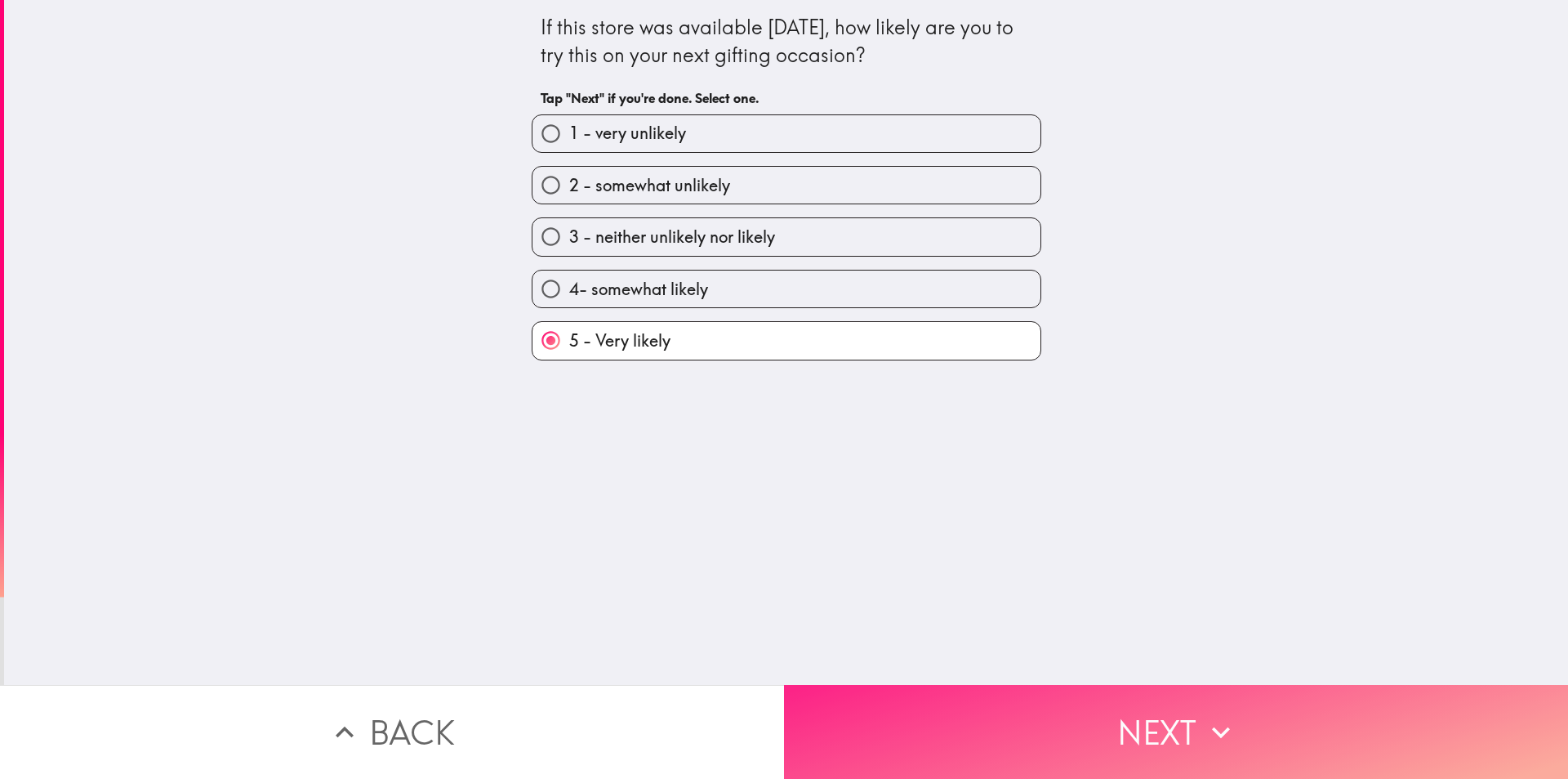
click at [977, 722] on button "Next" at bounding box center [1176, 731] width 784 height 94
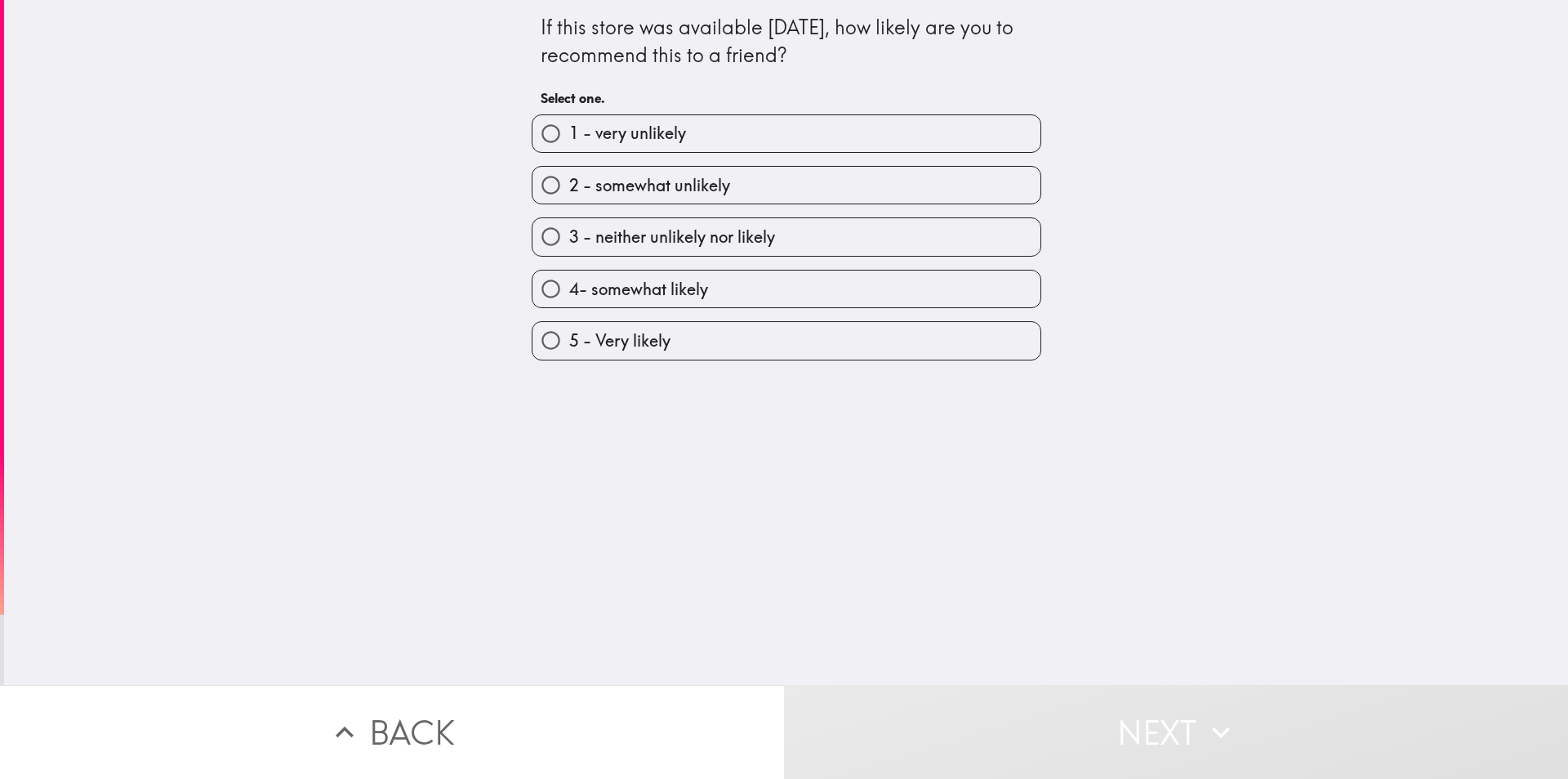
click at [725, 365] on div "If this store was available [DATE], how likely are you to recommend this to a f…" at bounding box center [787, 342] width 1565 height 685
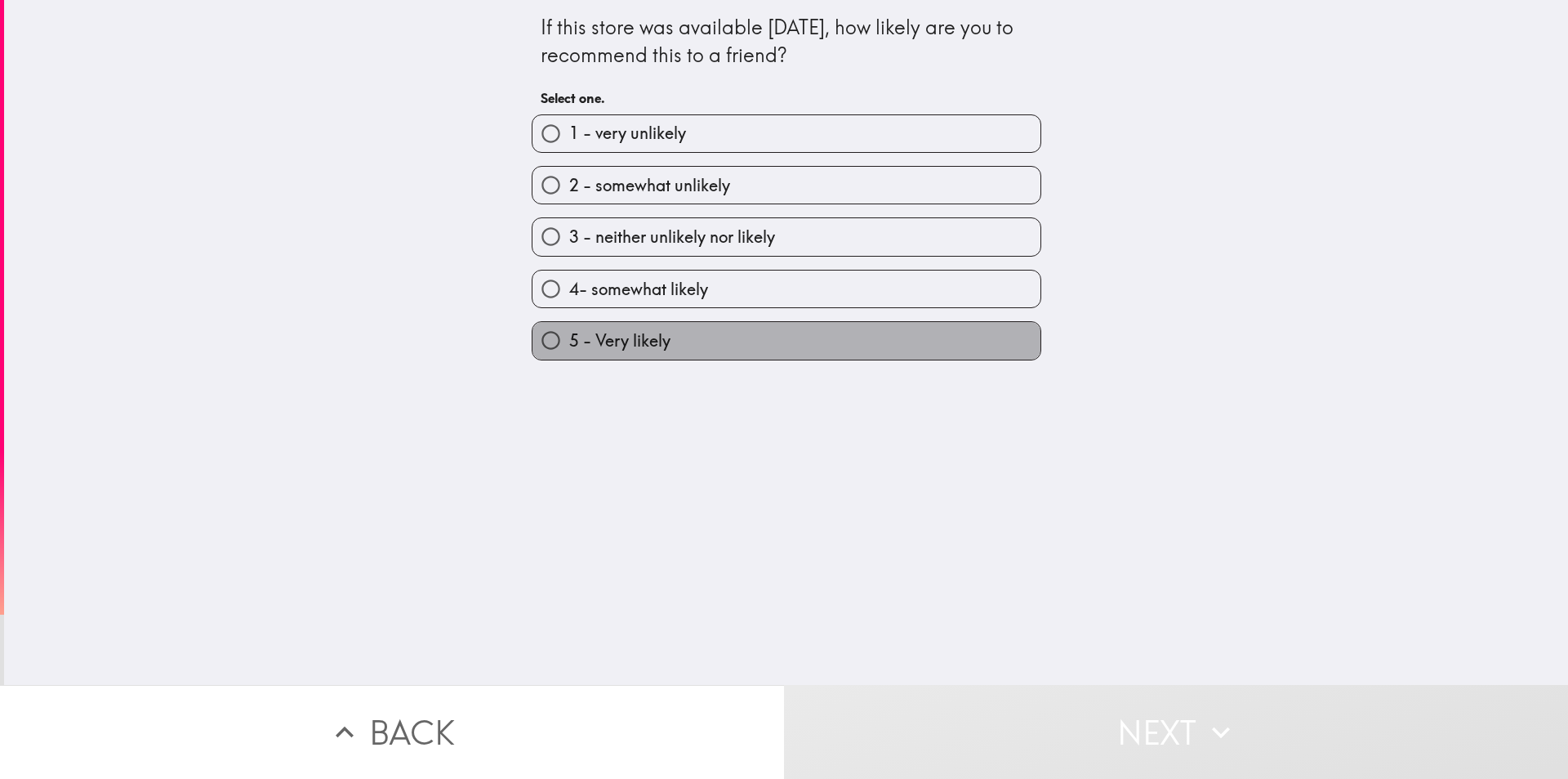
click at [722, 358] on label "5 - Very likely" at bounding box center [786, 340] width 508 height 37
click at [569, 358] on input "5 - Very likely" at bounding box center [551, 340] width 37 height 37
radio input "true"
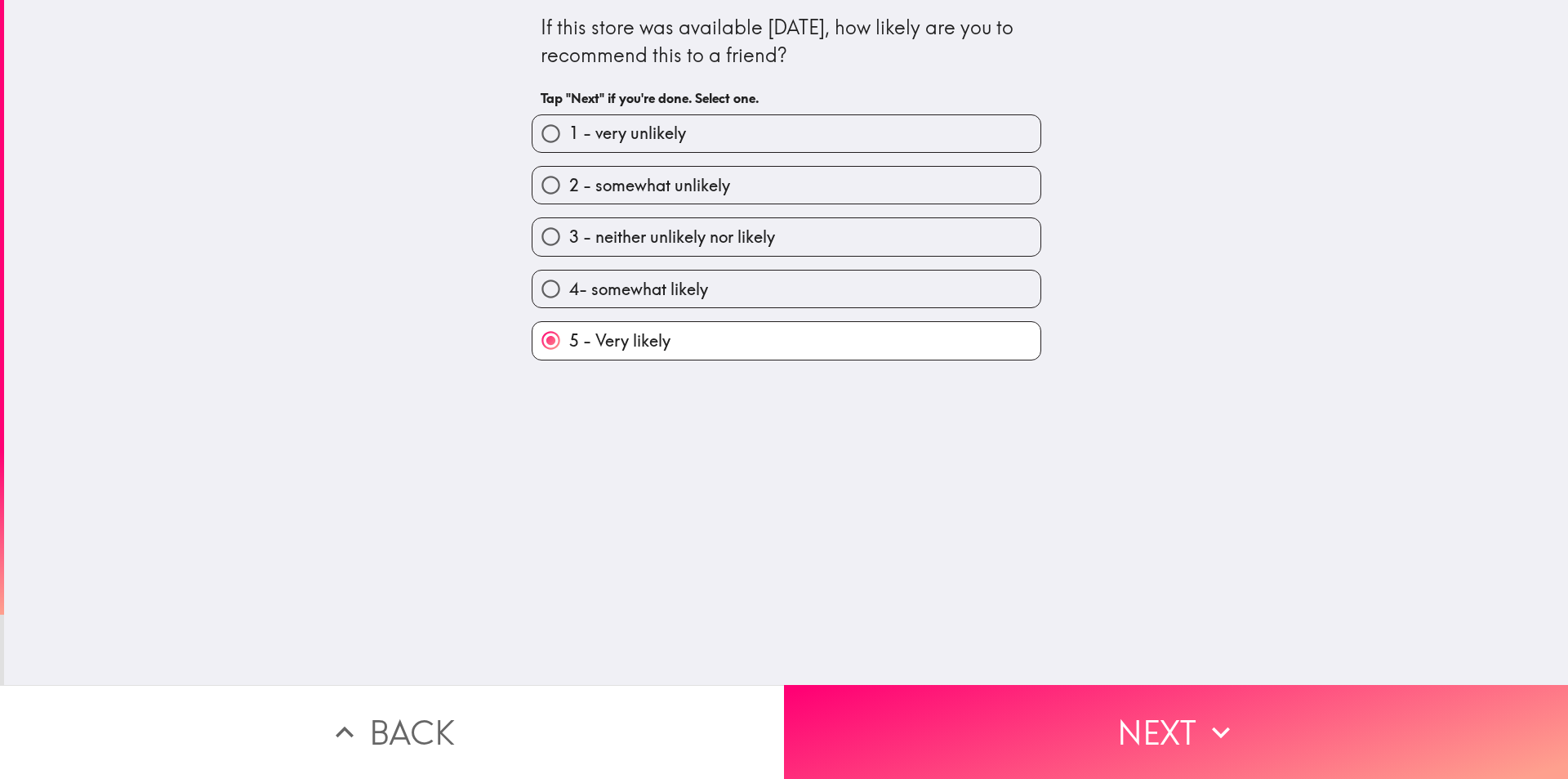
click at [990, 635] on div "If this store was available [DATE], how likely are you to recommend this to a f…" at bounding box center [787, 342] width 1565 height 685
click at [995, 669] on div "If this store was available [DATE], how likely are you to recommend this to a f…" at bounding box center [787, 342] width 1565 height 685
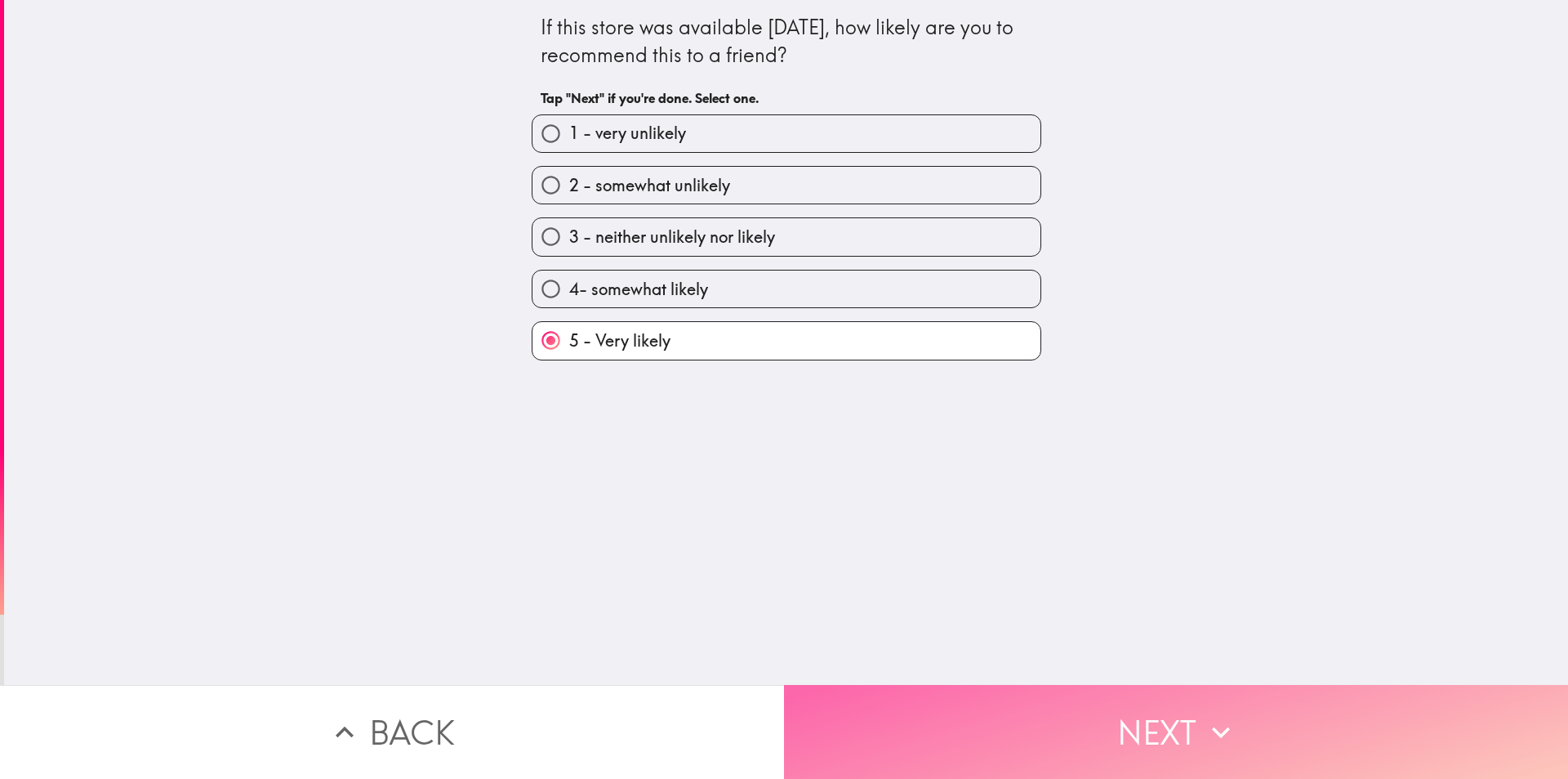
click at [995, 697] on button "Next" at bounding box center [1176, 731] width 784 height 94
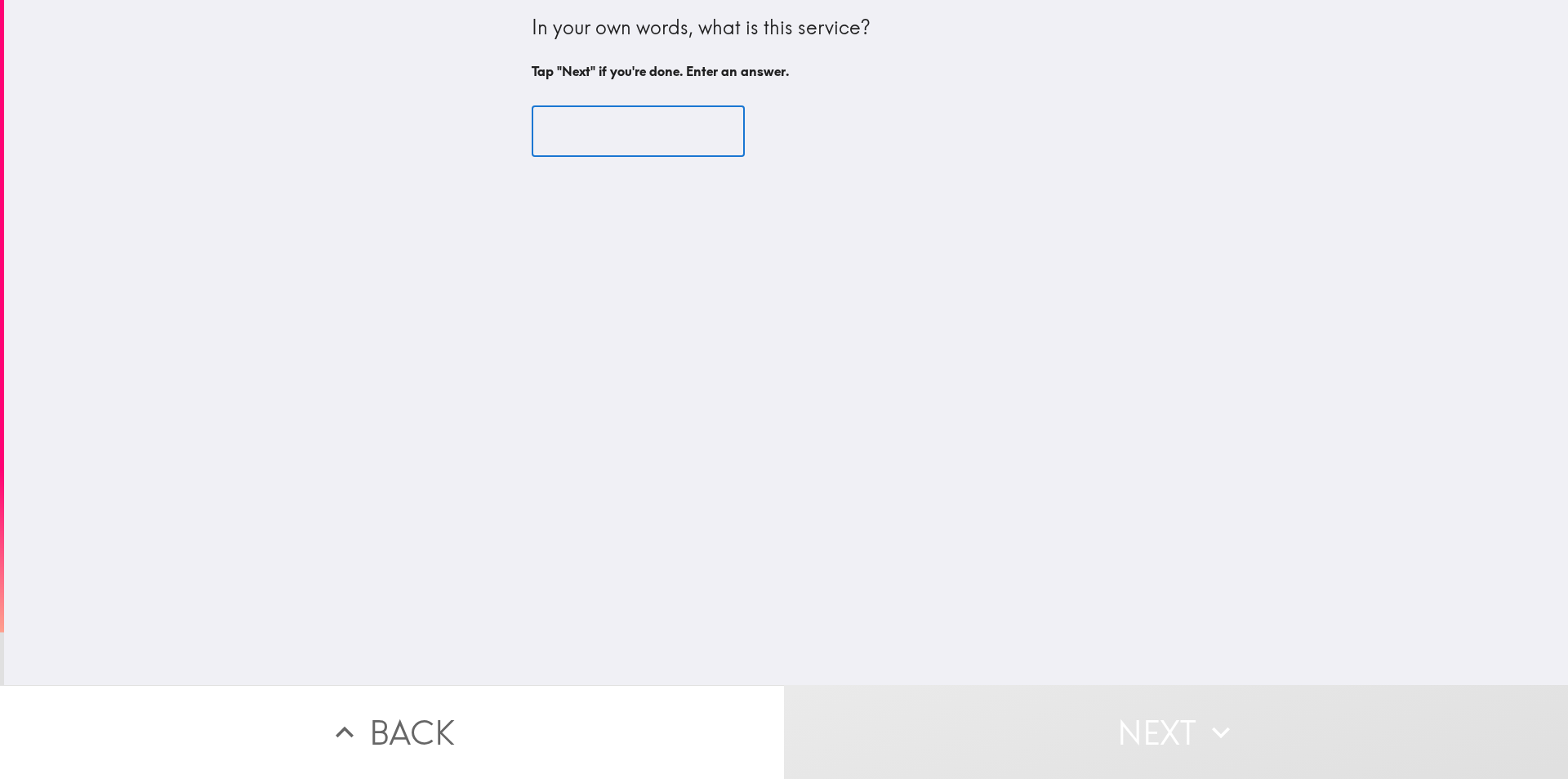
click at [656, 136] on input "text" at bounding box center [638, 131] width 213 height 51
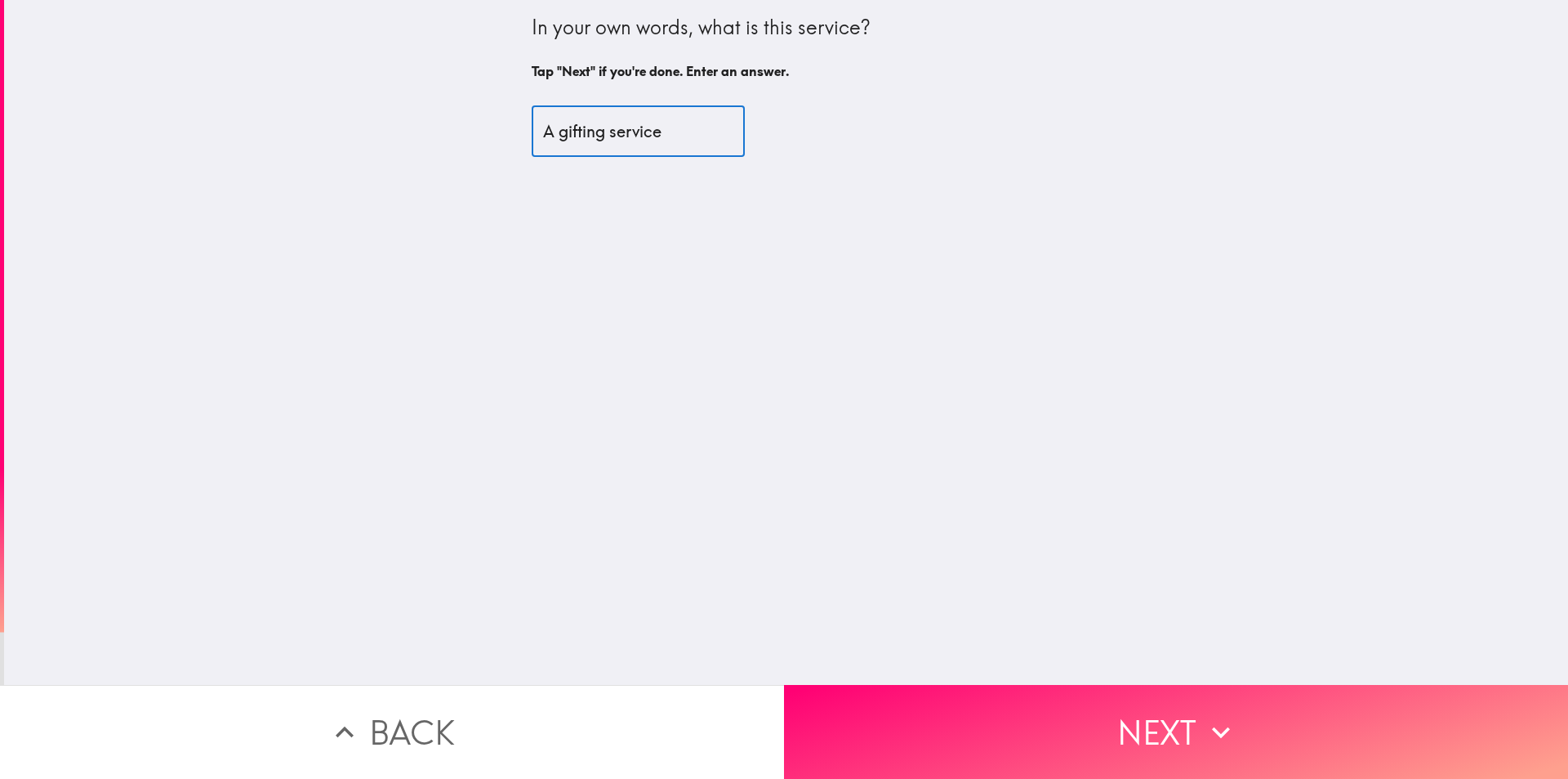
type input "A gifting service"
click at [1122, 666] on div "In your own words, what is this service? Tap "Next" if you're done. Enter an an…" at bounding box center [787, 342] width 1565 height 685
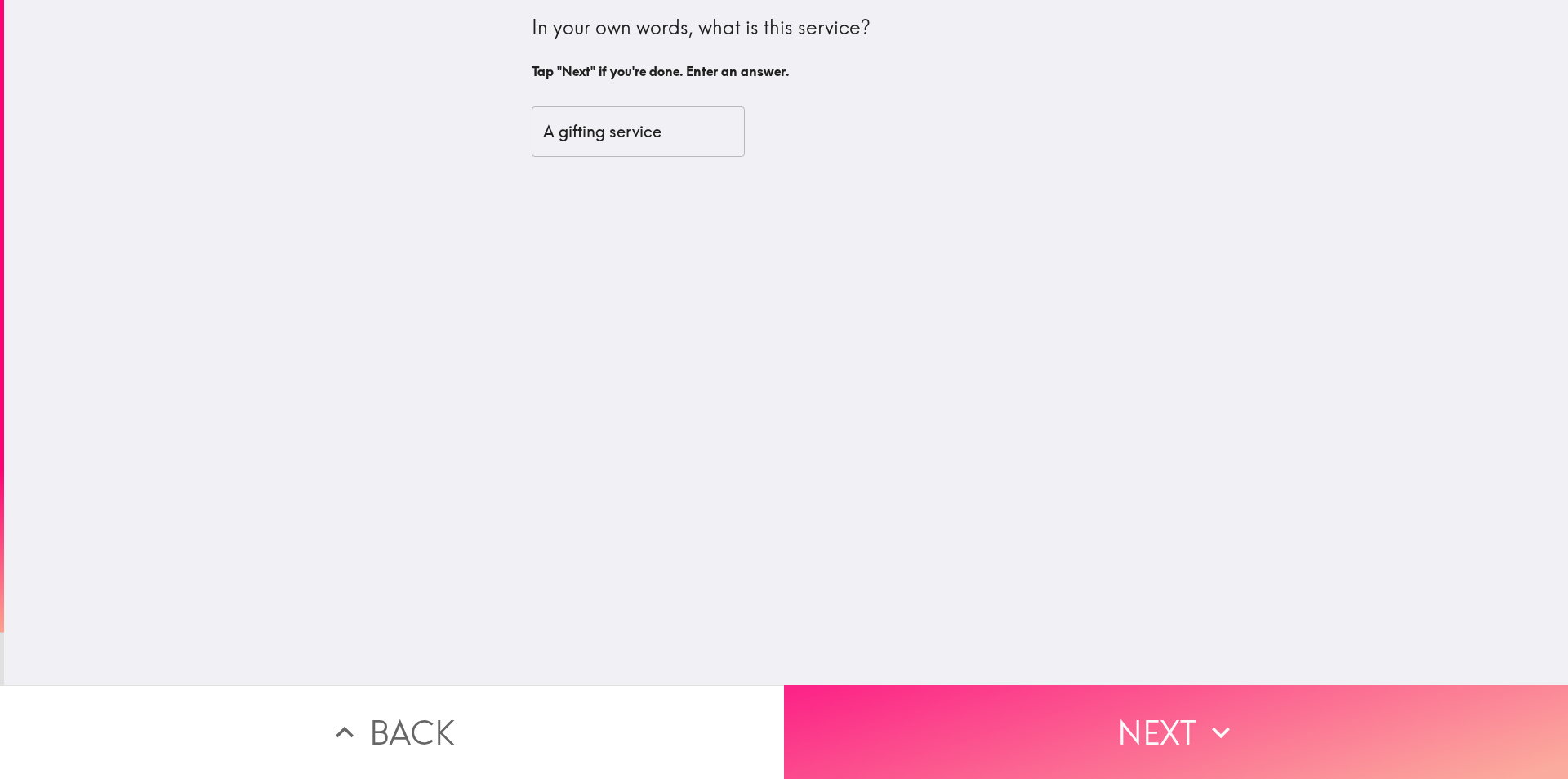
click at [1123, 685] on button "Next" at bounding box center [1176, 731] width 784 height 94
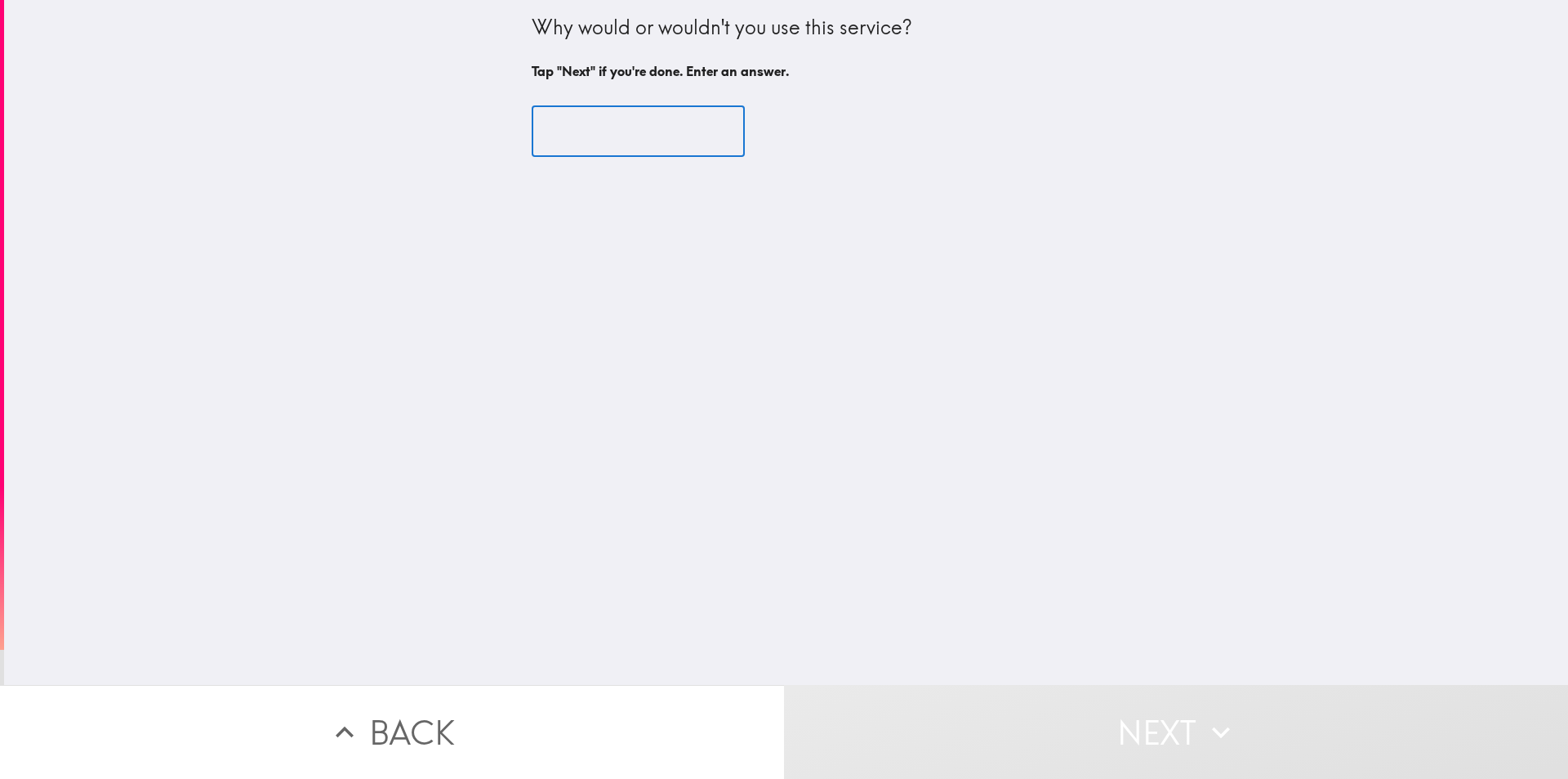
click at [630, 152] on input "text" at bounding box center [638, 131] width 213 height 51
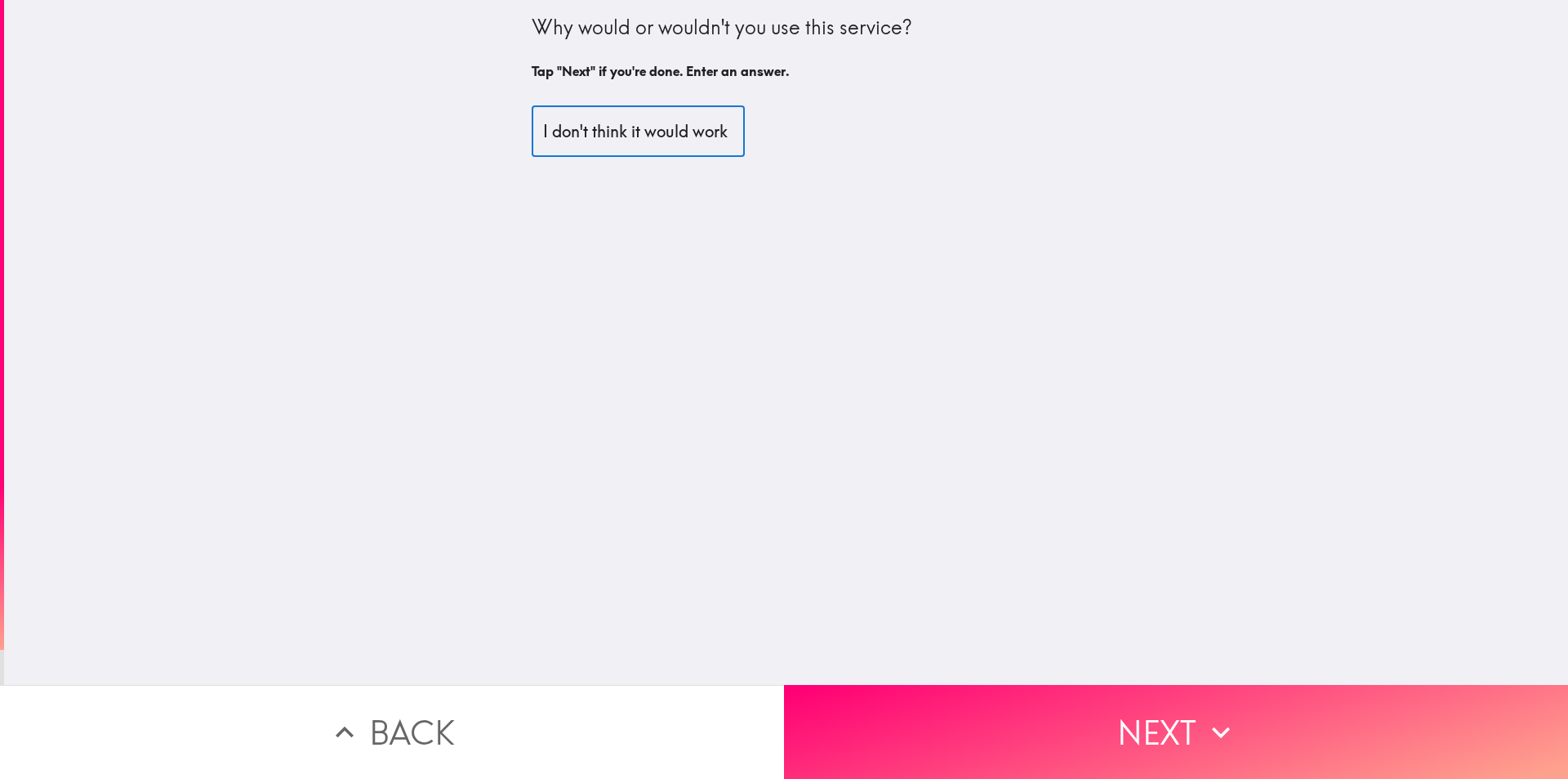
scroll to position [0, 11]
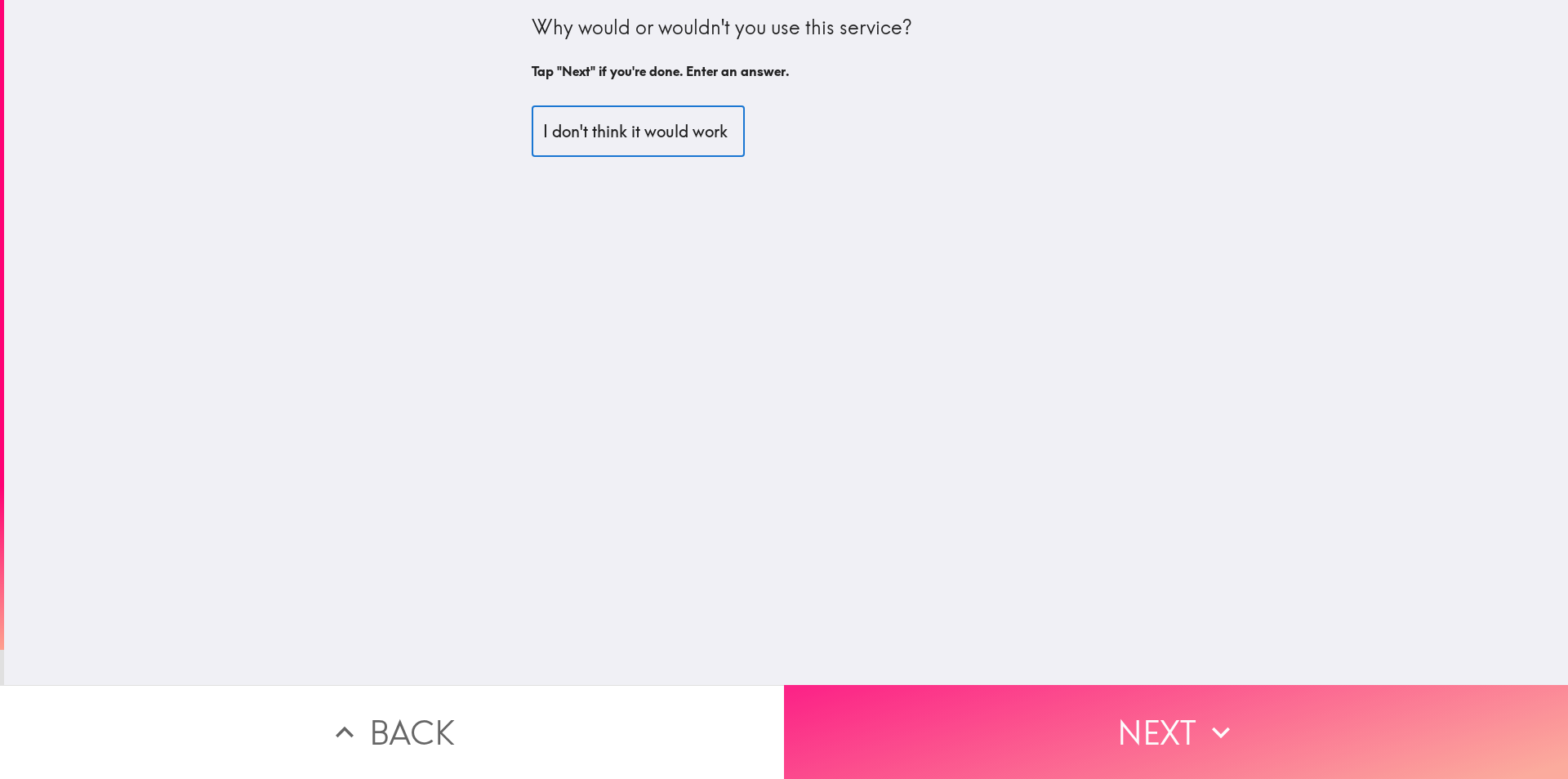
type input "I don't think it would work"
click at [1034, 721] on button "Next" at bounding box center [1176, 731] width 784 height 94
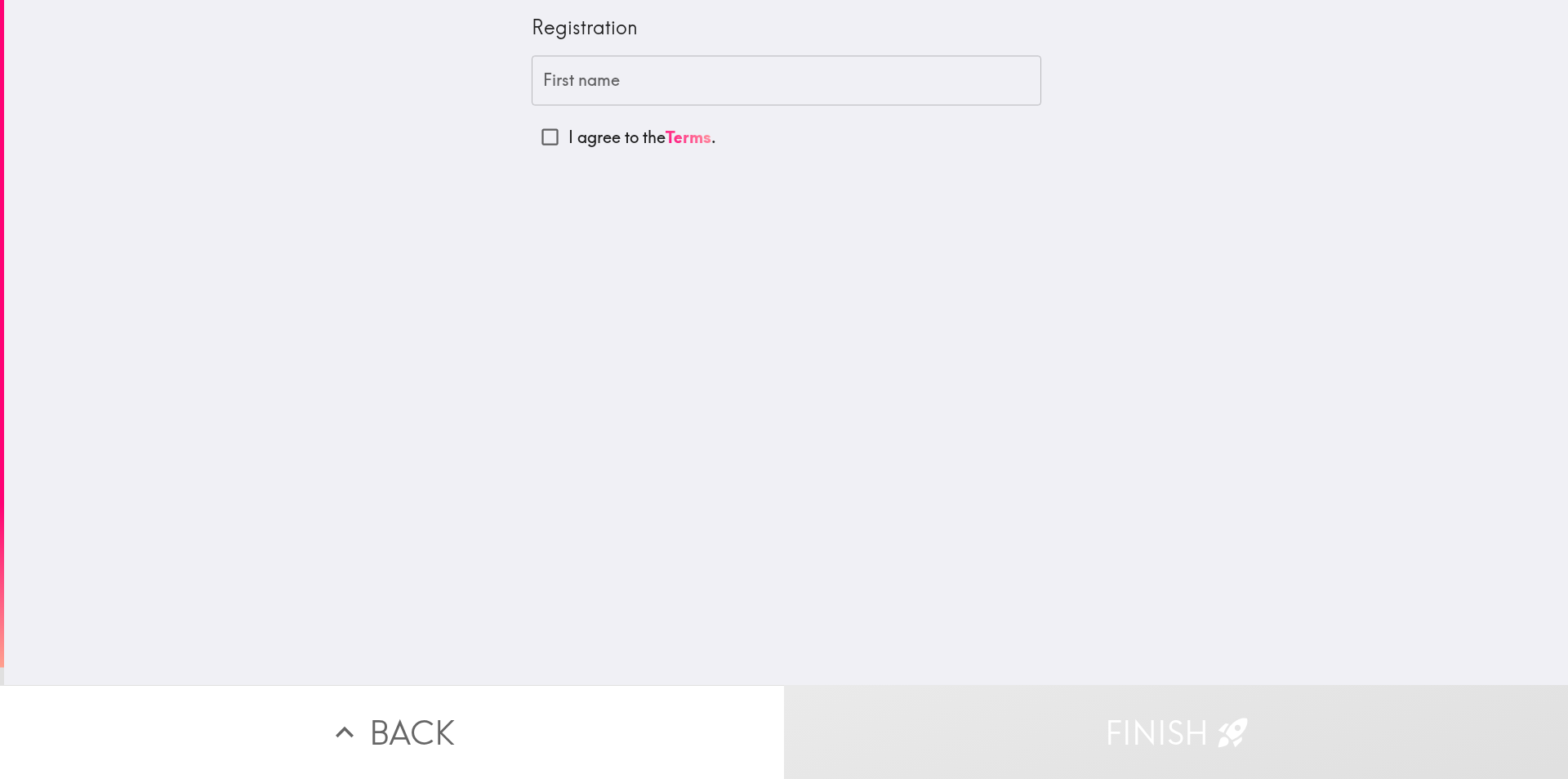
click at [590, 143] on p "I agree to the Terms ." at bounding box center [642, 137] width 148 height 23
click at [568, 143] on input "I agree to the Terms ." at bounding box center [550, 137] width 37 height 37
checkbox input "true"
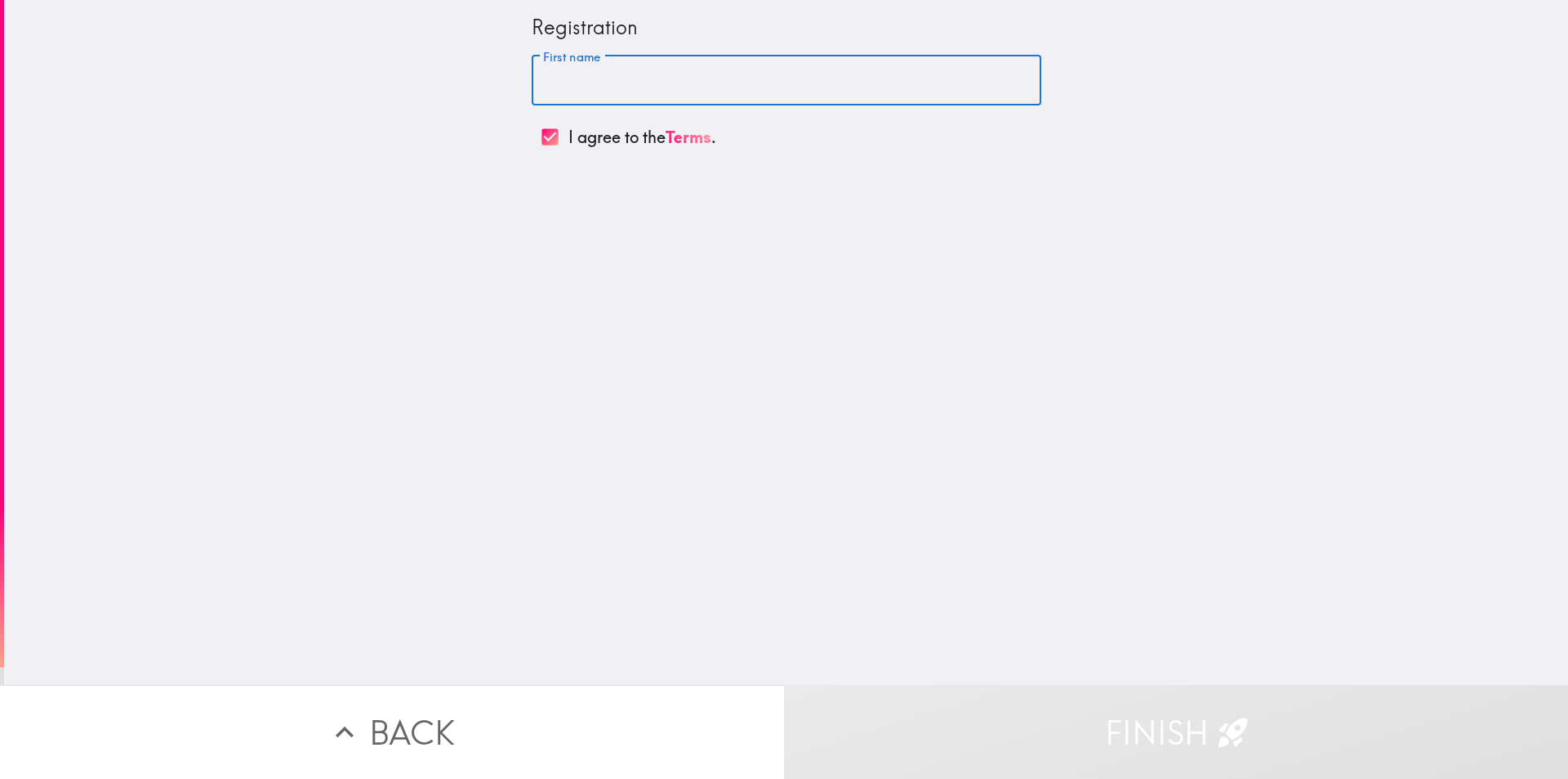
click at [606, 106] on input "First name" at bounding box center [786, 81] width 510 height 51
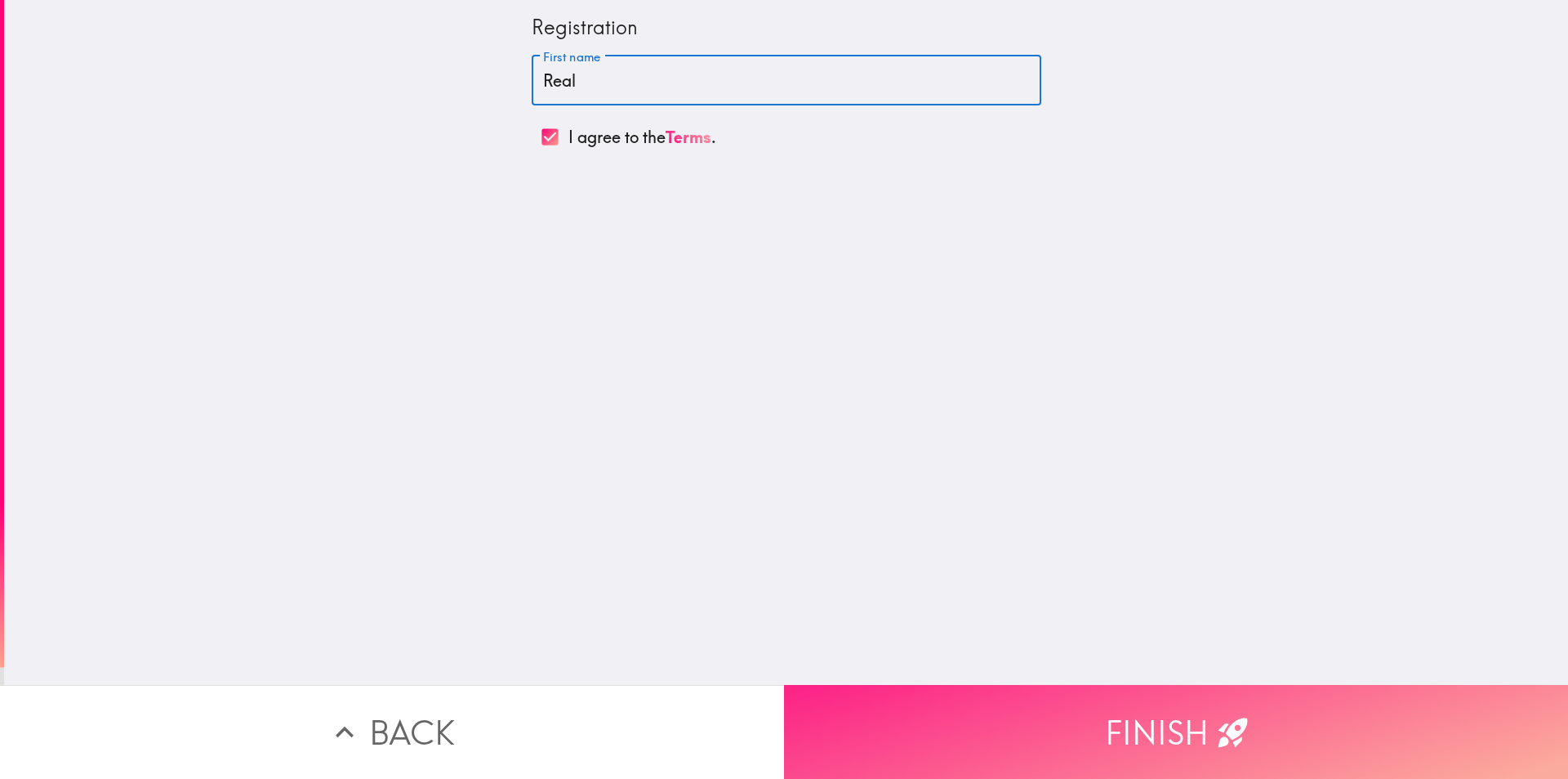
type input "Real"
click at [1186, 711] on button "Finish" at bounding box center [1176, 731] width 784 height 94
